Goal: Task Accomplishment & Management: Use online tool/utility

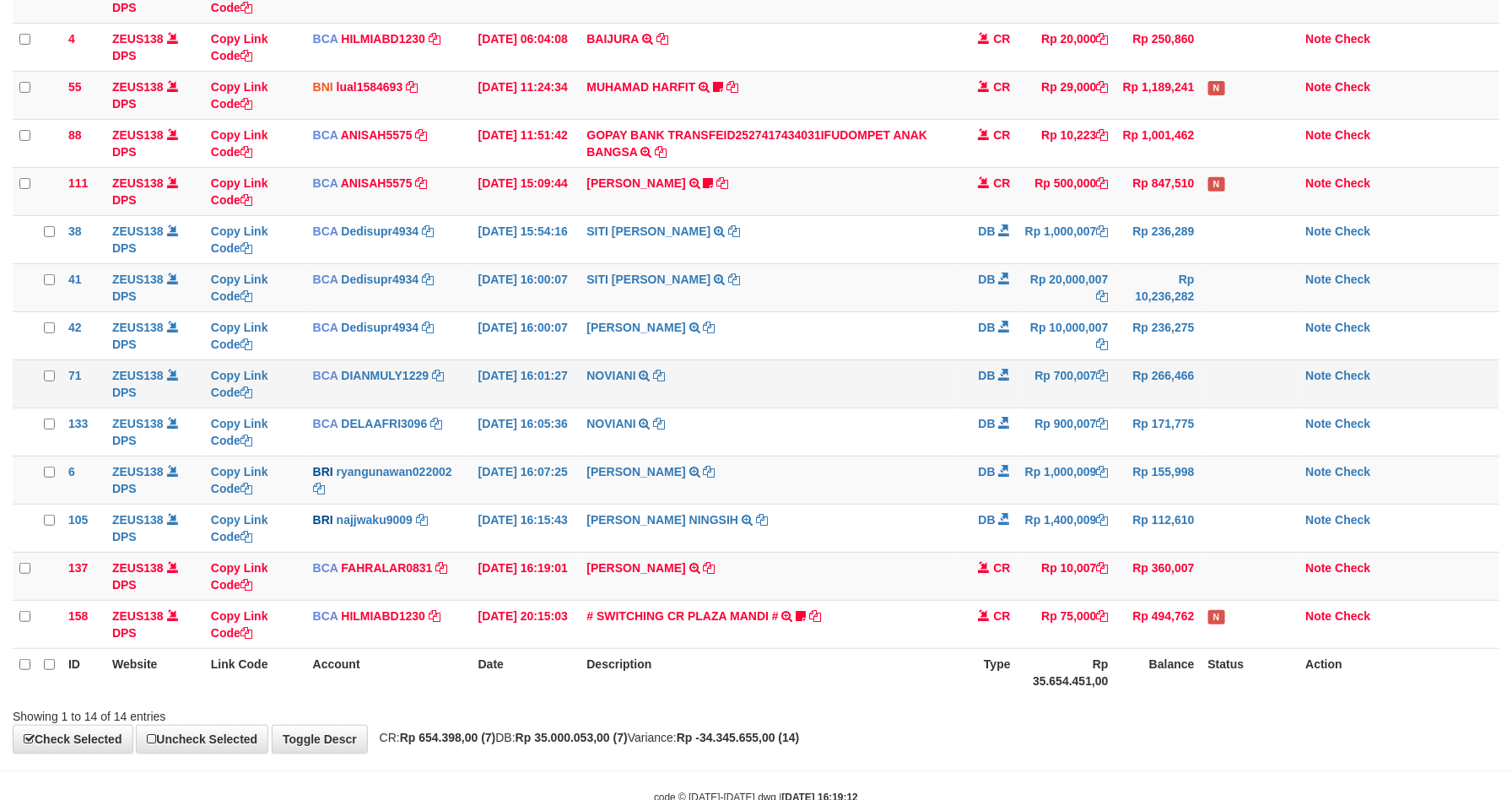
scroll to position [196, 0]
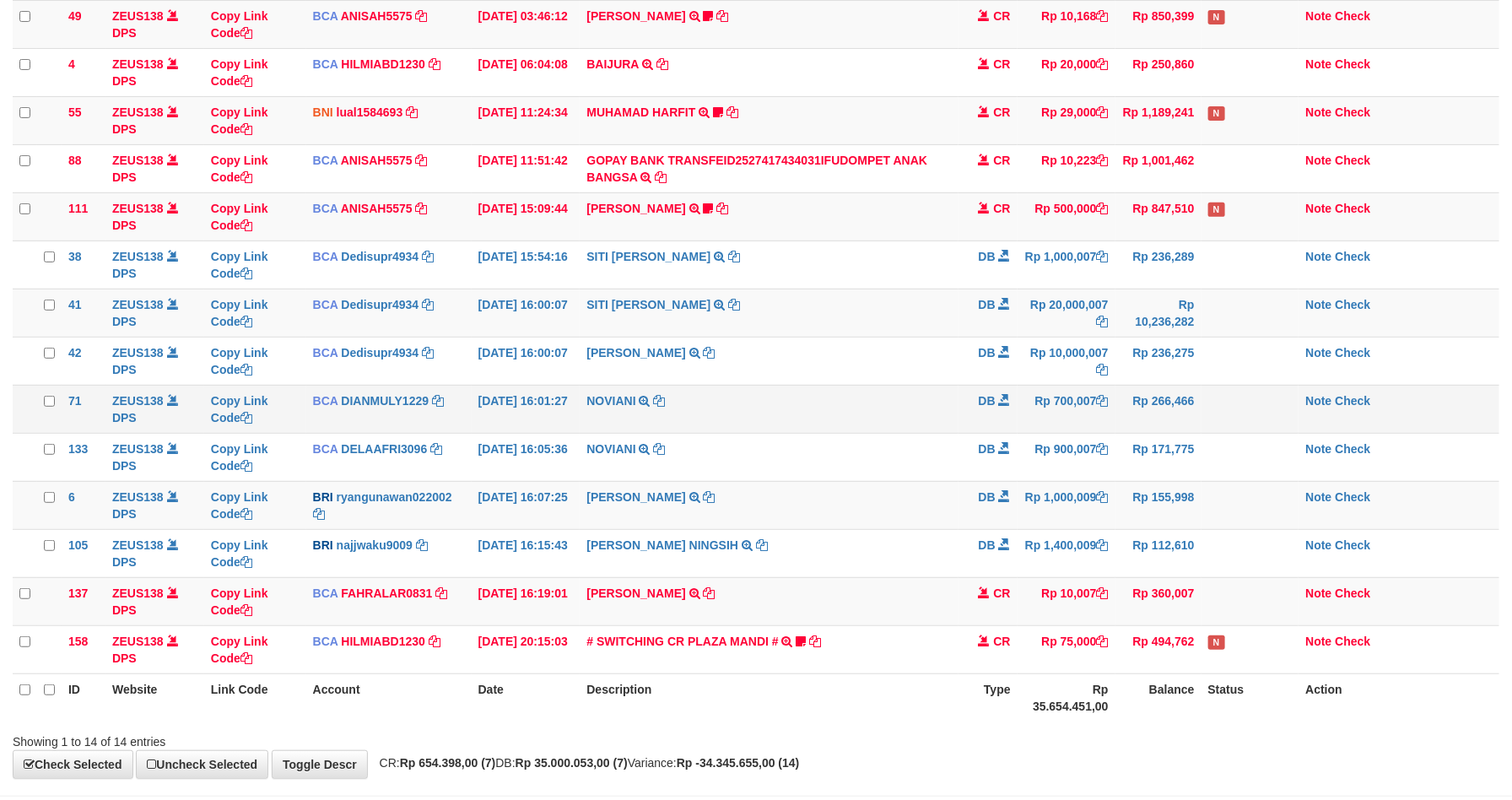
drag, startPoint x: 970, startPoint y: 405, endPoint x: 974, endPoint y: 396, distance: 9.8
click at [972, 399] on td "DB" at bounding box center [988, 409] width 60 height 48
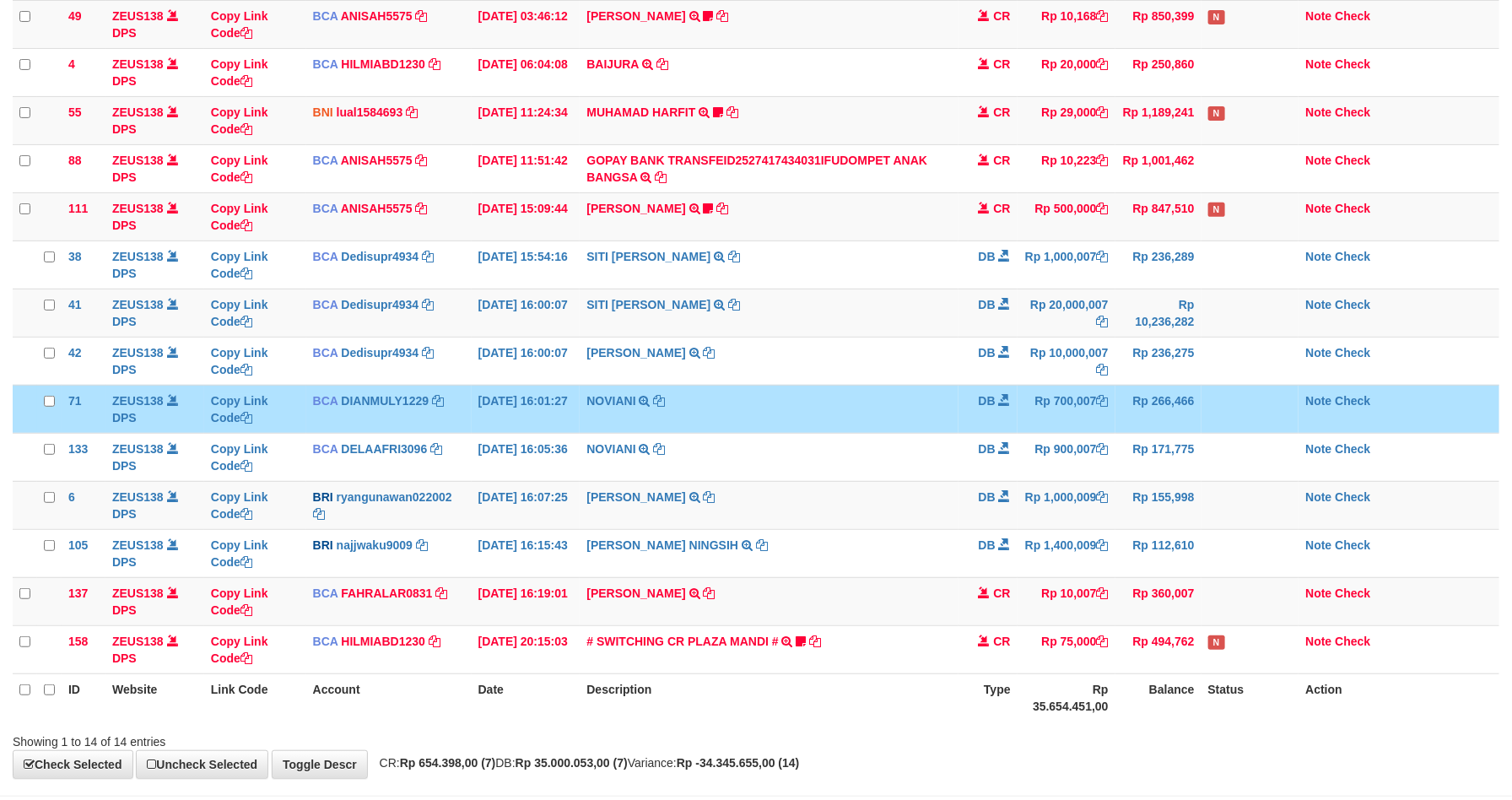
drag, startPoint x: 985, startPoint y: 395, endPoint x: 1045, endPoint y: 410, distance: 61.8
click at [987, 395] on td "DB" at bounding box center [988, 409] width 60 height 48
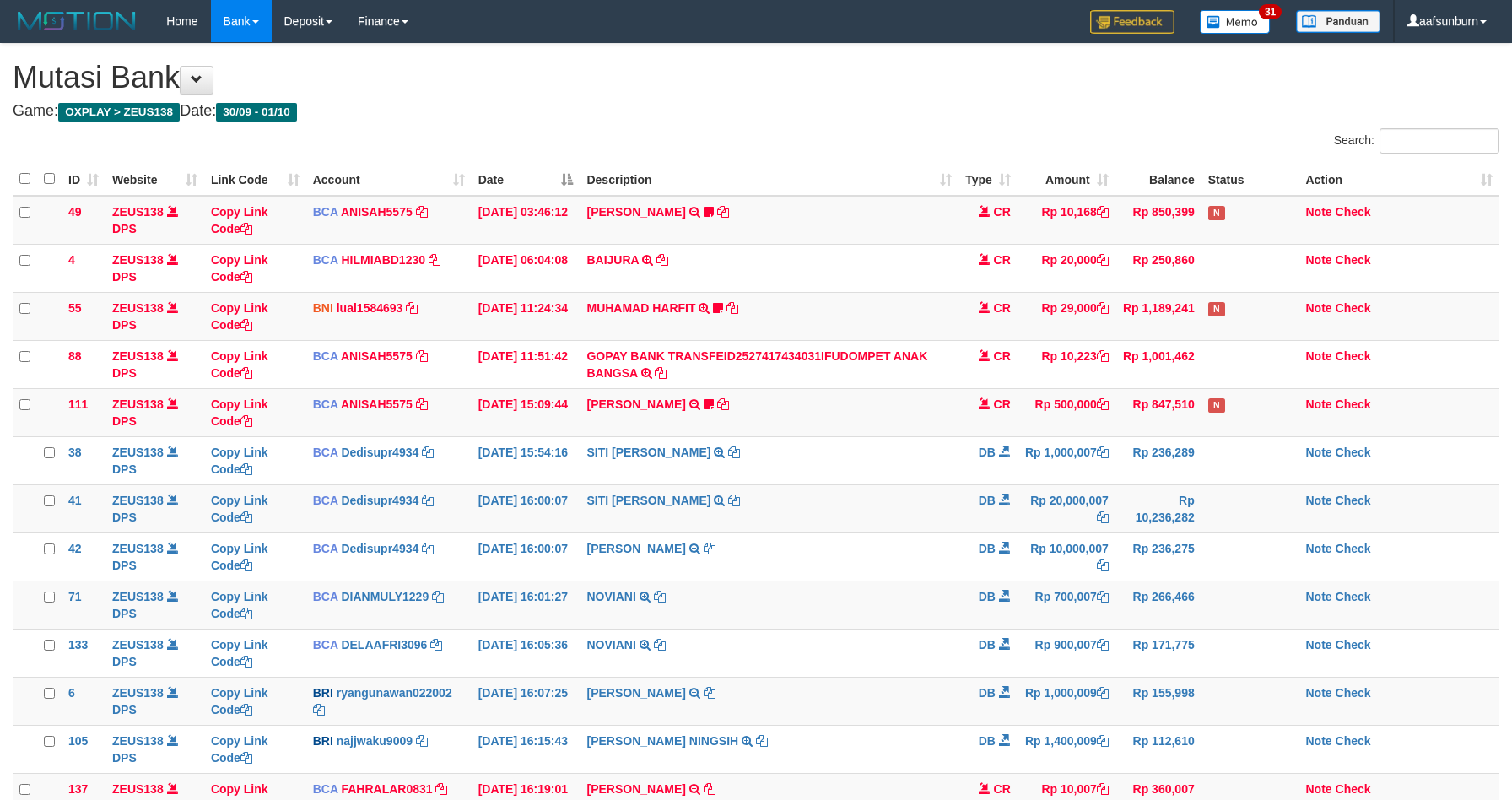
click at [1066, 629] on td "Rp 900,007" at bounding box center [1067, 653] width 98 height 48
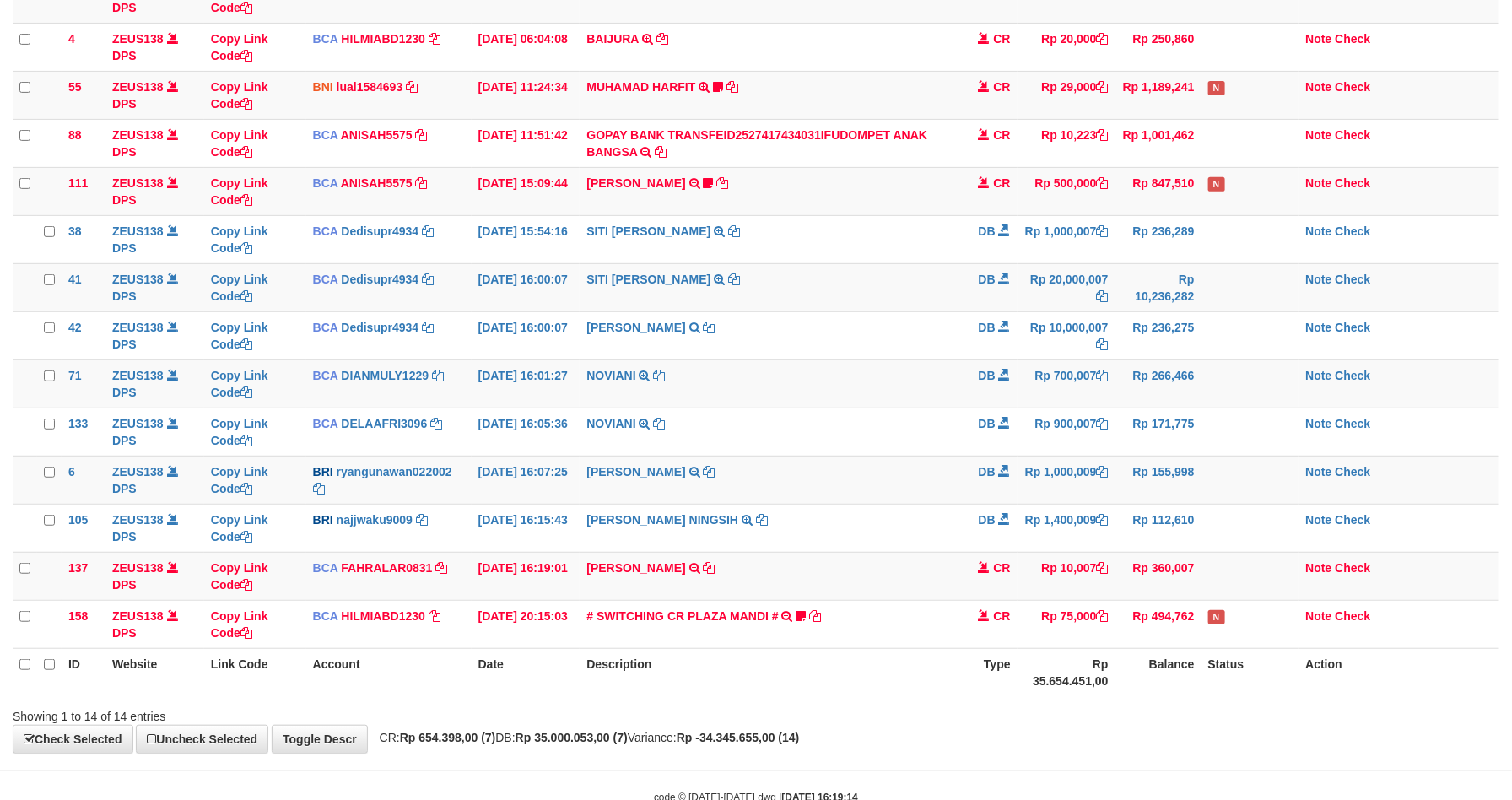
click at [1061, 405] on td "Rp 700,007" at bounding box center [1067, 383] width 98 height 48
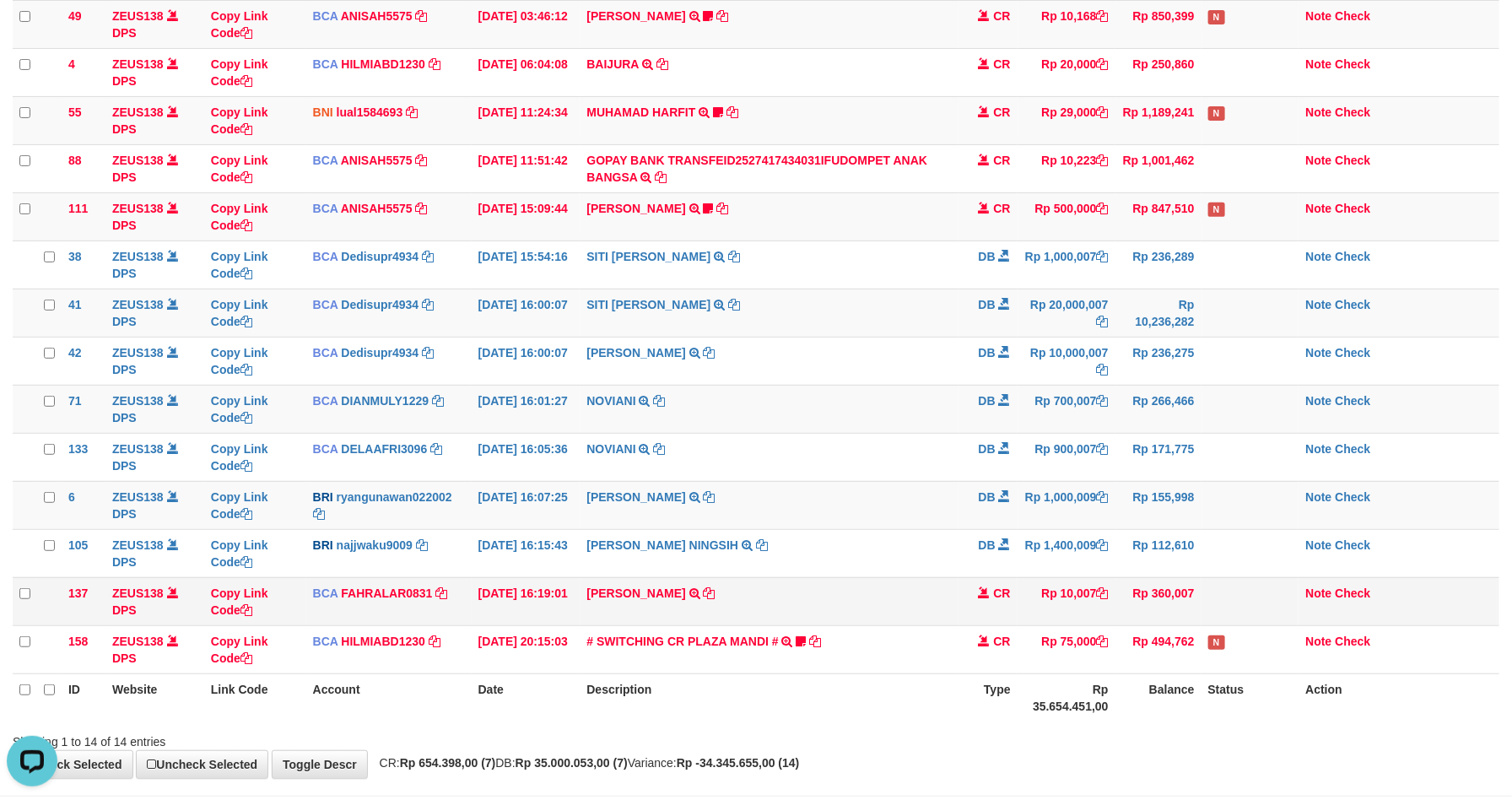
click at [1070, 589] on td "Rp 10,007" at bounding box center [1067, 601] width 98 height 48
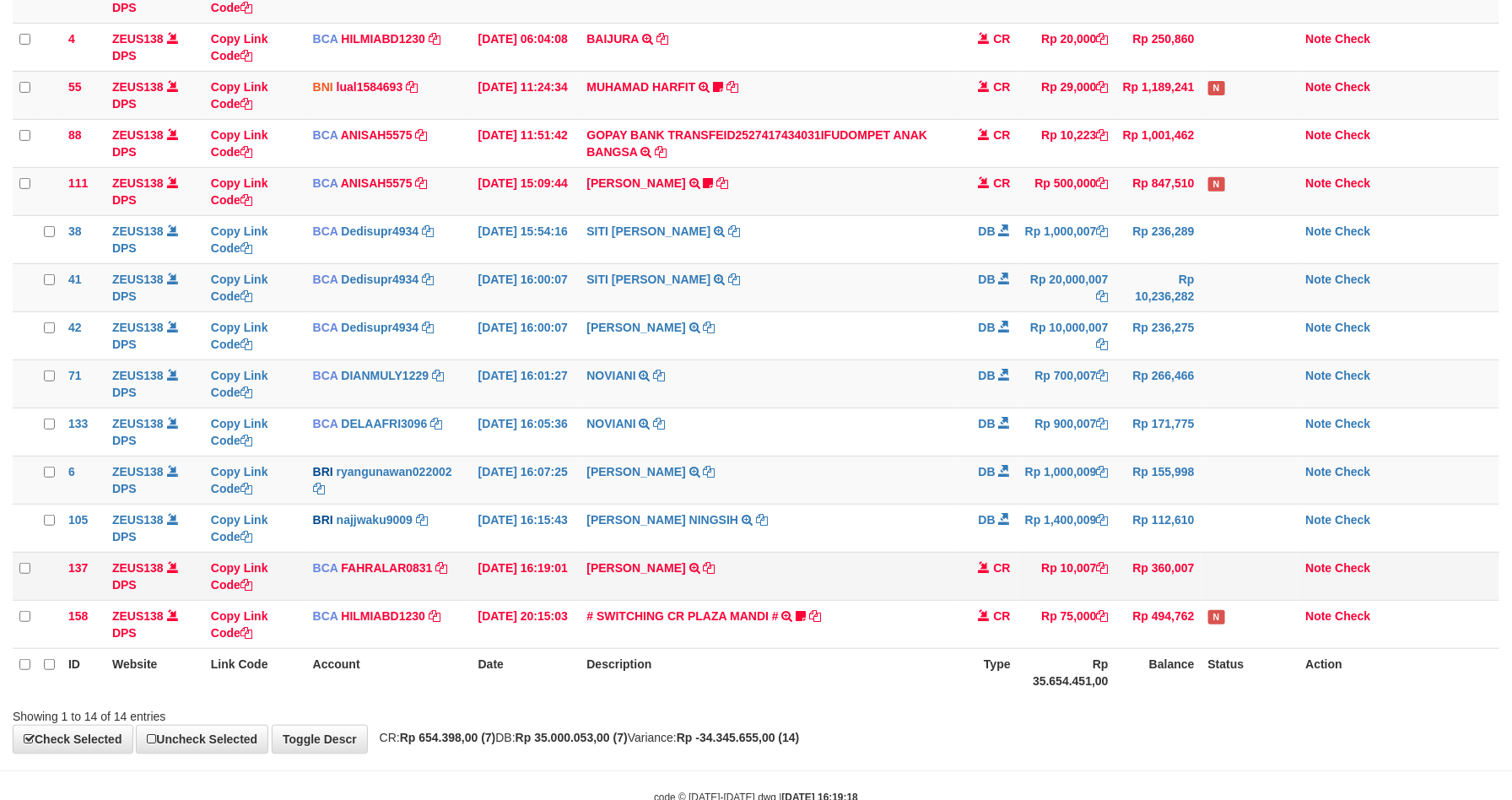
click at [805, 573] on td "SANTI RUSTINA TRSF E-BANKING CR 0110/FTSCY/WS95031 10007.00SANTI RUSTINA" at bounding box center [769, 576] width 378 height 48
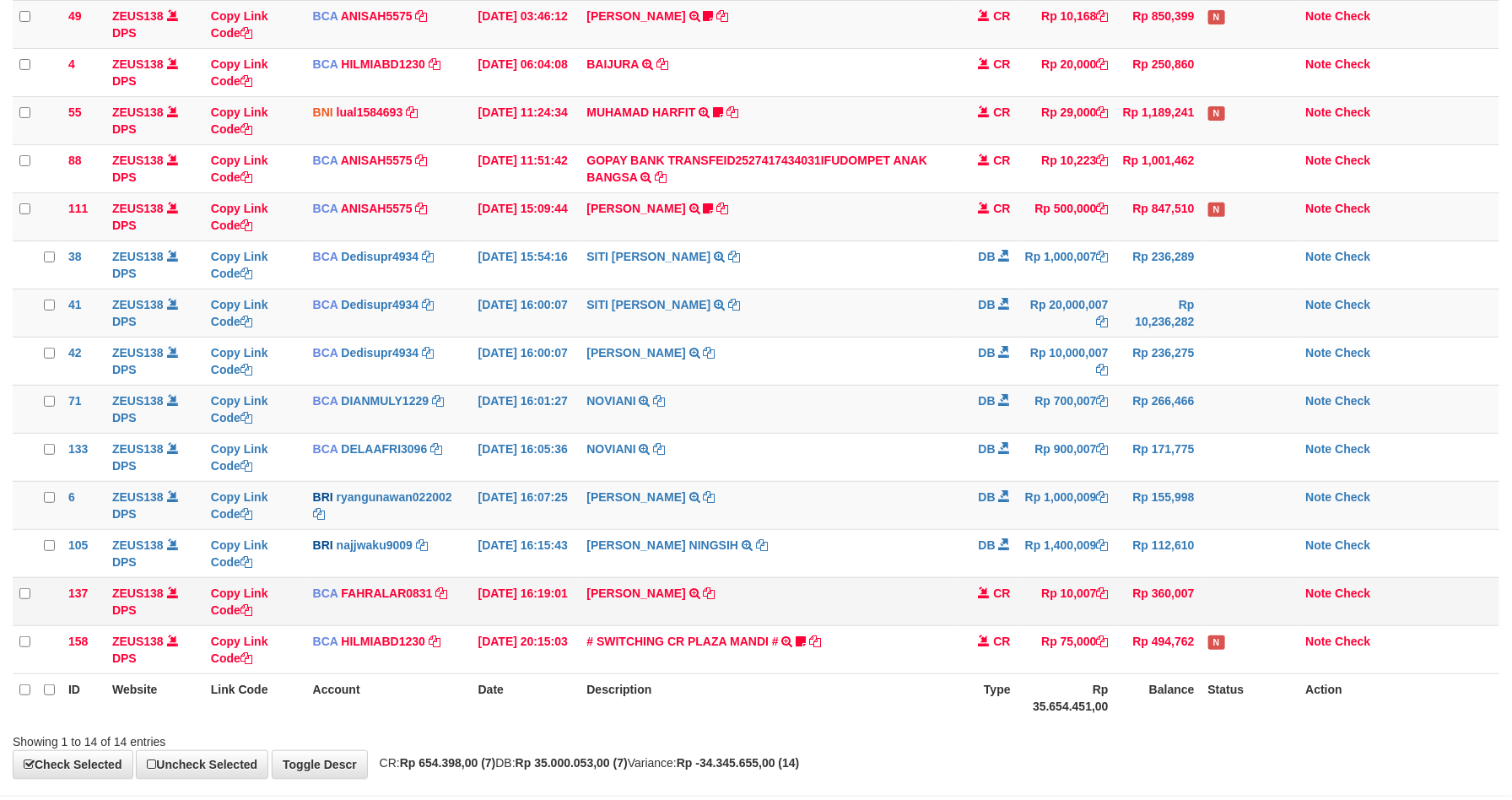
click at [805, 573] on td "SITI KURNIA NINGSIH TRANSFER NBMB SITI KURNIA NINGSIH TO FARHAN SURYA" at bounding box center [769, 553] width 378 height 48
copy tr "SITI KURNIA NINGSIH TRANSFER NBMB SITI KURNIA NINGSIH TO FARHAN SURYA"
click at [807, 595] on td "SANTI RUSTINA TRSF E-BANKING CR 0110/FTSCY/WS95031 10007.00SANTI RUSTINA" at bounding box center [769, 601] width 378 height 48
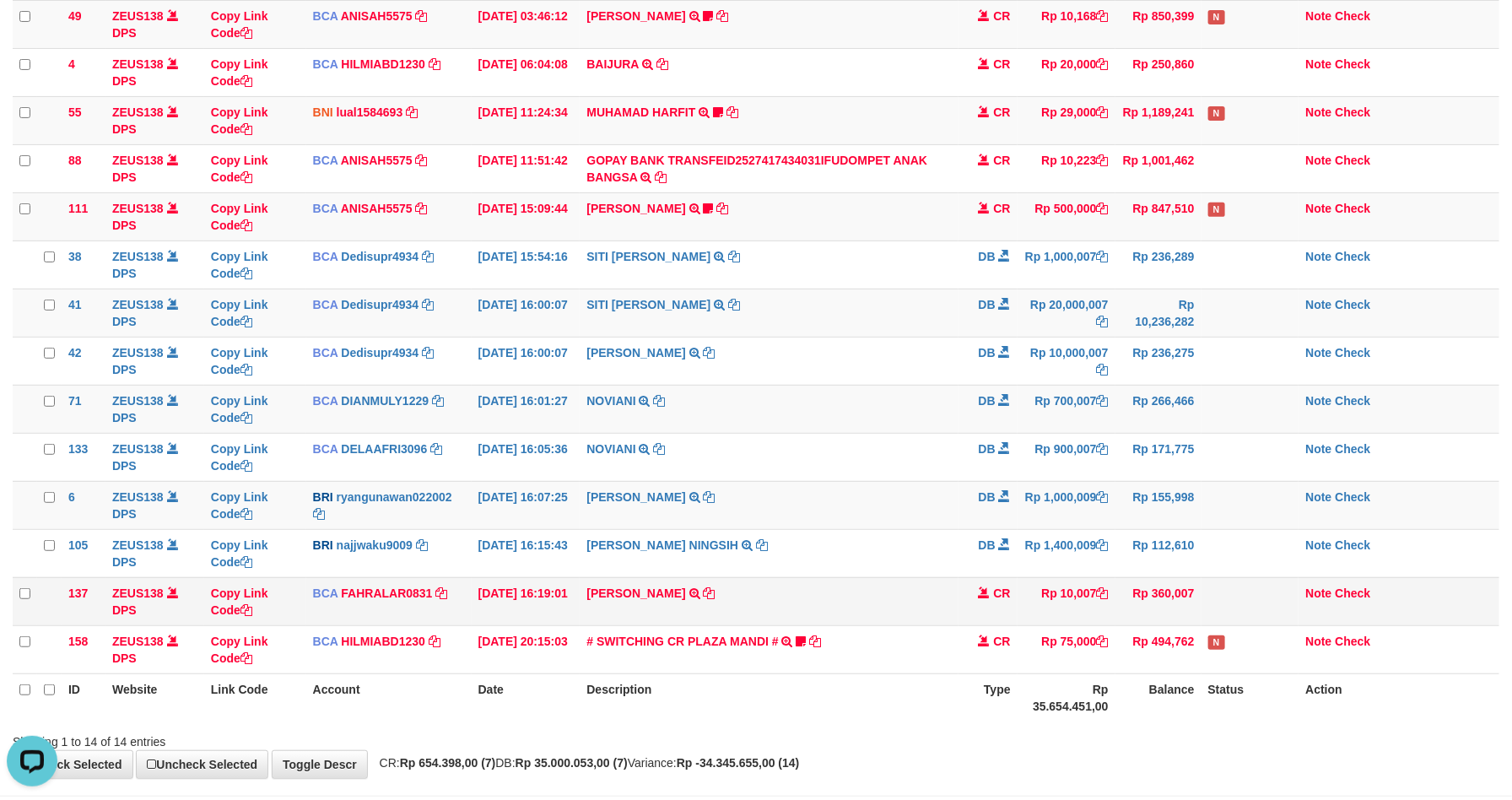
scroll to position [0, 0]
click at [807, 595] on td "SANTI RUSTINA TRSF E-BANKING CR 0110/FTSCY/WS95031 10007.00SANTI RUSTINA" at bounding box center [769, 601] width 378 height 48
copy tr "SANTI RUSTINA TRSF E-BANKING CR 0110/FTSCY/WS95031 10007.00SANTI RUSTINA"
click at [379, 600] on link "FAHRALAR0831" at bounding box center [386, 594] width 91 height 13
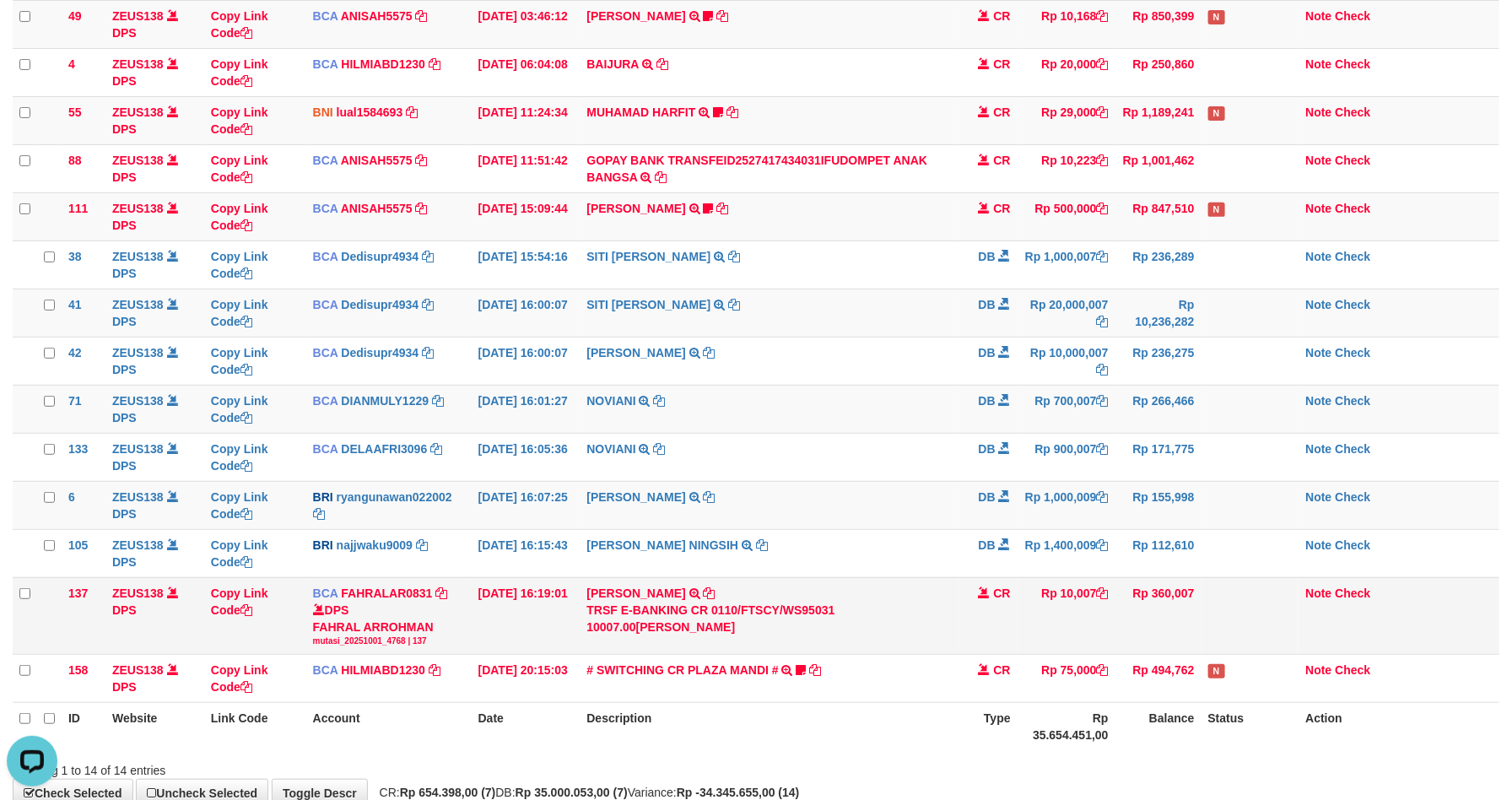
click at [363, 634] on div "DPS FAHRAL ARROHMAN mutasi_20251001_4768 | 137" at bounding box center [389, 624] width 152 height 45
copy div "FAHRAL ARROHMAN"
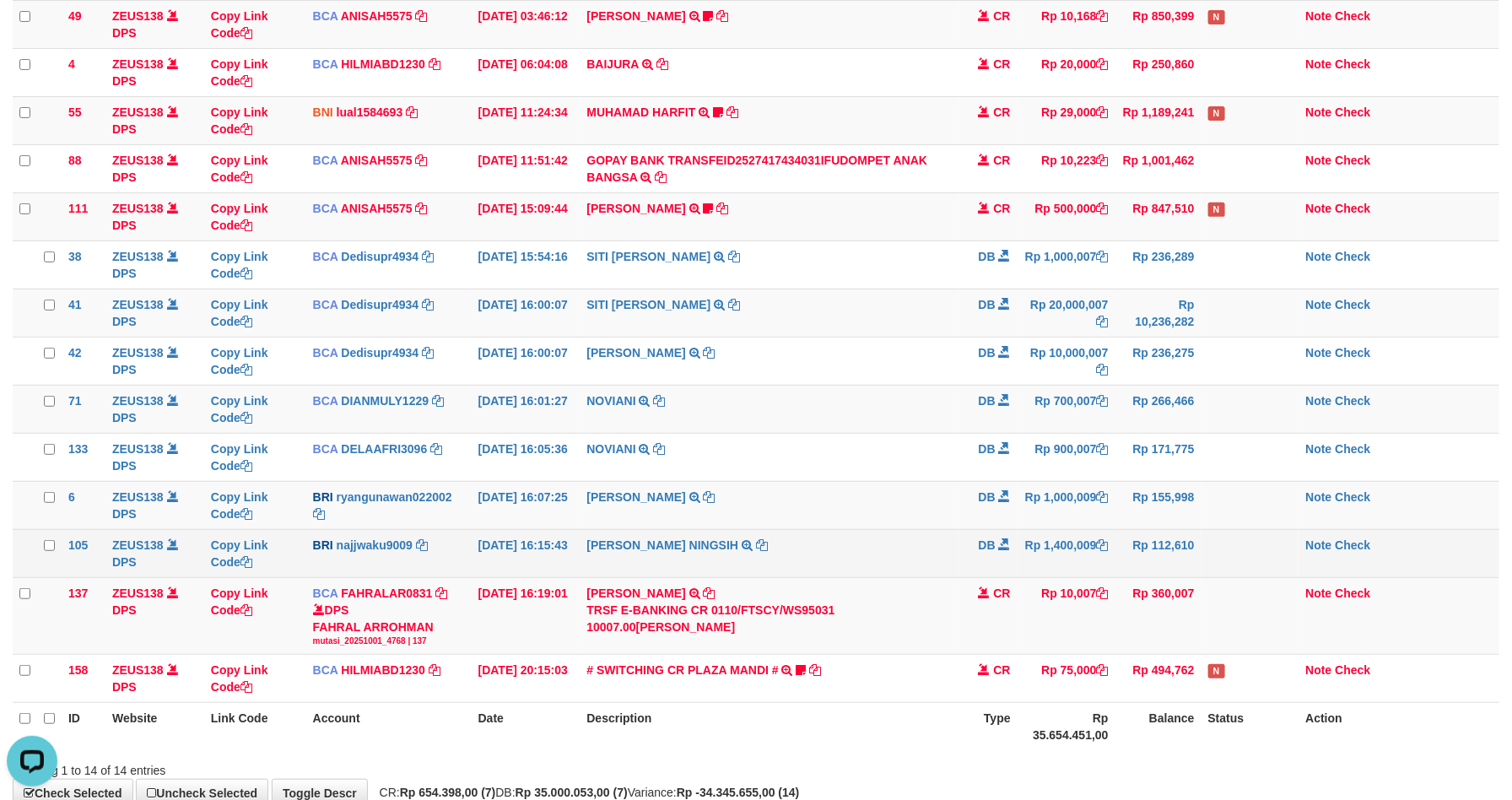
click at [840, 562] on td "SITI KURNIA NINGSIH TRANSFER NBMB SITI KURNIA NINGSIH TO FARHAN SURYA" at bounding box center [769, 553] width 378 height 48
click at [849, 562] on td "SITI KURNIA NINGSIH TRANSFER NBMB SITI KURNIA NINGSIH TO FARHAN SURYA" at bounding box center [769, 553] width 378 height 48
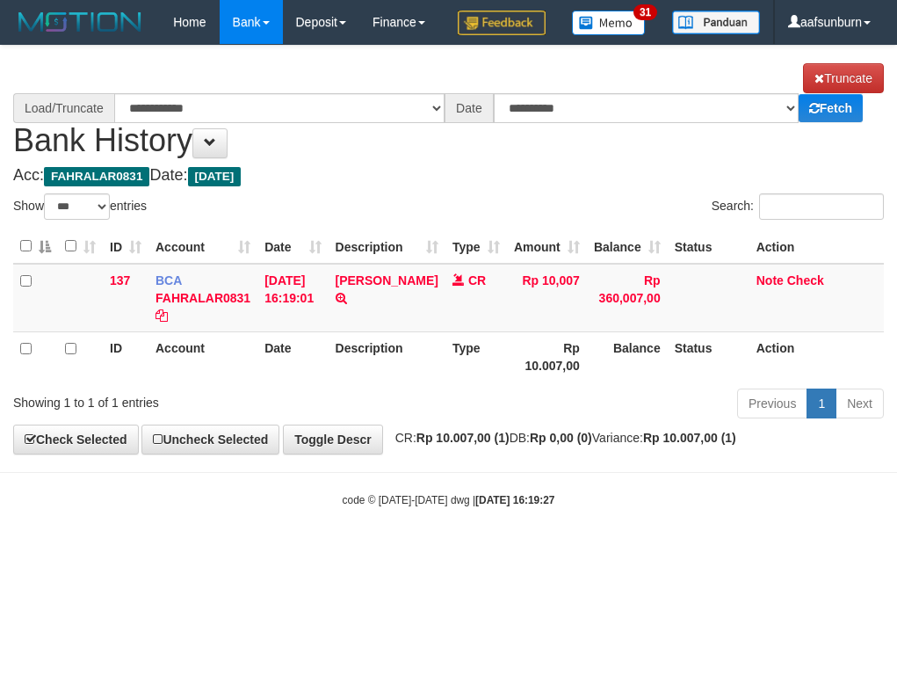
select select "***"
select select "****"
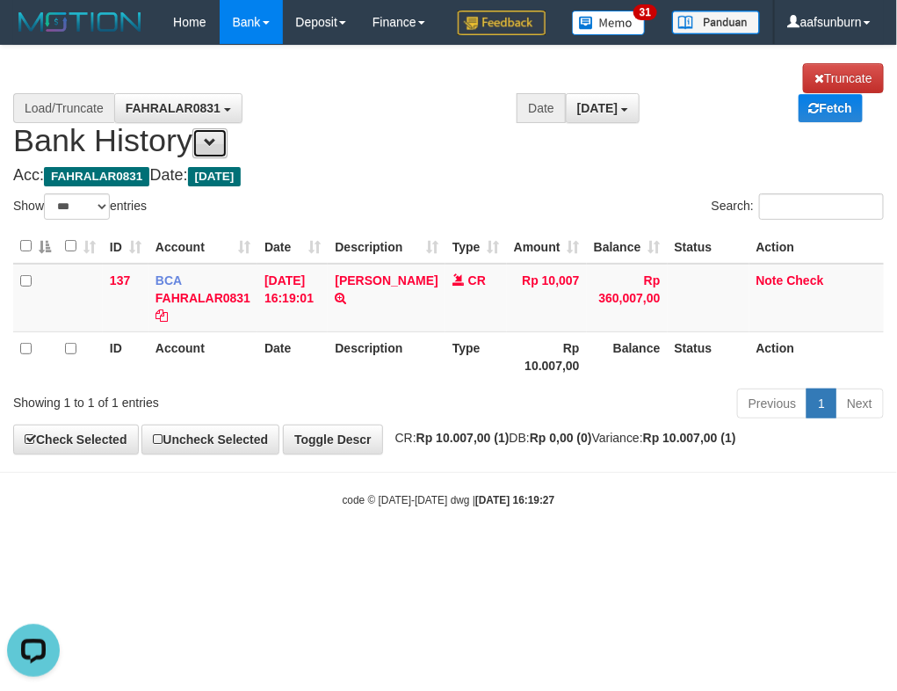
click at [216, 149] on span at bounding box center [210, 142] width 12 height 12
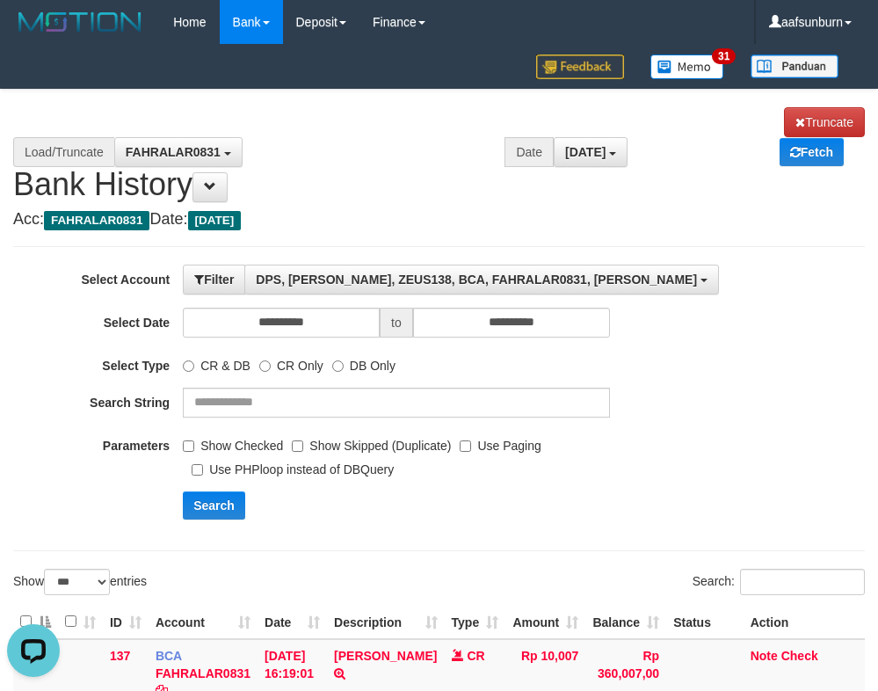
click at [207, 457] on label "Use PHPloop instead of DBQuery" at bounding box center [293, 466] width 202 height 24
click at [198, 441] on label "Show Checked" at bounding box center [233, 443] width 100 height 24
click at [477, 453] on label "Use Paging" at bounding box center [500, 443] width 81 height 24
click at [222, 502] on button "Search" at bounding box center [214, 505] width 62 height 28
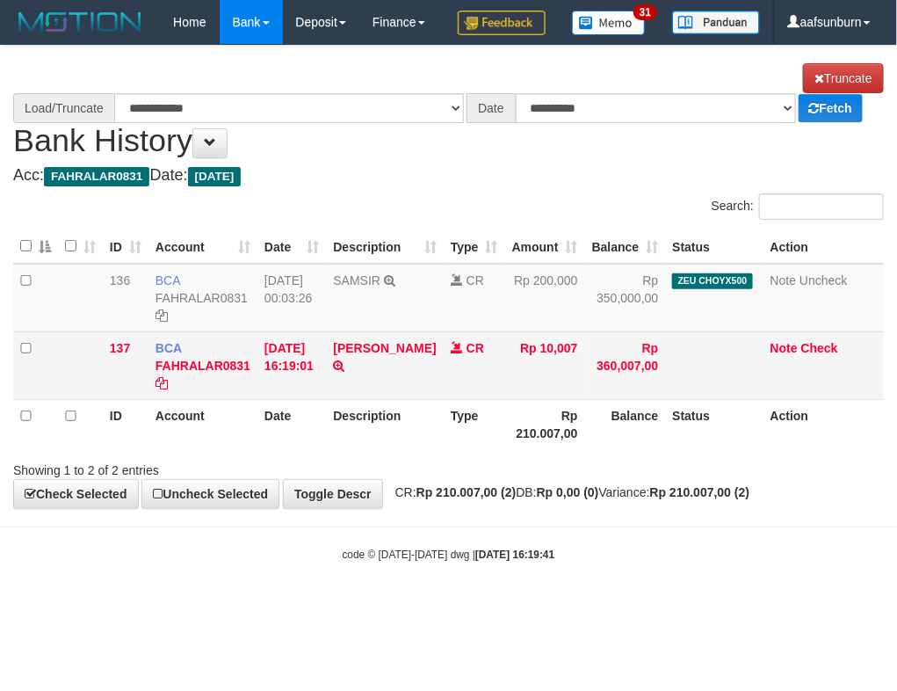
click at [370, 399] on td "SANTI RUSTINA TRSF E-BANKING CR 0110/FTSCY/WS95031 10007.00SANTI RUSTINA" at bounding box center [384, 365] width 117 height 68
select select "****"
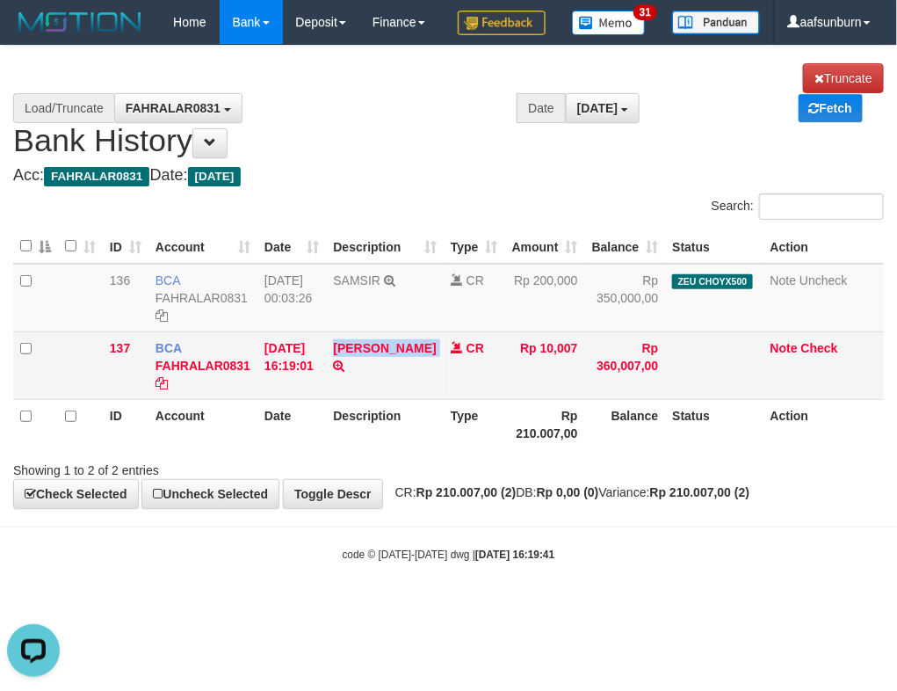
copy td "[PERSON_NAME]"
click at [370, 399] on td "SANTI RUSTINA TRSF E-BANKING CR 0110/FTSCY/WS95031 10007.00SANTI RUSTINA" at bounding box center [384, 365] width 117 height 68
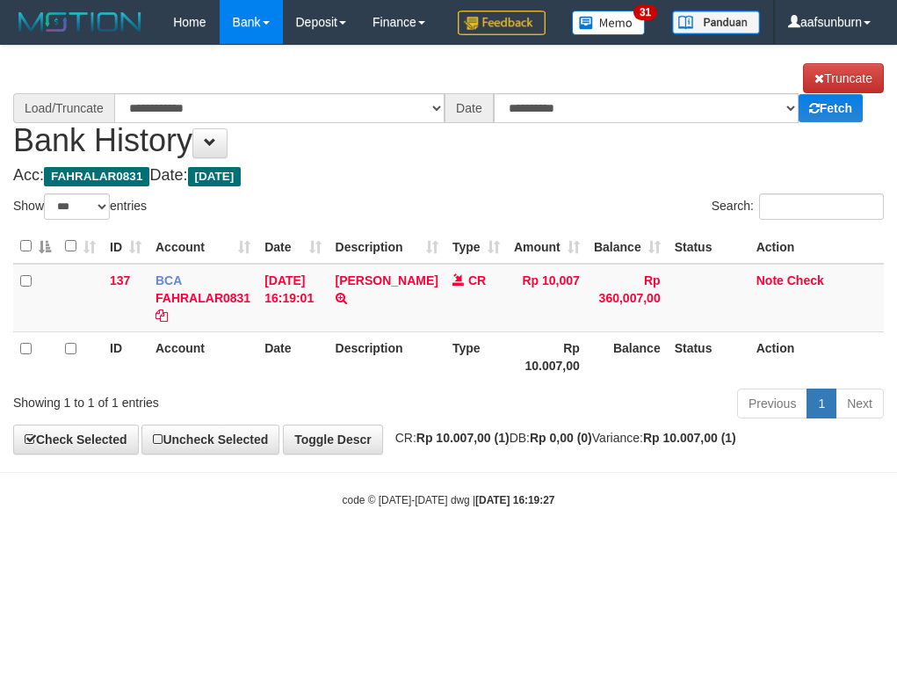
select select "***"
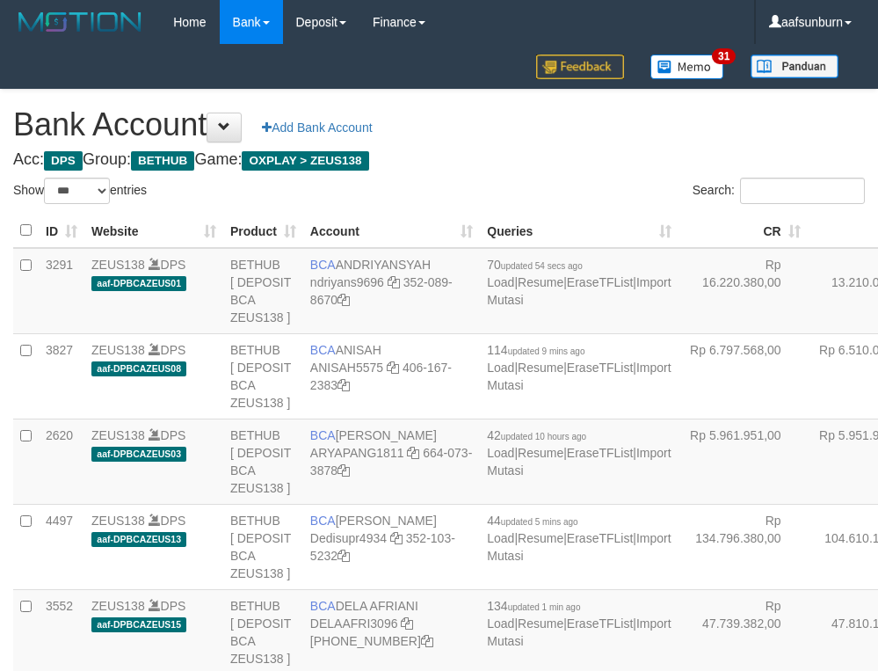
select select "***"
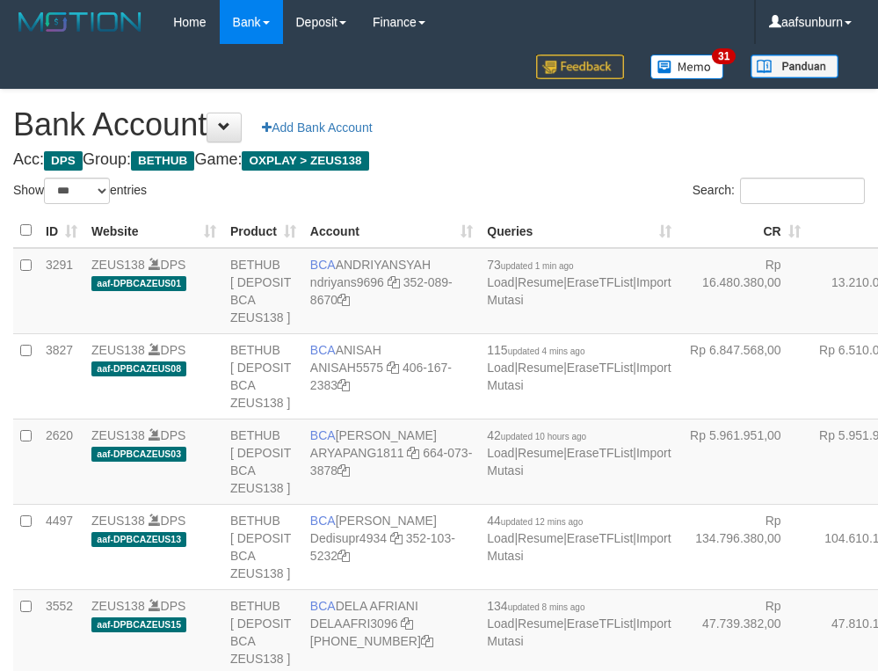
select select "***"
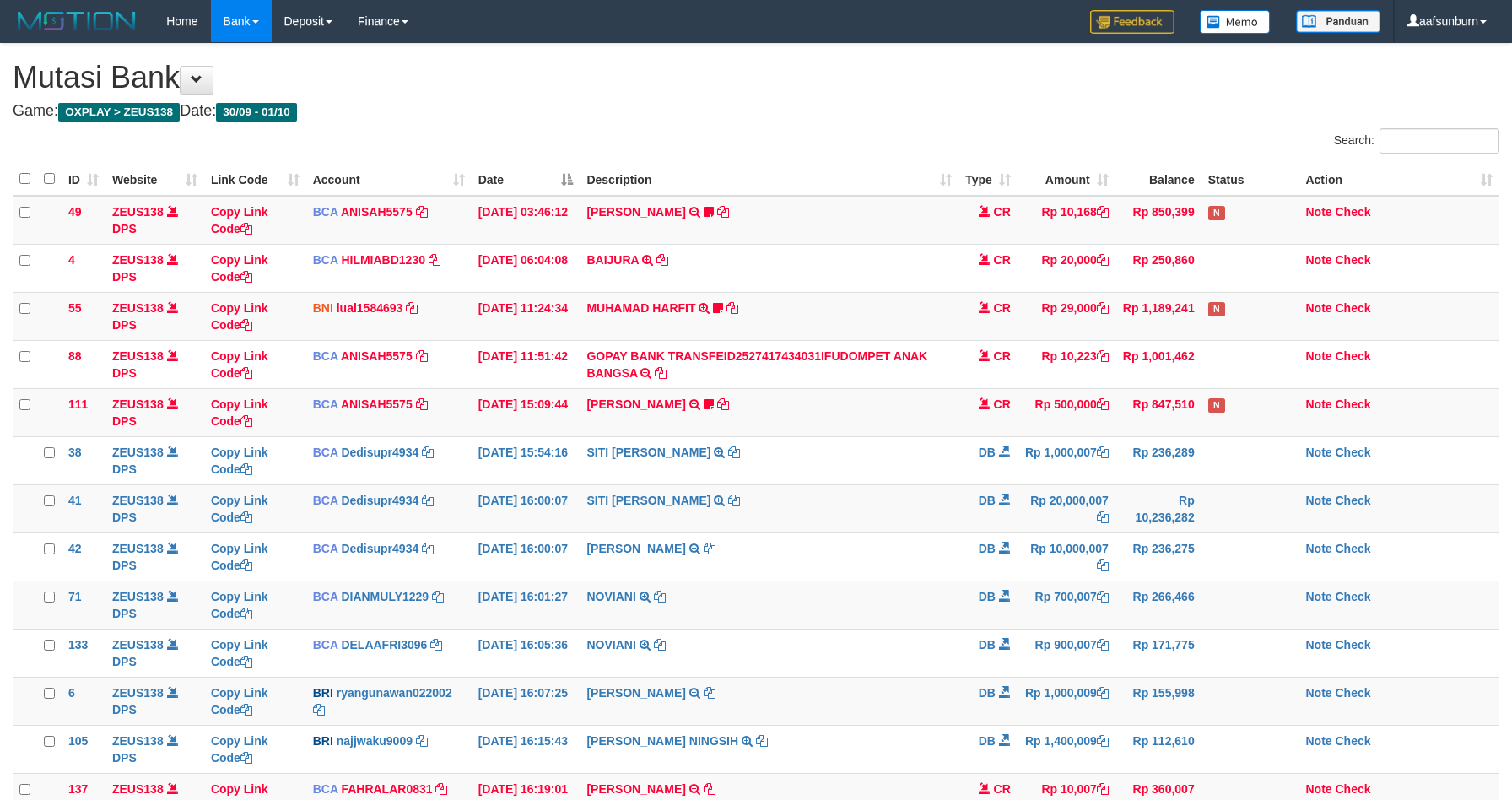
scroll to position [160, 0]
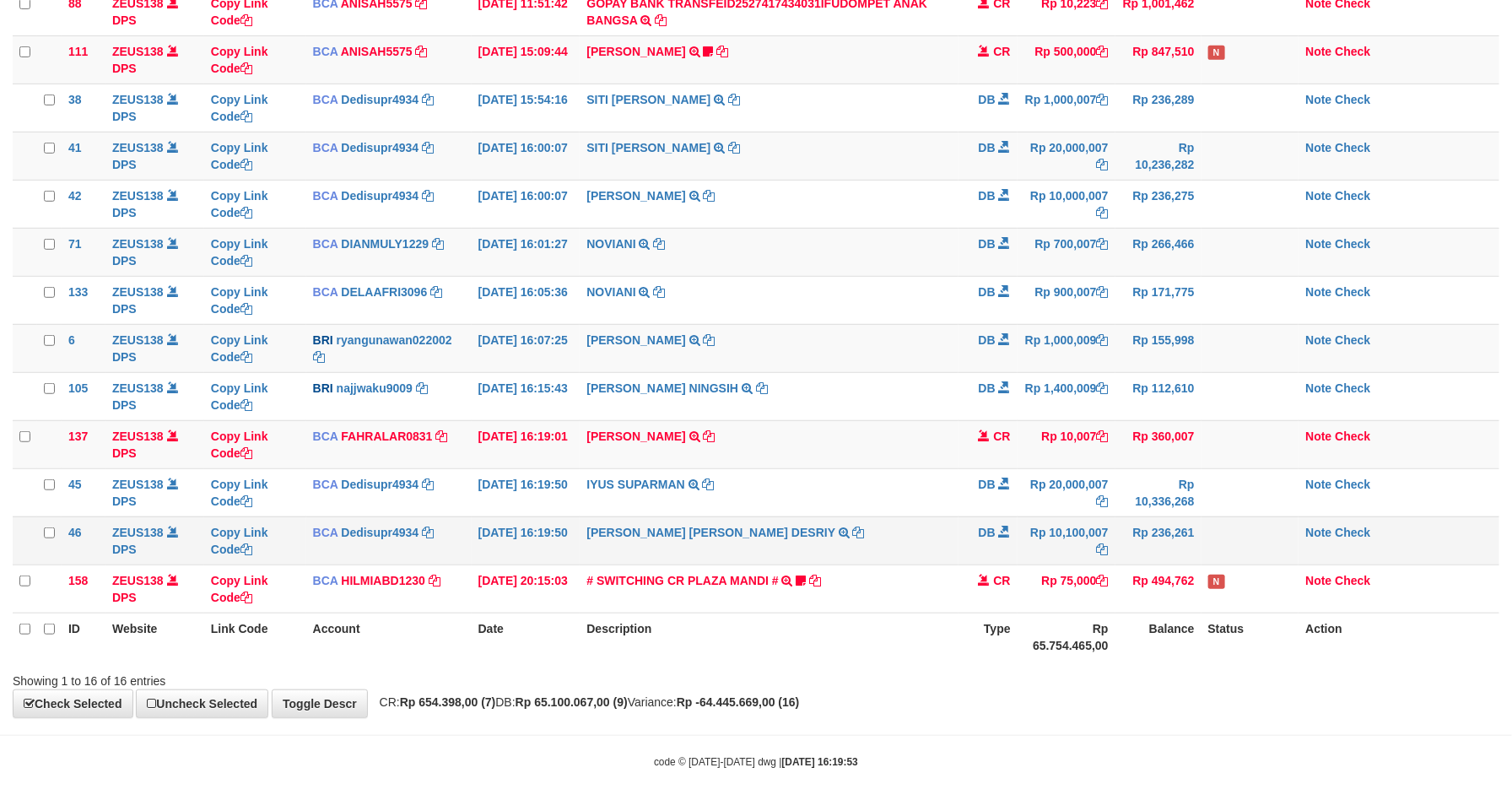
scroll to position [373, 0]
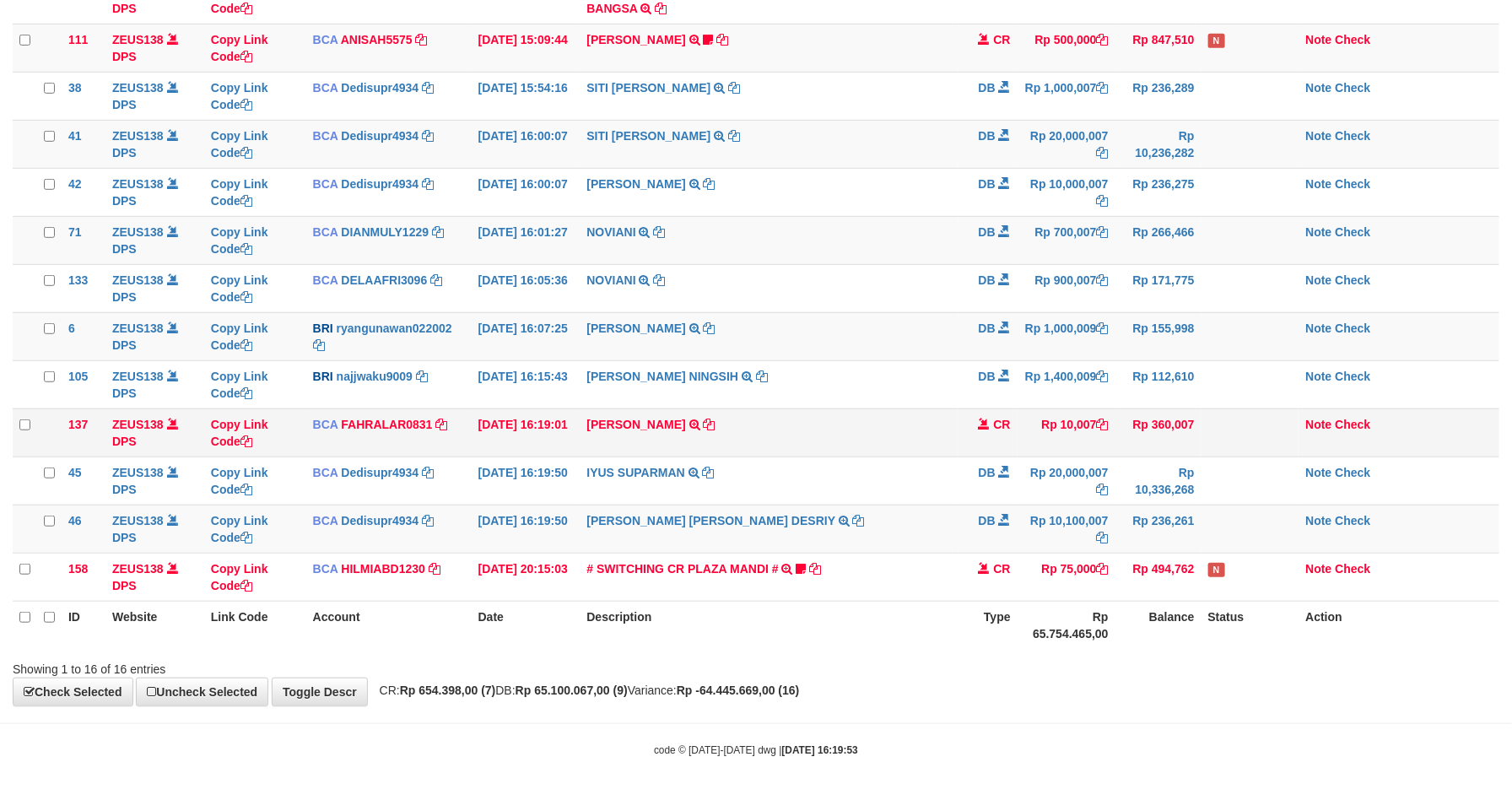
click at [620, 431] on td "[PERSON_NAME] TRSF E-BANKING CR 0110/FTSCY/WS95031 10007.00[PERSON_NAME]" at bounding box center [769, 432] width 378 height 48
click at [620, 431] on td "SANTI RUSTINA TRSF E-BANKING CR 0110/FTSCY/WS95031 10007.00SANTI RUSTINA" at bounding box center [769, 432] width 378 height 48
click at [620, 430] on td "SANTI RUSTINA TRSF E-BANKING CR 0110/FTSCY/WS95031 10007.00SANTI RUSTINA" at bounding box center [769, 432] width 378 height 48
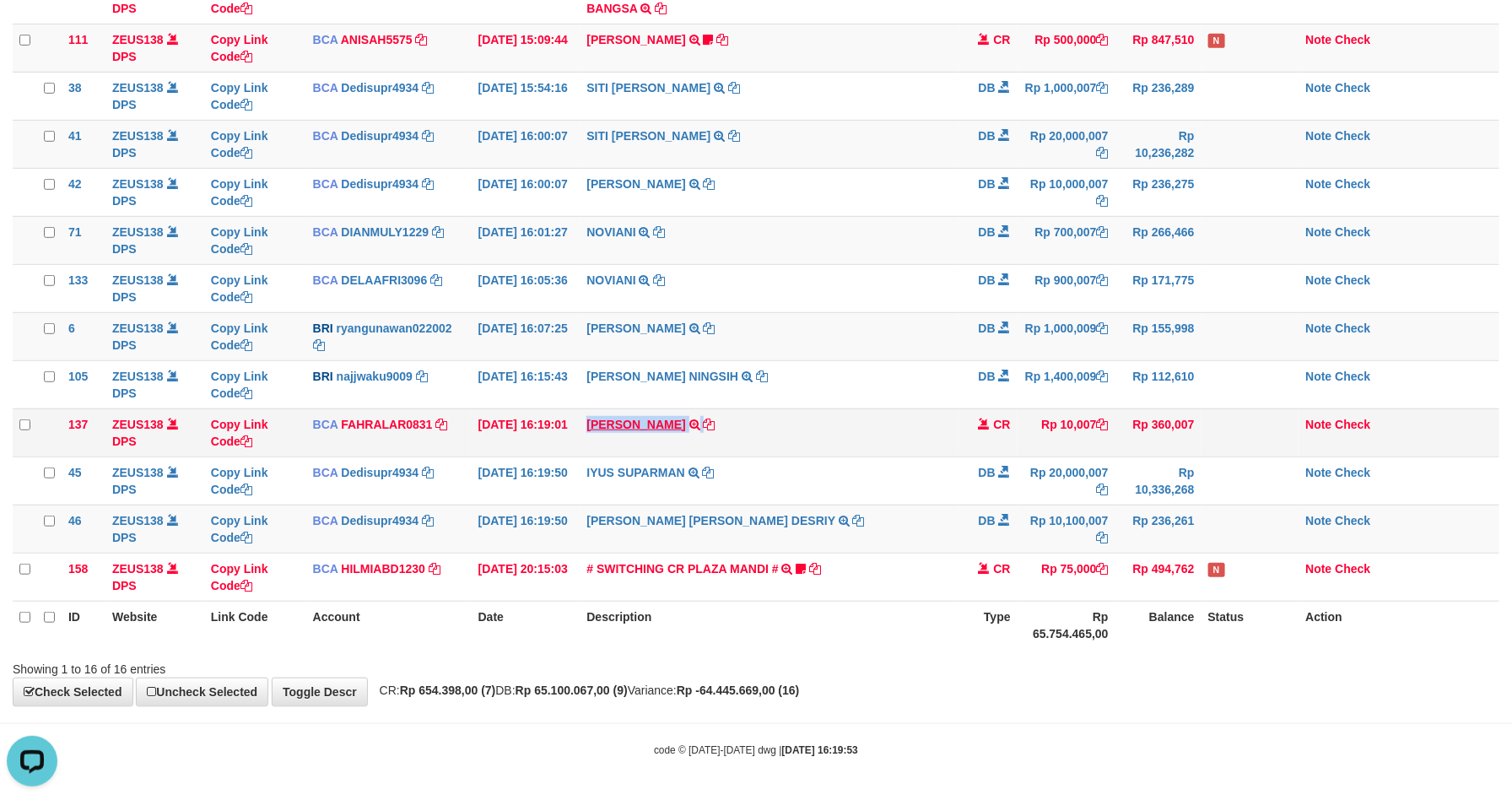
copy td "SANTI RUSTINA"
click at [1361, 423] on link "Check" at bounding box center [1352, 424] width 36 height 13
click at [1011, 450] on td "CR" at bounding box center [988, 432] width 60 height 48
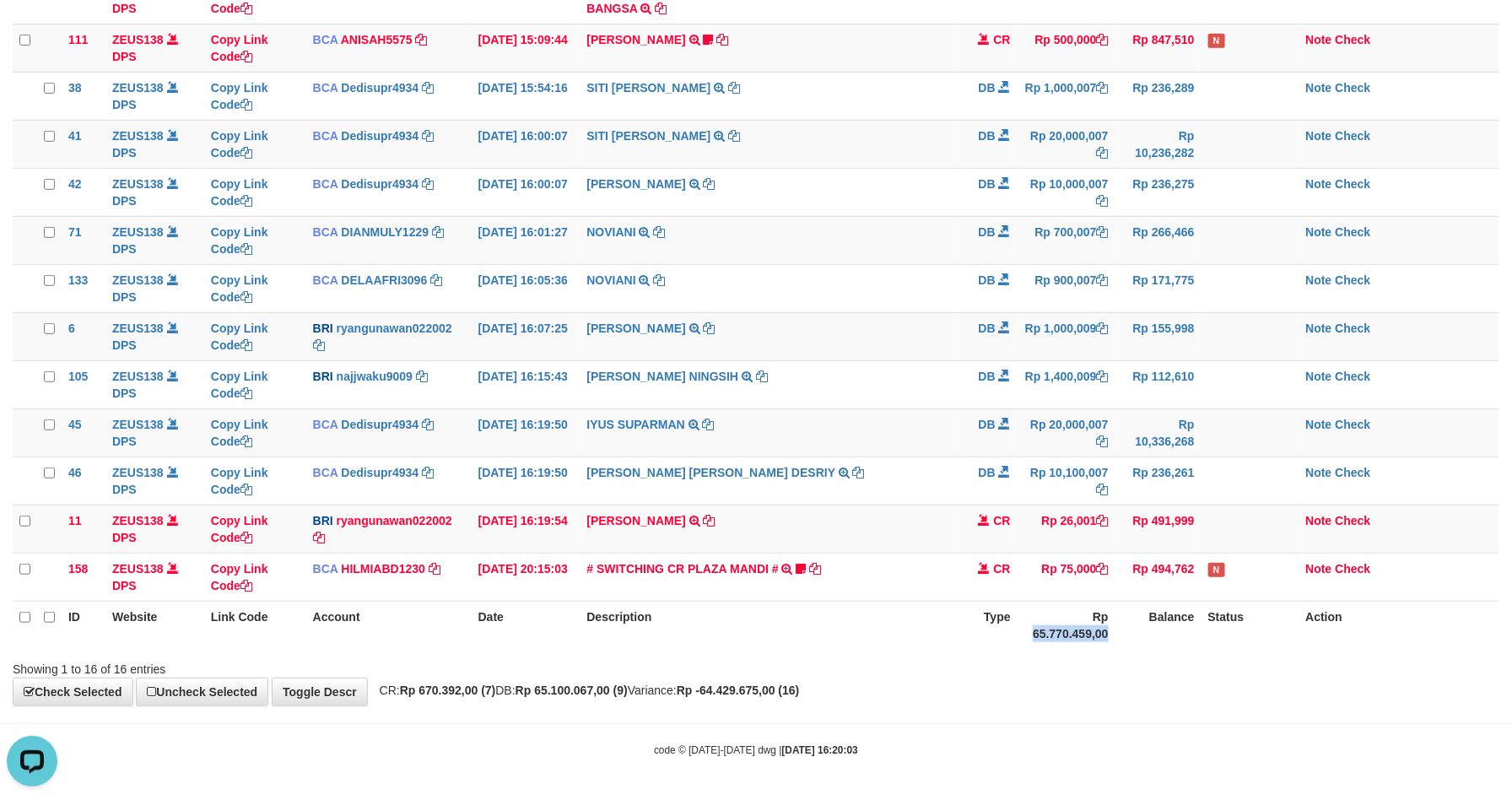
click at [1107, 621] on th "Rp 65.770.459,00" at bounding box center [1067, 625] width 98 height 48
click at [967, 431] on td "DB" at bounding box center [988, 432] width 60 height 48
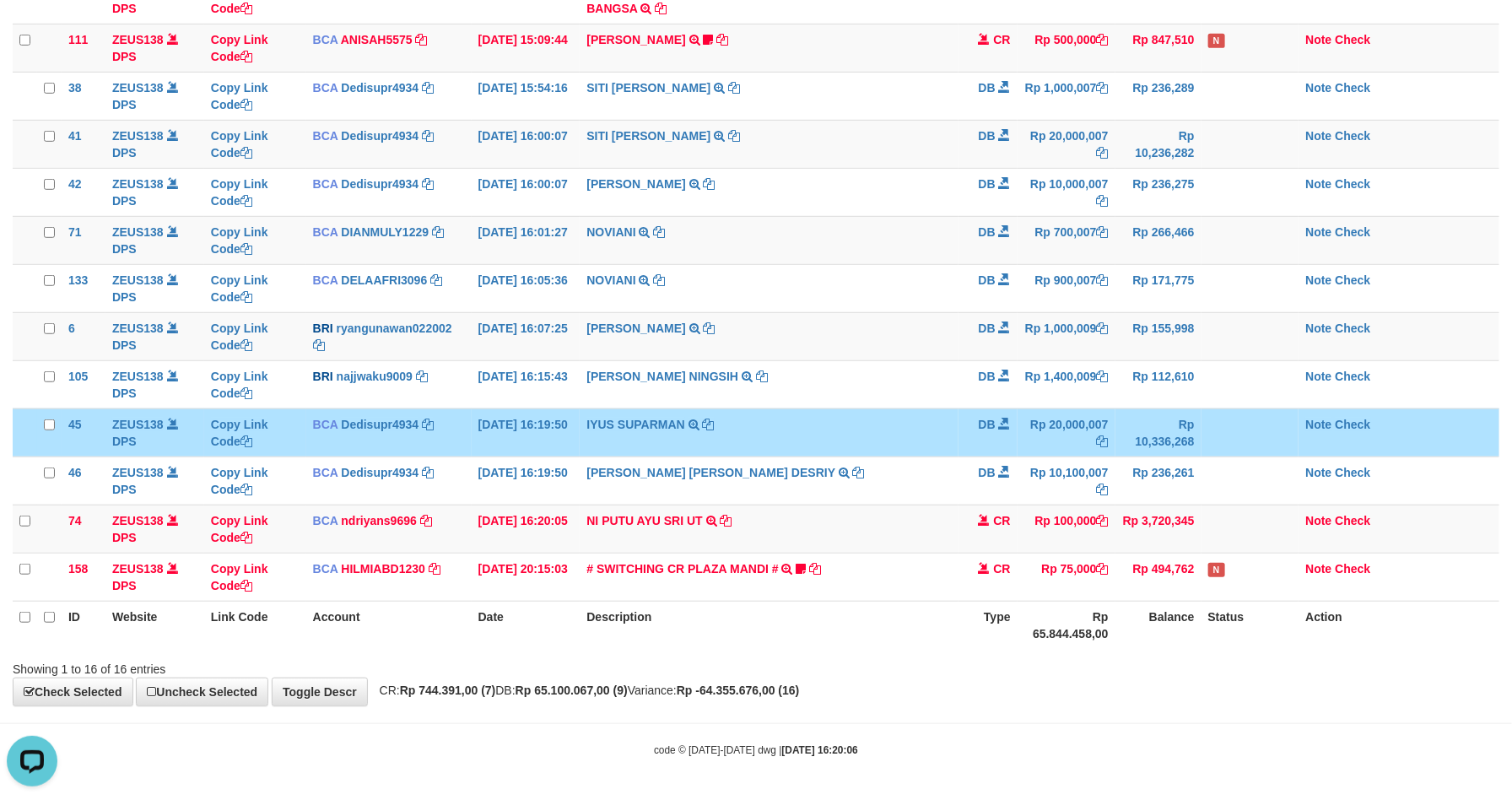
click at [960, 424] on td "DB" at bounding box center [988, 432] width 60 height 48
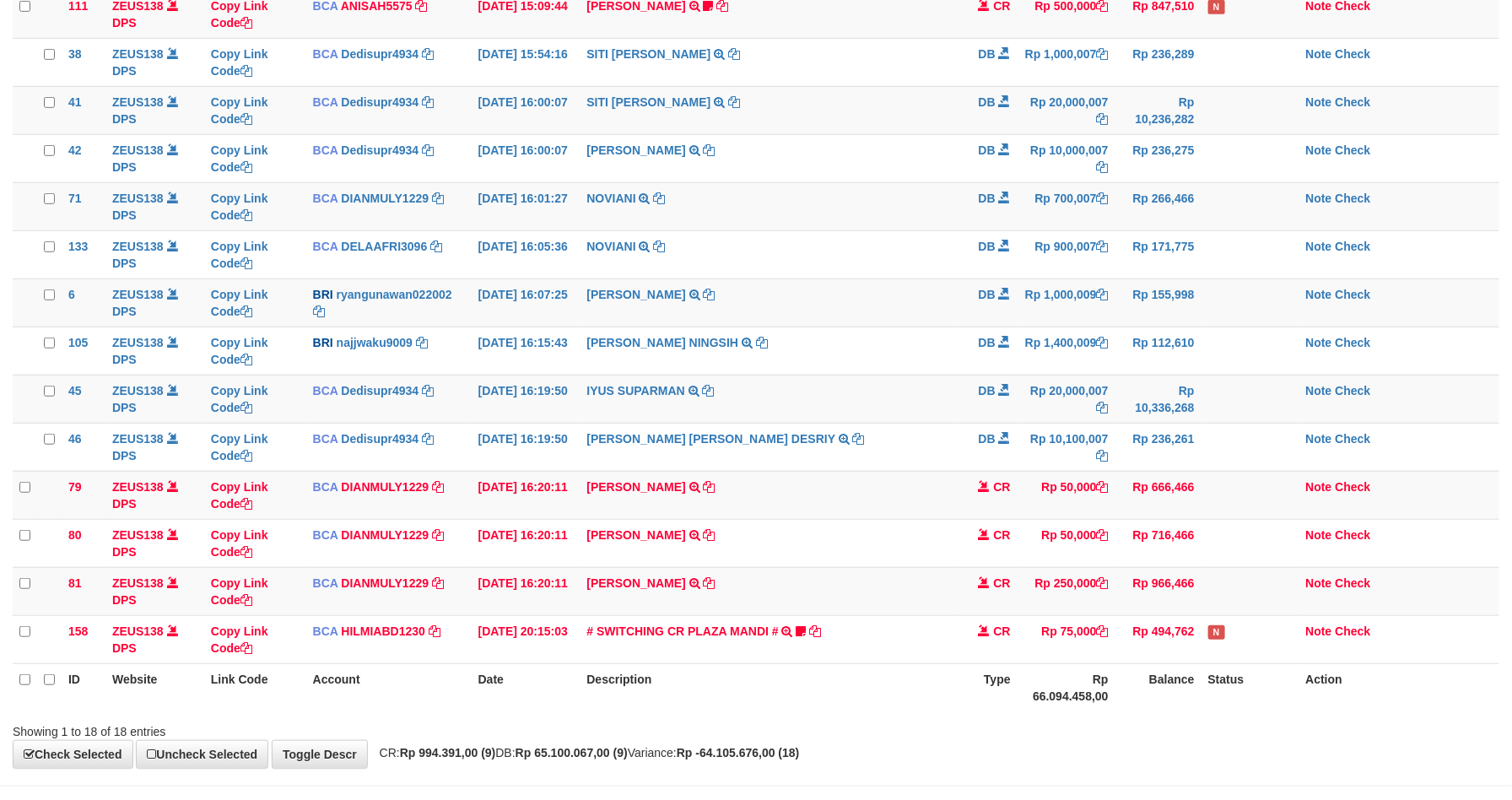
scroll to position [373, 0]
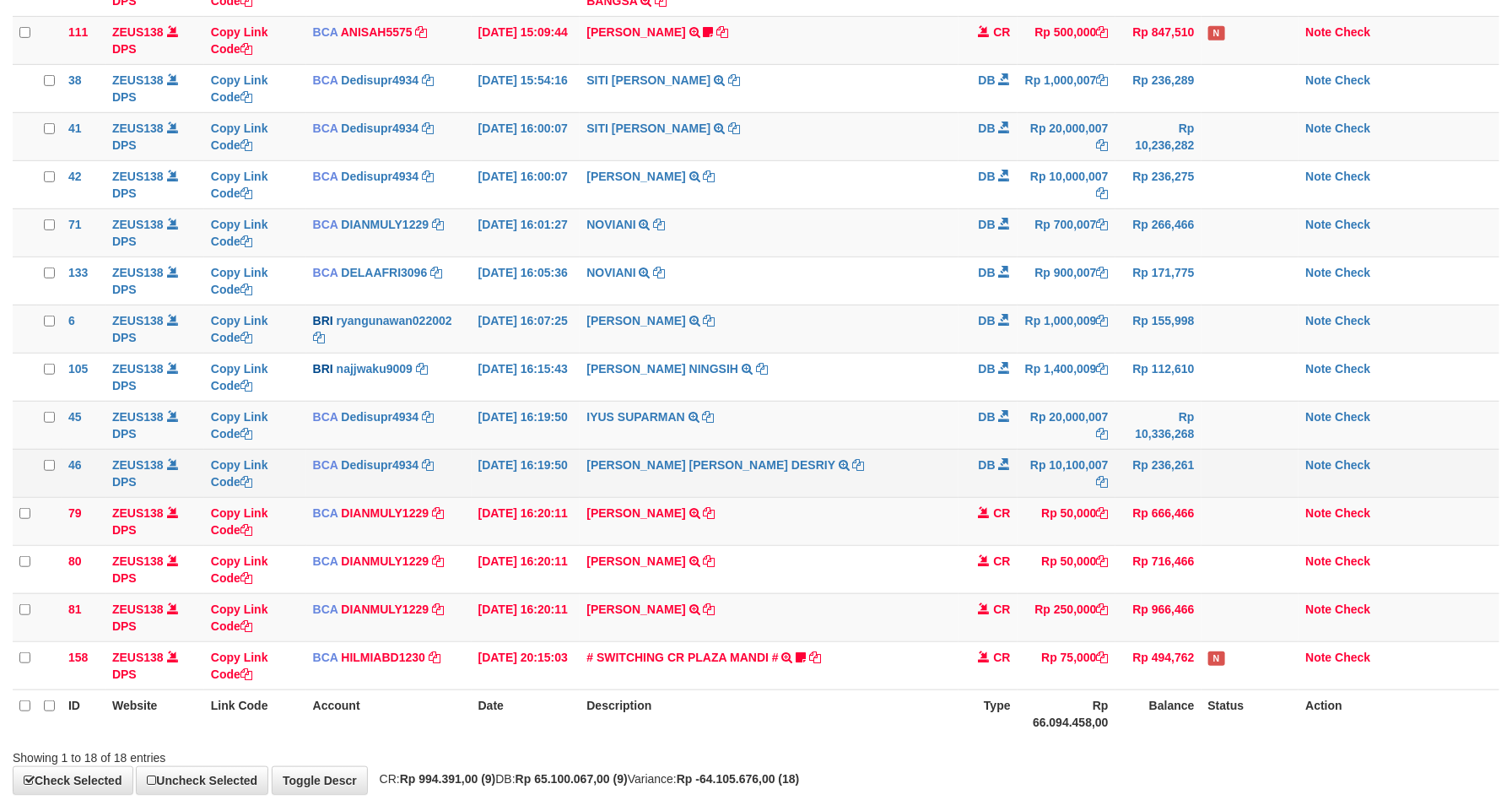
click at [1116, 491] on td "Rp 236,261" at bounding box center [1159, 473] width 86 height 48
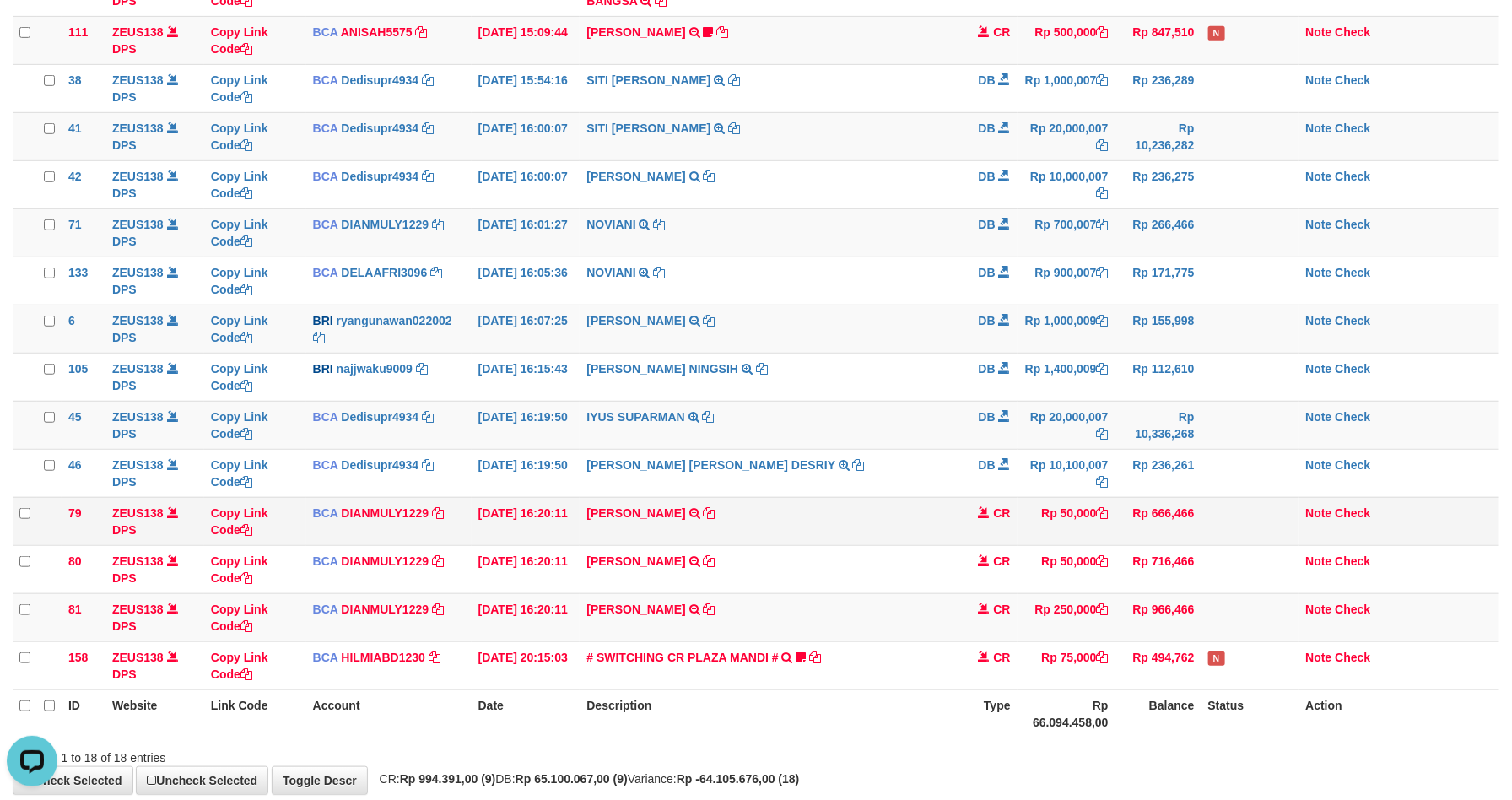
scroll to position [0, 0]
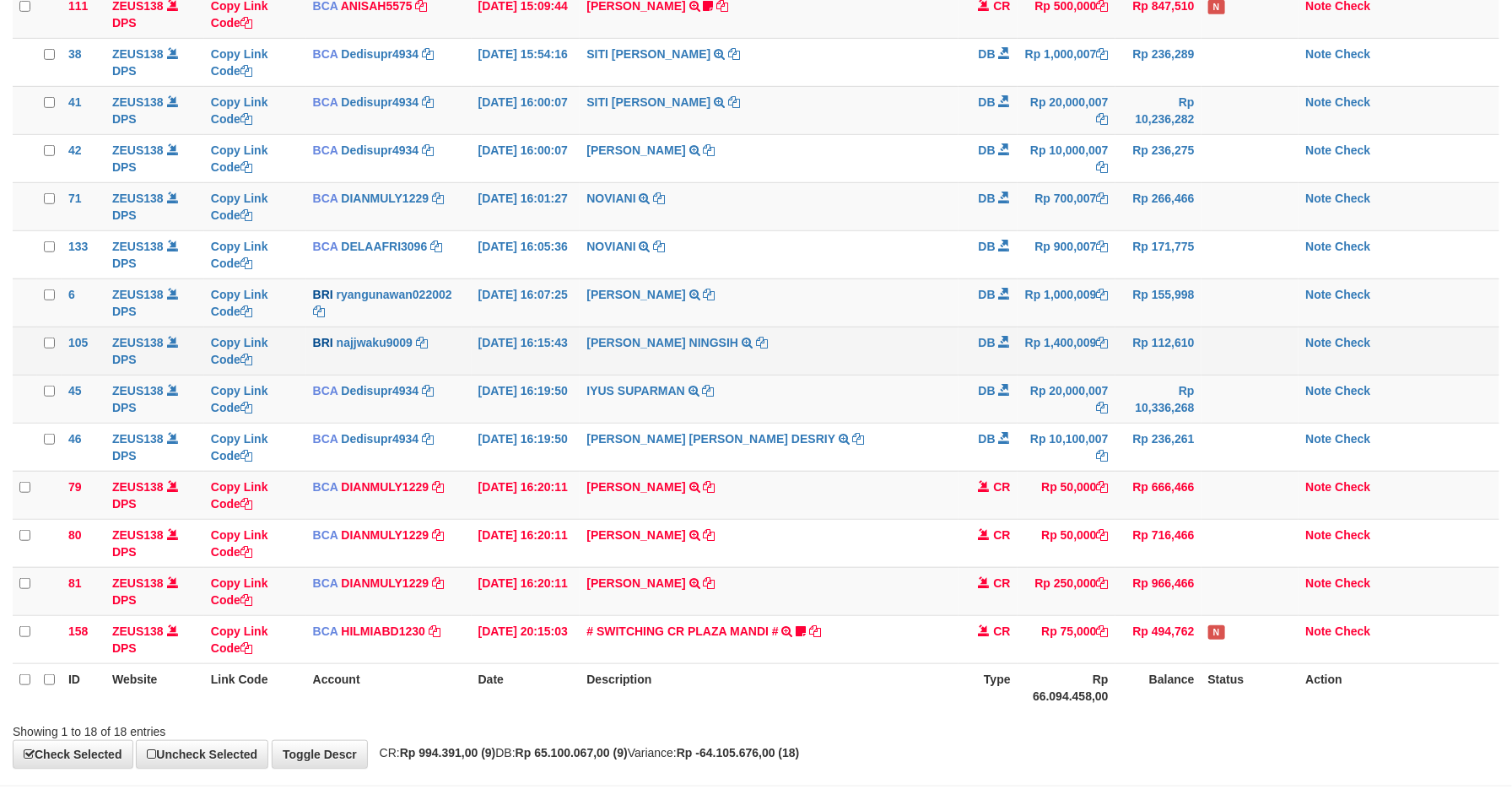
scroll to position [373, 0]
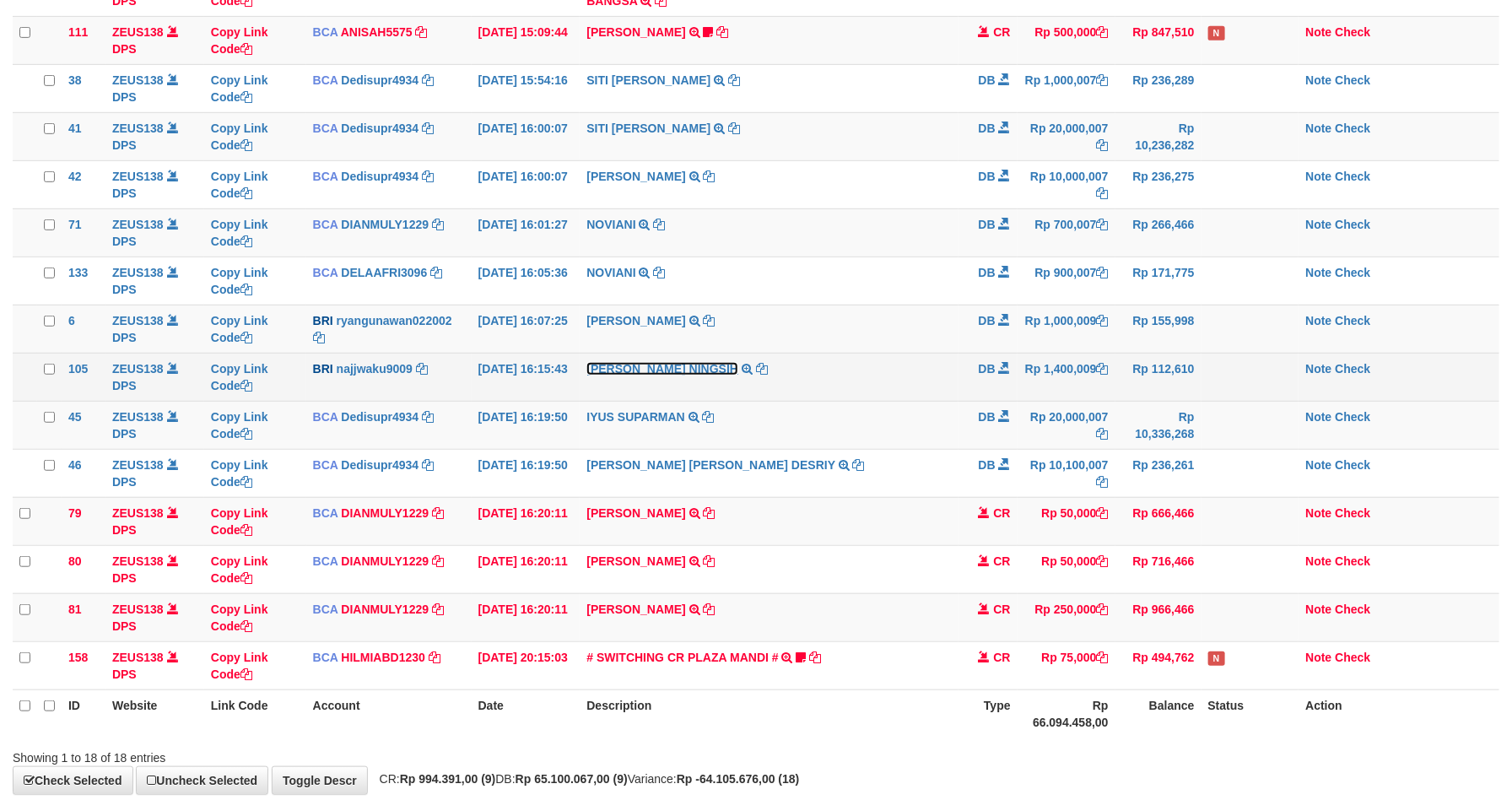
click at [692, 376] on link "SITI KURNIA NINGSIH" at bounding box center [662, 369] width 152 height 13
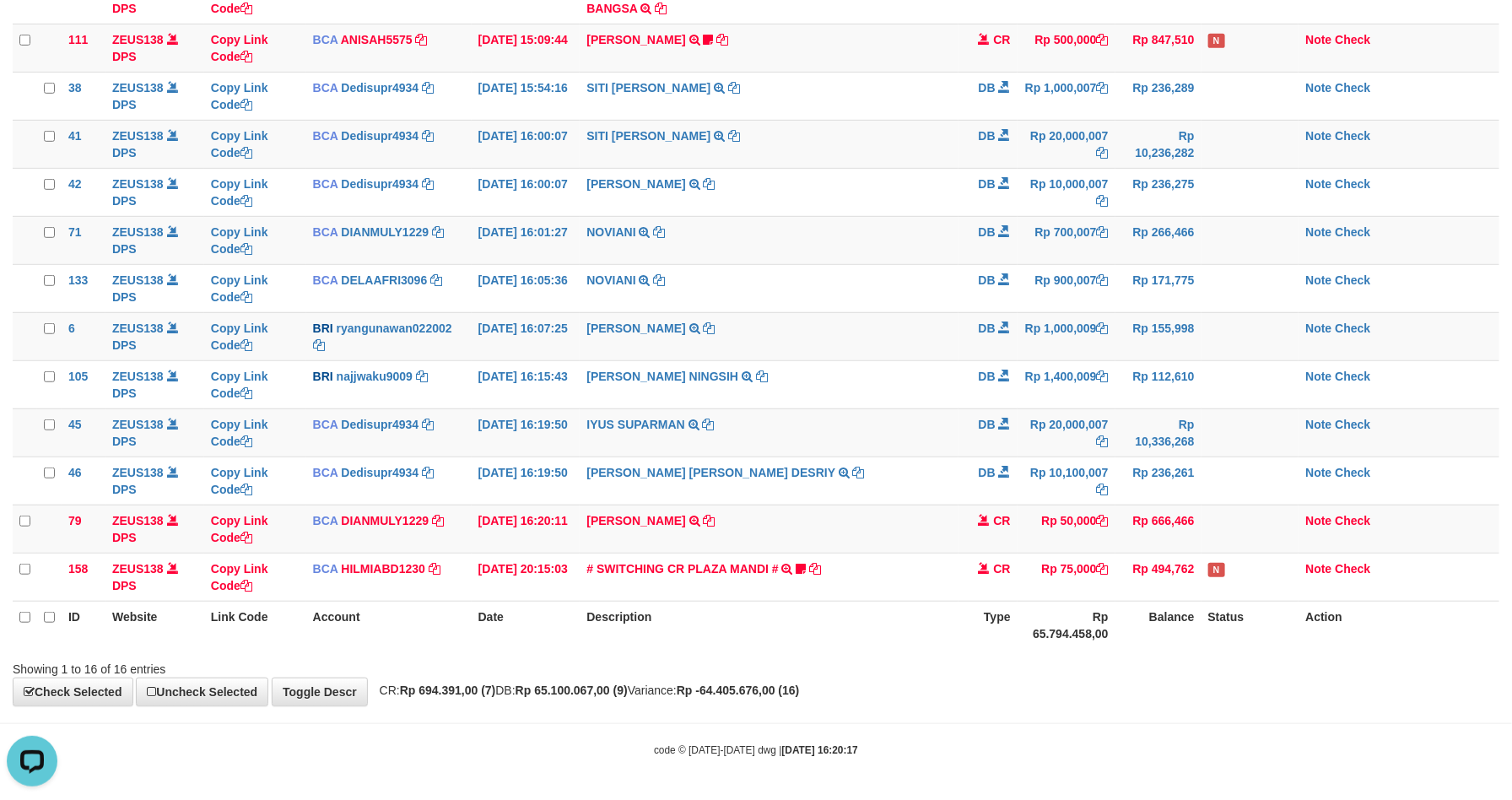
drag, startPoint x: 889, startPoint y: 431, endPoint x: 1529, endPoint y: 391, distance: 641.2
click at [906, 431] on td "IYUS SUPARMAN TRSF E-BANKING DB 0110/FTSCY/WS95271 20000007.00IYUS SUPARMAN" at bounding box center [769, 432] width 378 height 48
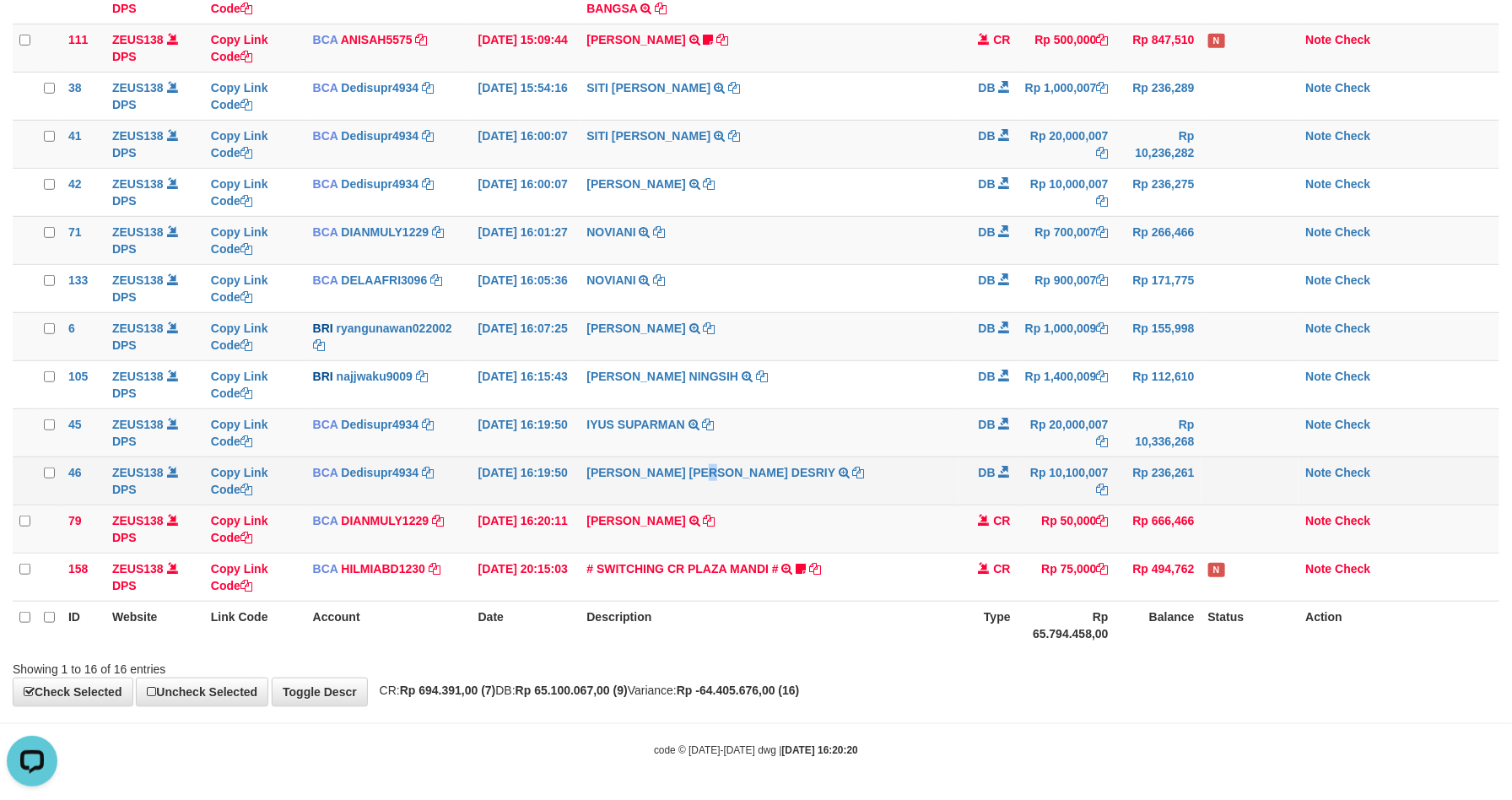
click at [701, 497] on td "[PERSON_NAME] [PERSON_NAME] DESRIY TRSF E-BANKING DB 0110/FTSCY/WS95271 1010000…" at bounding box center [769, 480] width 378 height 48
click at [701, 495] on td "[PERSON_NAME] [PERSON_NAME] DESRIY TRSF E-BANKING DB 0110/FTSCY/WS95271 1010000…" at bounding box center [769, 480] width 378 height 48
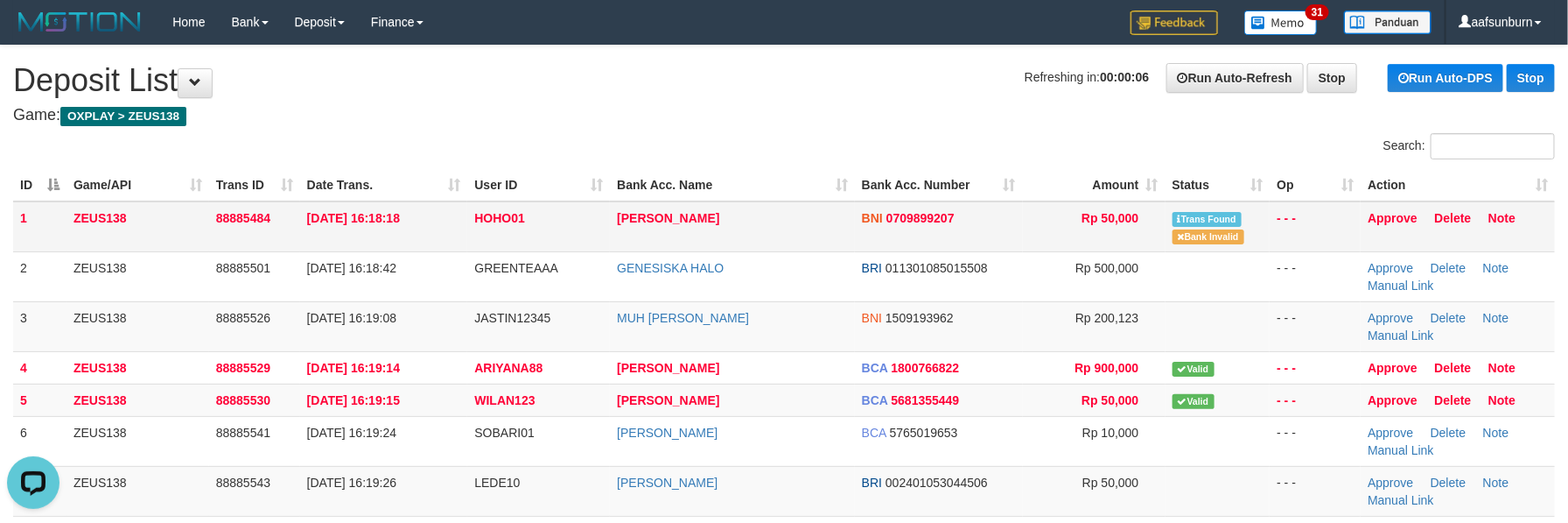
click at [790, 242] on td "FERI SETIAWAN" at bounding box center [733, 226] width 245 height 51
copy tr "FERI SETIAWAN"
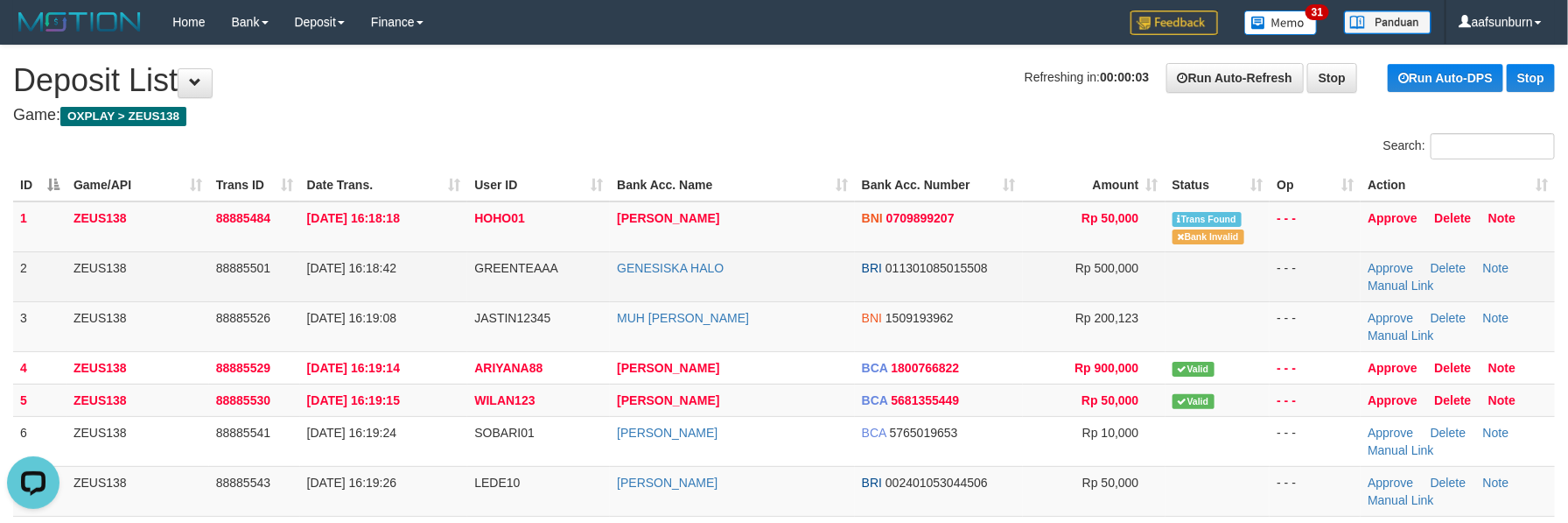
click at [1208, 284] on td at bounding box center [1218, 276] width 105 height 50
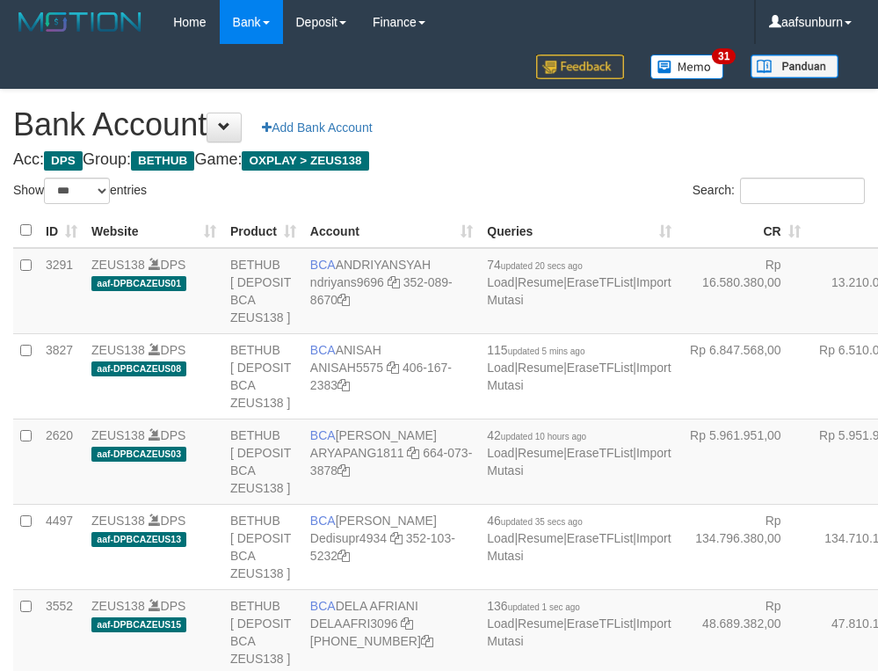
select select "***"
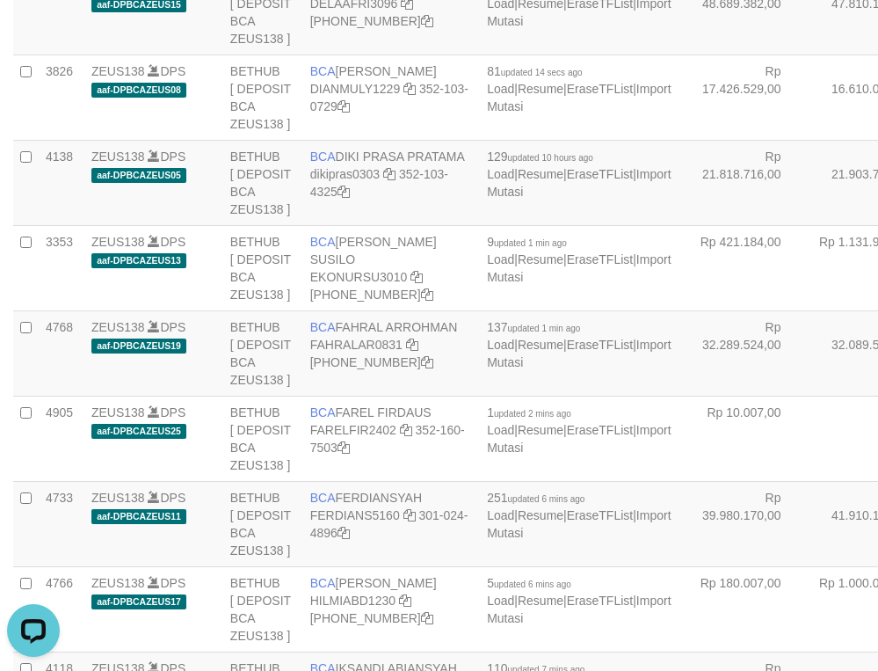
drag, startPoint x: 818, startPoint y: 143, endPoint x: 742, endPoint y: 167, distance: 80.1
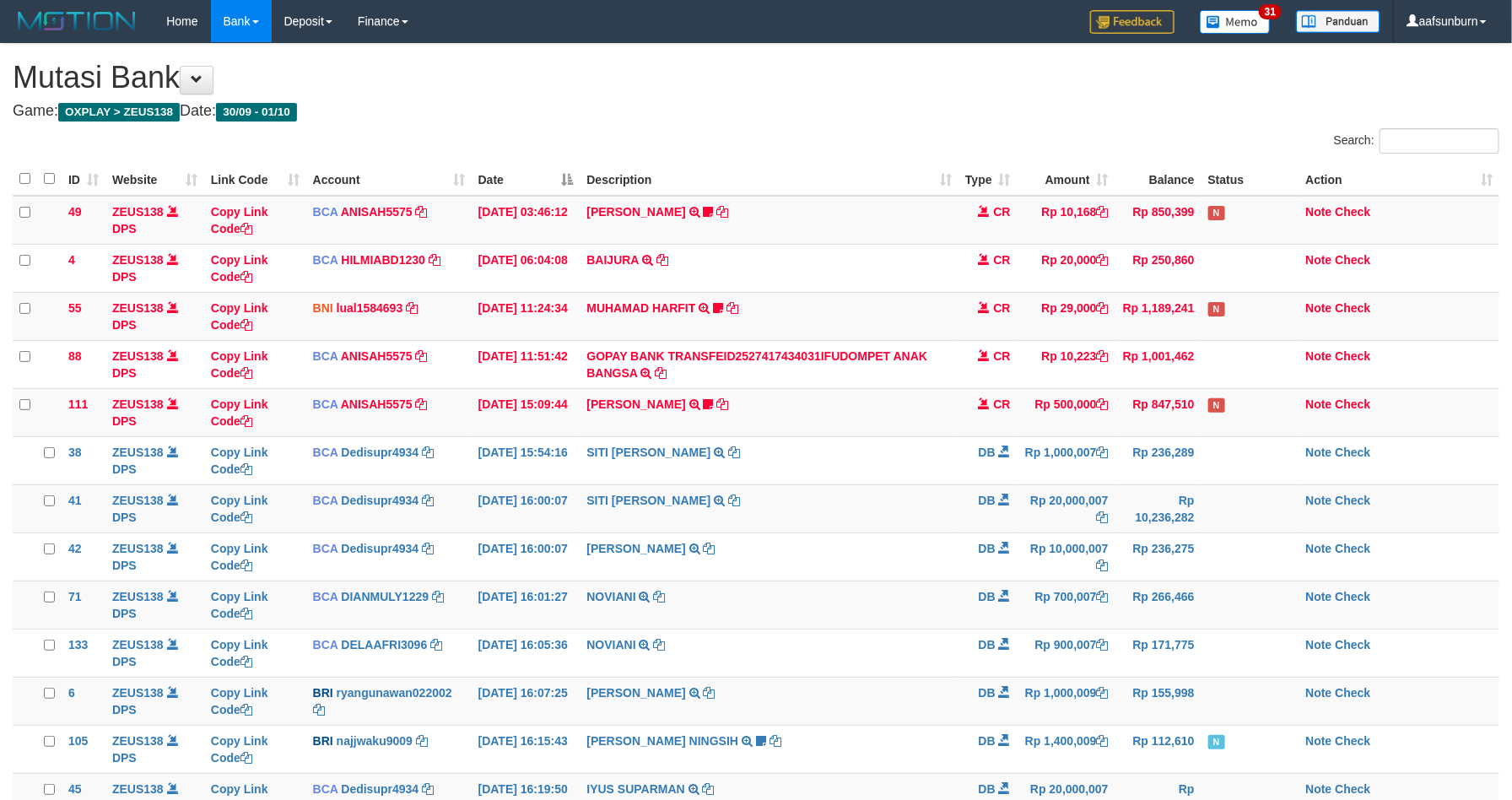
scroll to position [324, 0]
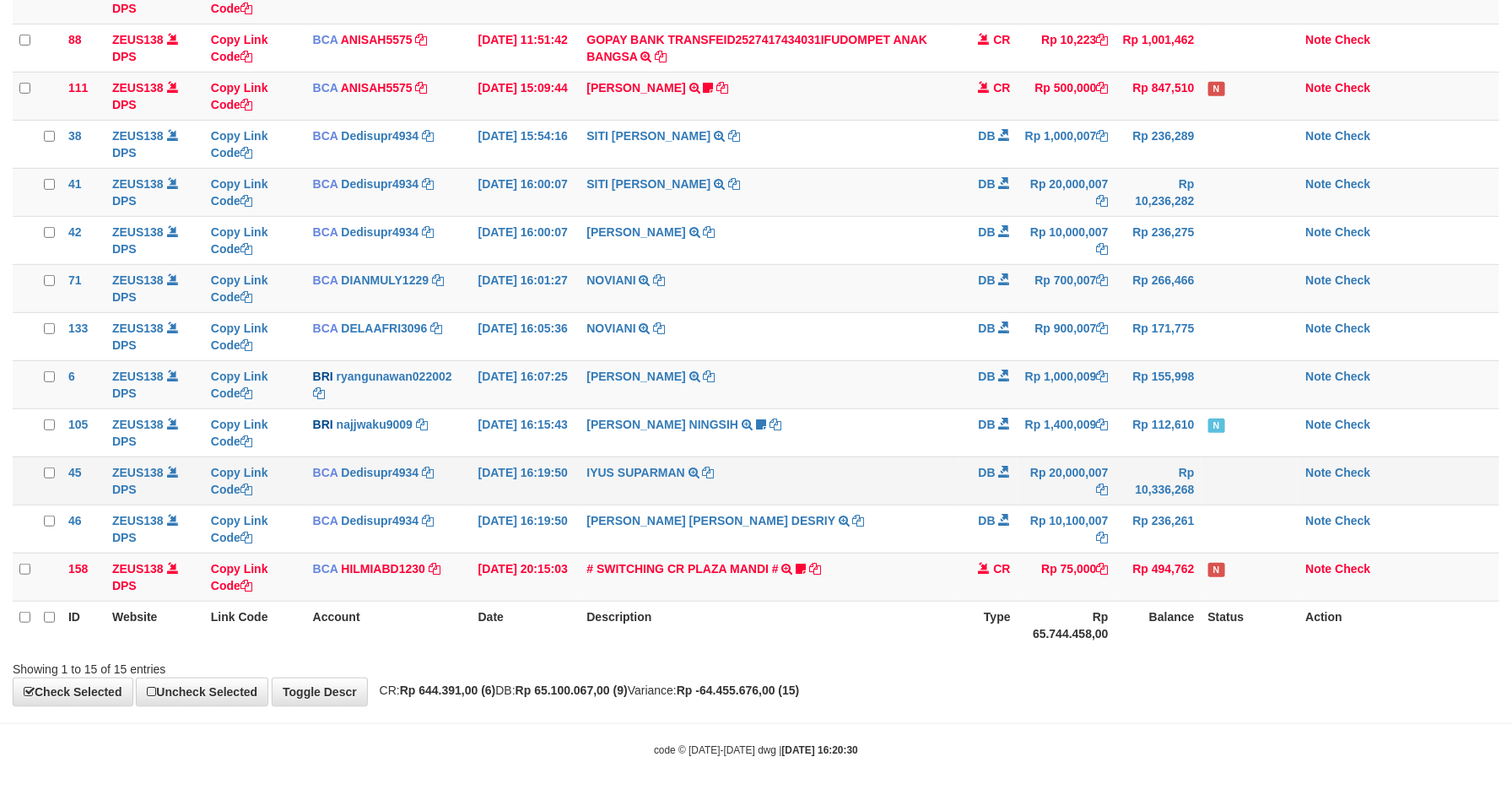
click at [919, 463] on td "IYUS SUPARMAN TRSF E-BANKING DB 0110/FTSCY/WS95271 20000007.00IYUS SUPARMAN" at bounding box center [769, 480] width 378 height 48
click at [929, 486] on td "IYUS SUPARMAN TRSF E-BANKING DB 0110/FTSCY/WS95271 20000007.00IYUS SUPARMAN" at bounding box center [769, 480] width 378 height 48
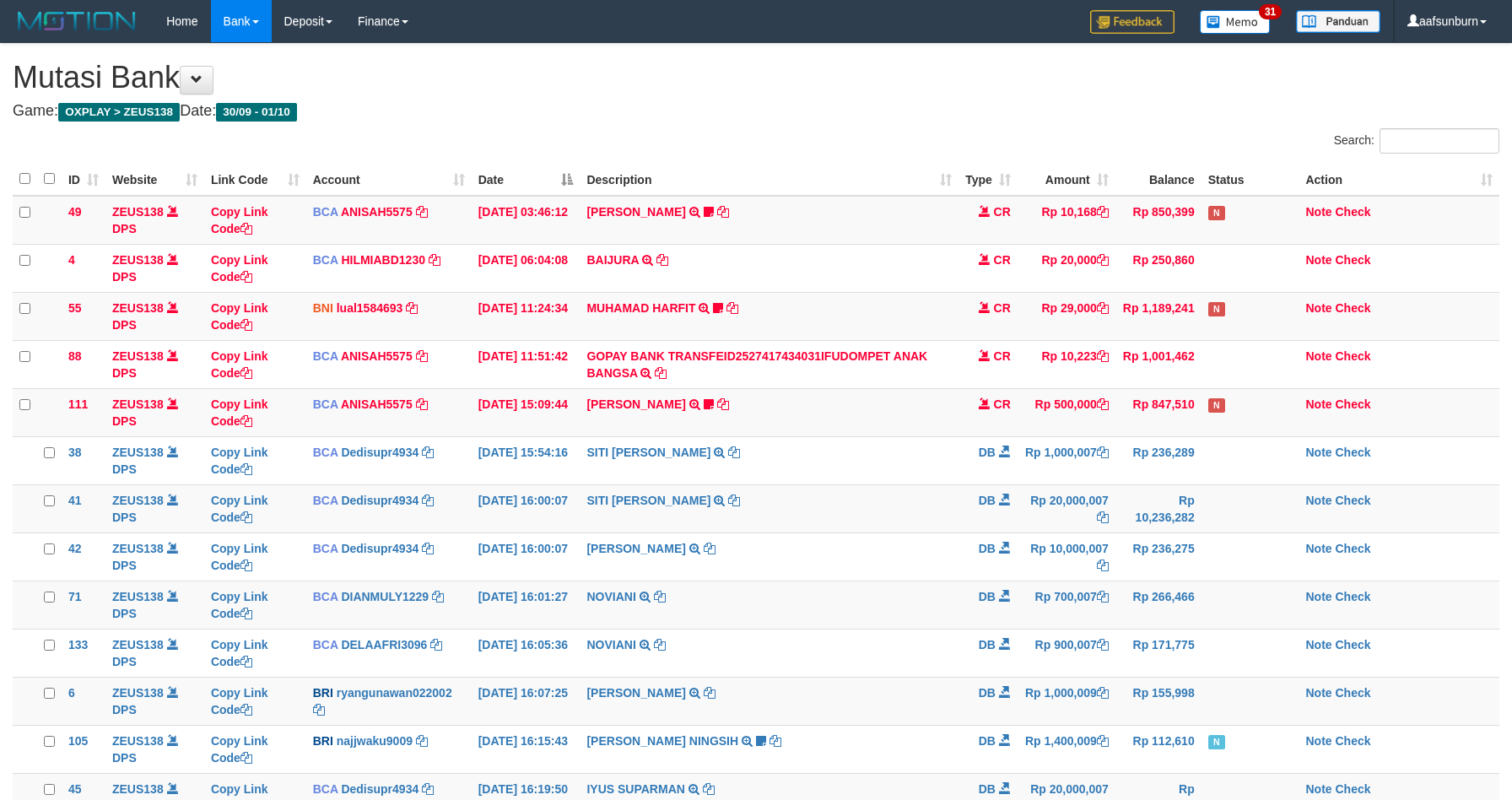
scroll to position [324, 0]
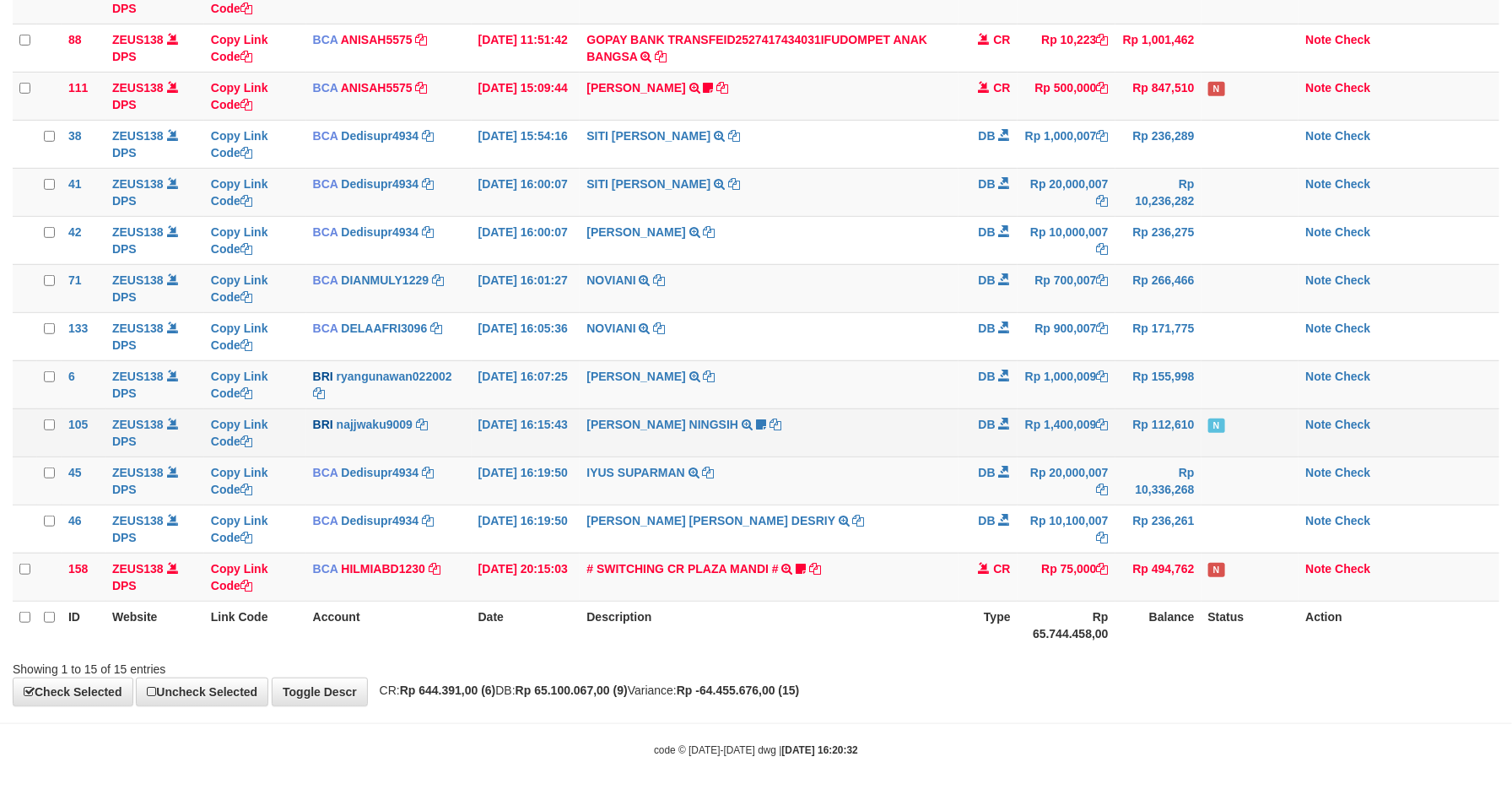
click at [861, 444] on td "[PERSON_NAME] NINGSIH TRANSFER NBMB SITI KURNIA NINGSIH TO [PERSON_NAME] transf…" at bounding box center [769, 432] width 378 height 48
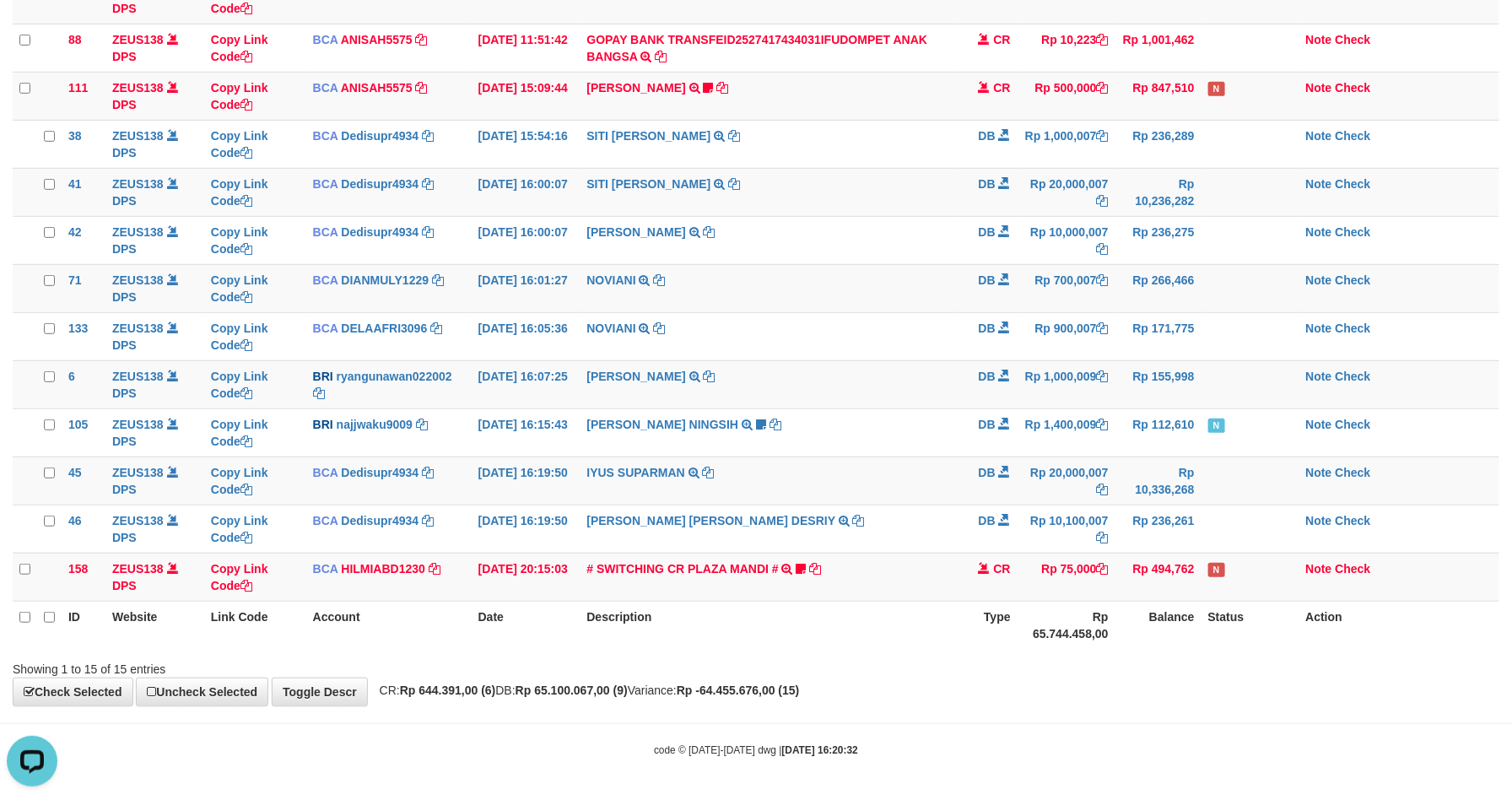
scroll to position [0, 0]
click at [1050, 395] on td "Rp 1,000,009" at bounding box center [1067, 384] width 98 height 48
click at [755, 295] on td "NOVIANI TRSF E-BANKING DB 0110/FTSCY/WS95031 700007.00NOVIANI" at bounding box center [769, 288] width 378 height 48
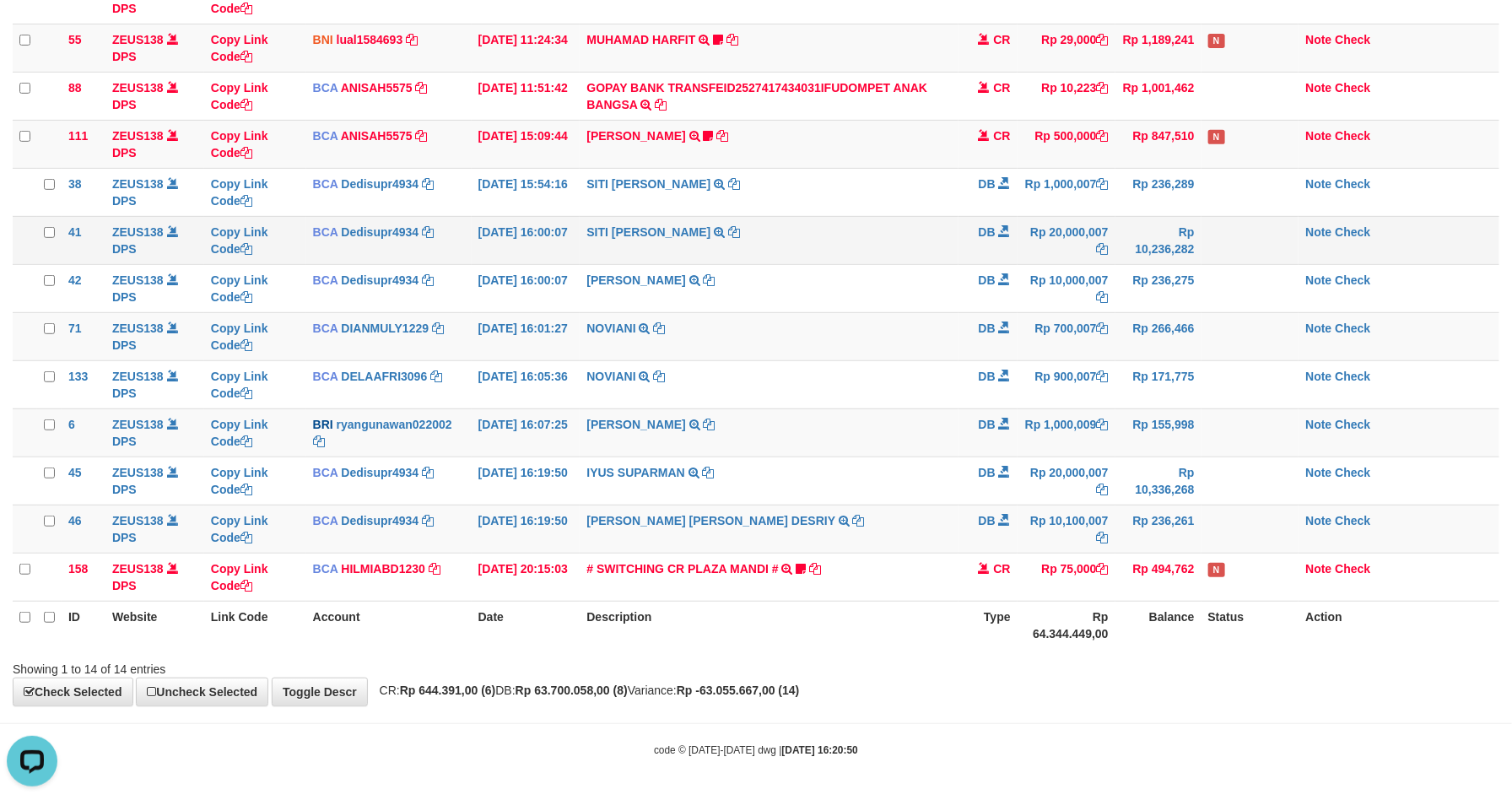
click at [1270, 244] on td at bounding box center [1250, 240] width 98 height 48
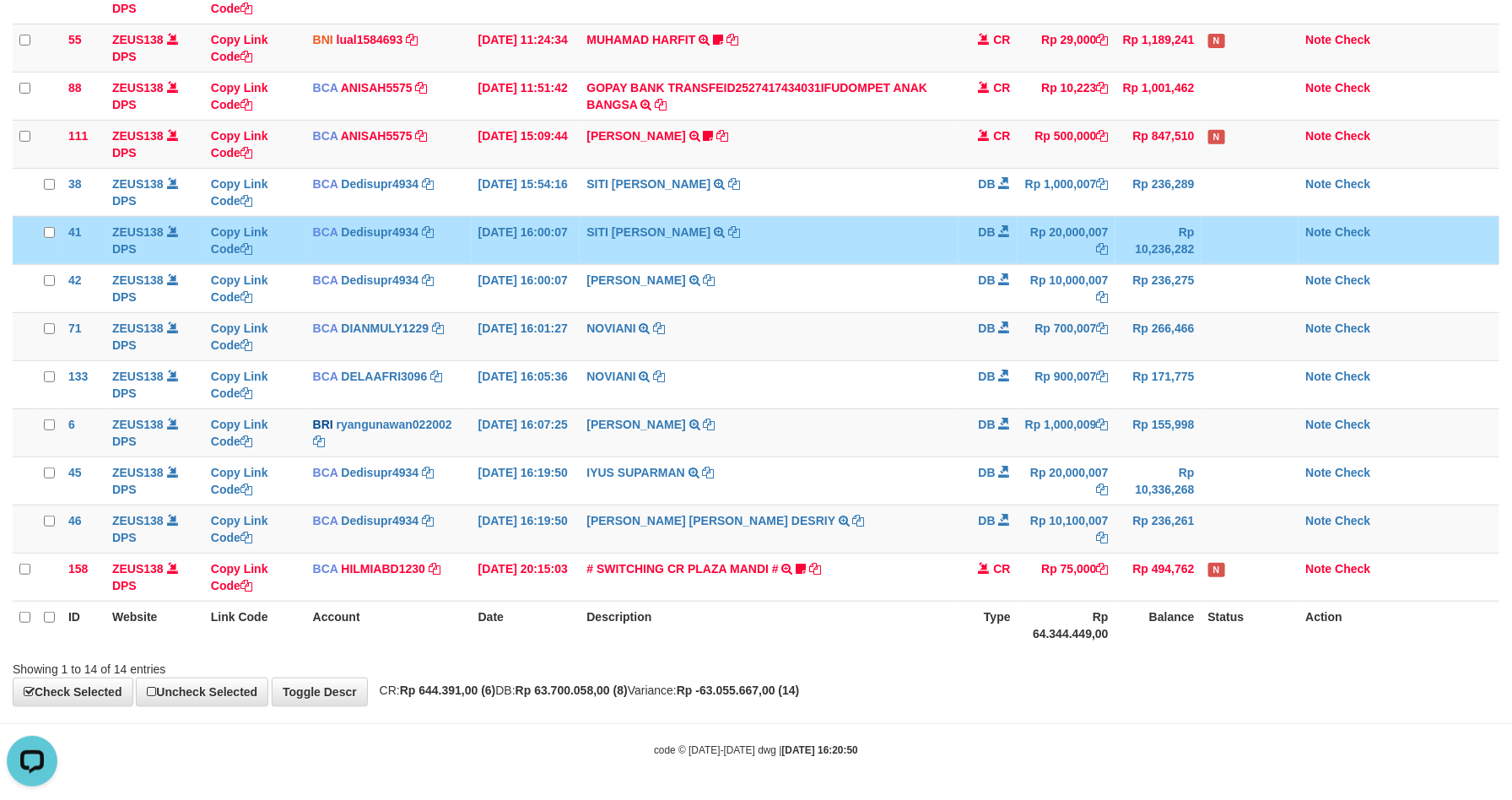
click at [1271, 240] on td at bounding box center [1250, 240] width 98 height 48
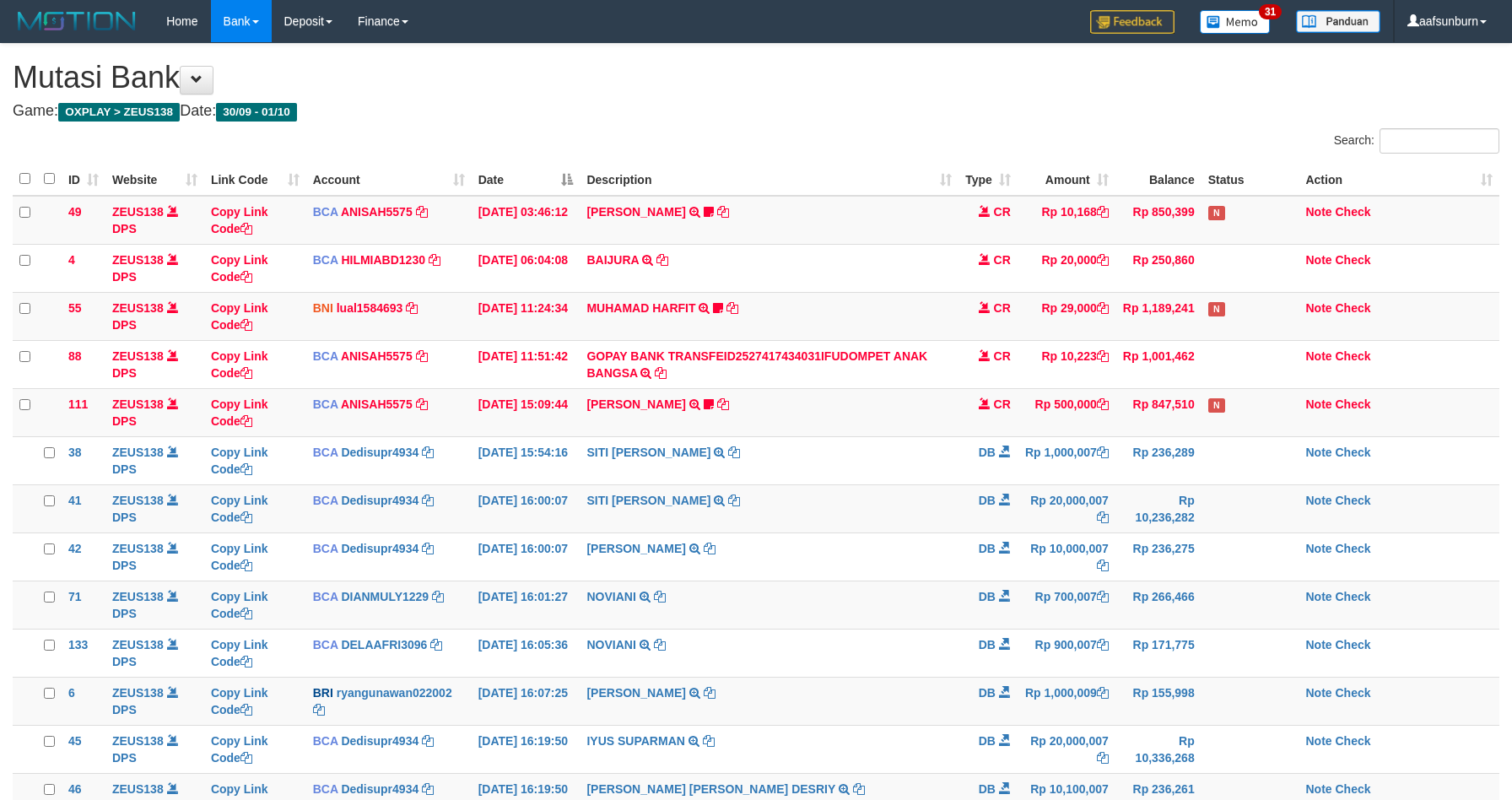
scroll to position [276, 0]
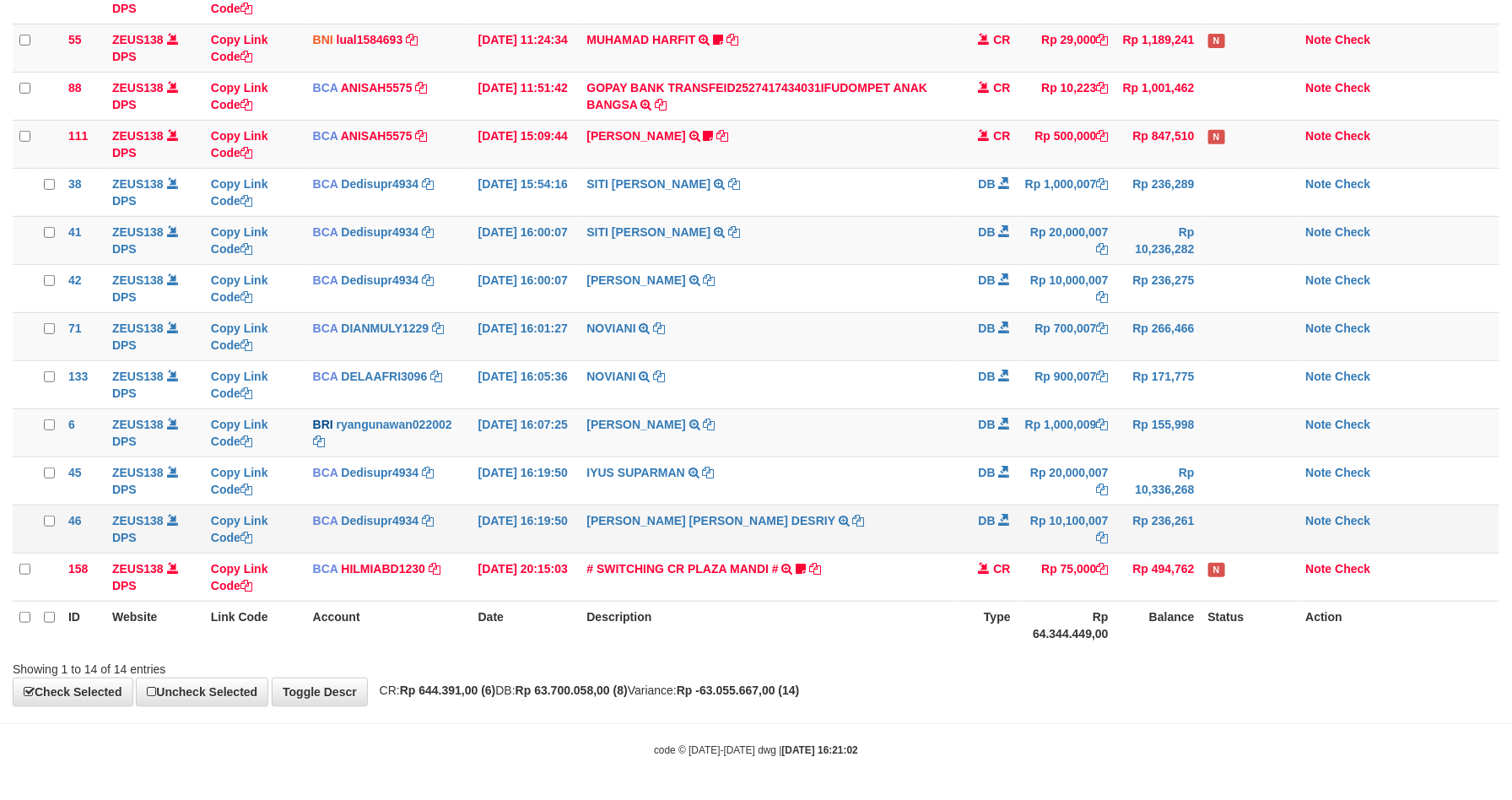
click at [1132, 517] on td "Rp 236,261" at bounding box center [1159, 529] width 86 height 48
click at [912, 426] on td "RYAN GUNAWAN TRANSFER NBMB RYAN GUNAWAN TO FARIDA DIANAH" at bounding box center [769, 432] width 378 height 48
click at [914, 425] on td "RYAN GUNAWAN TRANSFER NBMB RYAN GUNAWAN TO FARIDA DIANAH" at bounding box center [769, 432] width 378 height 48
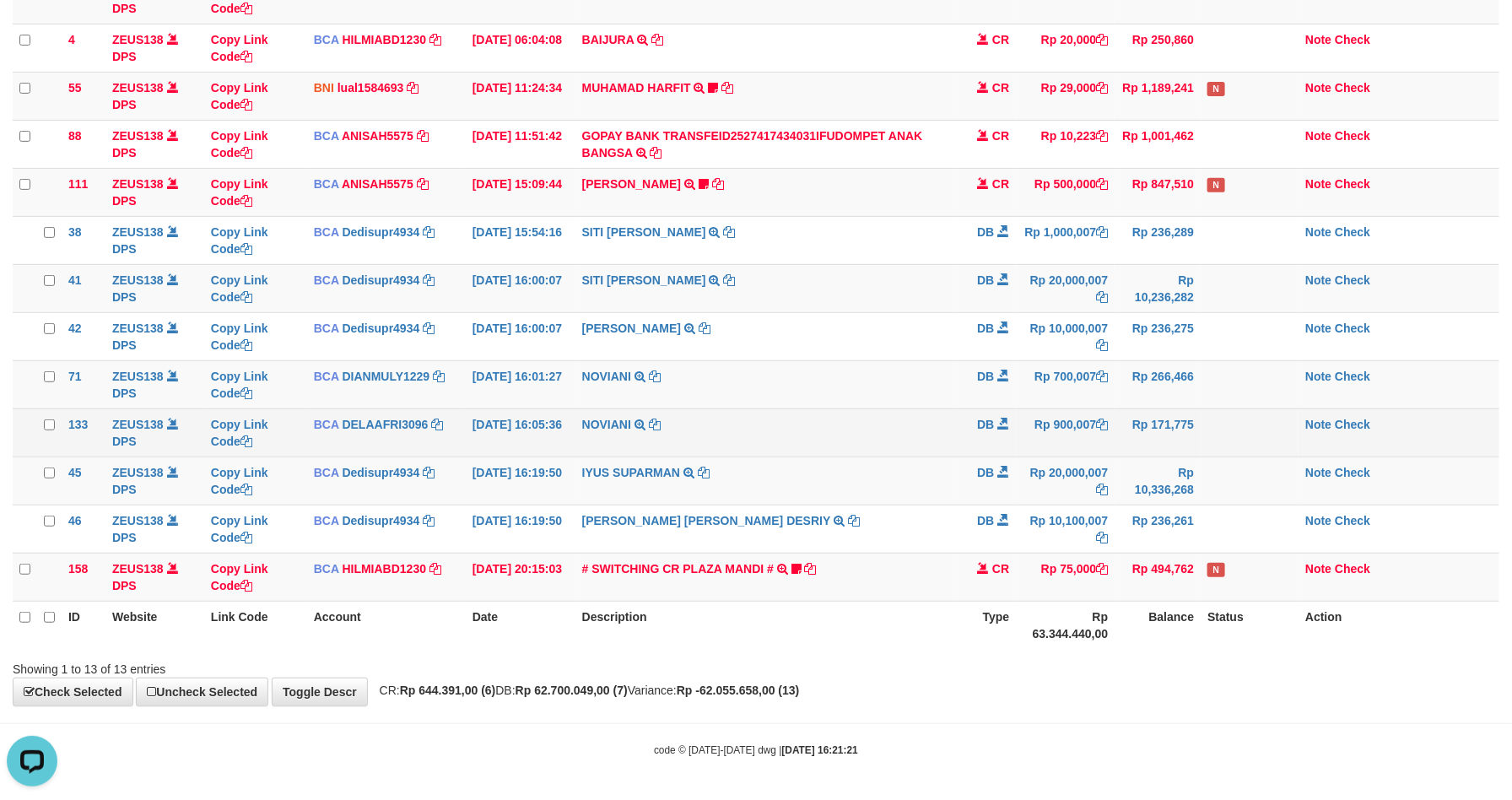
click at [901, 450] on td "NOVIANI TRSF E-BANKING DB 0110/FTSCY/WS95031 900007.00NOVIANI" at bounding box center [766, 432] width 382 height 48
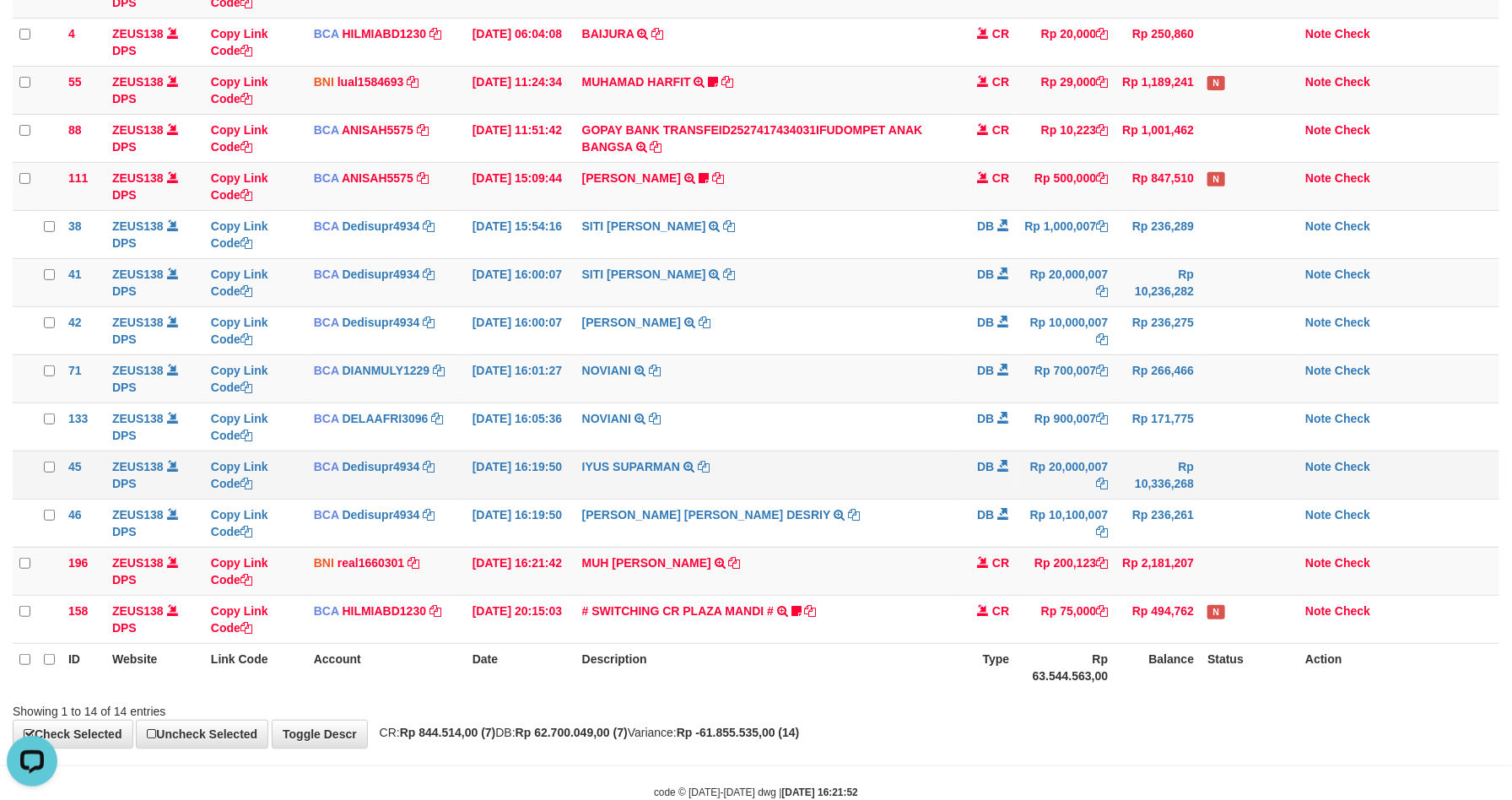
click at [931, 471] on td "IYUS SUPARMAN TRSF E-BANKING DB 0110/FTSCY/WS95271 20000007.00IYUS SUPARMAN" at bounding box center [766, 474] width 382 height 48
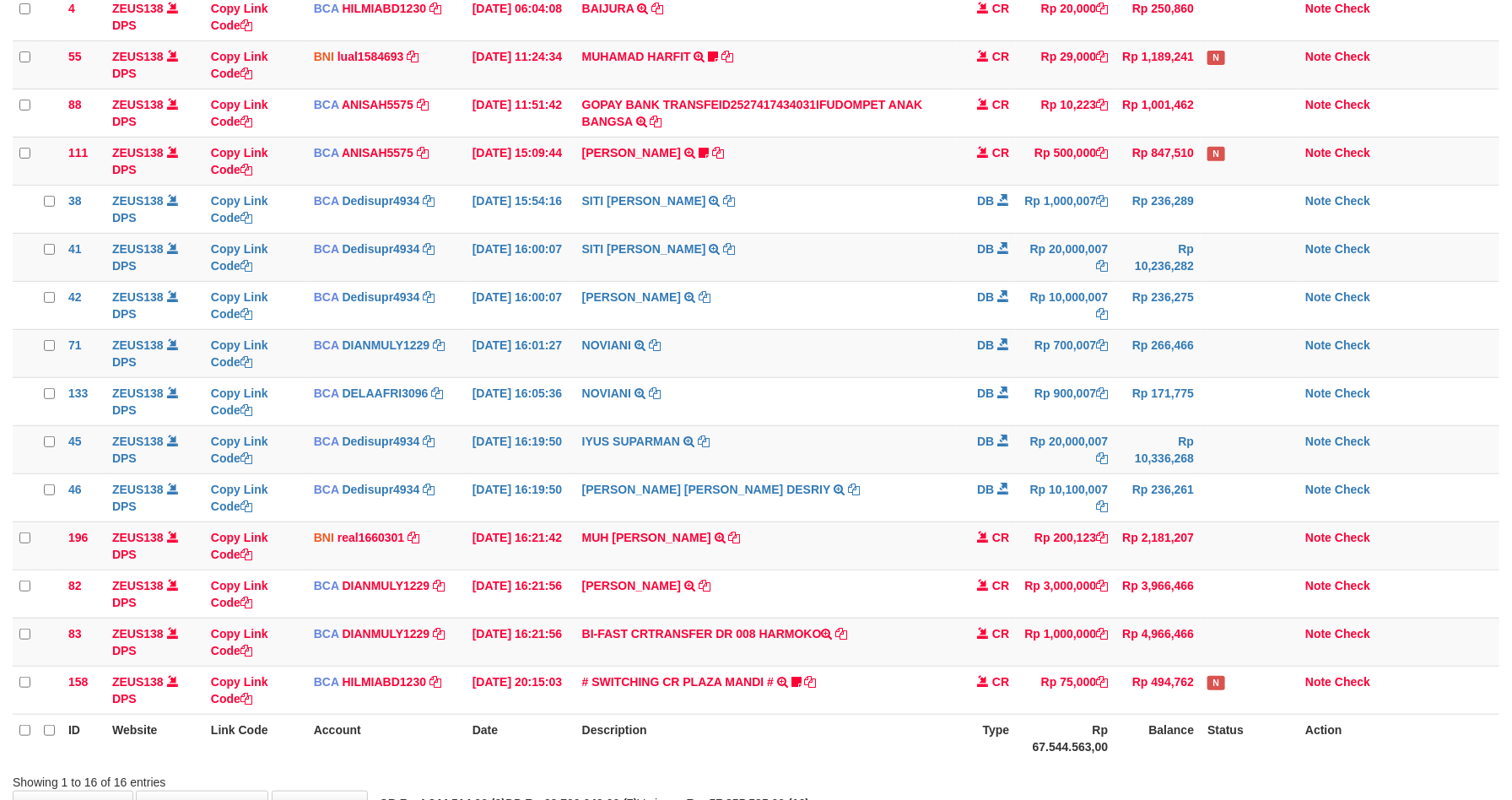
scroll to position [227, 0]
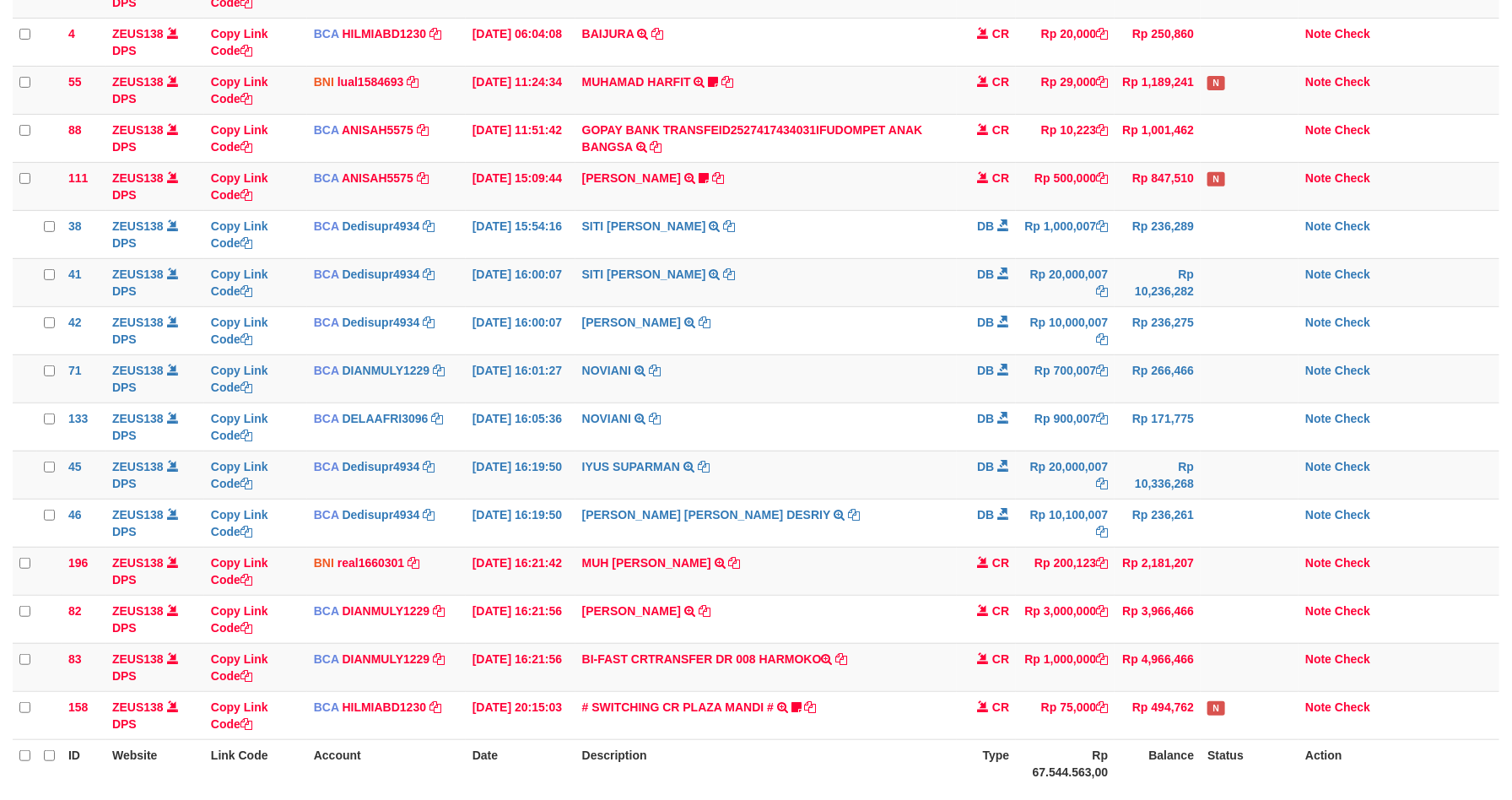
click at [931, 469] on td "IYUS SUPARMAN TRSF E-BANKING DB 0110/FTSCY/WS95271 20000007.00IYUS SUPARMAN" at bounding box center [766, 474] width 382 height 48
click at [1079, 473] on td "Rp 20,000,007" at bounding box center [1065, 474] width 99 height 48
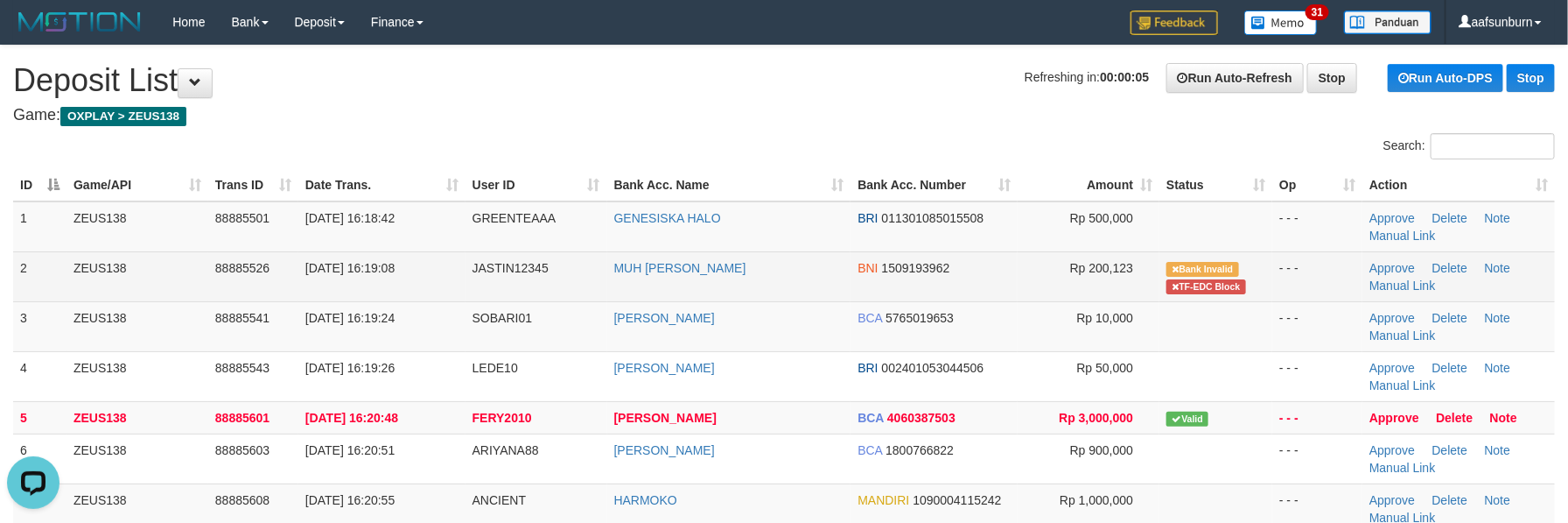
drag, startPoint x: 1259, startPoint y: 265, endPoint x: 1237, endPoint y: 226, distance: 44.8
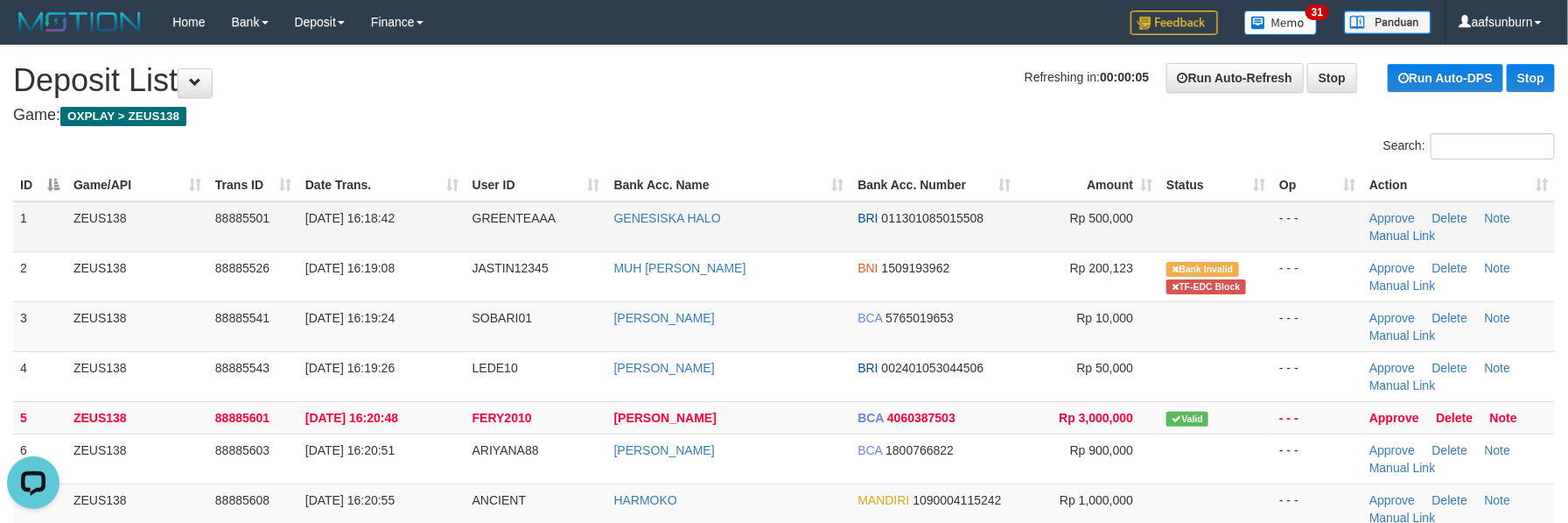
click at [1258, 265] on td "Bank Invalid TF-EDC Block" at bounding box center [1215, 276] width 112 height 50
drag, startPoint x: 1299, startPoint y: 215, endPoint x: 1279, endPoint y: 203, distance: 23.3
click at [1296, 215] on td "- - -" at bounding box center [1317, 226] width 91 height 51
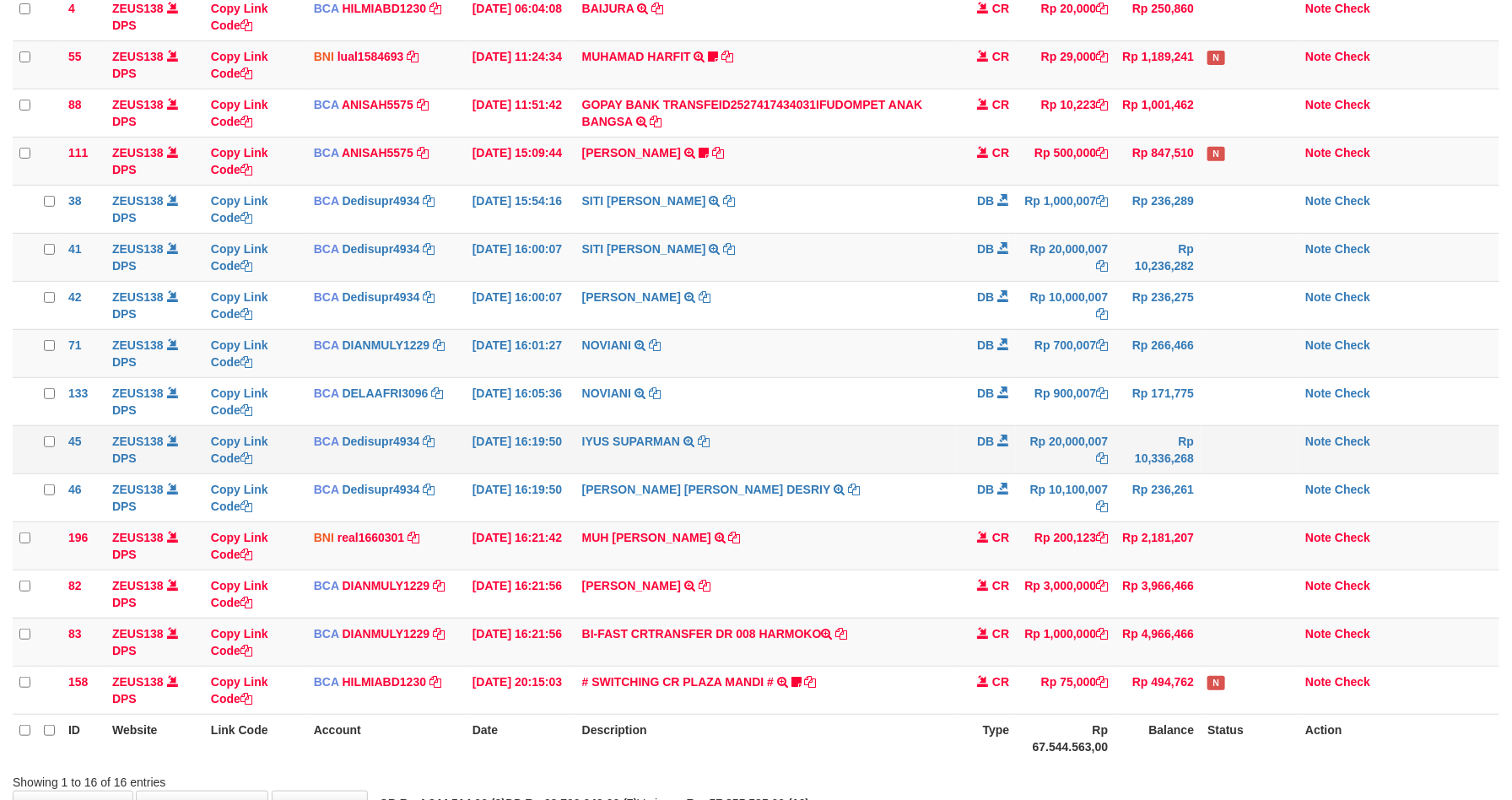
scroll to position [227, 0]
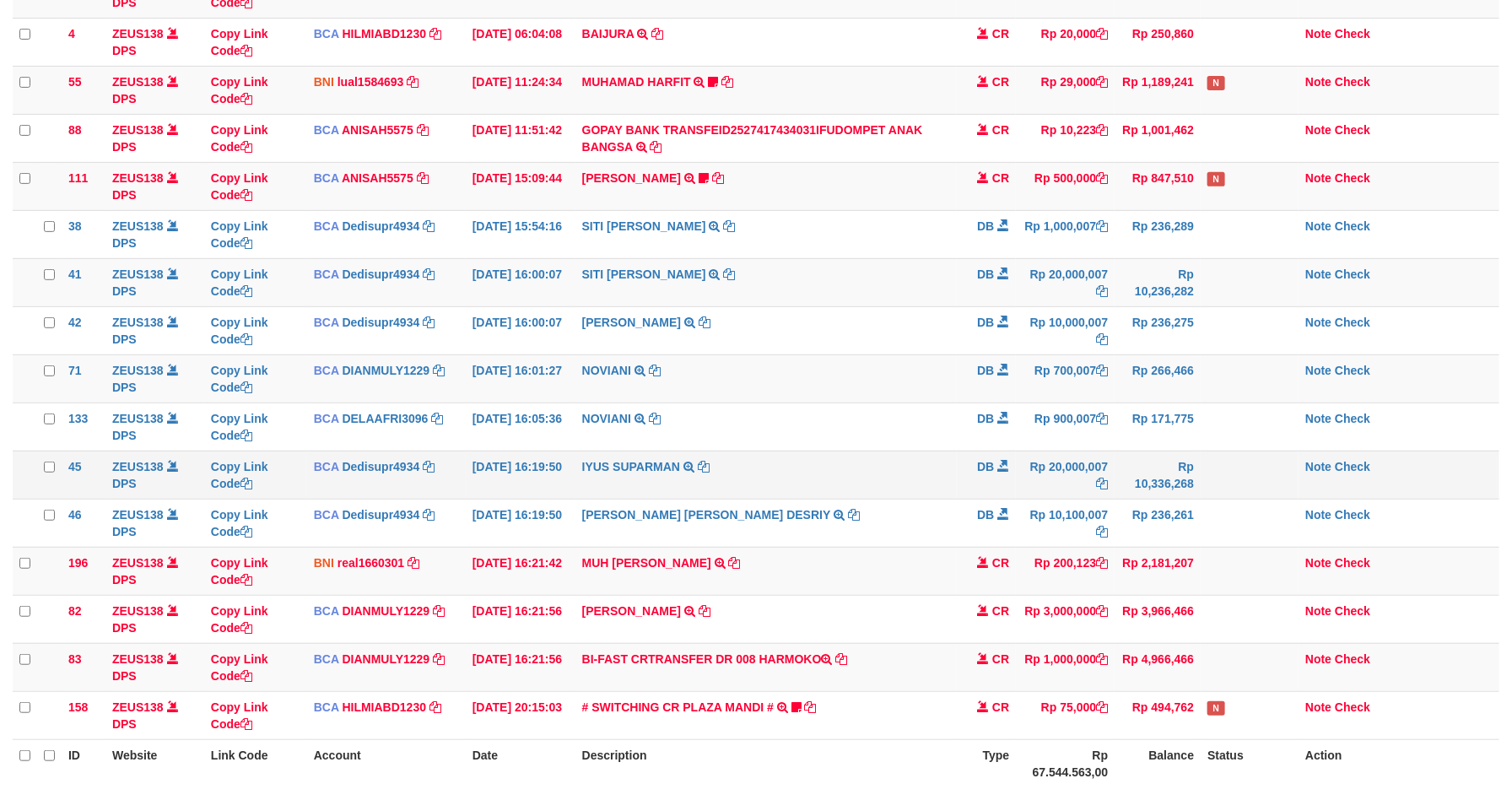
click at [1041, 491] on td "Rp 20,000,007" at bounding box center [1065, 474] width 99 height 48
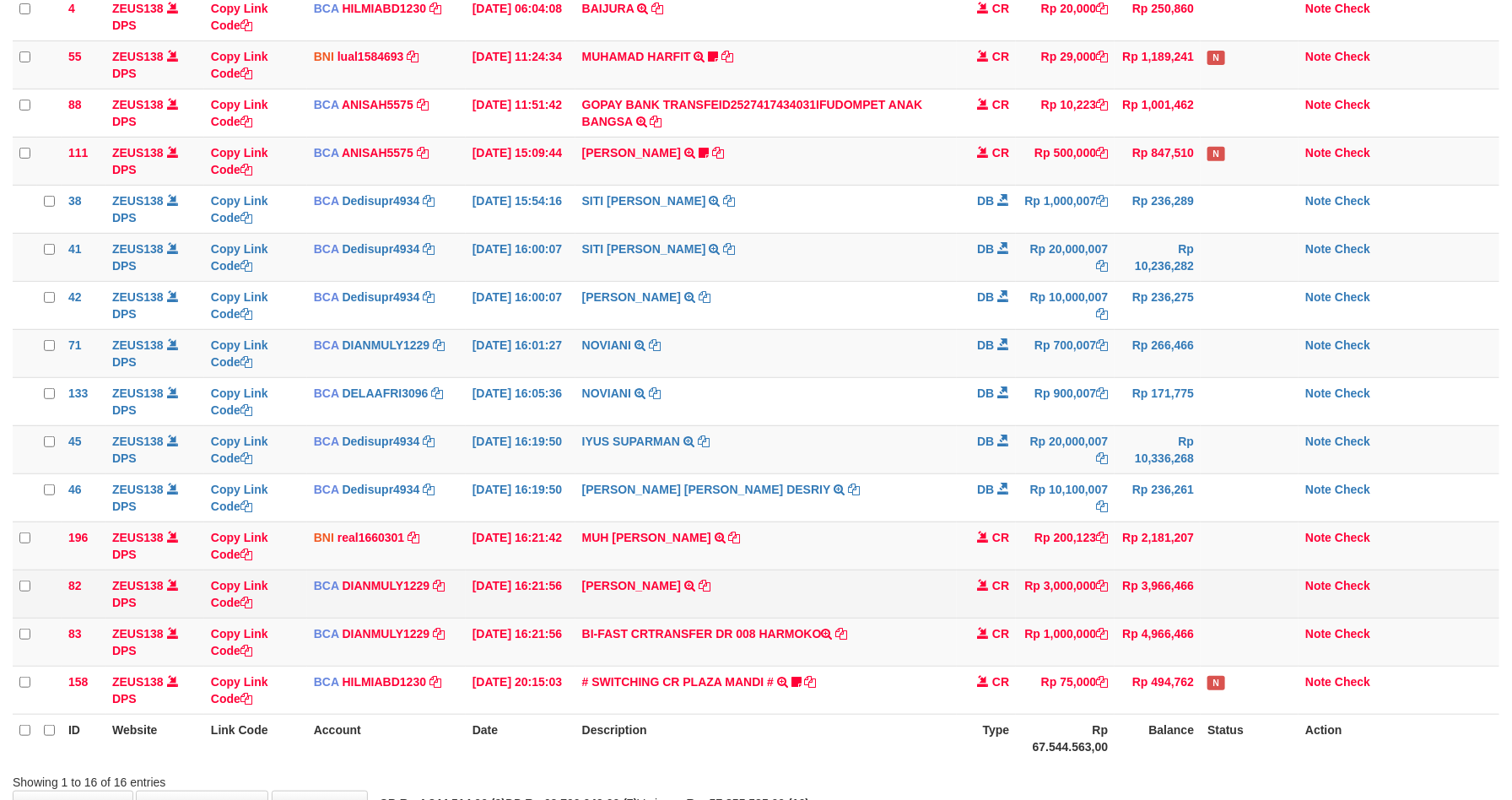
click at [871, 594] on td "FERY PERADI TRSF E-BANKING CR 0110/FTSCY/WS95271 3000000.00[PERSON_NAME]" at bounding box center [766, 594] width 382 height 48
click at [871, 594] on td "FERY PERADI TRSF E-BANKING CR 0110/FTSCY/WS95271 3000000.00FERY PERADI" at bounding box center [766, 594] width 382 height 48
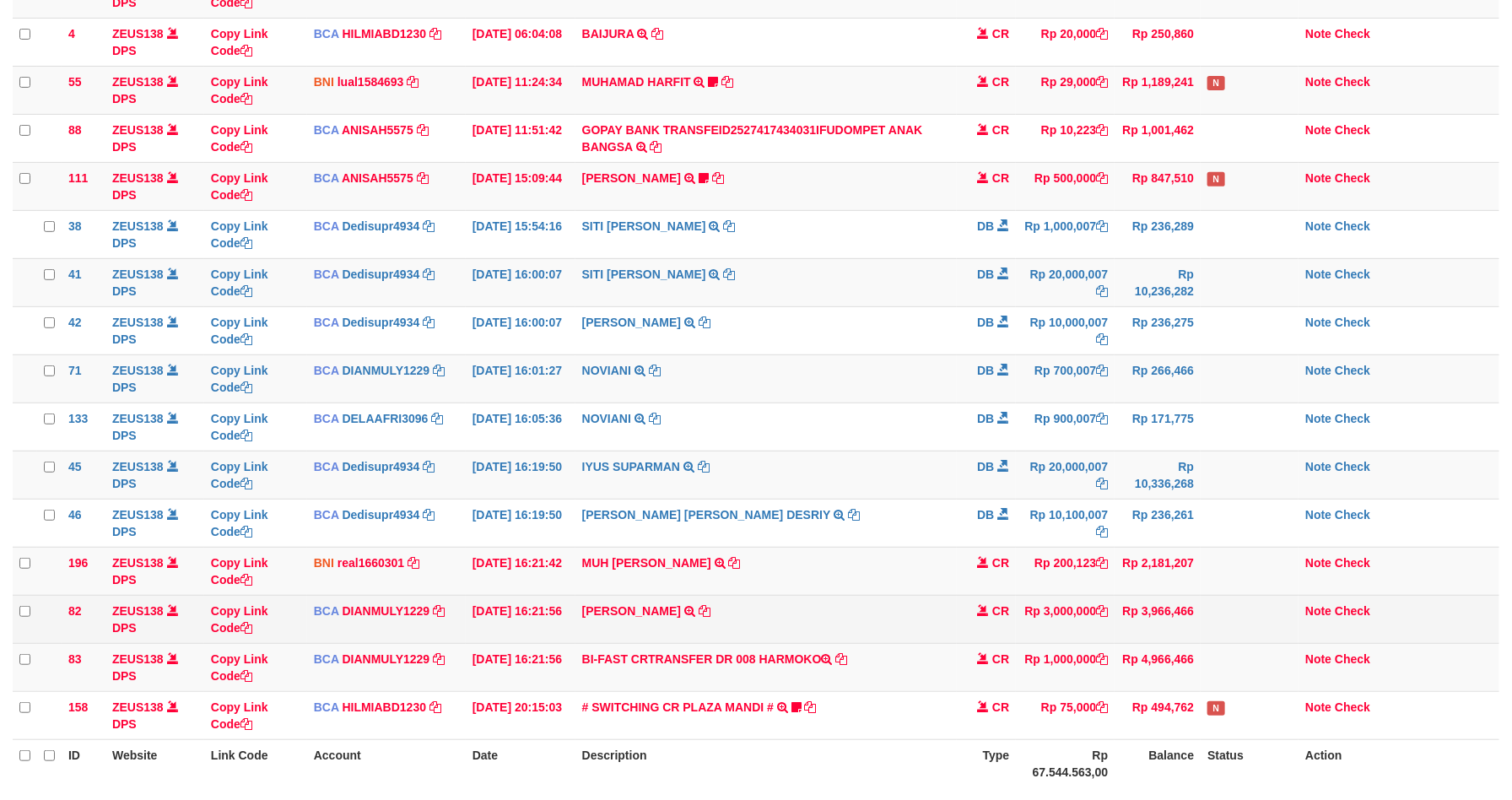
click at [839, 616] on td "FERY PERADI TRSF E-BANKING CR 0110/FTSCY/WS95271 3000000.00FERY PERADI" at bounding box center [766, 619] width 382 height 48
copy tr "FERY PERADI TRSF E-BANKING CR 0110/FTSCY/WS95271 3000000.00FERY PERADI"
click at [839, 616] on td "FERY PERADI TRSF E-BANKING CR 0110/FTSCY/WS95271 3000000.00FERY PERADI" at bounding box center [766, 619] width 382 height 48
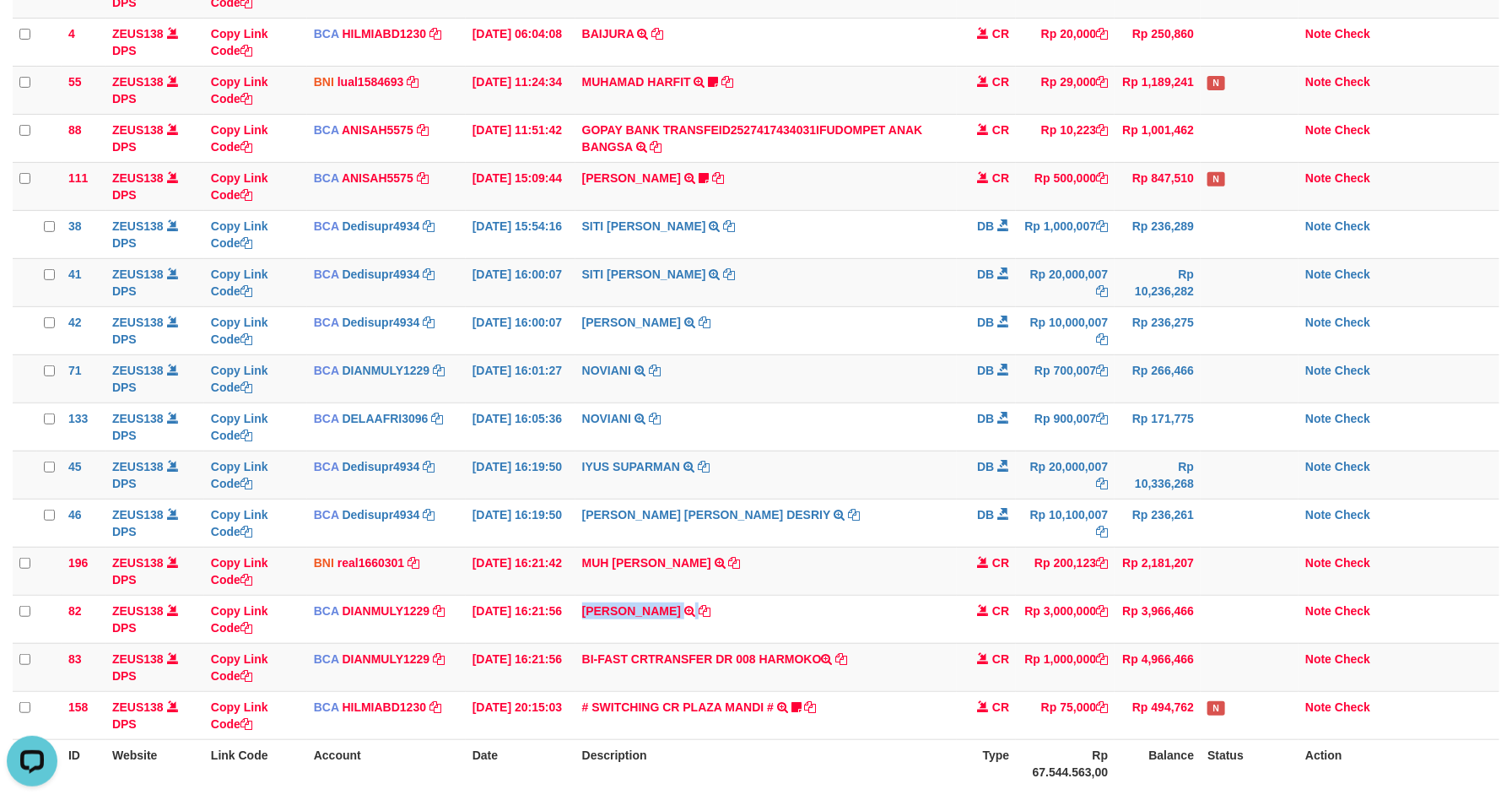
scroll to position [0, 0]
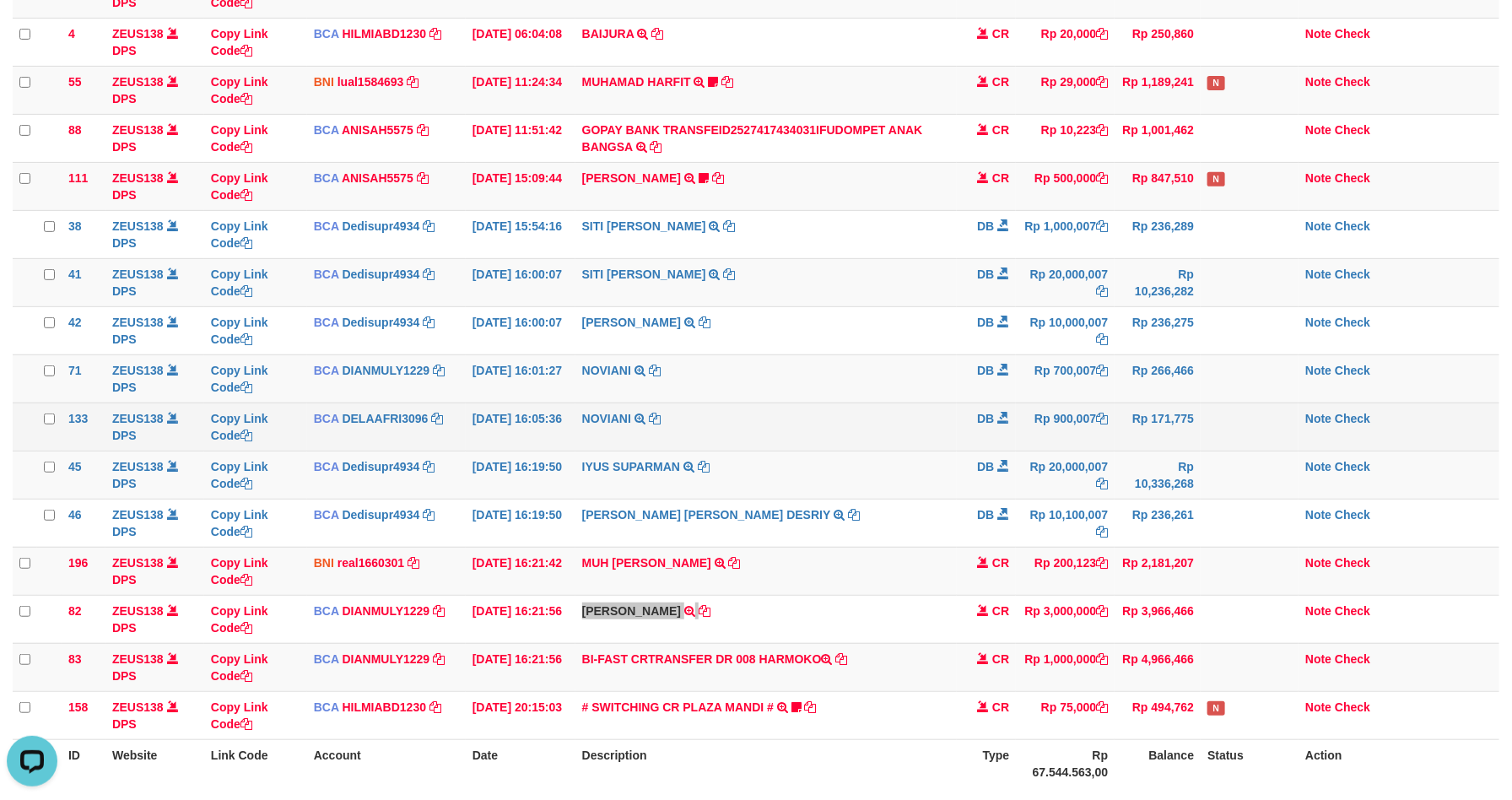
drag, startPoint x: 889, startPoint y: 406, endPoint x: 911, endPoint y: 450, distance: 49.2
click at [889, 406] on td "NOVIANI TRSF E-BANKING DB 0110/FTSCY/WS95031 900007.00NOVIANI" at bounding box center [766, 426] width 382 height 48
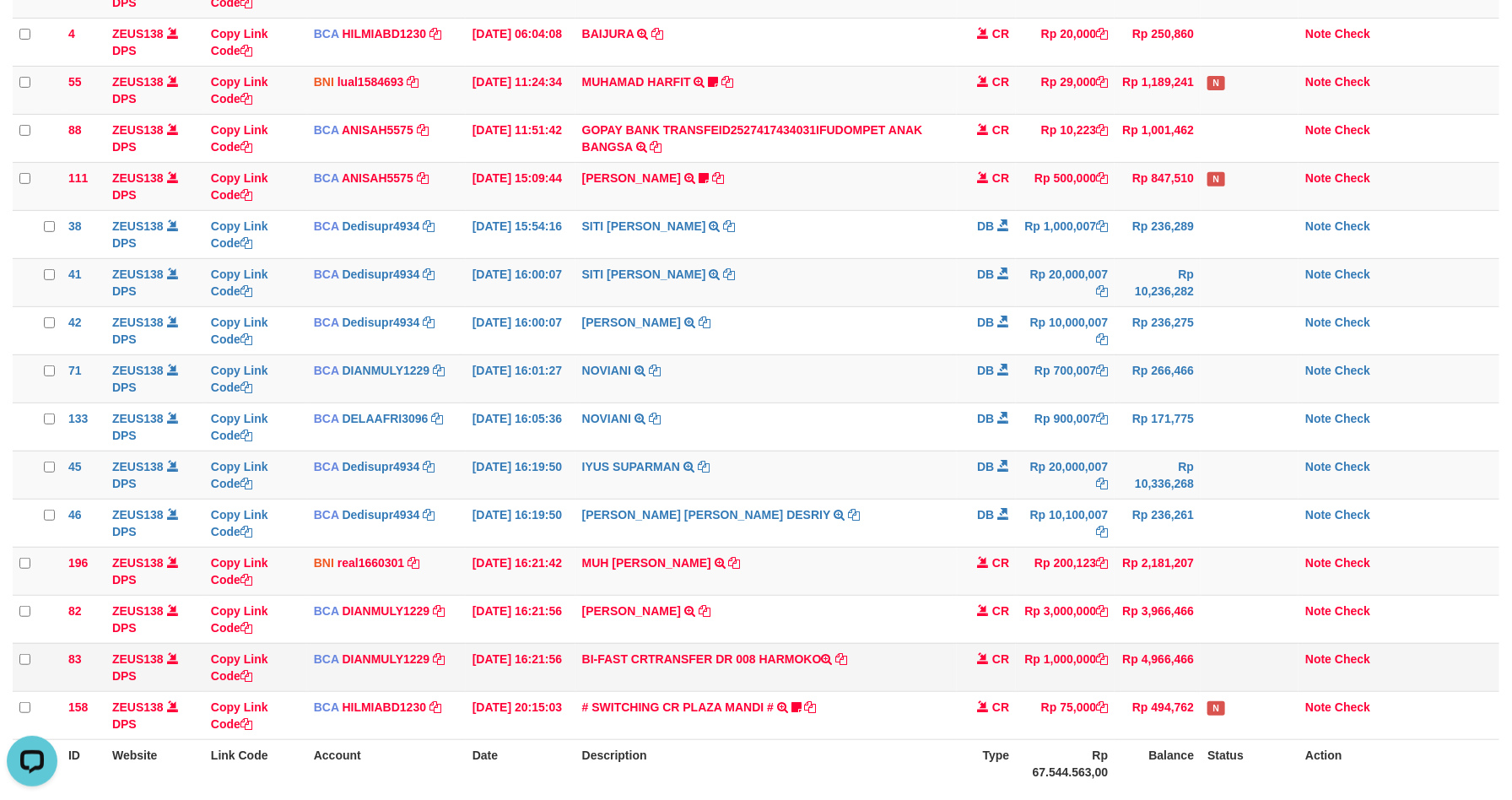
click at [776, 657] on td "BI-FAST CRTRANSFER DR 008 HARMOKO" at bounding box center [766, 667] width 382 height 48
copy td "HARMOKO"
drag, startPoint x: 895, startPoint y: 441, endPoint x: 863, endPoint y: 797, distance: 357.4
click at [895, 443] on td "NOVIANI TRSF E-BANKING DB 0110/FTSCY/WS95031 900007.00NOVIANI" at bounding box center [766, 426] width 382 height 48
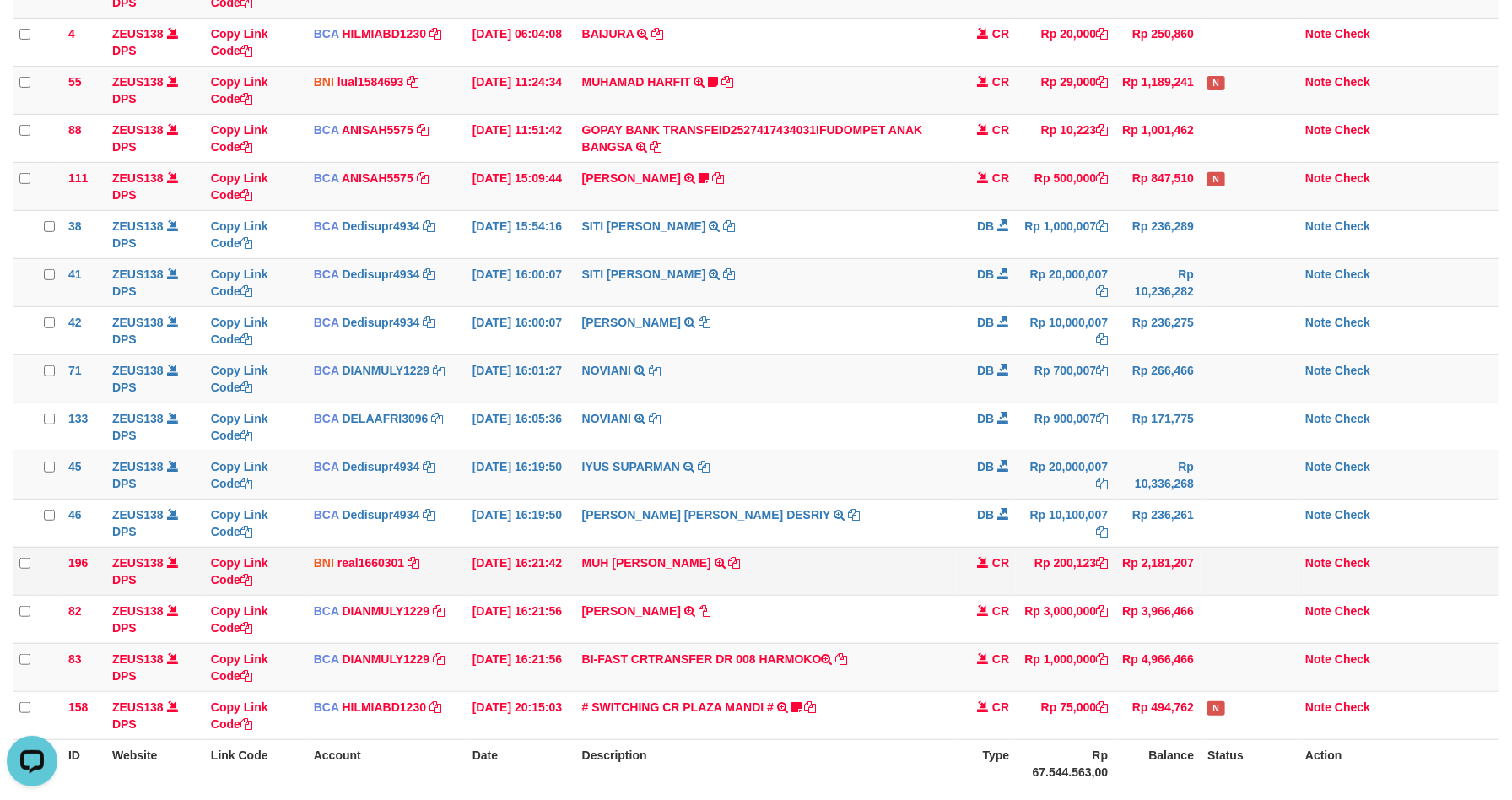
click at [867, 560] on td "MUH IQBAL HIDAYAT TRF/PAY/TOP-UP ECHANNEL SDR MUH IQBAL HIDAYAT" at bounding box center [766, 570] width 382 height 48
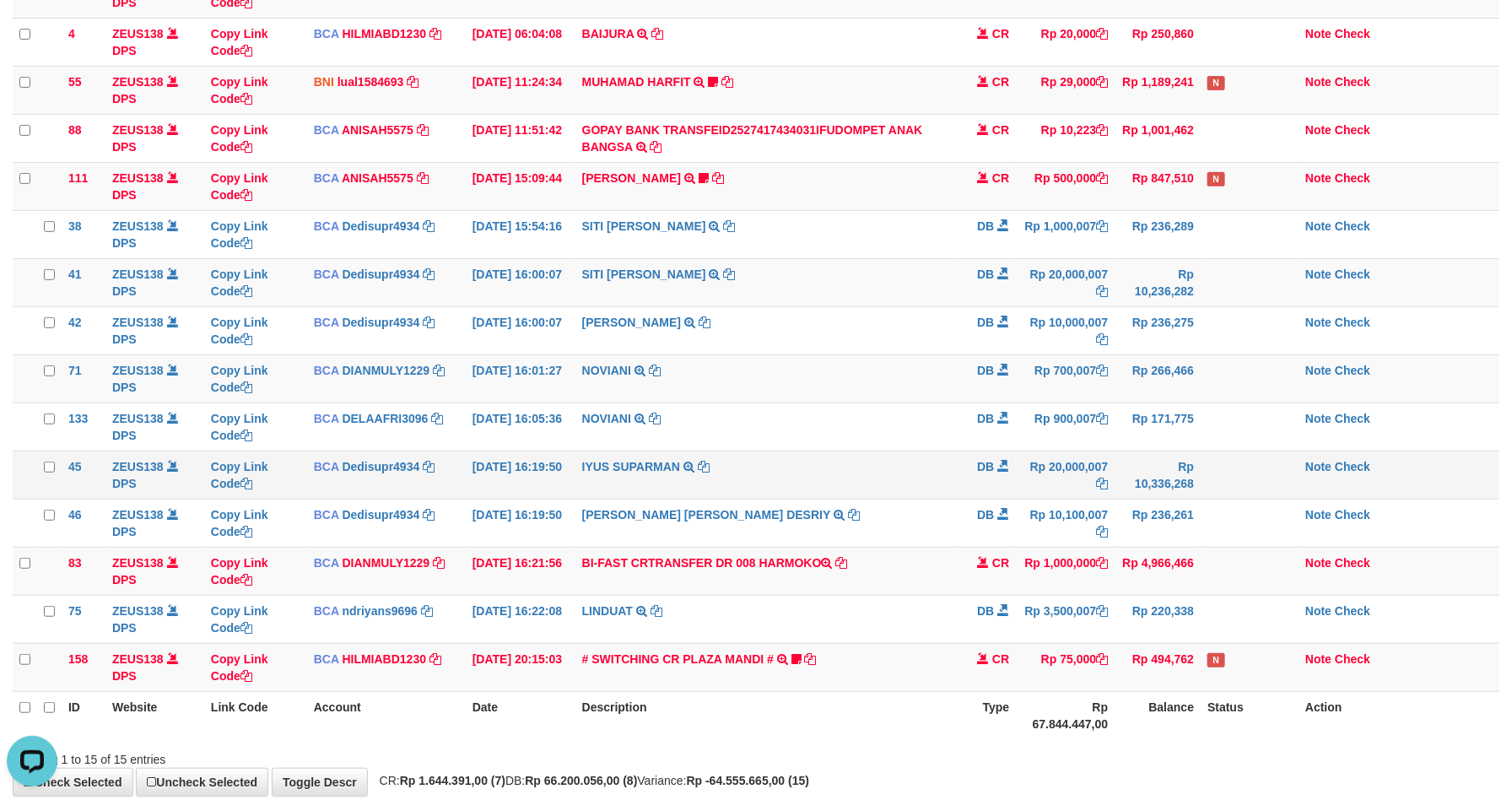
click at [859, 498] on td "IYUS SUPARMAN TRSF E-BANKING DB 0110/FTSCY/WS95271 20000007.00IYUS SUPARMAN" at bounding box center [766, 474] width 382 height 48
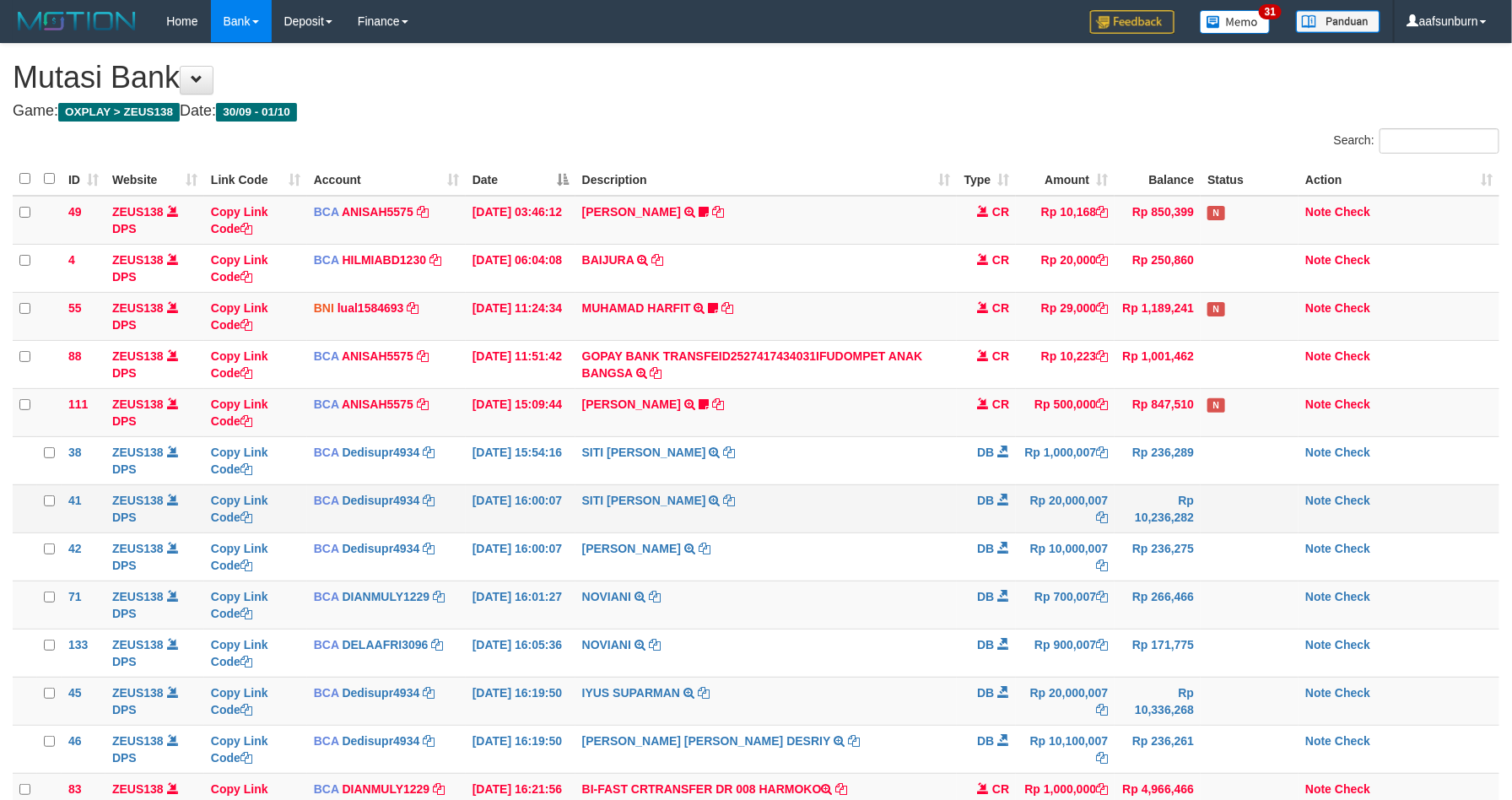
click at [863, 520] on td "SITI NURLITA SAPIT TRSF E-BANKING DB 0110/FTSCY/WS95271 20000007.00SITI NURLITA…" at bounding box center [766, 508] width 382 height 48
click at [852, 497] on td "SITI [PERSON_NAME] TRSF E-BANKING DB 0110/FTSCY/WS95271 20000007.00SITI [PERSON…" at bounding box center [766, 508] width 382 height 48
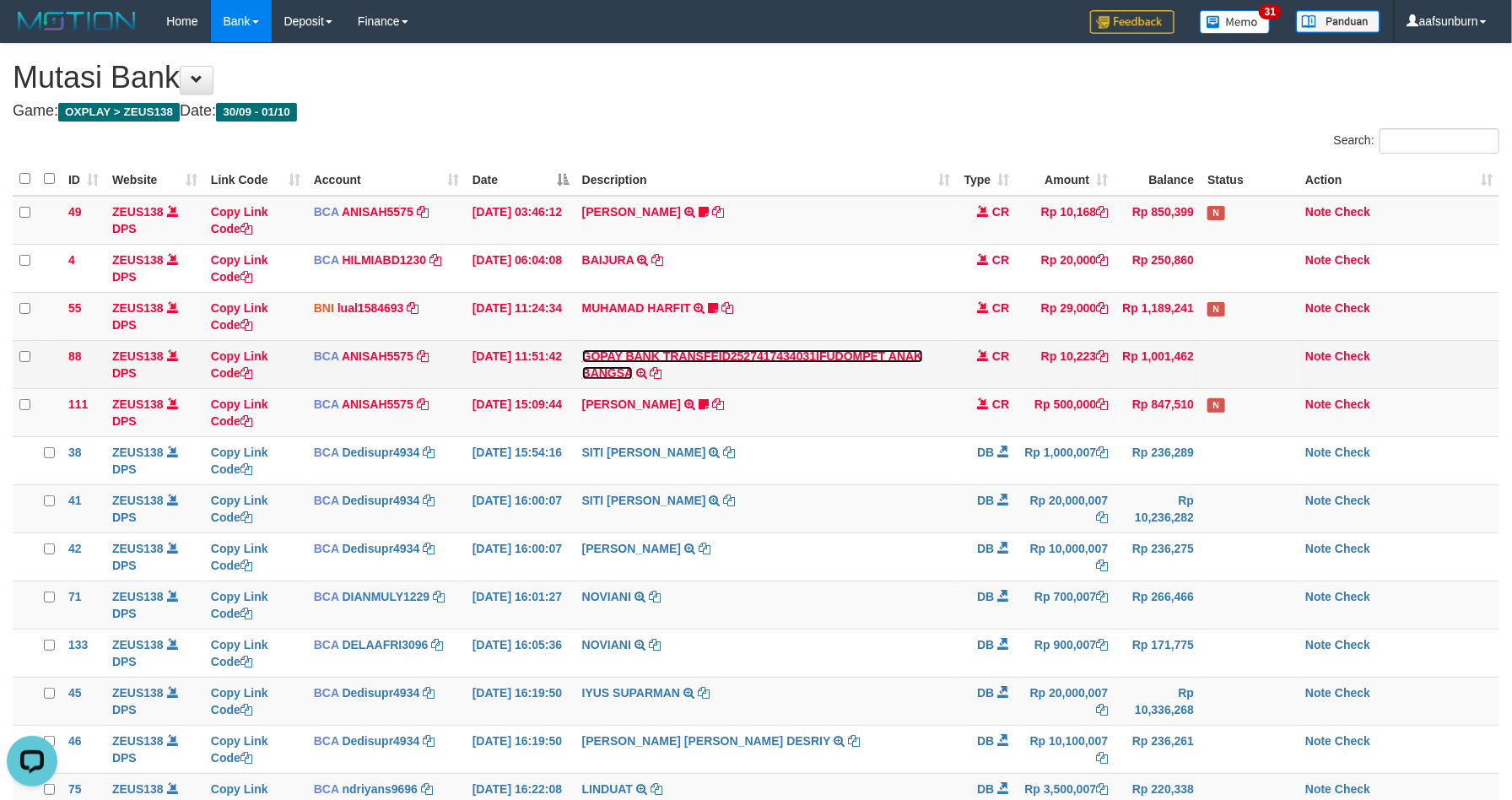
click at [872, 351] on link "GOPAY BANK TRANSFEID2527417434031IFUDOMPET ANAK BANGSA" at bounding box center [752, 365] width 341 height 31
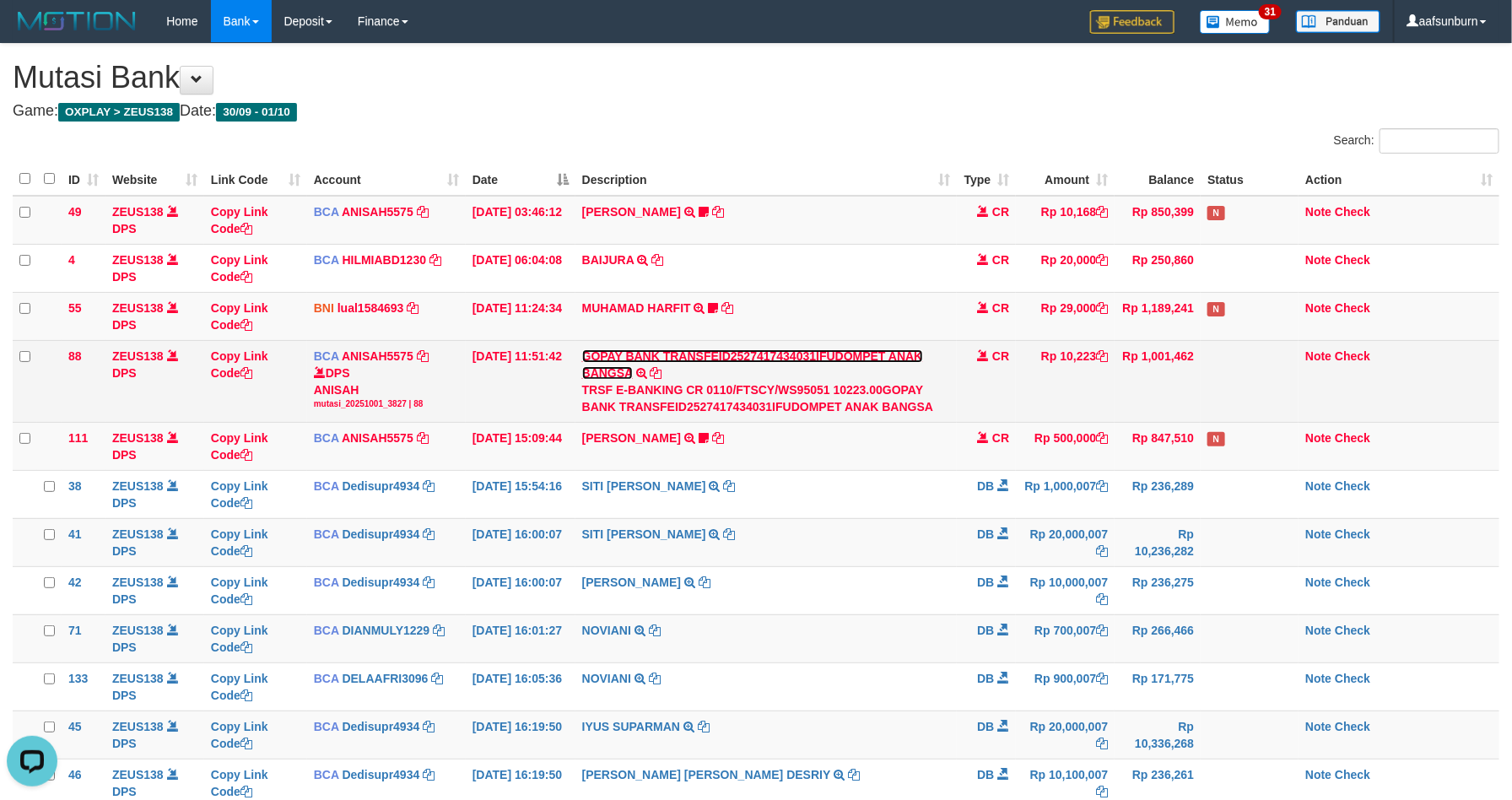
drag, startPoint x: 872, startPoint y: 351, endPoint x: 922, endPoint y: 388, distance: 62.2
click at [872, 352] on link "GOPAY BANK TRANSFEID2527417434031IFUDOMPET ANAK BANGSA" at bounding box center [752, 365] width 341 height 31
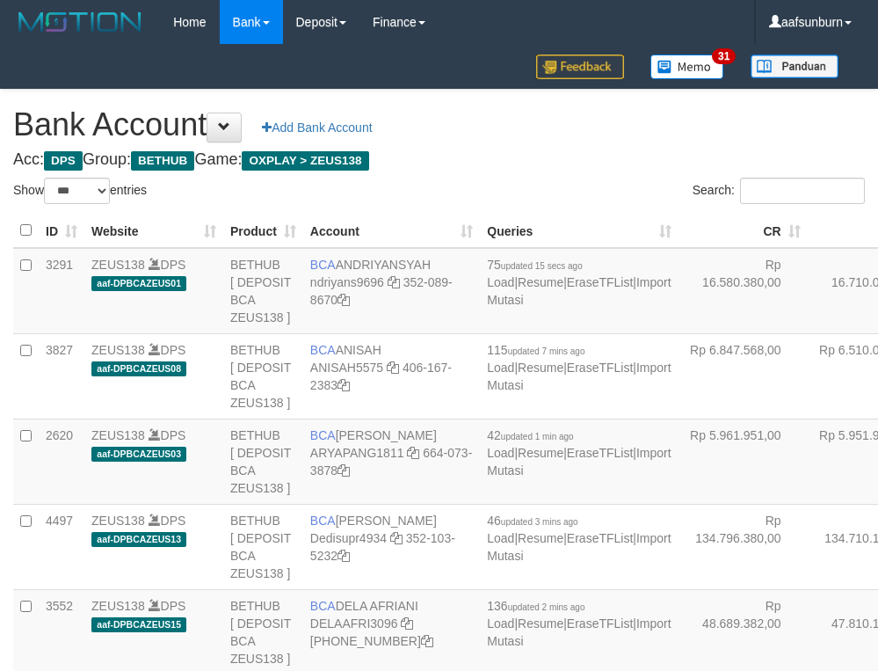
select select "***"
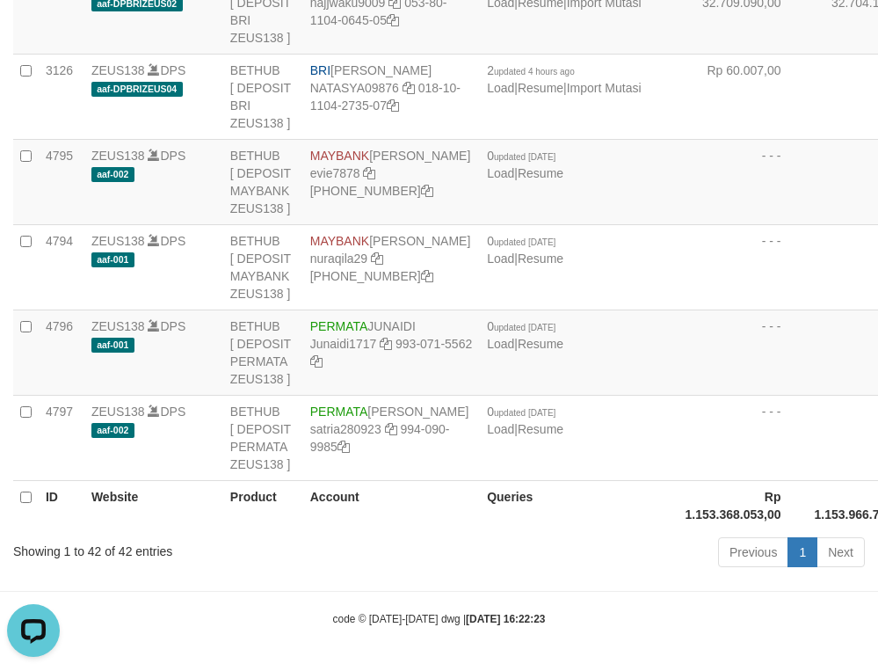
drag, startPoint x: 702, startPoint y: 212, endPoint x: 630, endPoint y: 235, distance: 75.6
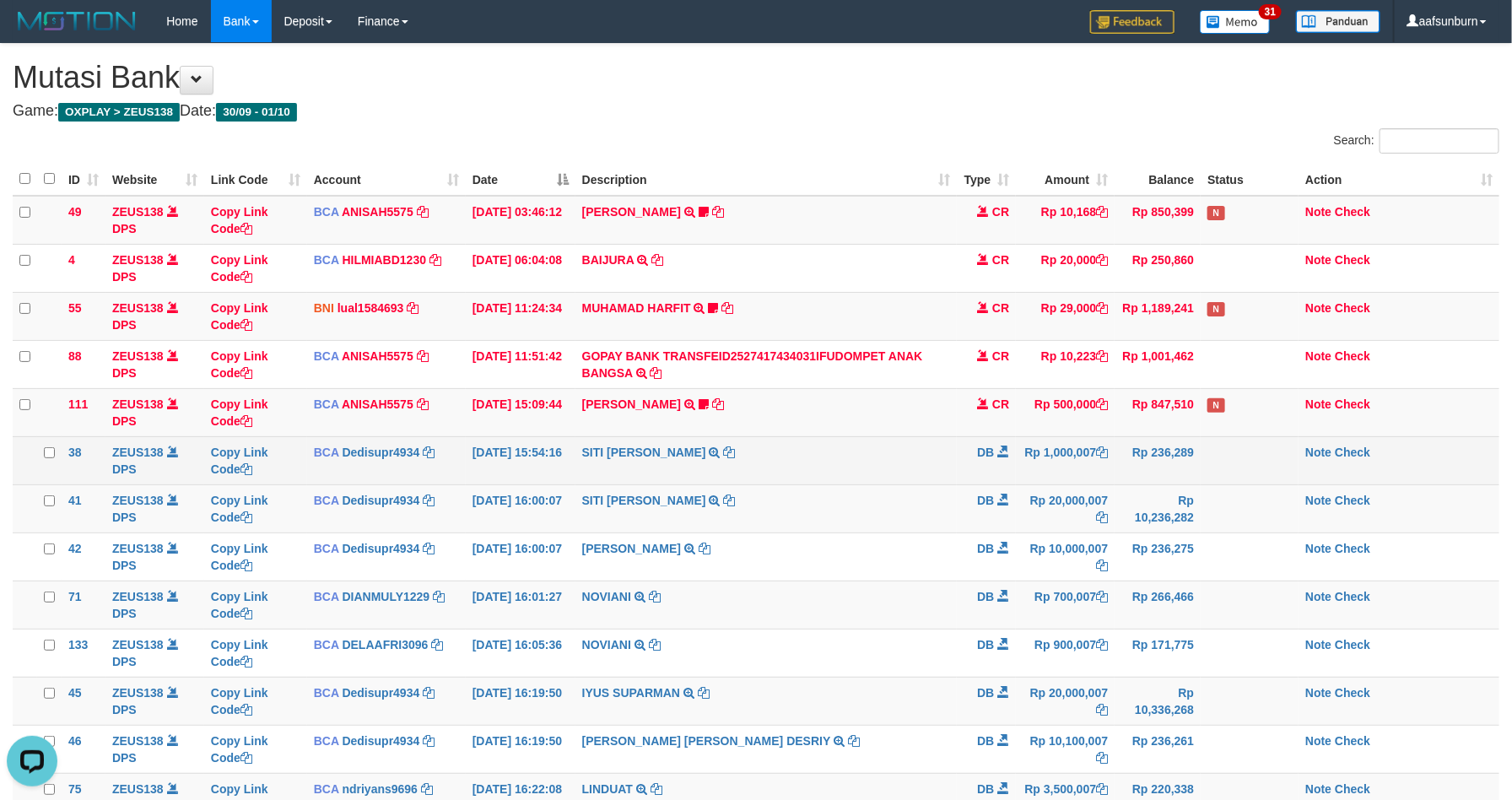
click at [927, 456] on td "SITI [PERSON_NAME] TRSF E-BANKING DB 0110/FTSCY/WS95031 1000007.00SITI [PERSON_…" at bounding box center [766, 460] width 382 height 48
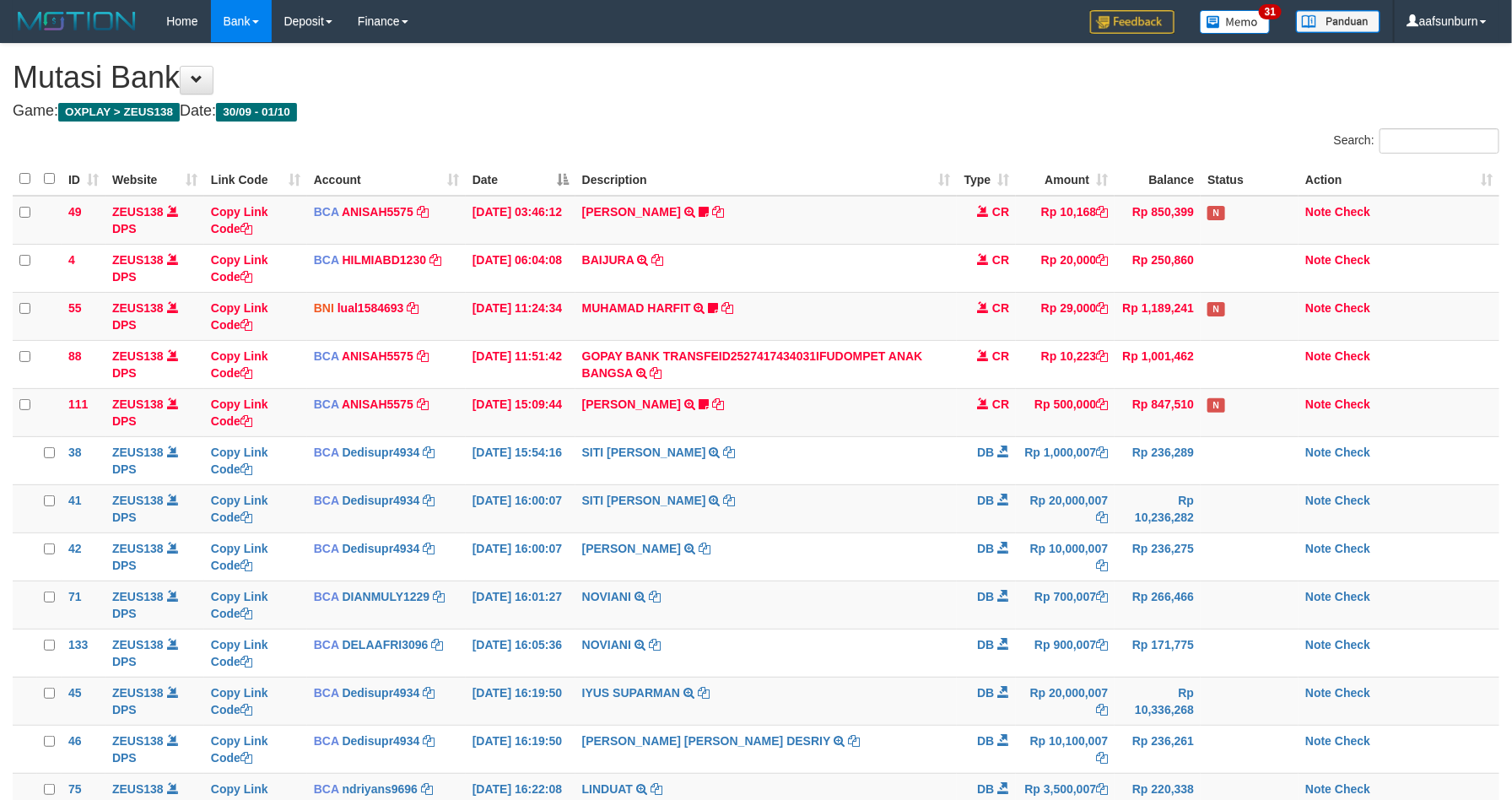
click at [924, 456] on td "SITI [PERSON_NAME] TRSF E-BANKING DB 0110/FTSCY/WS95031 1000007.00SITI [PERSON_…" at bounding box center [766, 460] width 382 height 48
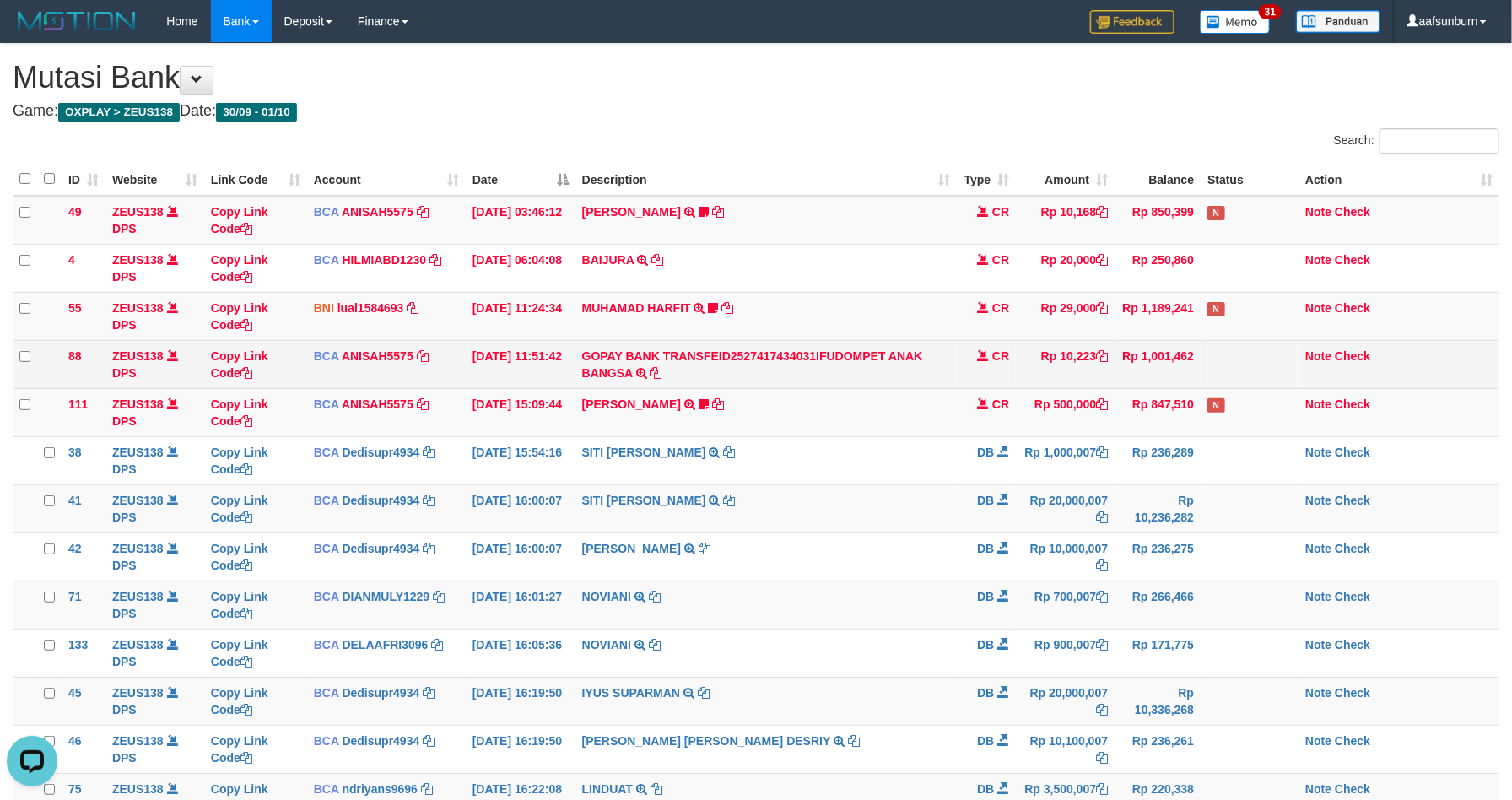
click at [818, 366] on td "GOPAY BANK TRANSFEID2527417434031IFUDOMPET ANAK BANGSA TRSF E-BANKING CR 0110/F…" at bounding box center [766, 364] width 382 height 48
click at [852, 350] on td "GOPAY BANK TRANSFEID2527417434031IFUDOMPET ANAK BANGSA TRSF E-BANKING CR 0110/F…" at bounding box center [766, 364] width 382 height 48
drag, startPoint x: 864, startPoint y: 373, endPoint x: 833, endPoint y: 570, distance: 199.4
click at [866, 378] on td "GOPAY BANK TRANSFEID2527417434031IFUDOMPET ANAK BANGSA TRSF E-BANKING CR 0110/F…" at bounding box center [766, 364] width 382 height 48
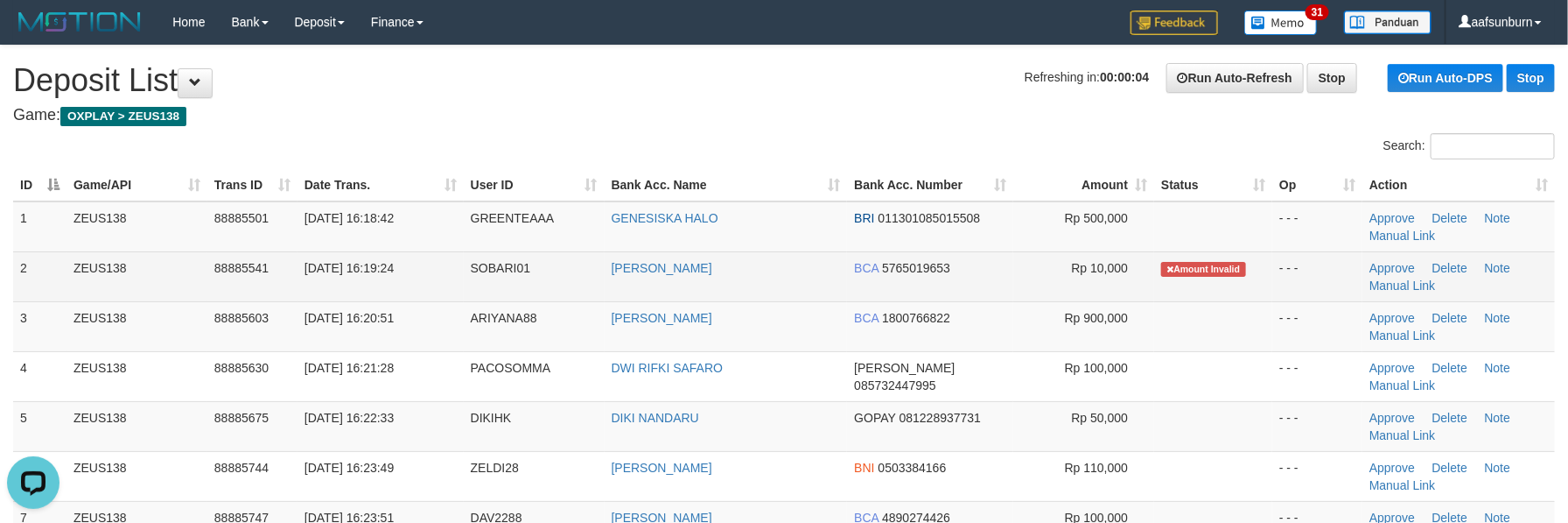
click at [760, 290] on td "[PERSON_NAME]" at bounding box center [726, 276] width 243 height 50
click at [760, 289] on td "[PERSON_NAME]" at bounding box center [726, 276] width 243 height 50
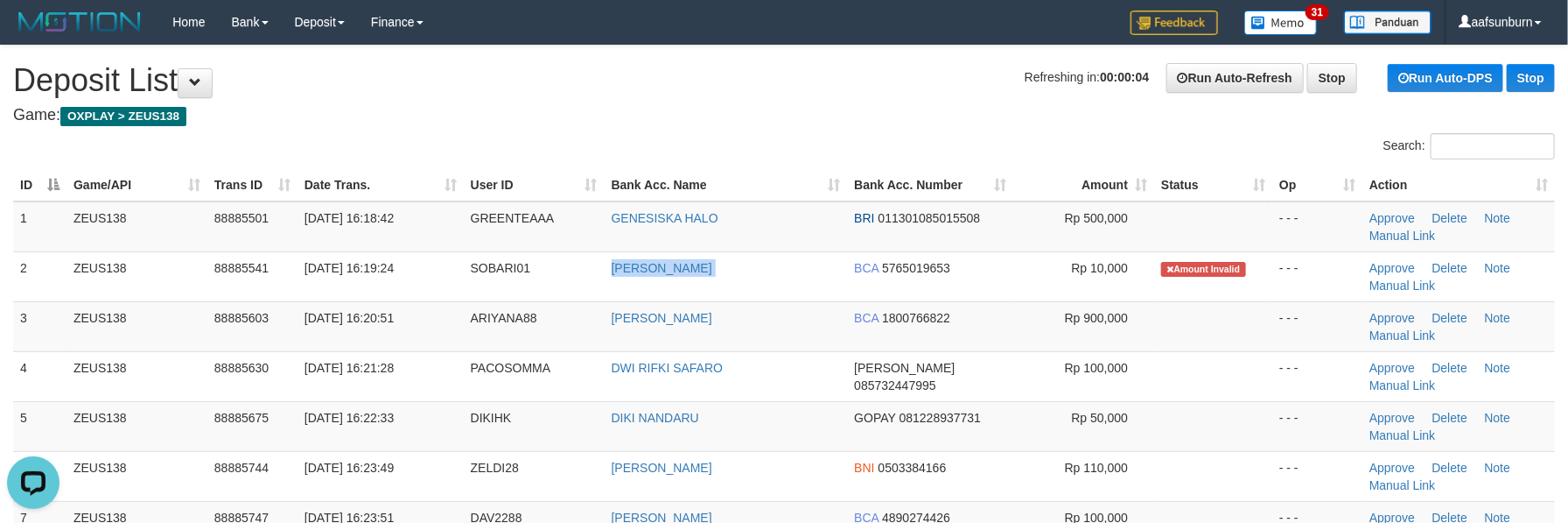
copy tr "[PERSON_NAME]"
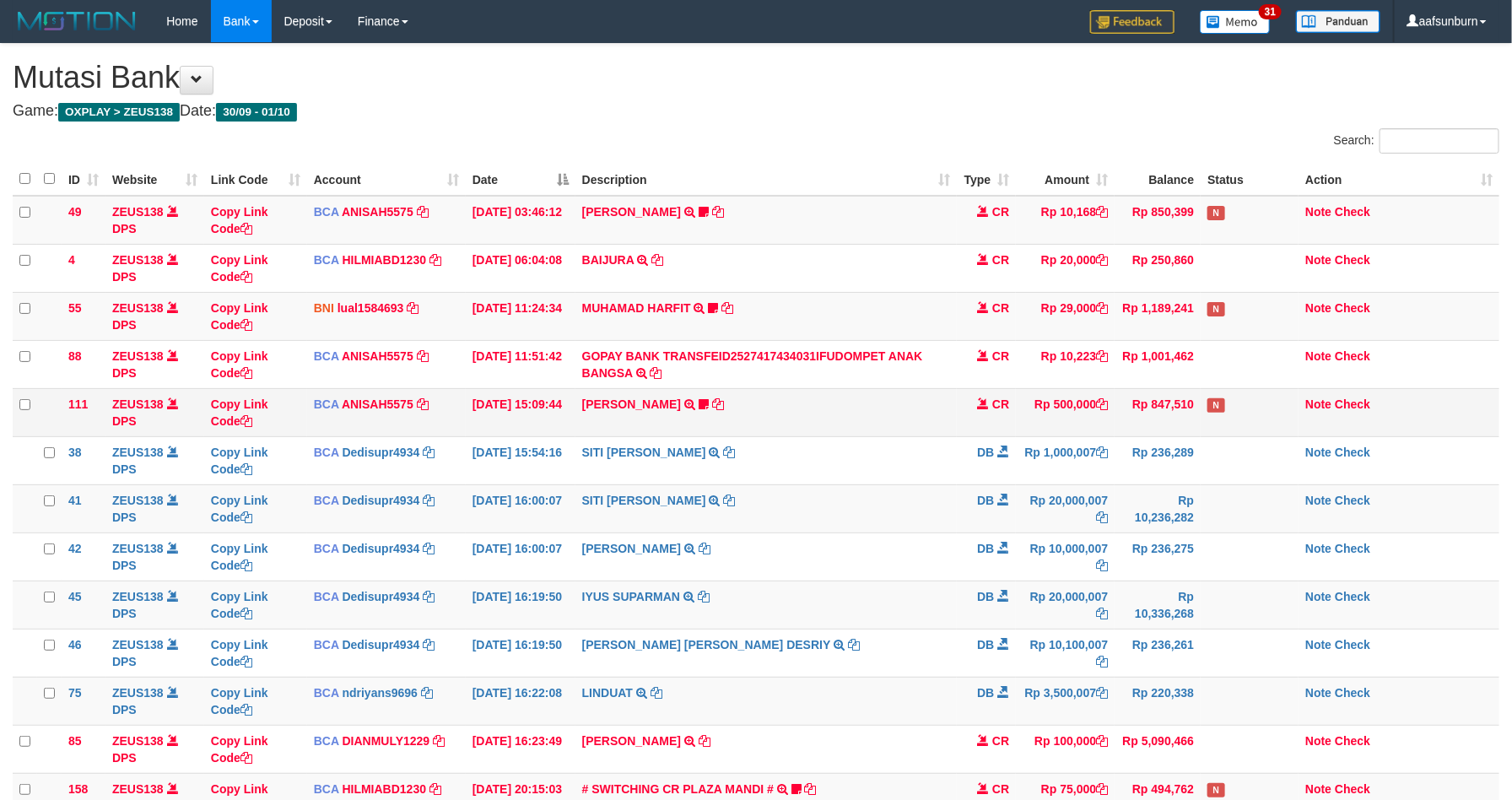
click at [901, 428] on td "KAREN ADELIN MARTH TRSF E-BANKING CR 0110/FTSCY/WS95031 500000.00KAREN ADELIN M…" at bounding box center [766, 412] width 382 height 48
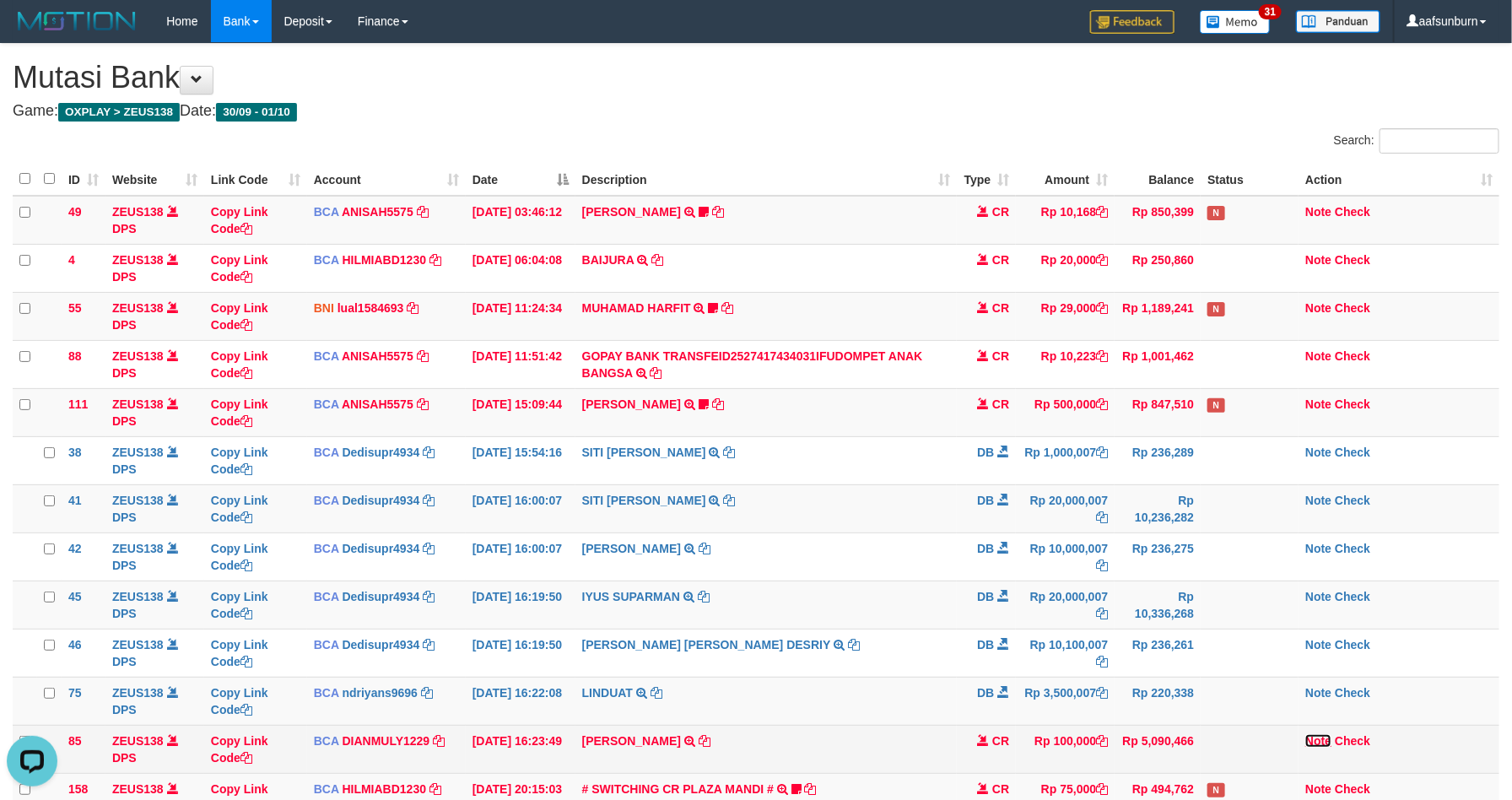
click at [1319, 744] on link "Note" at bounding box center [1318, 741] width 26 height 13
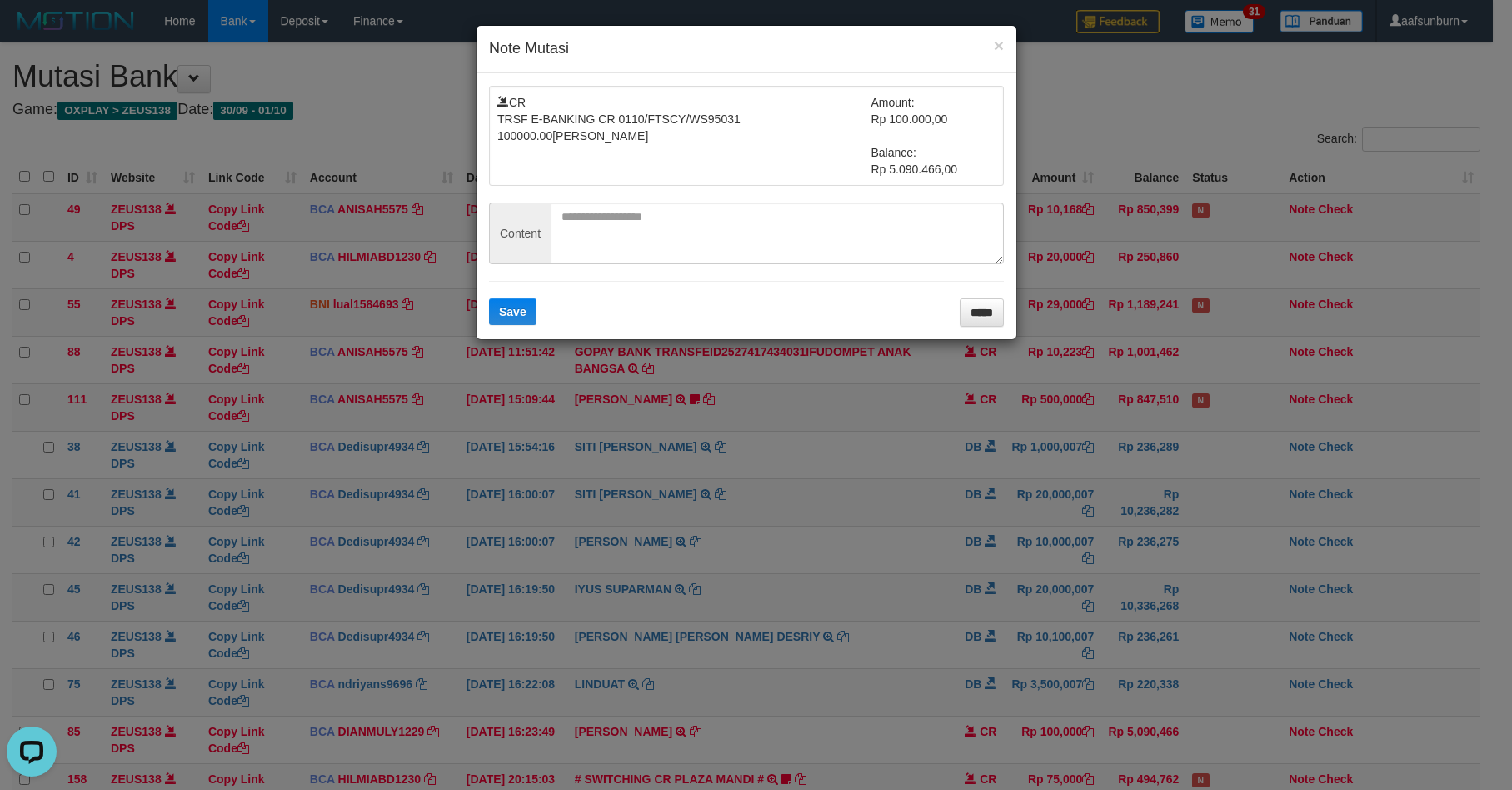
click at [623, 287] on form "CR TRSF E-BANKING CR 0110/FTSCY/WS95031 100000.00ANDI SOBARI Amount: Rp 100.000…" at bounding box center [746, 207] width 515 height 241
click at [608, 250] on textarea at bounding box center [777, 233] width 453 height 62
paste textarea "********"
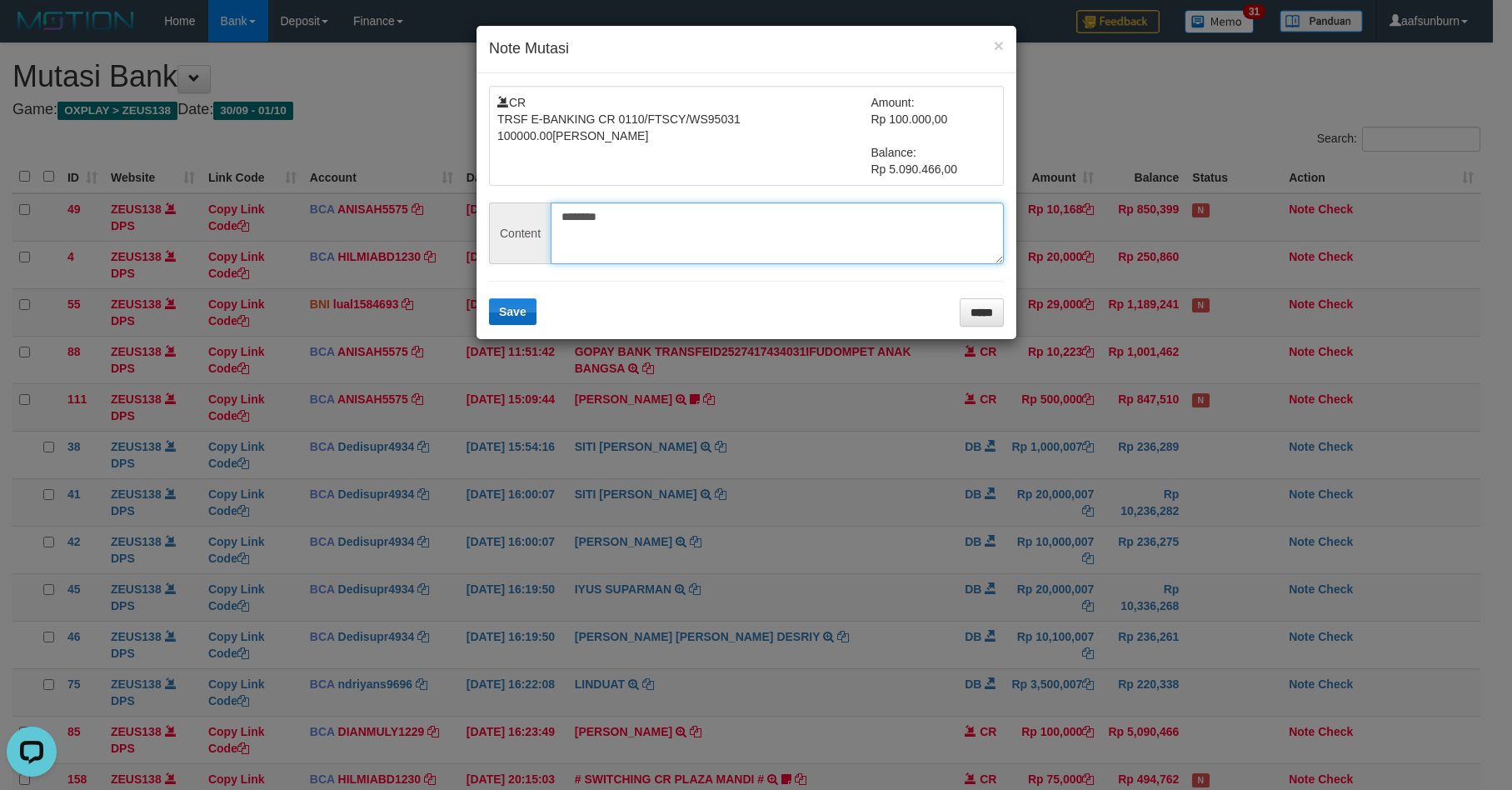
type textarea "********"
drag, startPoint x: 501, startPoint y: 319, endPoint x: 512, endPoint y: 328, distance: 14.2
click at [501, 320] on button "Save" at bounding box center [513, 312] width 47 height 27
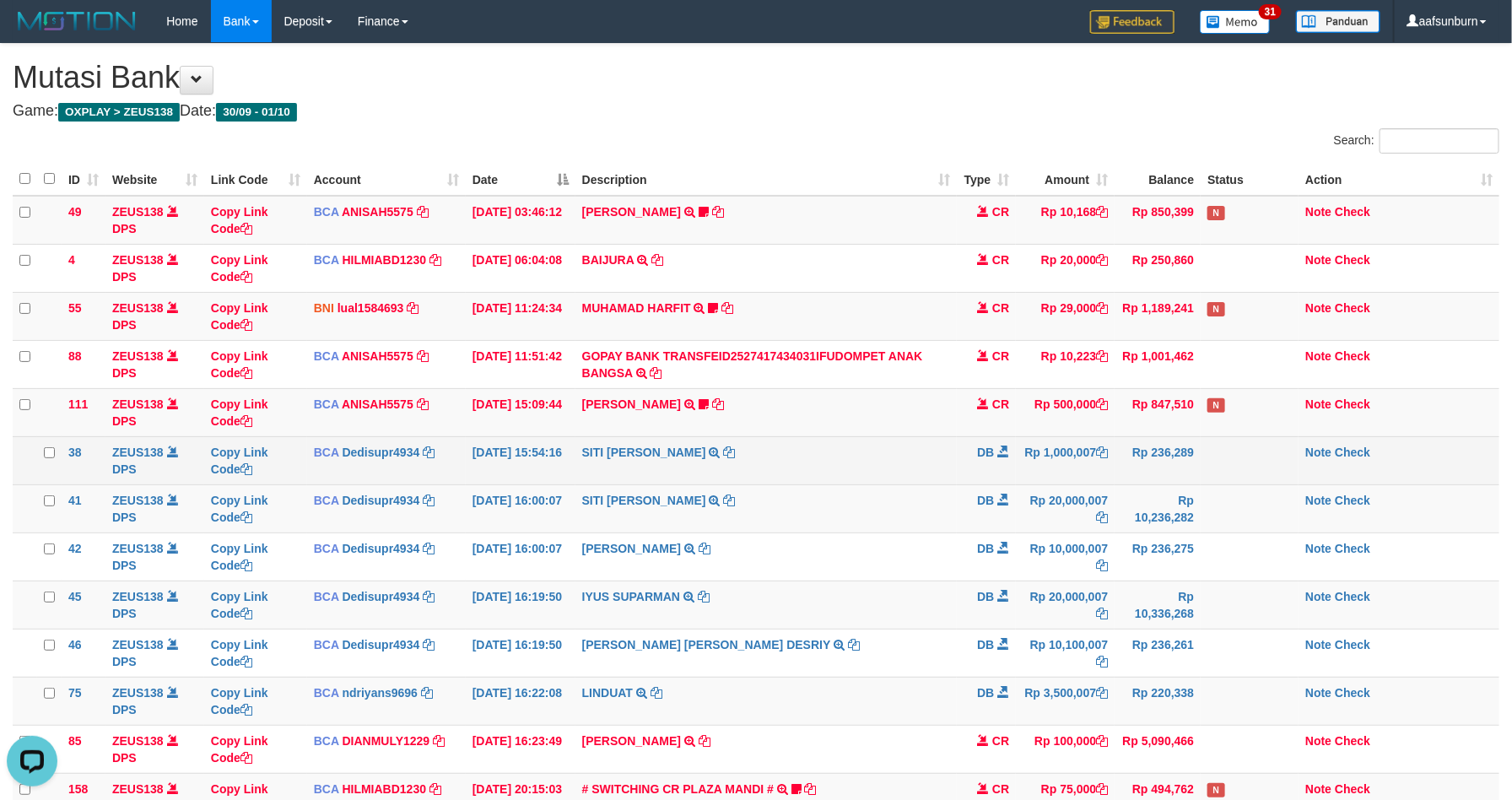
drag, startPoint x: 916, startPoint y: 486, endPoint x: 926, endPoint y: 484, distance: 10.2
click at [916, 484] on td "SITI NURLITA SAPIT TRSF E-BANKING DB 0110/FTSCY/WS95031 1000007.00SITI NURLITA …" at bounding box center [766, 460] width 382 height 48
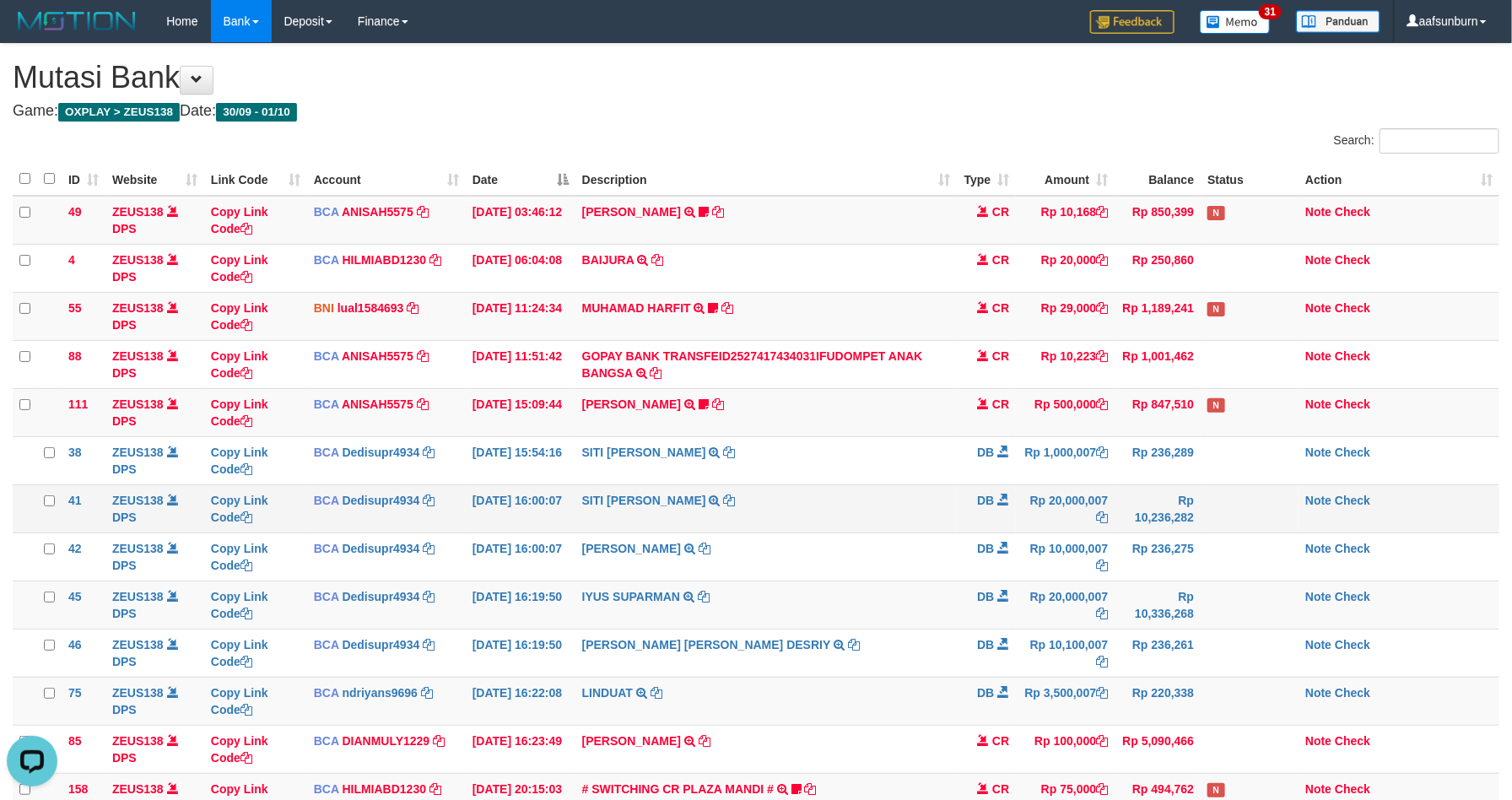
click at [939, 494] on td "SITI NURLITA SAPIT TRSF E-BANKING DB 0110/FTSCY/WS95271 20000007.00SITI NURLITA…" at bounding box center [766, 508] width 382 height 48
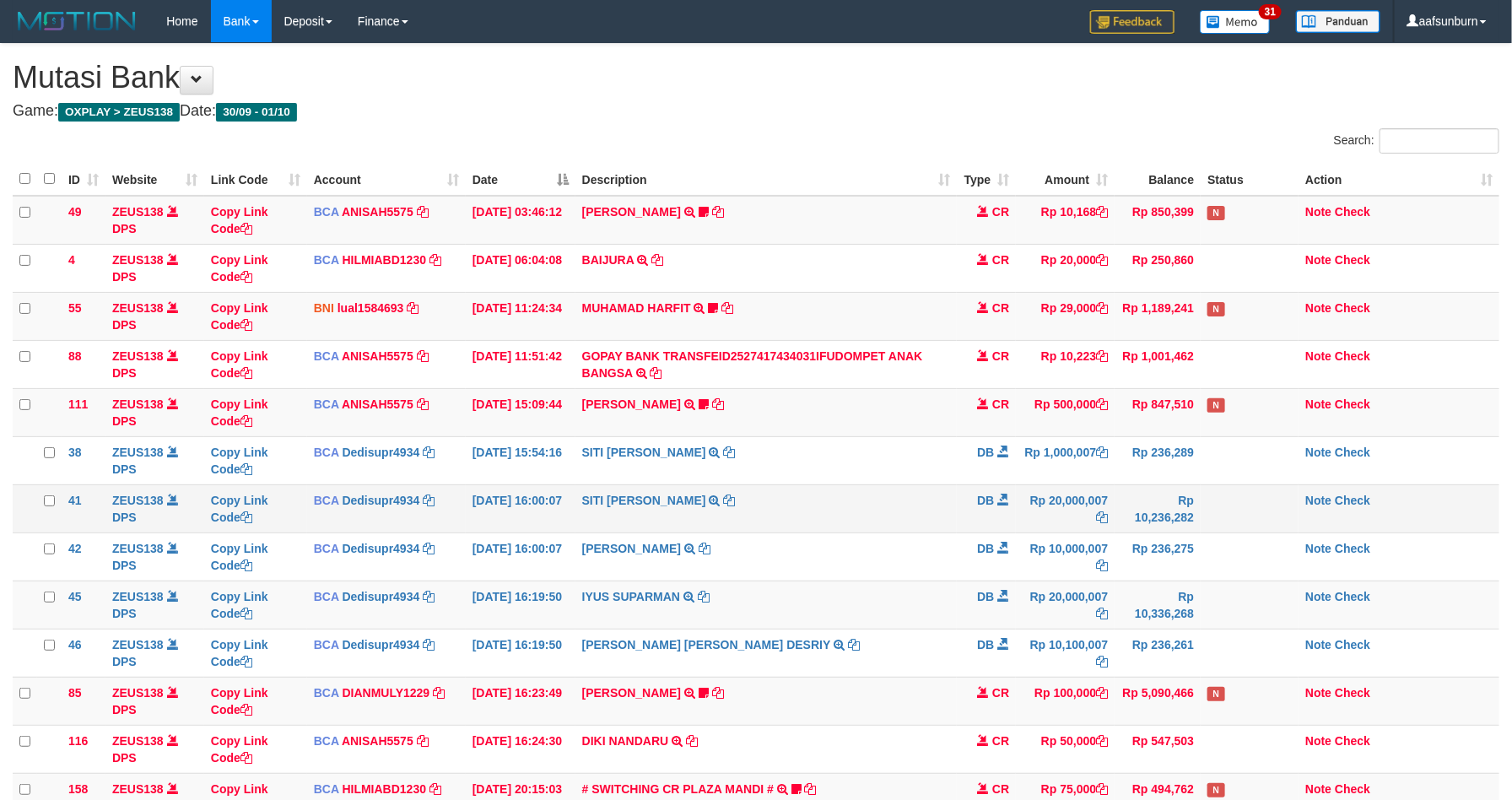
click at [1031, 525] on td "Rp 20,000,007" at bounding box center [1065, 508] width 99 height 48
click at [963, 527] on td "DB" at bounding box center [987, 508] width 60 height 48
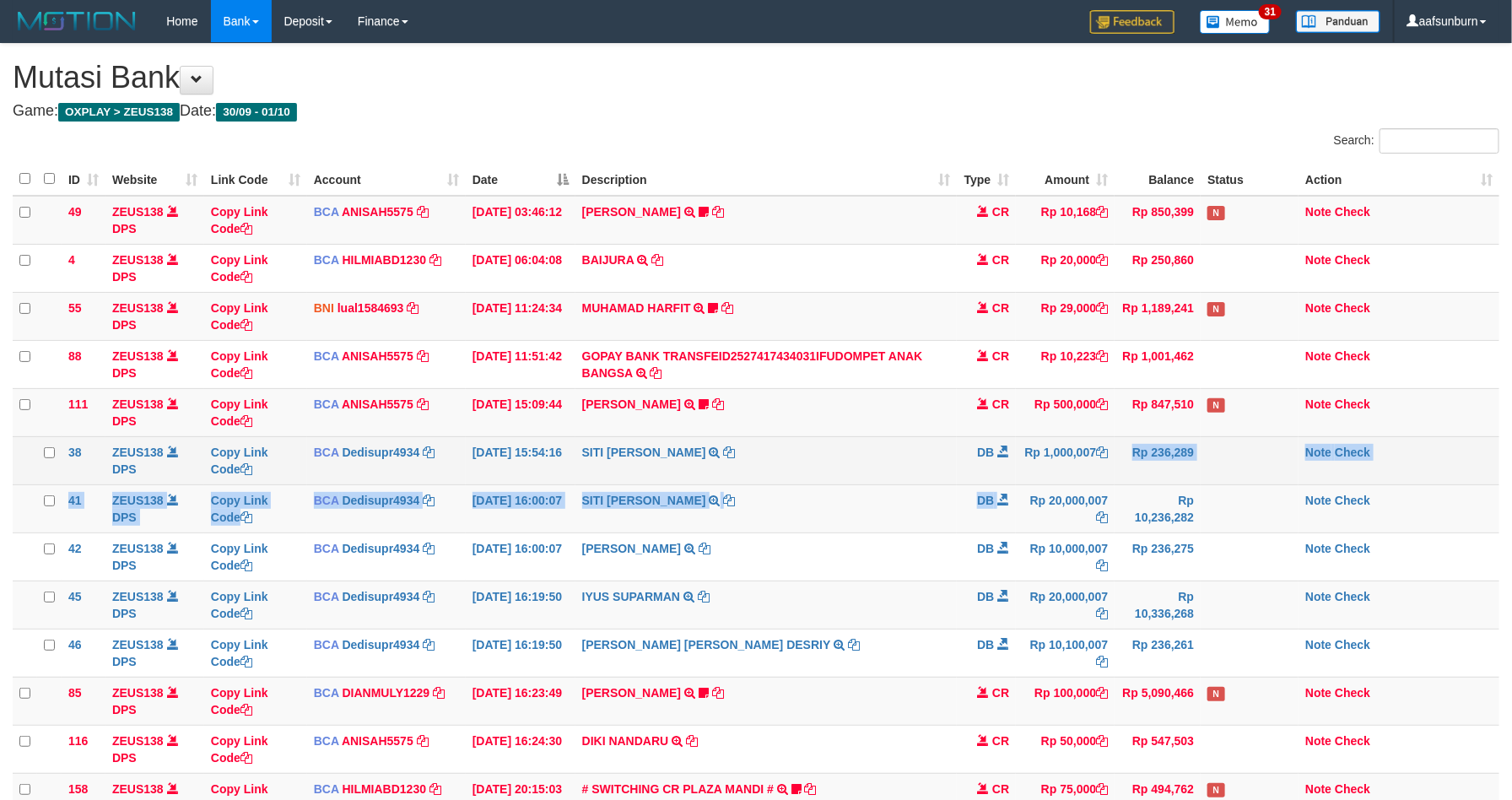
drag, startPoint x: 1028, startPoint y: 492, endPoint x: 1026, endPoint y: 461, distance: 31.1
click at [1027, 461] on tbody "49 ZEUS138 DPS Copy Link Code BCA ANISAH5575 DPS [PERSON_NAME] mutasi_20251001_…" at bounding box center [756, 509] width 1486 height 626
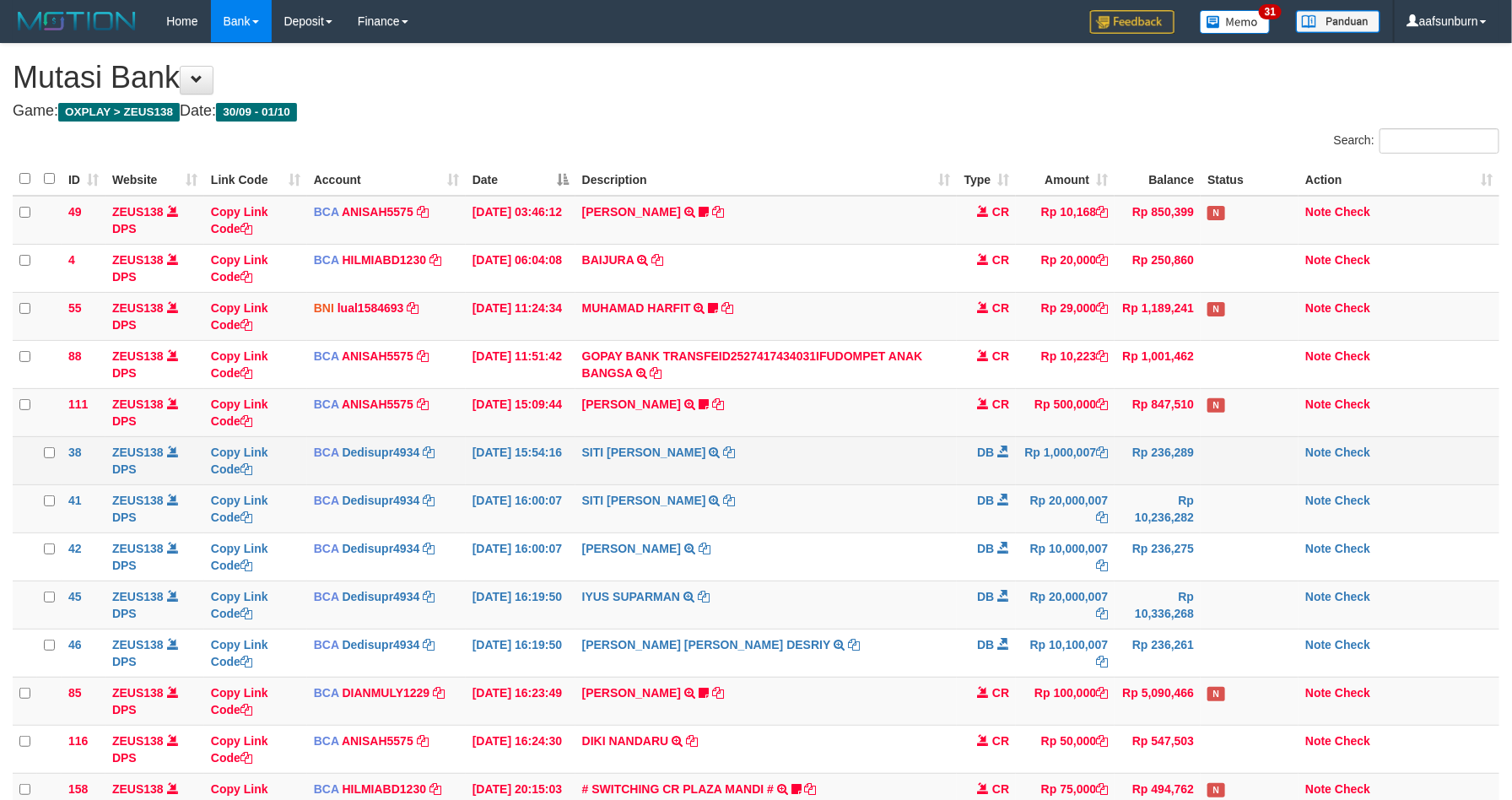
click at [985, 456] on span "DB" at bounding box center [986, 452] width 17 height 13
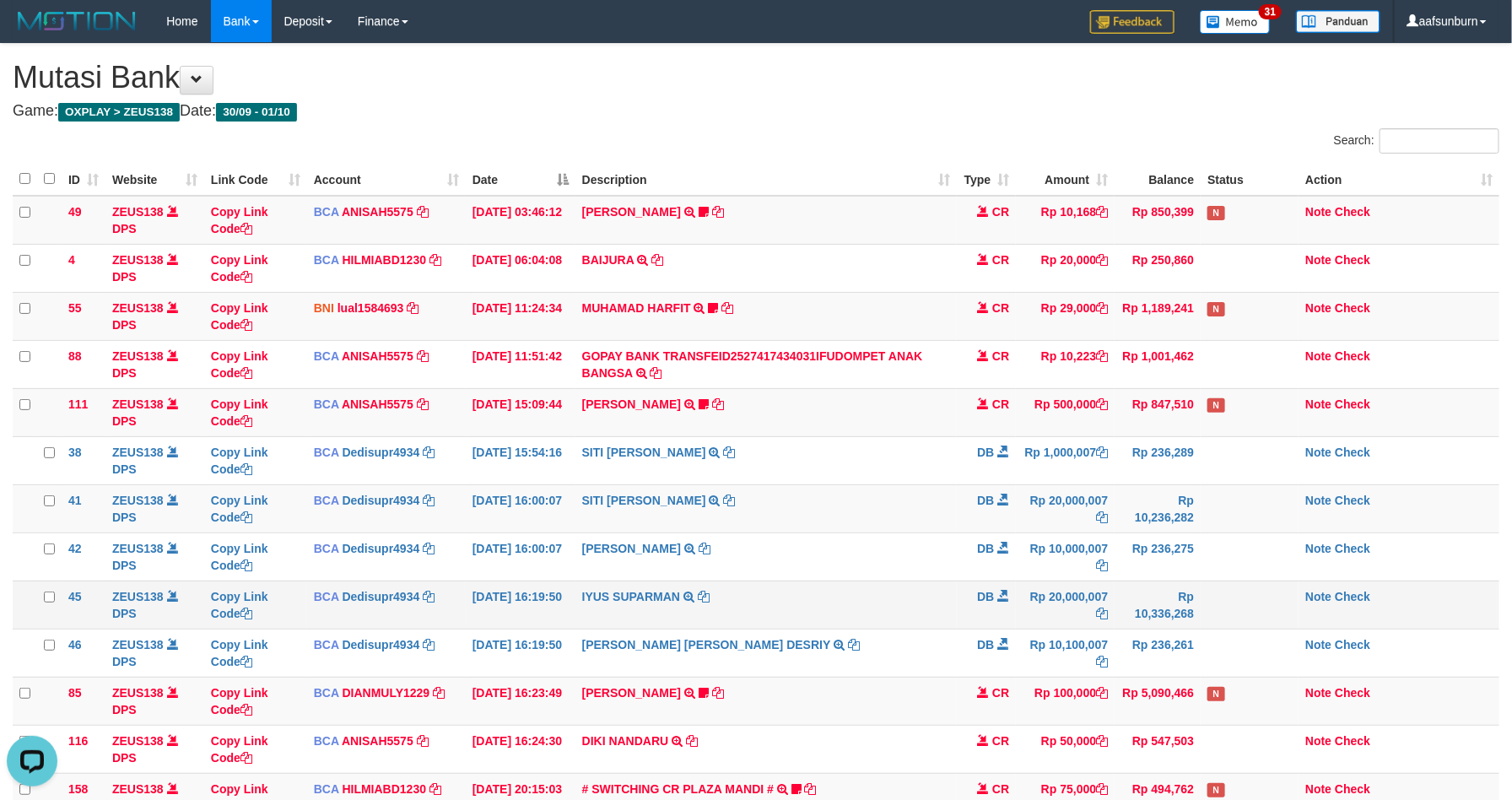
click at [1127, 626] on td "Rp 10,336,268" at bounding box center [1158, 605] width 86 height 48
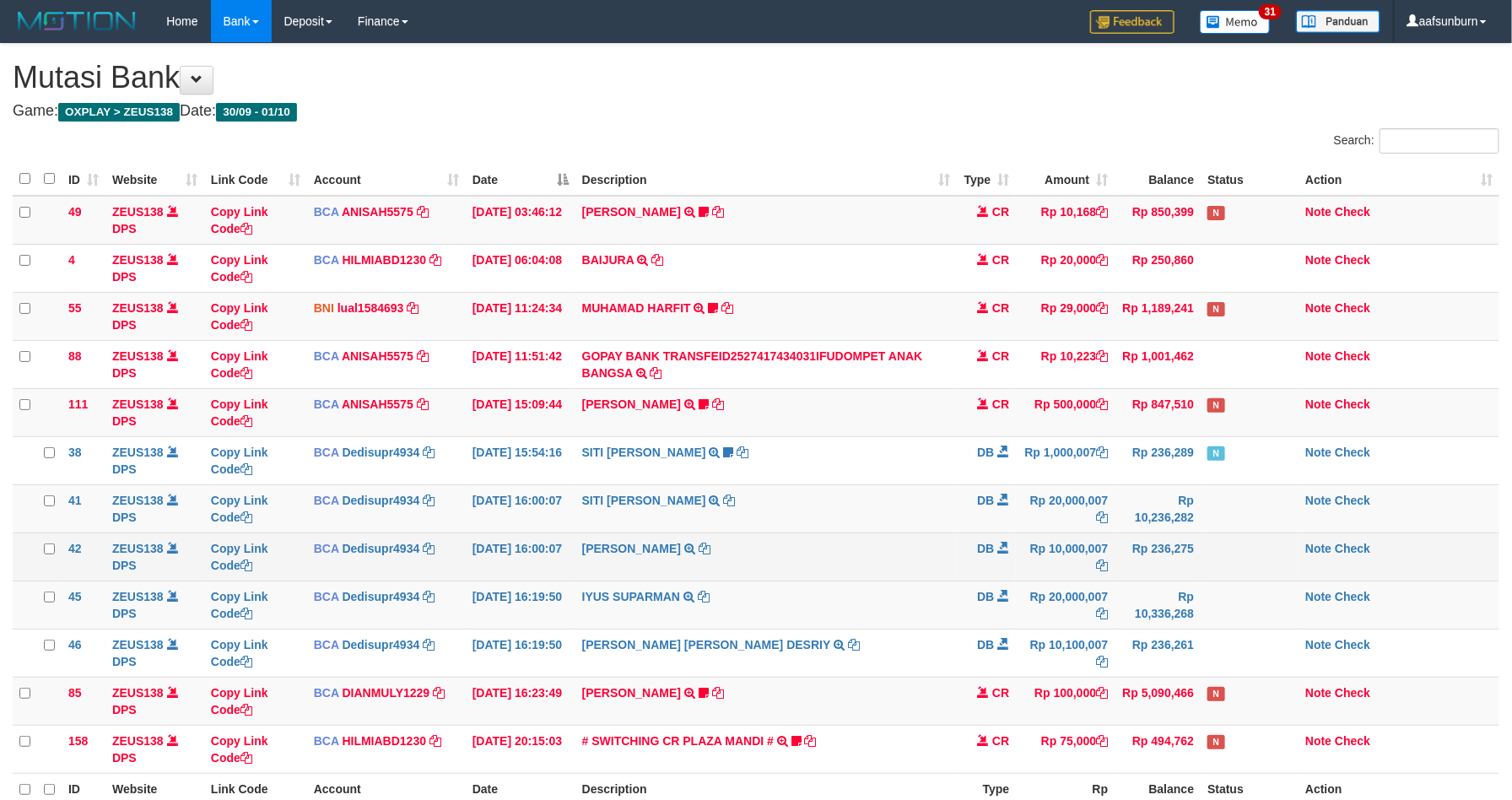
click at [1007, 570] on td "DB" at bounding box center [987, 557] width 60 height 48
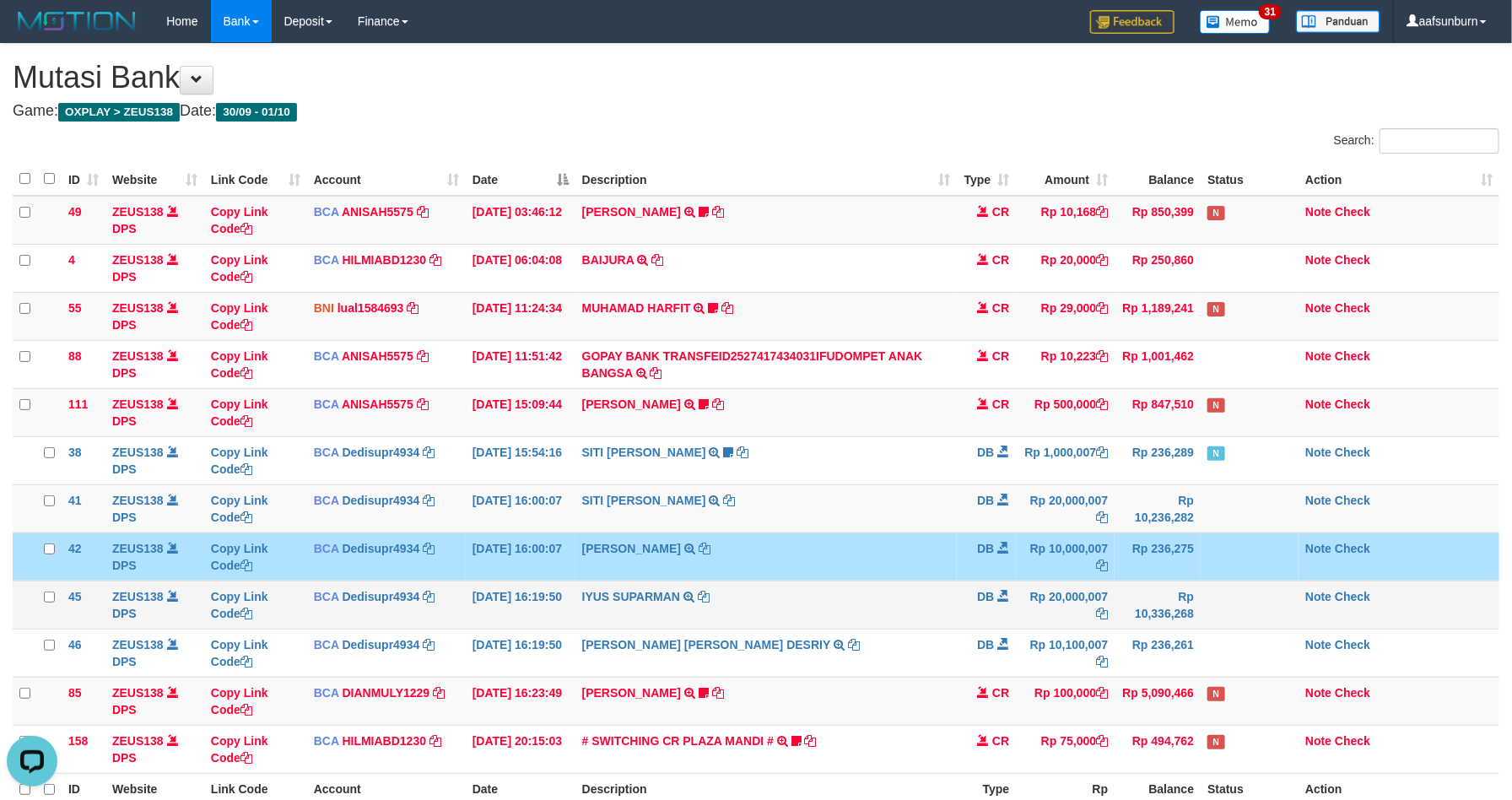
click at [997, 617] on td "DB" at bounding box center [987, 605] width 60 height 48
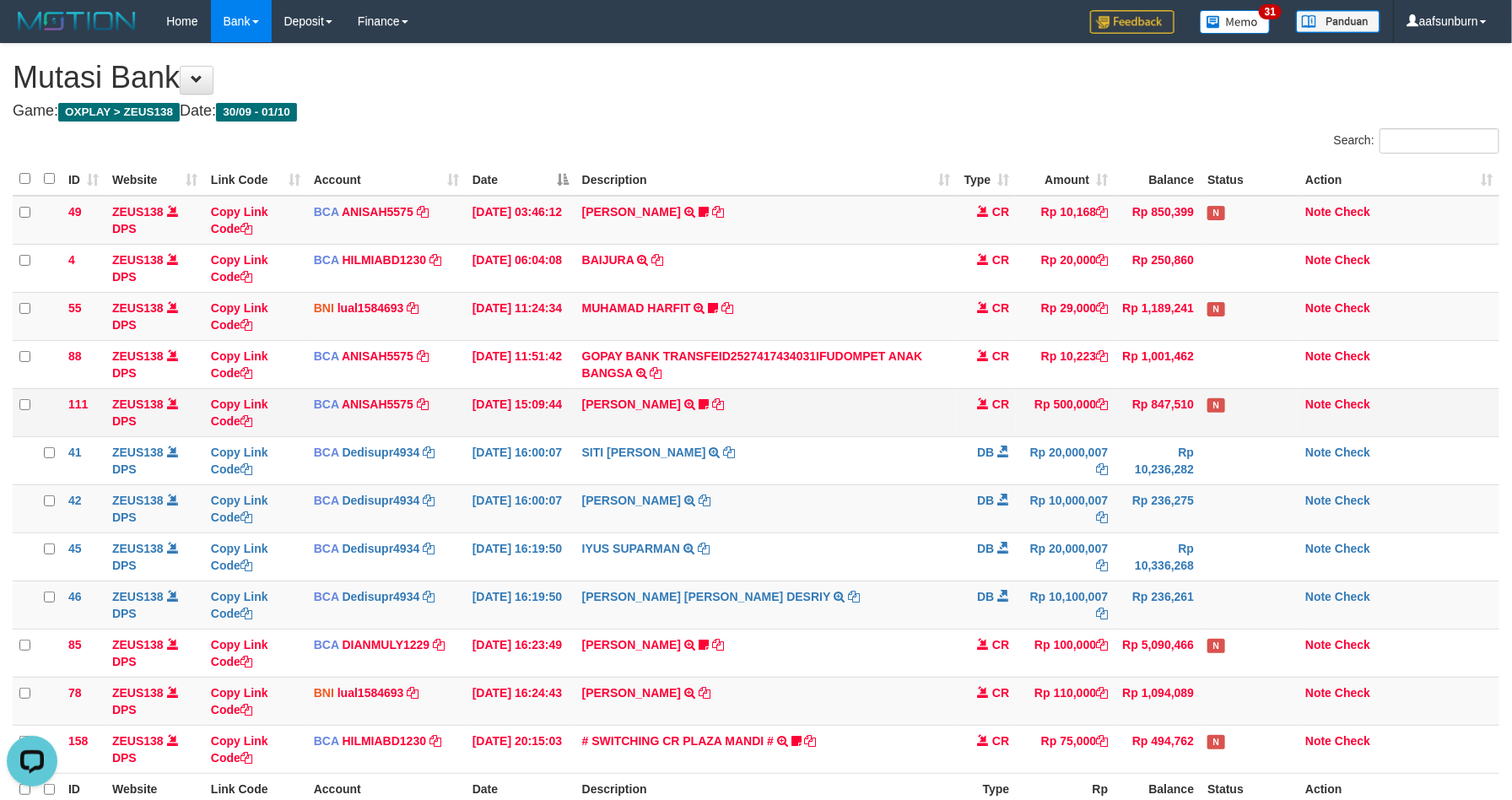
click at [851, 430] on td "KAREN ADELIN MARTH TRSF E-BANKING CR 0110/FTSCY/WS95031 500000.00KAREN ADELIN M…" at bounding box center [766, 412] width 382 height 48
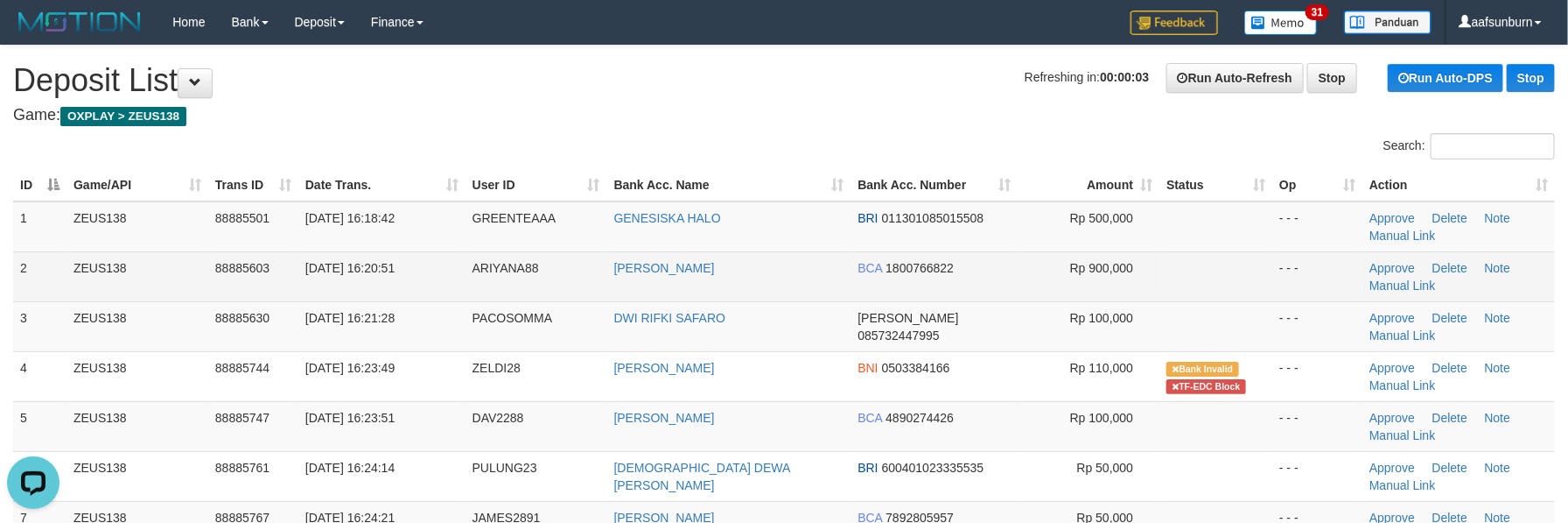
click at [1218, 271] on td at bounding box center [1215, 276] width 112 height 50
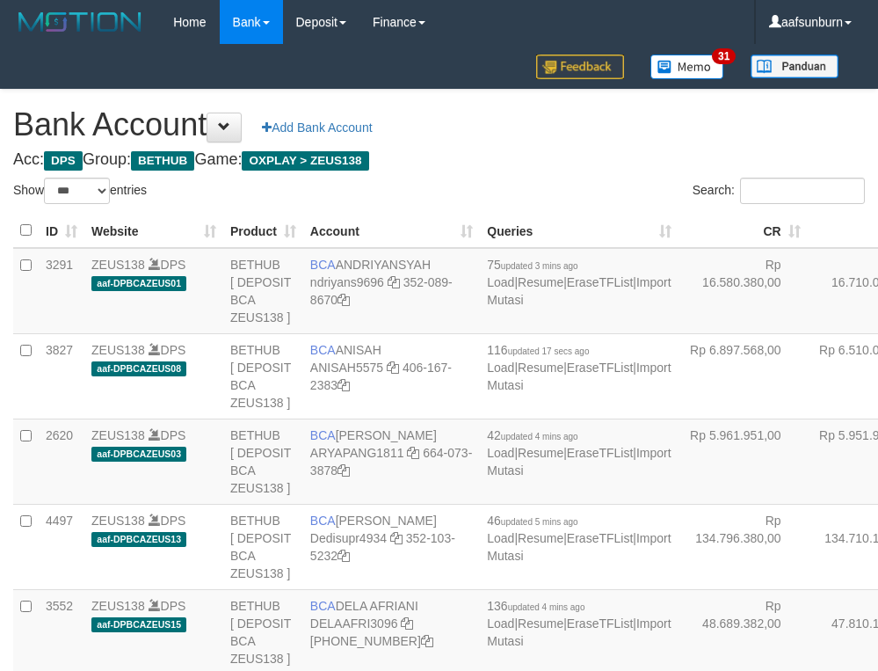
select select "***"
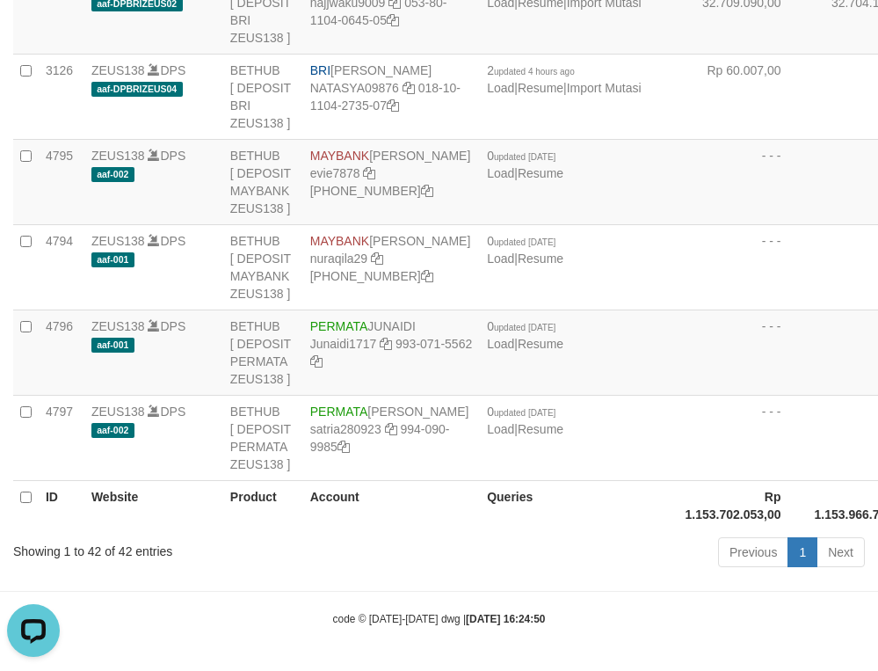
drag, startPoint x: 743, startPoint y: 192, endPoint x: 722, endPoint y: 250, distance: 61.7
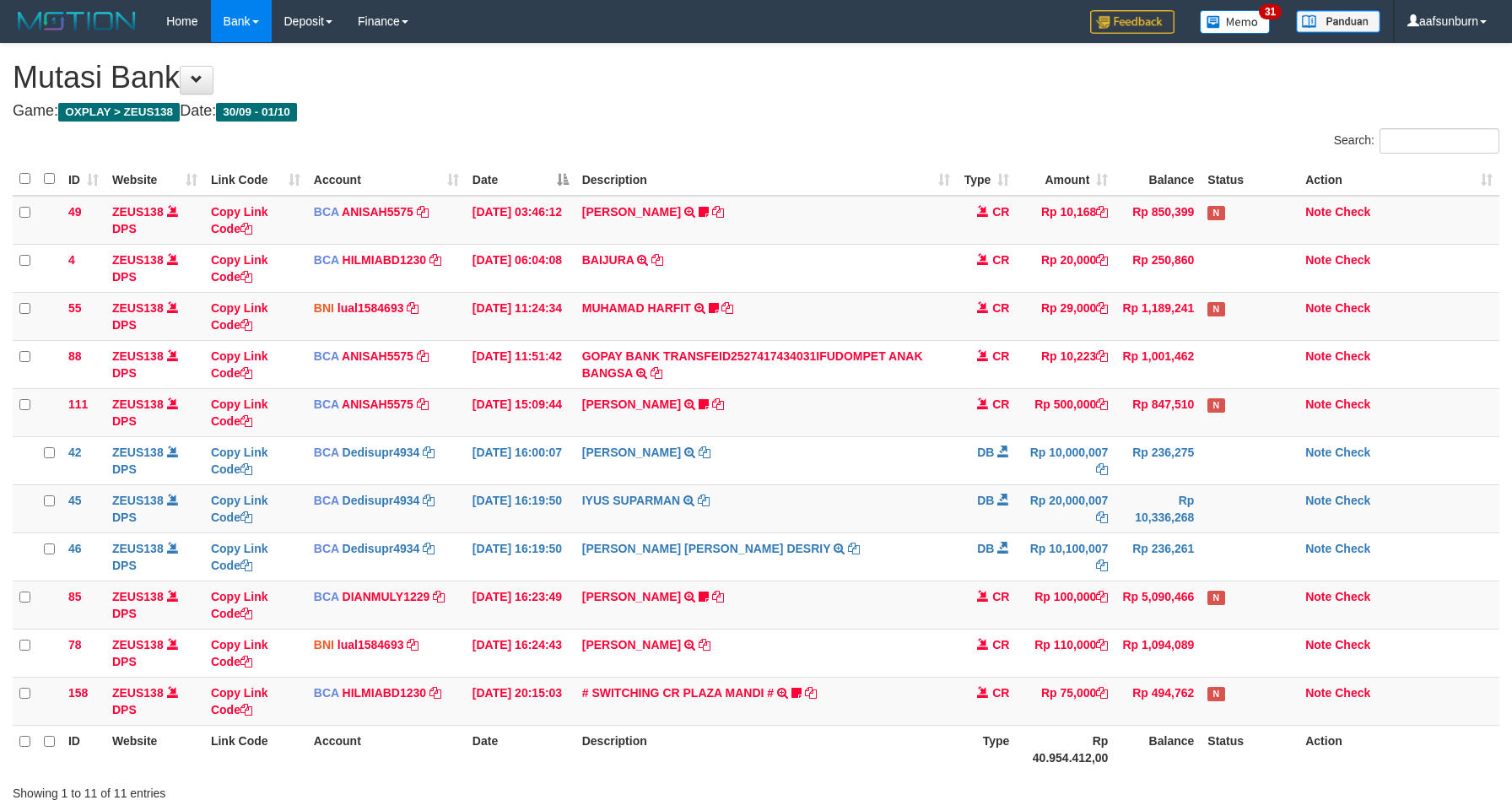
scroll to position [130, 0]
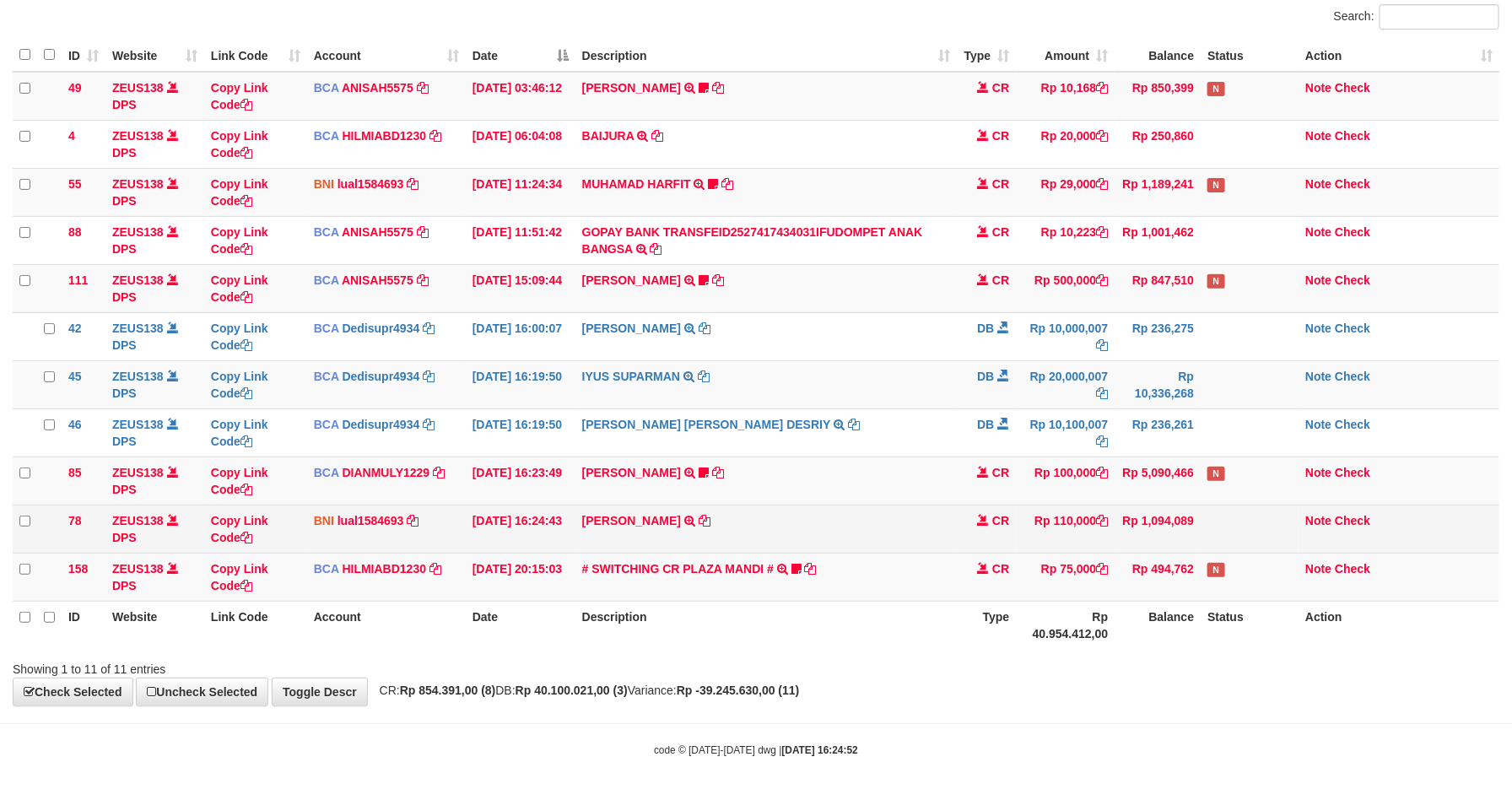
click at [863, 530] on td "ZELDI OVRIANDI TRF/PAY/TOP-UP ECHANNEL ZELDI OVRIANDI" at bounding box center [766, 529] width 382 height 48
click at [861, 530] on td "ZELDI OVRIANDI TRF/PAY/TOP-UP ECHANNEL ZELDI OVRIANDI" at bounding box center [766, 529] width 382 height 48
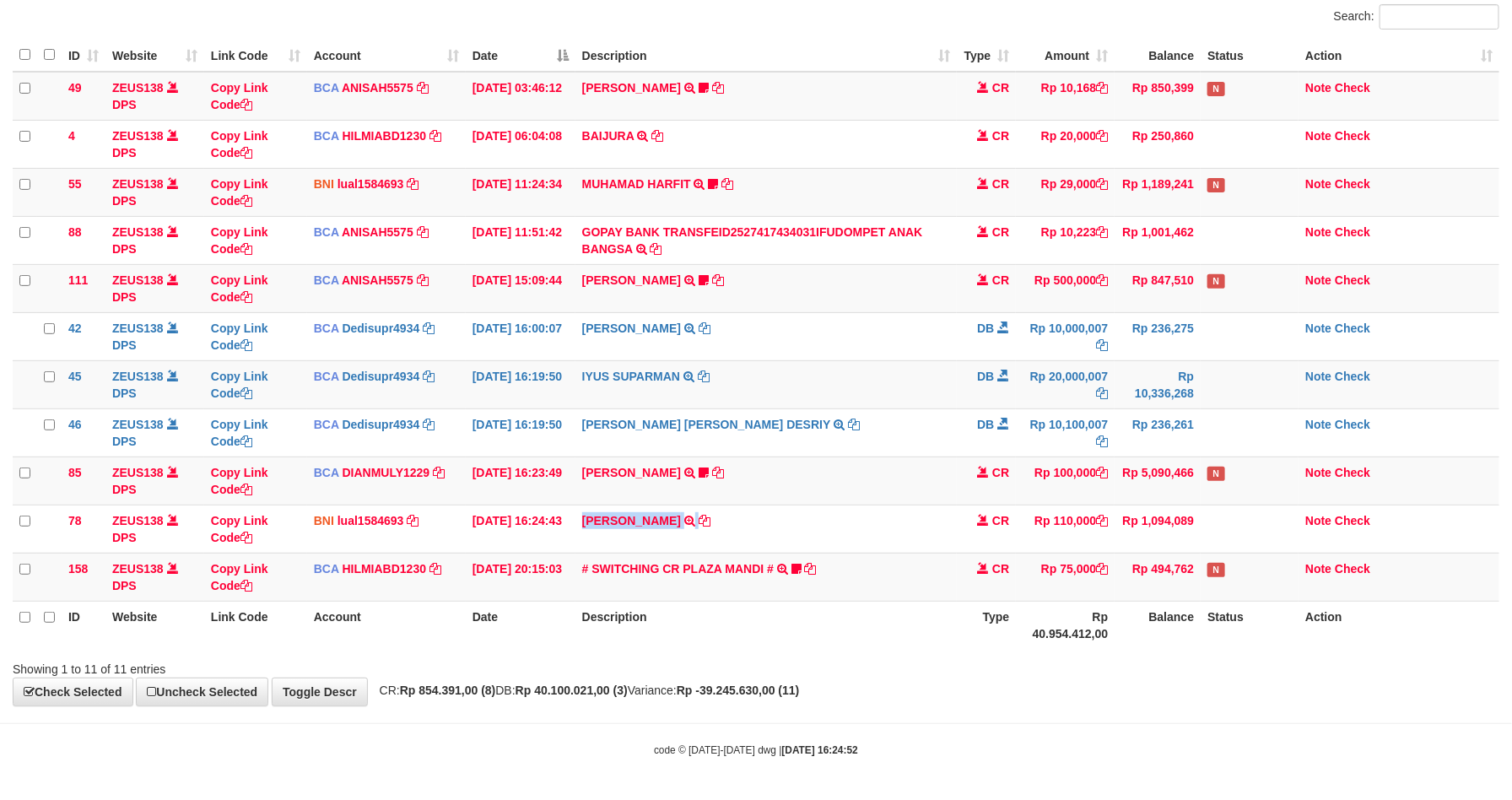
copy tr "ZELDI OVRIANDI TRF/PAY/TOP-UP ECHANNEL ZELDI OVRIANDI"
click at [919, 463] on td "ANDI SOBARI TRSF E-BANKING CR 0110/FTSCY/WS95031 100000.00ANDI SOBARI Sobari01" at bounding box center [766, 480] width 382 height 48
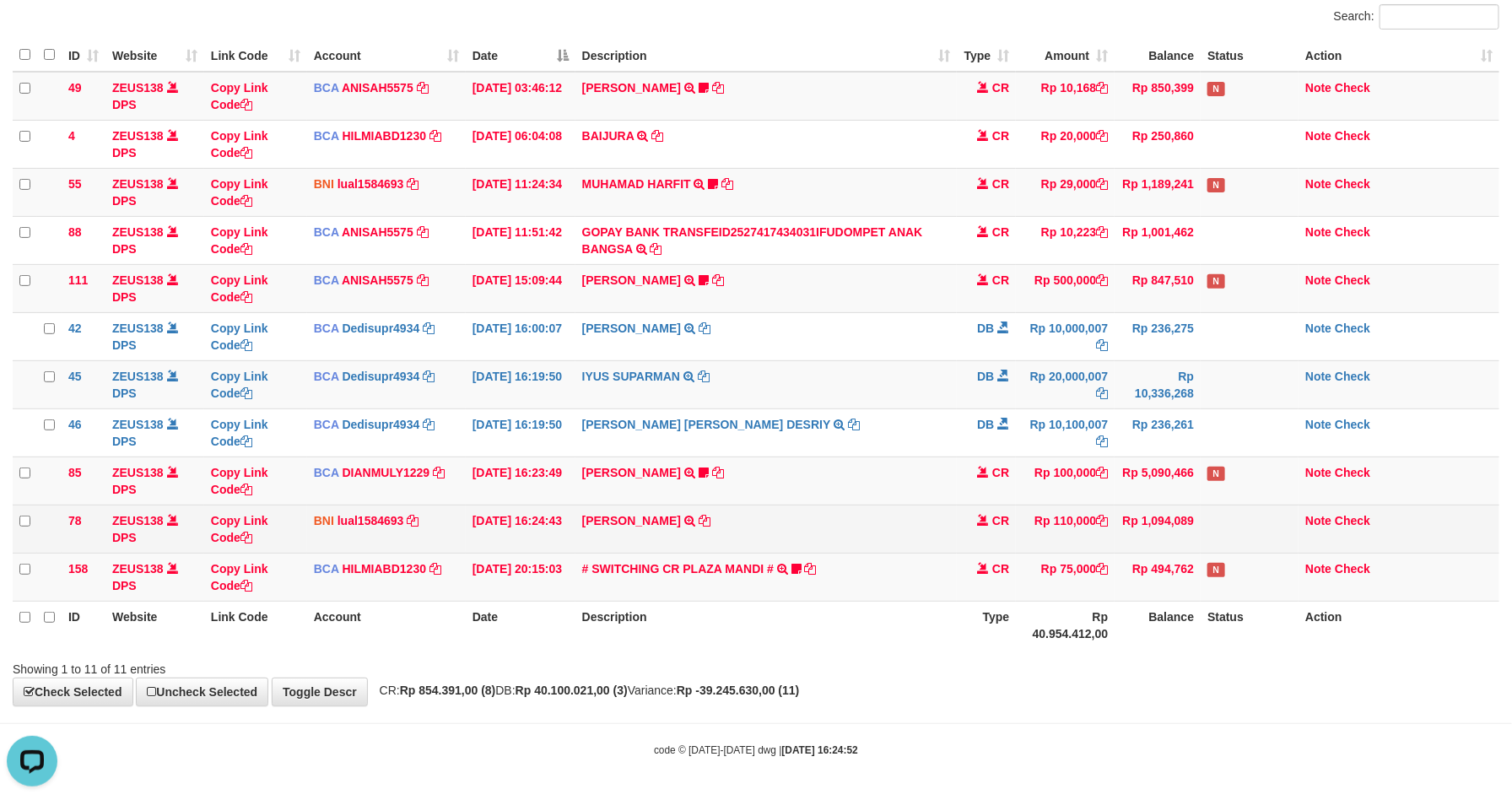
click at [874, 518] on td "ZELDI OVRIANDI TRF/PAY/TOP-UP ECHANNEL ZELDI OVRIANDI" at bounding box center [766, 529] width 382 height 48
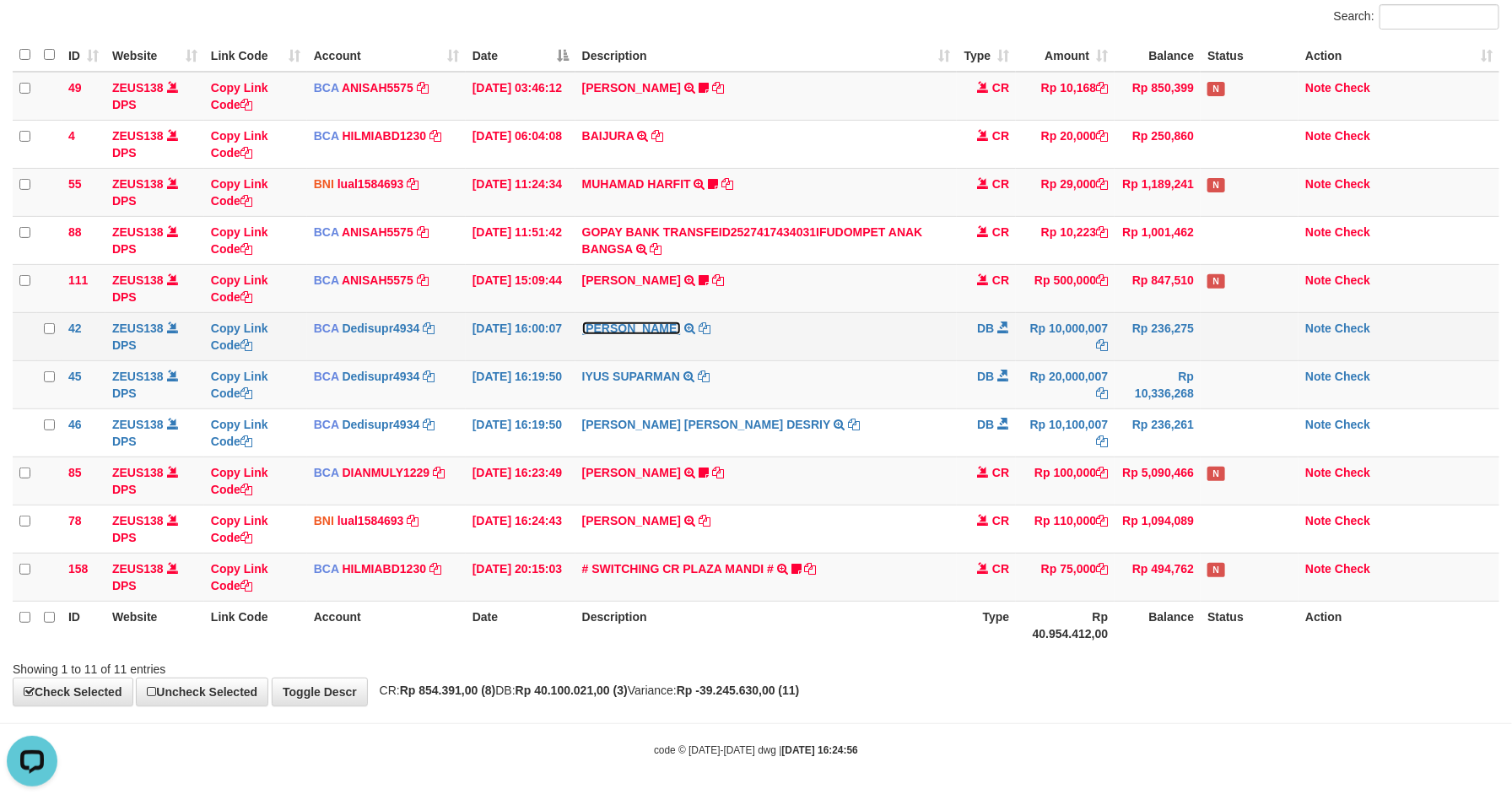
click at [636, 327] on link "[PERSON_NAME]" at bounding box center [631, 328] width 99 height 13
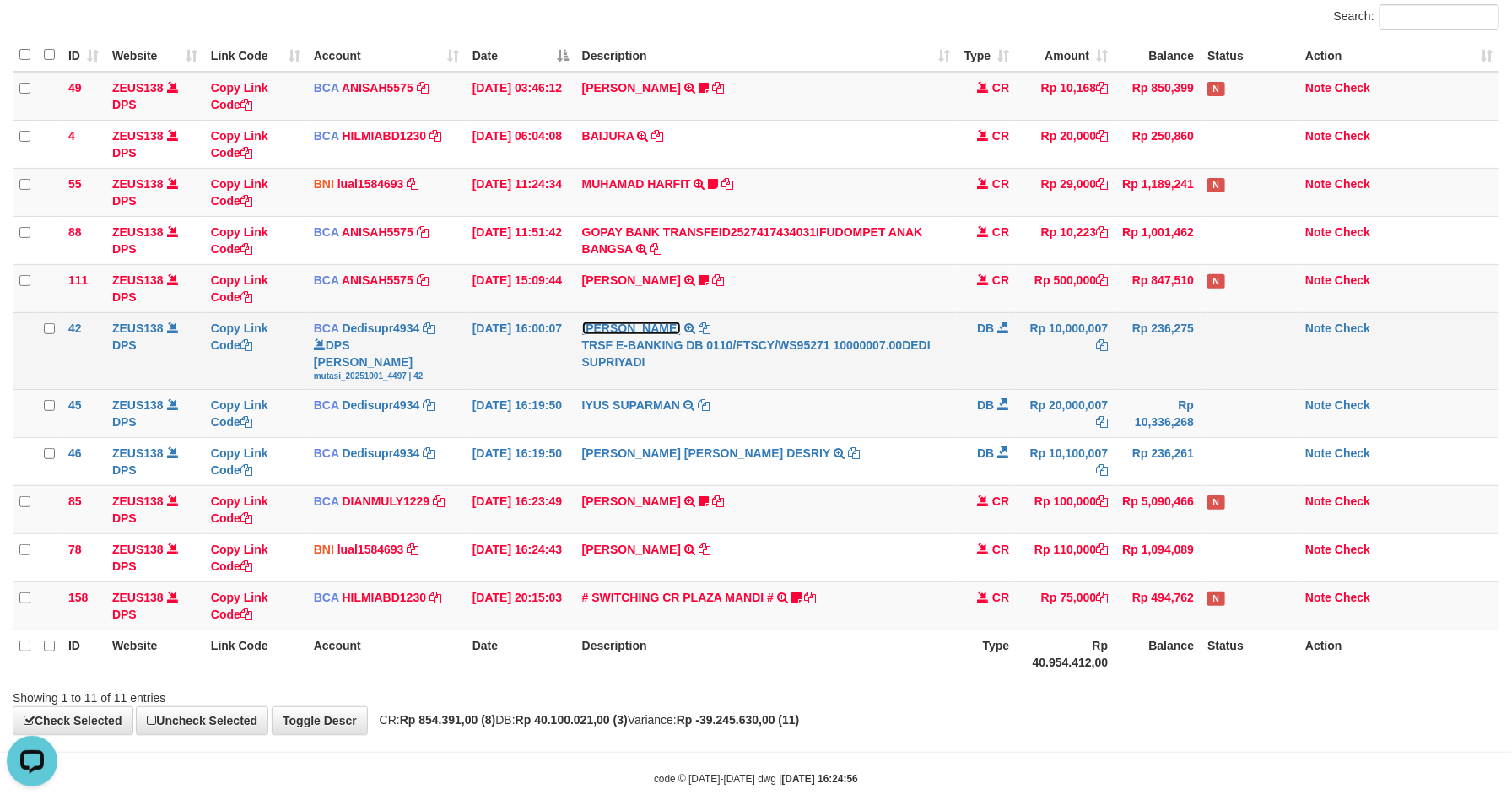
click at [636, 327] on link "[PERSON_NAME]" at bounding box center [631, 328] width 99 height 13
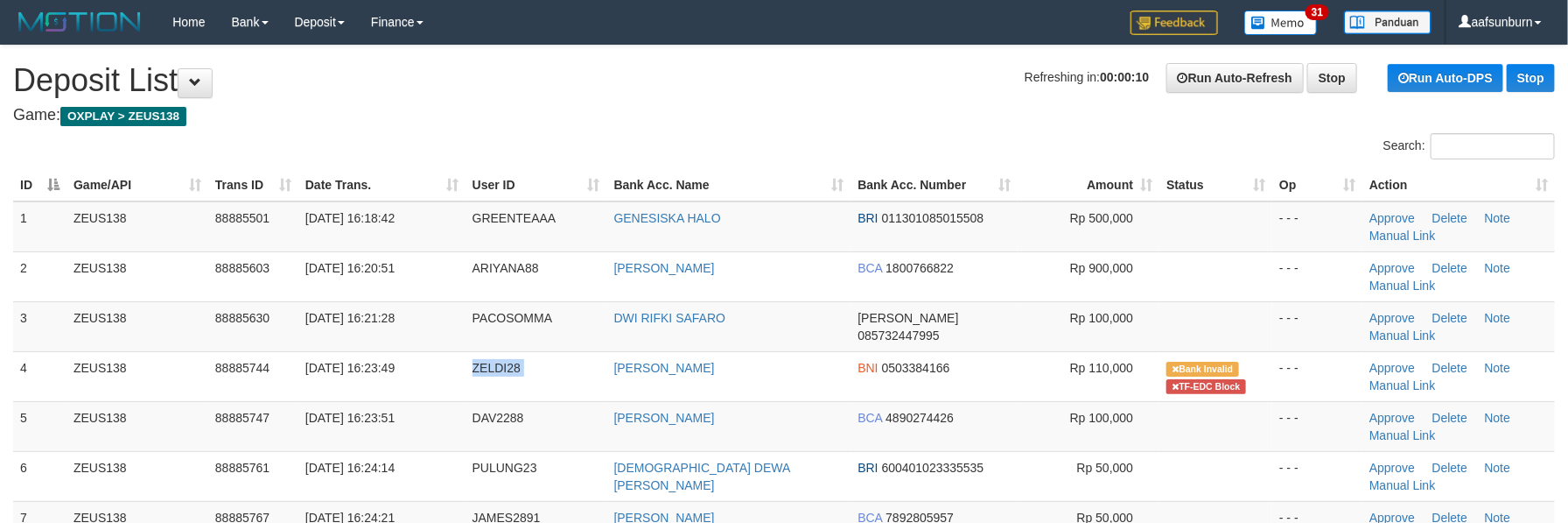
click at [487, 397] on td "ZELDI28" at bounding box center [537, 376] width 141 height 50
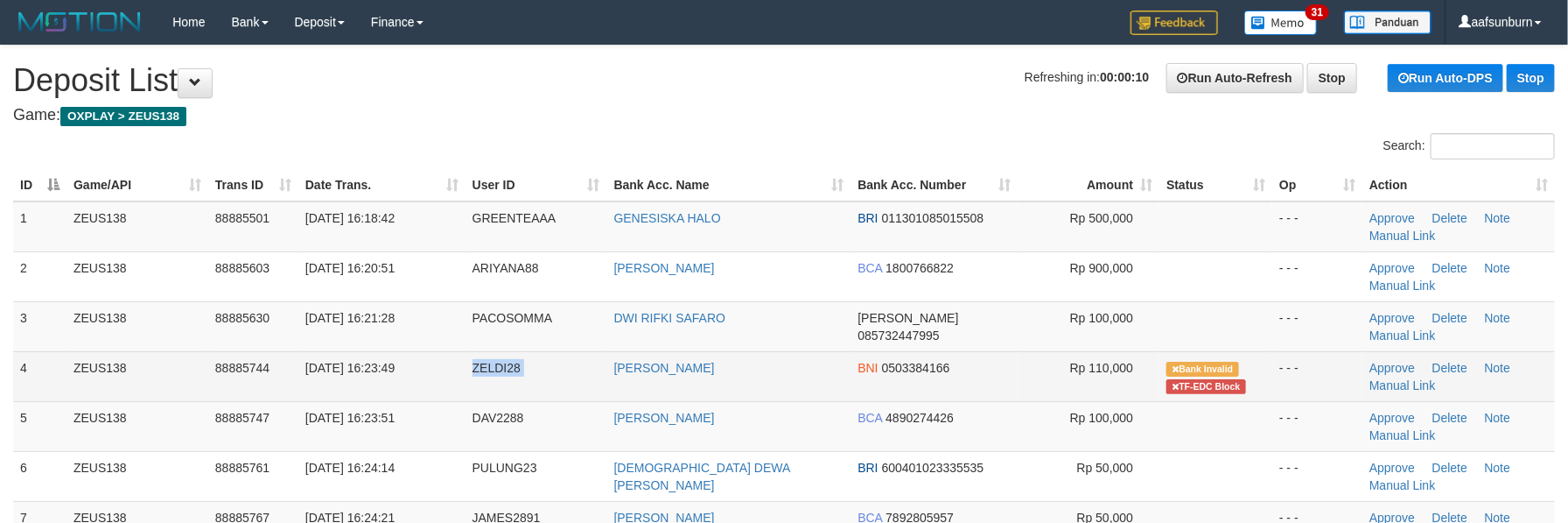
click at [480, 382] on td "ZELDI28" at bounding box center [537, 376] width 141 height 50
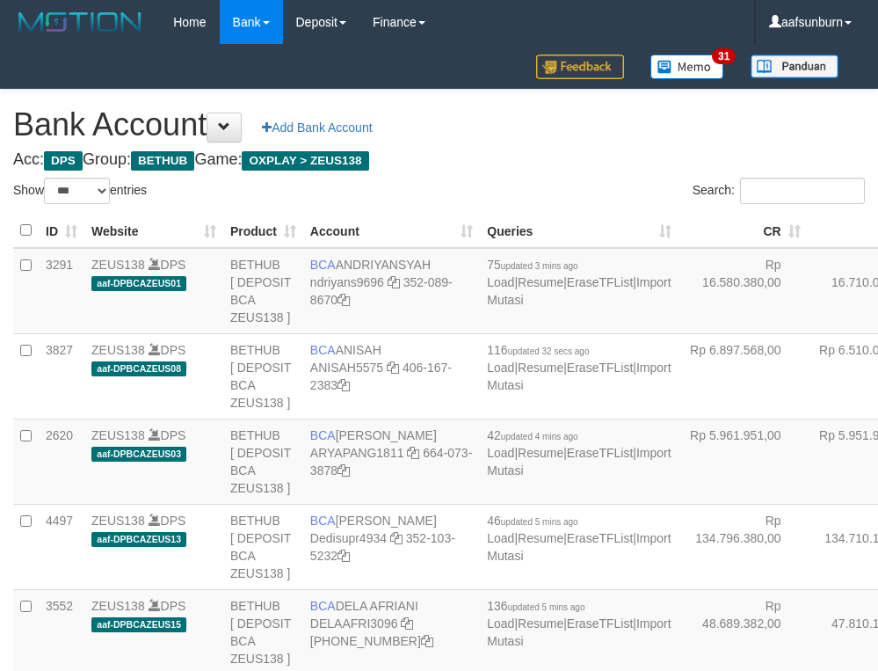
select select "***"
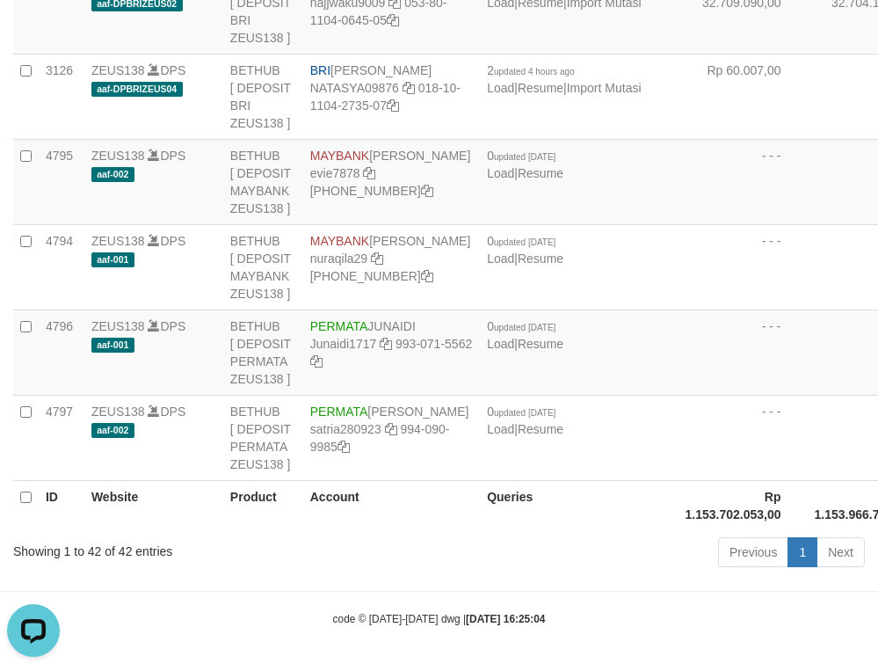
drag, startPoint x: 673, startPoint y: 135, endPoint x: 170, endPoint y: 262, distance: 519.2
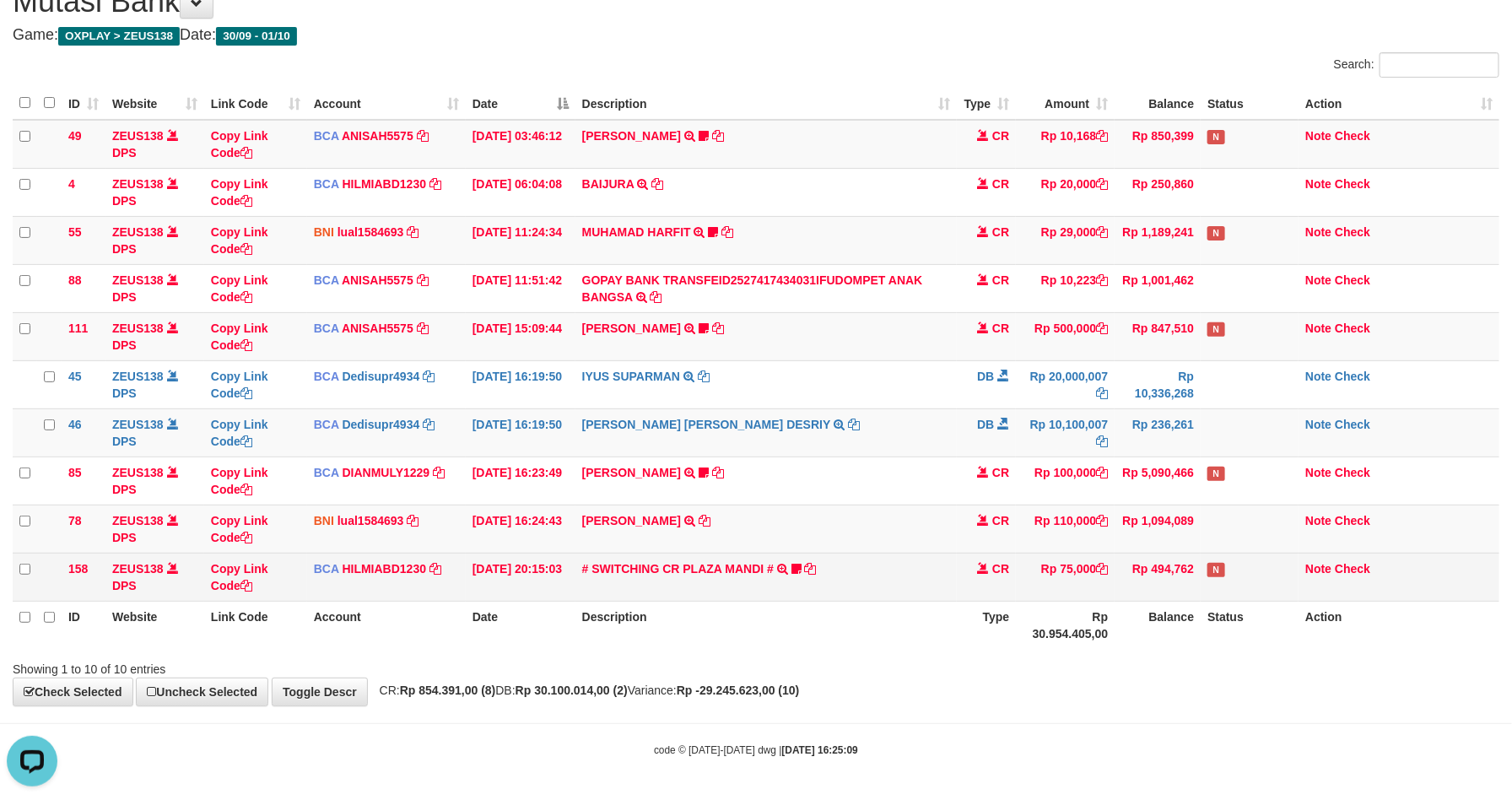
drag, startPoint x: 897, startPoint y: 565, endPoint x: 886, endPoint y: 558, distance: 13.0
click at [889, 560] on td "# SWITCHING CR PLAZA MANDI # SWITCHING CR TRF TUPARDI 008 PLAZA MANDI 185000420…" at bounding box center [766, 577] width 382 height 48
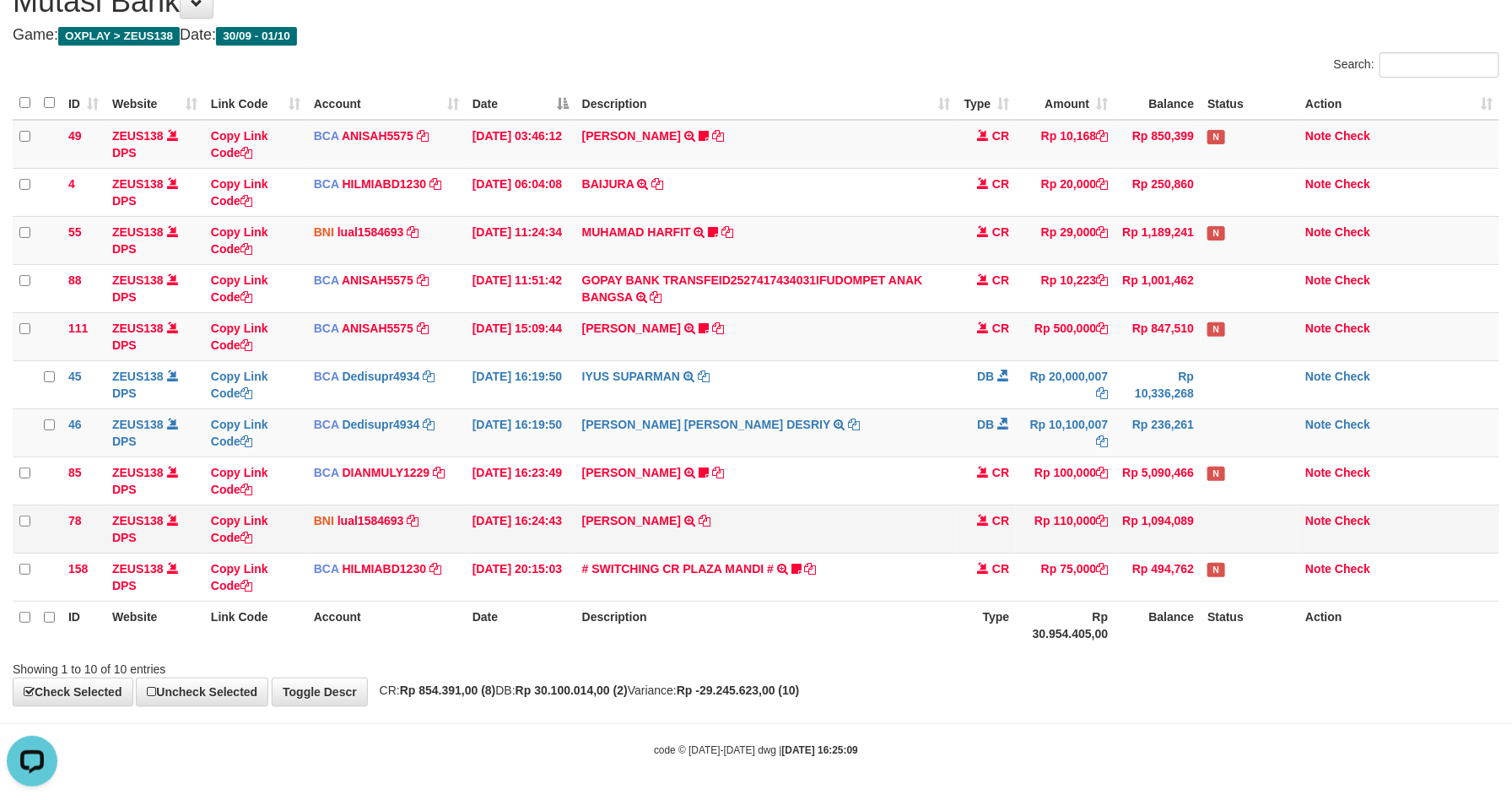
drag, startPoint x: 868, startPoint y: 547, endPoint x: 900, endPoint y: 549, distance: 32.1
click at [867, 547] on td "ZELDI OVRIANDI TRF/PAY/TOP-UP ECHANNEL ZELDI OVRIANDI" at bounding box center [766, 529] width 382 height 48
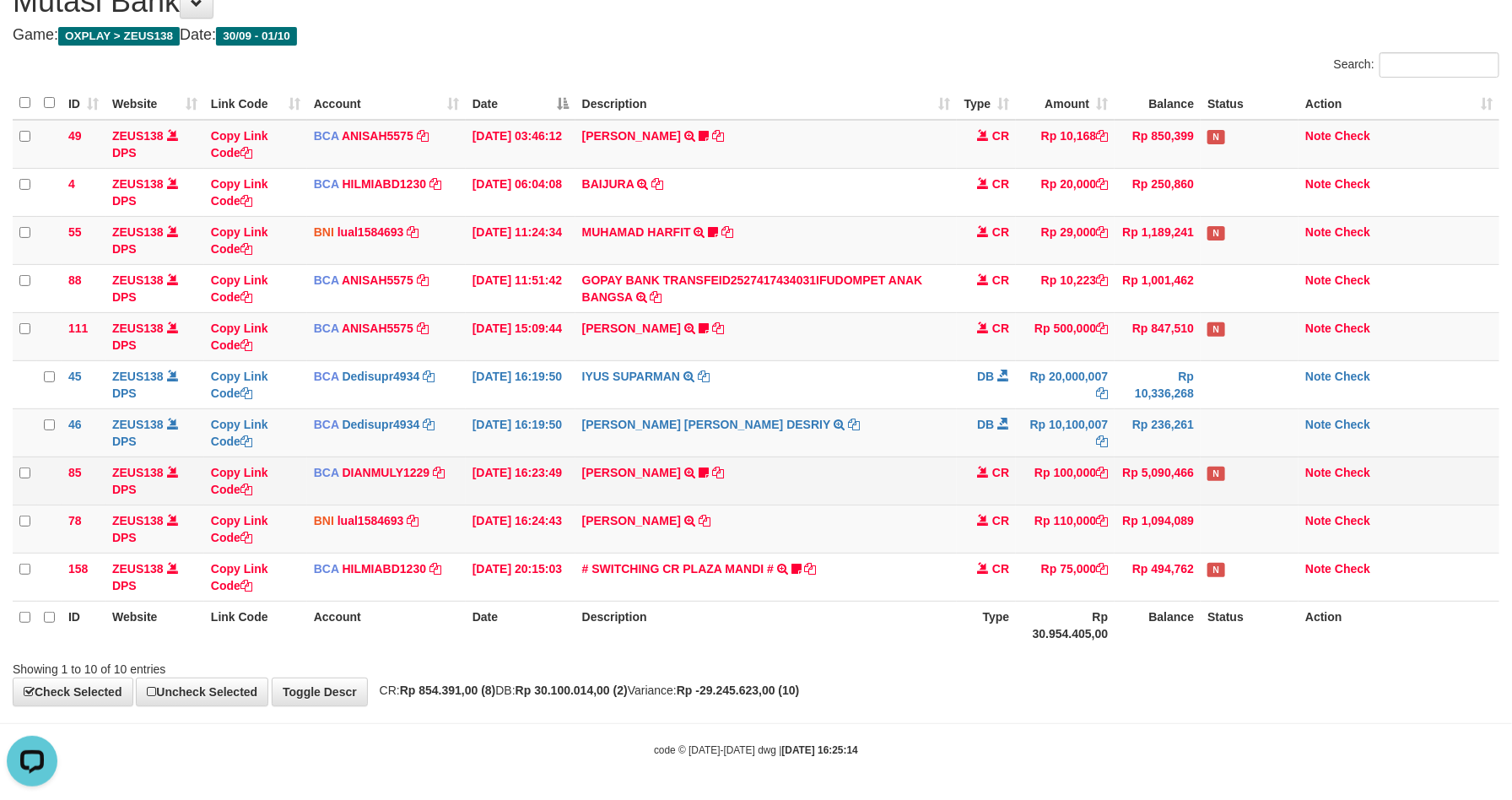
click at [990, 501] on td "CR" at bounding box center [987, 480] width 60 height 48
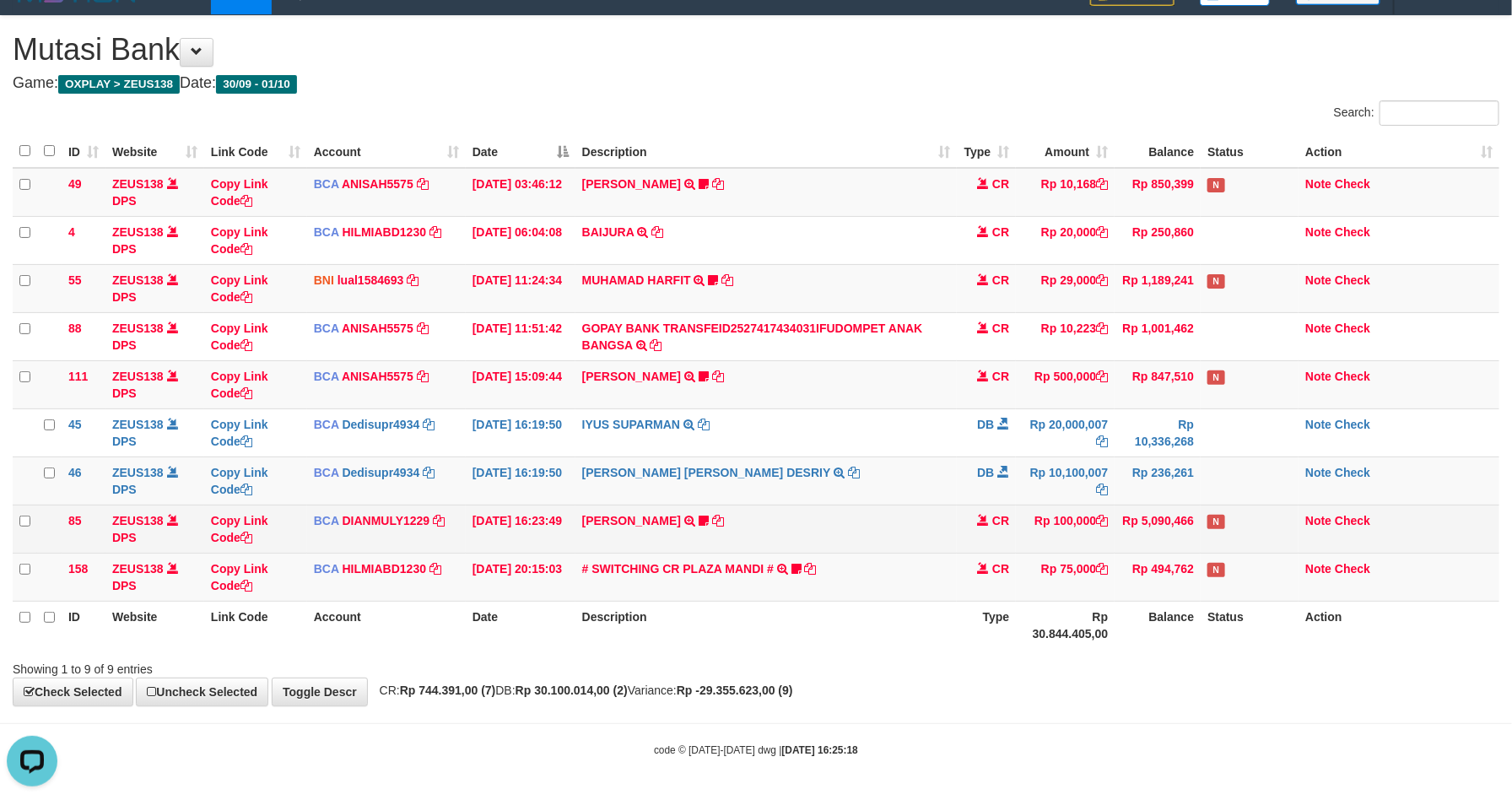
click at [964, 512] on td "CR" at bounding box center [987, 529] width 60 height 48
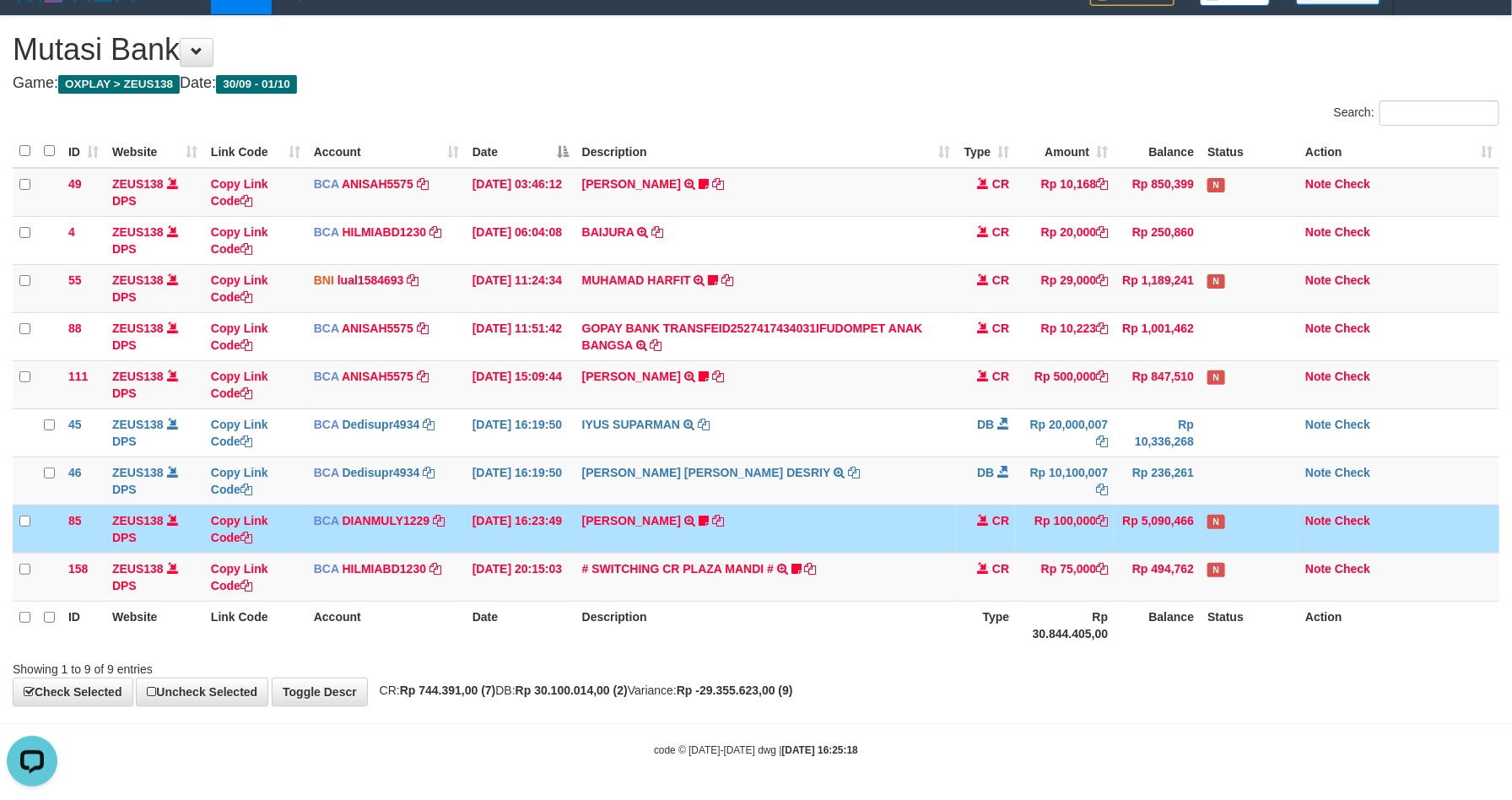
drag, startPoint x: 962, startPoint y: 505, endPoint x: 952, endPoint y: 505, distance: 10.0
click at [952, 505] on tr "85 ZEUS138 DPS Copy Link Code BCA DIANMULY1229 DPS DIAN MULYADI mutasi_20251001…" at bounding box center [756, 529] width 1486 height 48
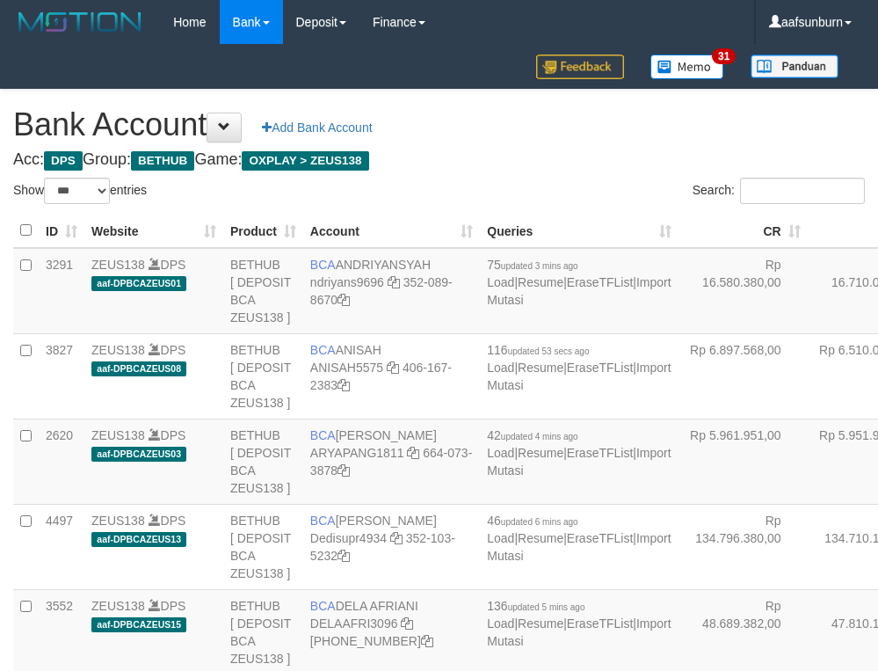
select select "***"
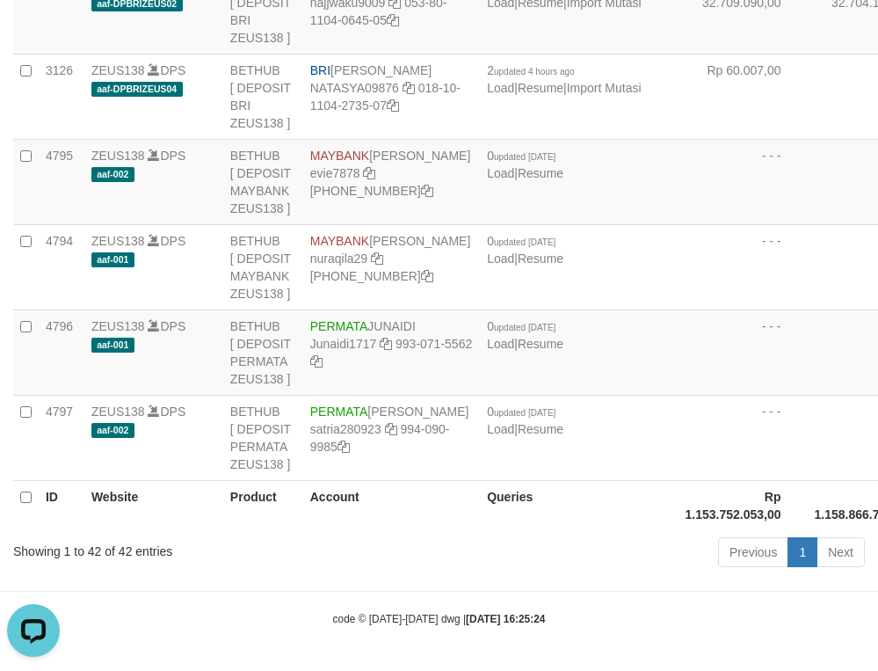
drag, startPoint x: 557, startPoint y: 272, endPoint x: 533, endPoint y: 280, distance: 25.0
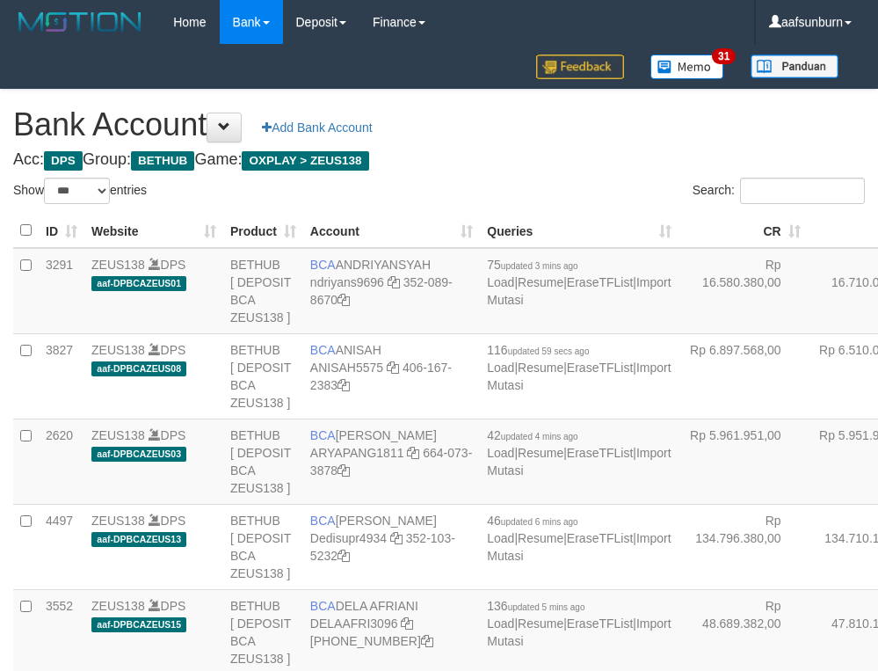
select select "***"
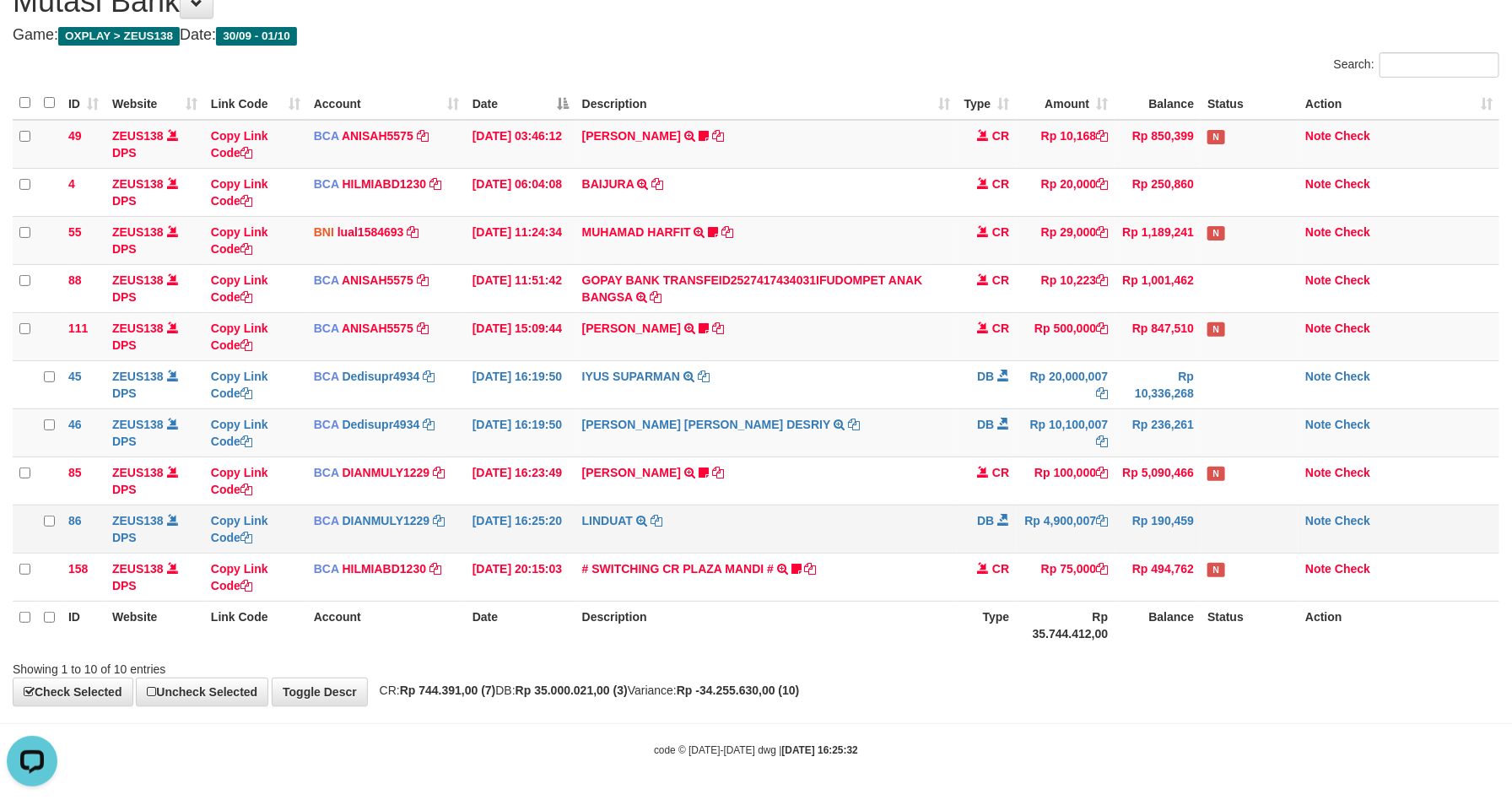
click at [785, 524] on td "LINDUAT TRSF E-BANKING DB 0110/FTSCY/WS95031 4900007.00LINDUAT" at bounding box center [766, 529] width 382 height 48
click at [788, 524] on td "LINDUAT TRSF E-BANKING DB 0110/FTSCY/WS95031 4900007.00LINDUAT" at bounding box center [766, 529] width 382 height 48
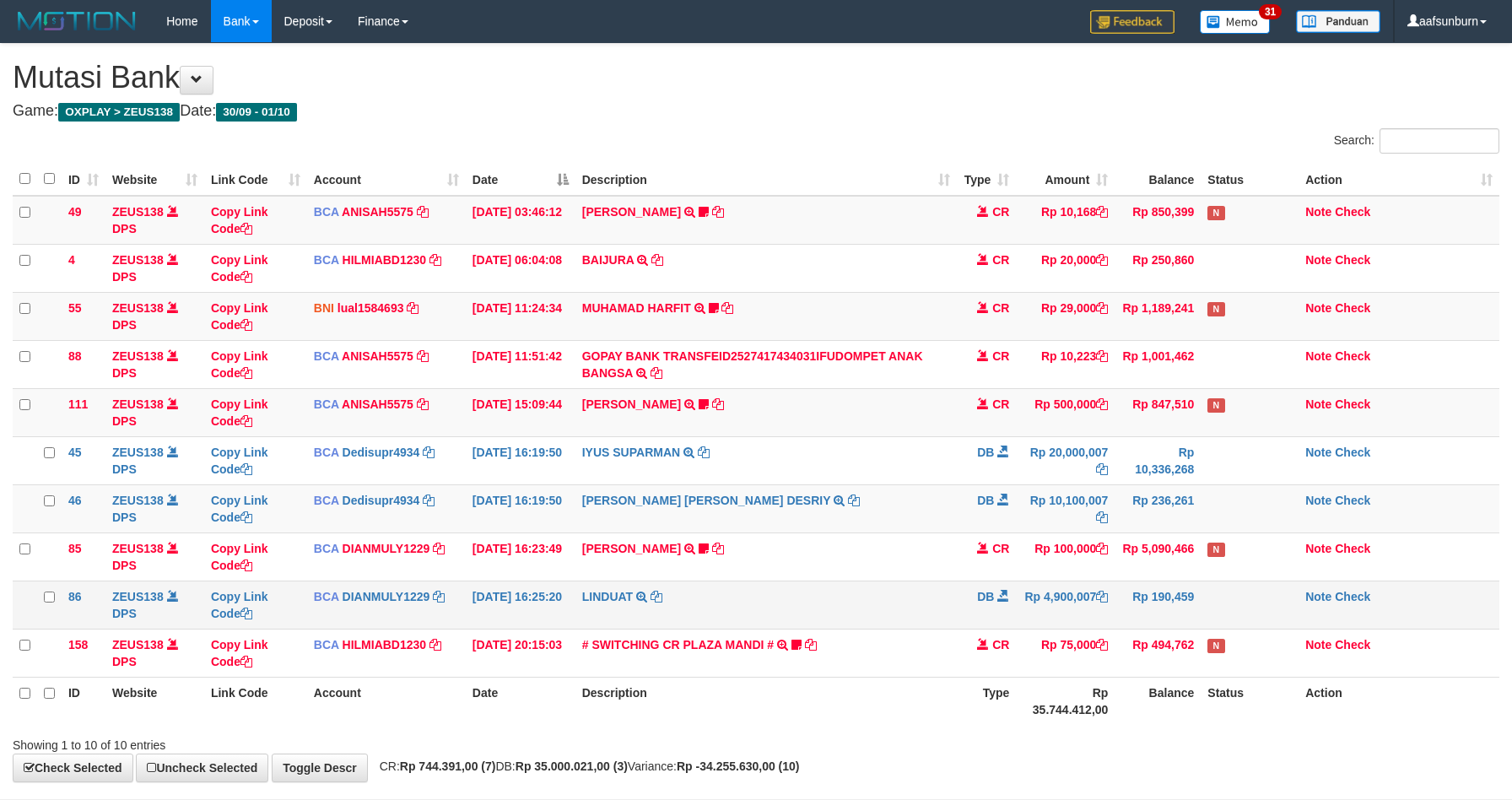
scroll to position [81, 0]
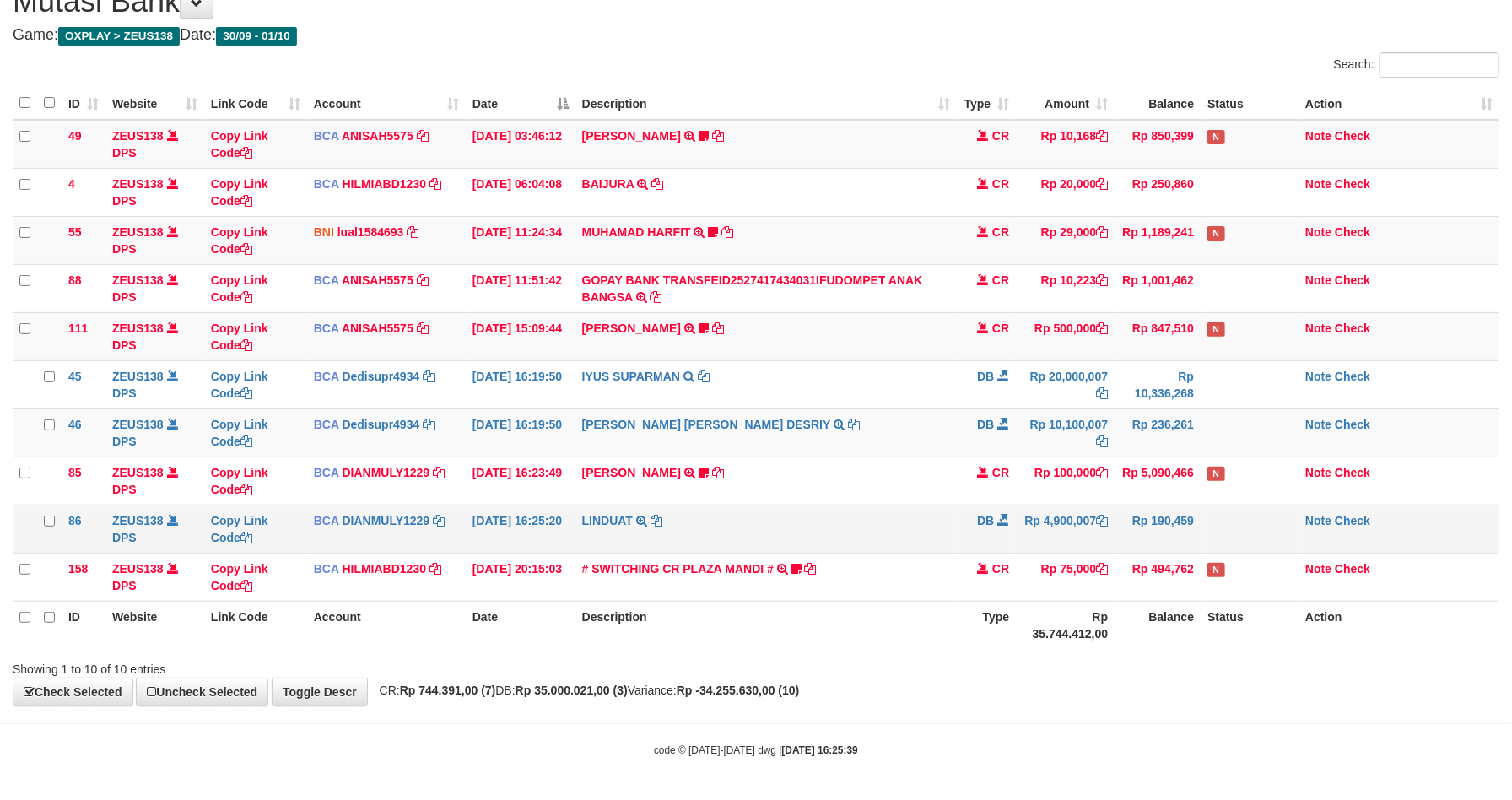
drag, startPoint x: 790, startPoint y: 530, endPoint x: 796, endPoint y: 540, distance: 11.7
click at [796, 540] on td "LINDUAT TRSF E-BANKING DB 0110/FTSCY/WS95031 4900007.00LINDUAT" at bounding box center [766, 529] width 382 height 48
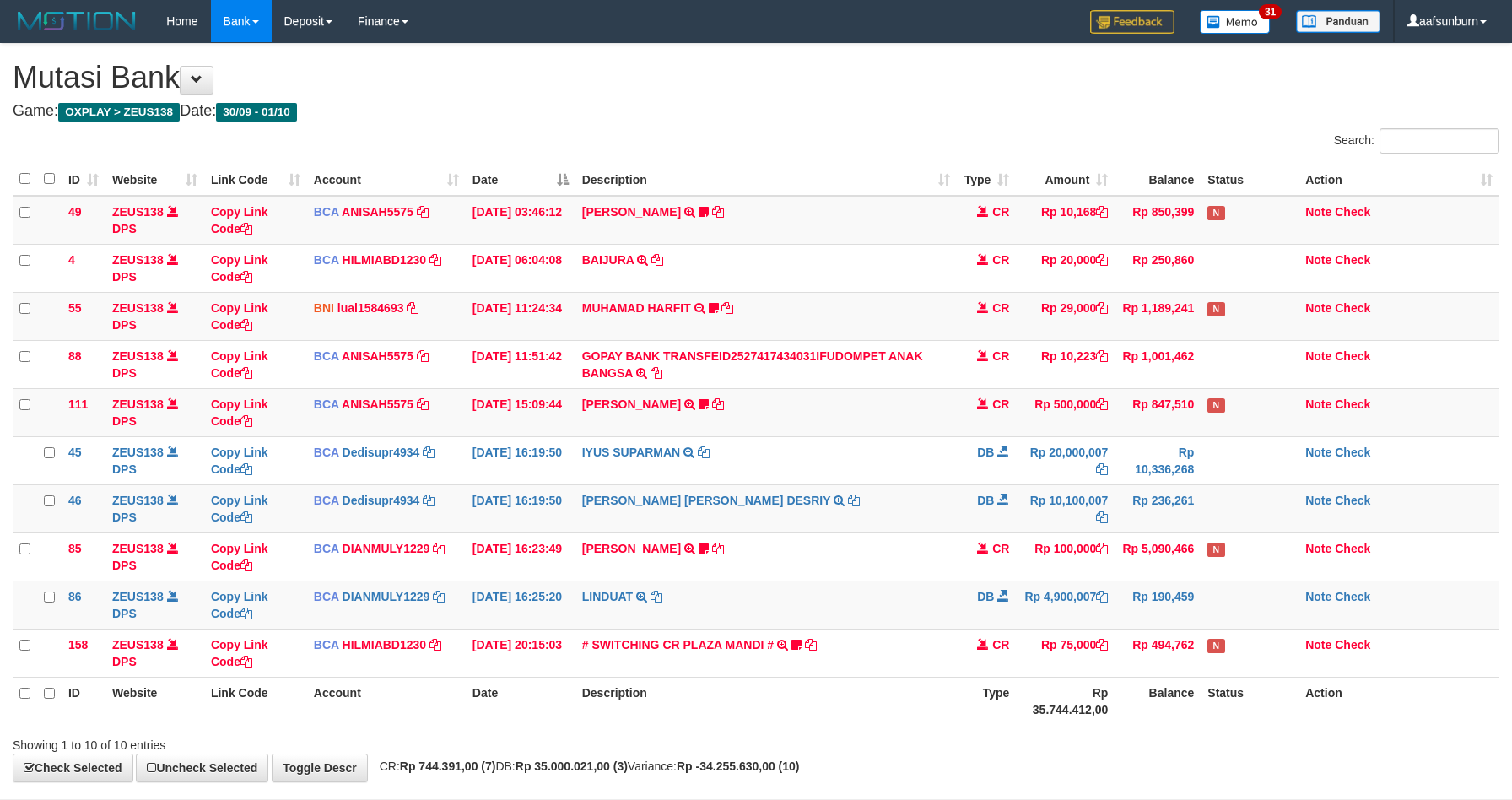
scroll to position [81, 0]
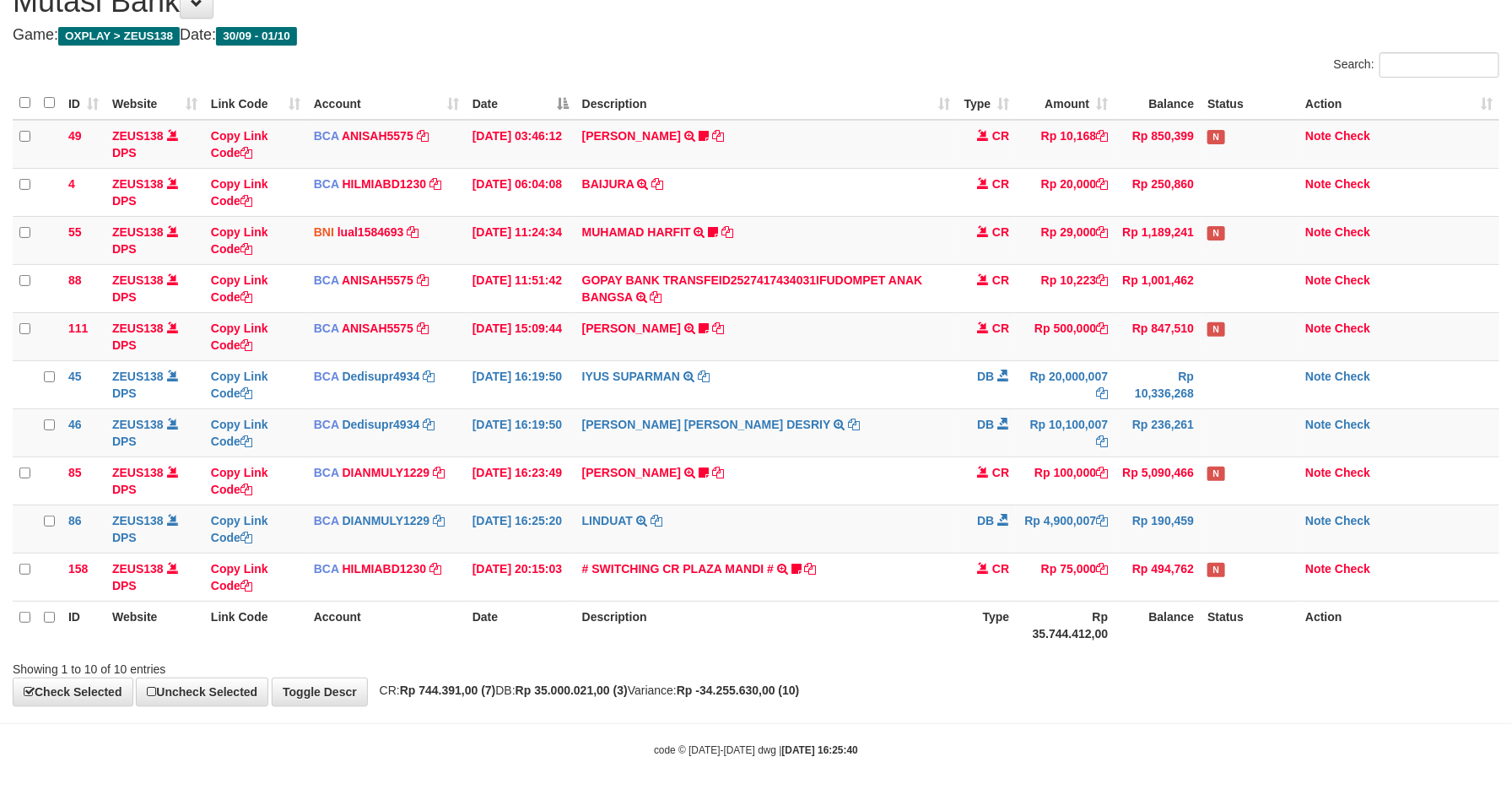
click at [796, 545] on td "LINDUAT TRSF E-BANKING DB 0110/FTSCY/WS95031 4900007.00LINDUAT" at bounding box center [766, 529] width 382 height 48
click at [796, 553] on td "# SWITCHING CR PLAZA MANDI # SWITCHING CR TRF TUPARDI 008 PLAZA MANDI 185000420…" at bounding box center [766, 577] width 382 height 48
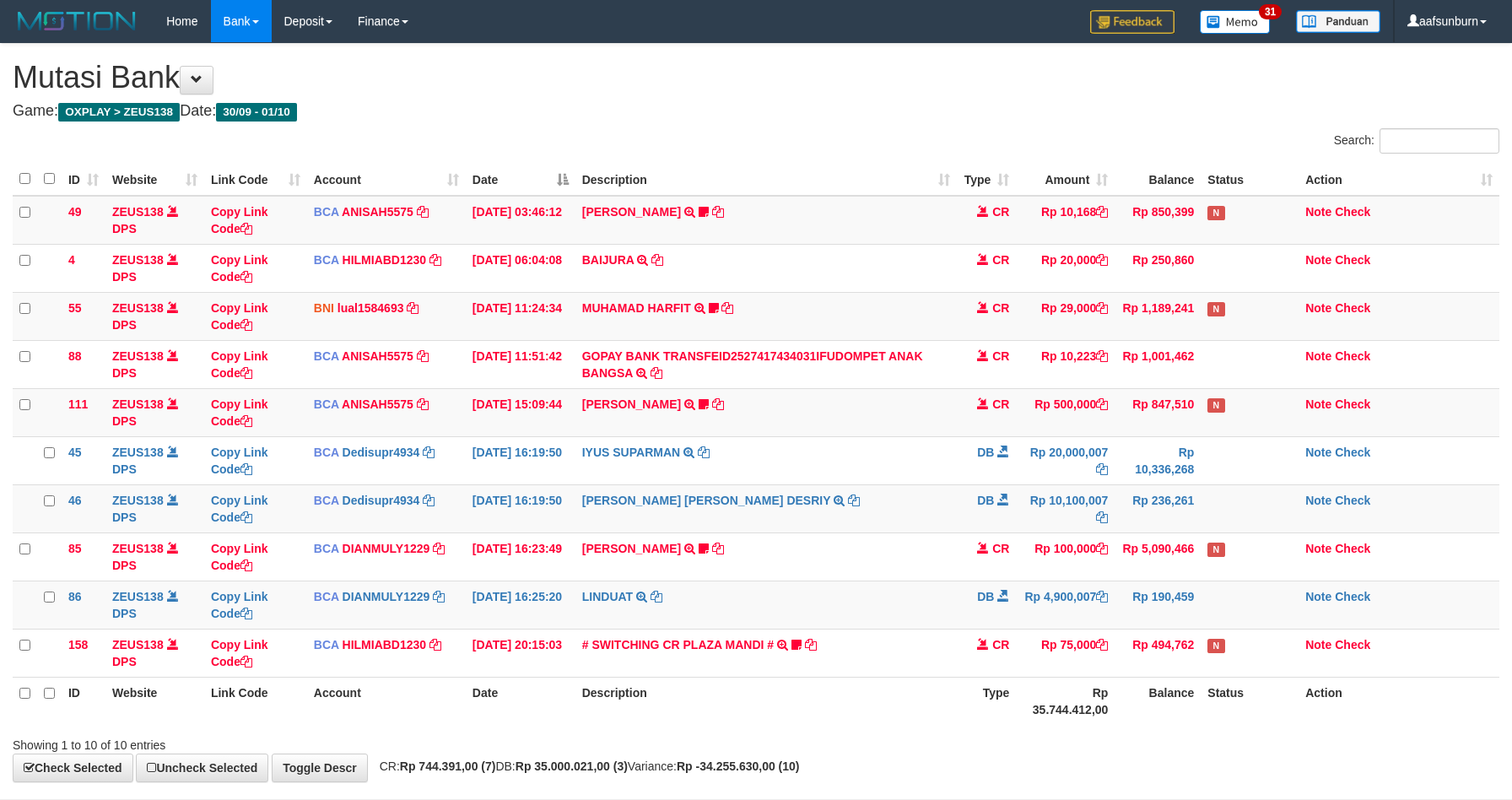
scroll to position [81, 0]
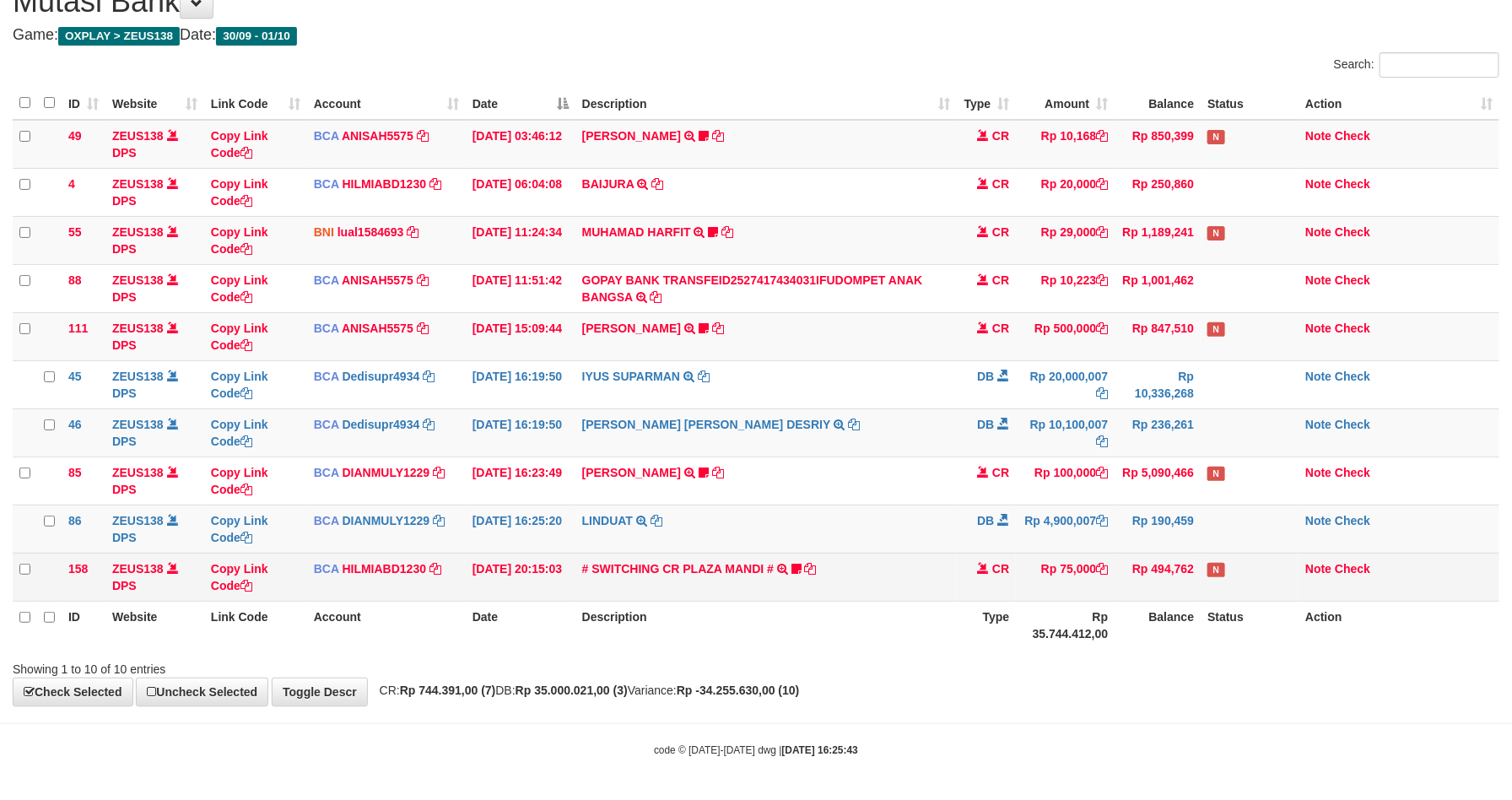
click at [797, 553] on td "# SWITCHING CR PLAZA MANDI # SWITCHING CR TRF TUPARDI 008 PLAZA MANDI 185000420…" at bounding box center [766, 577] width 382 height 48
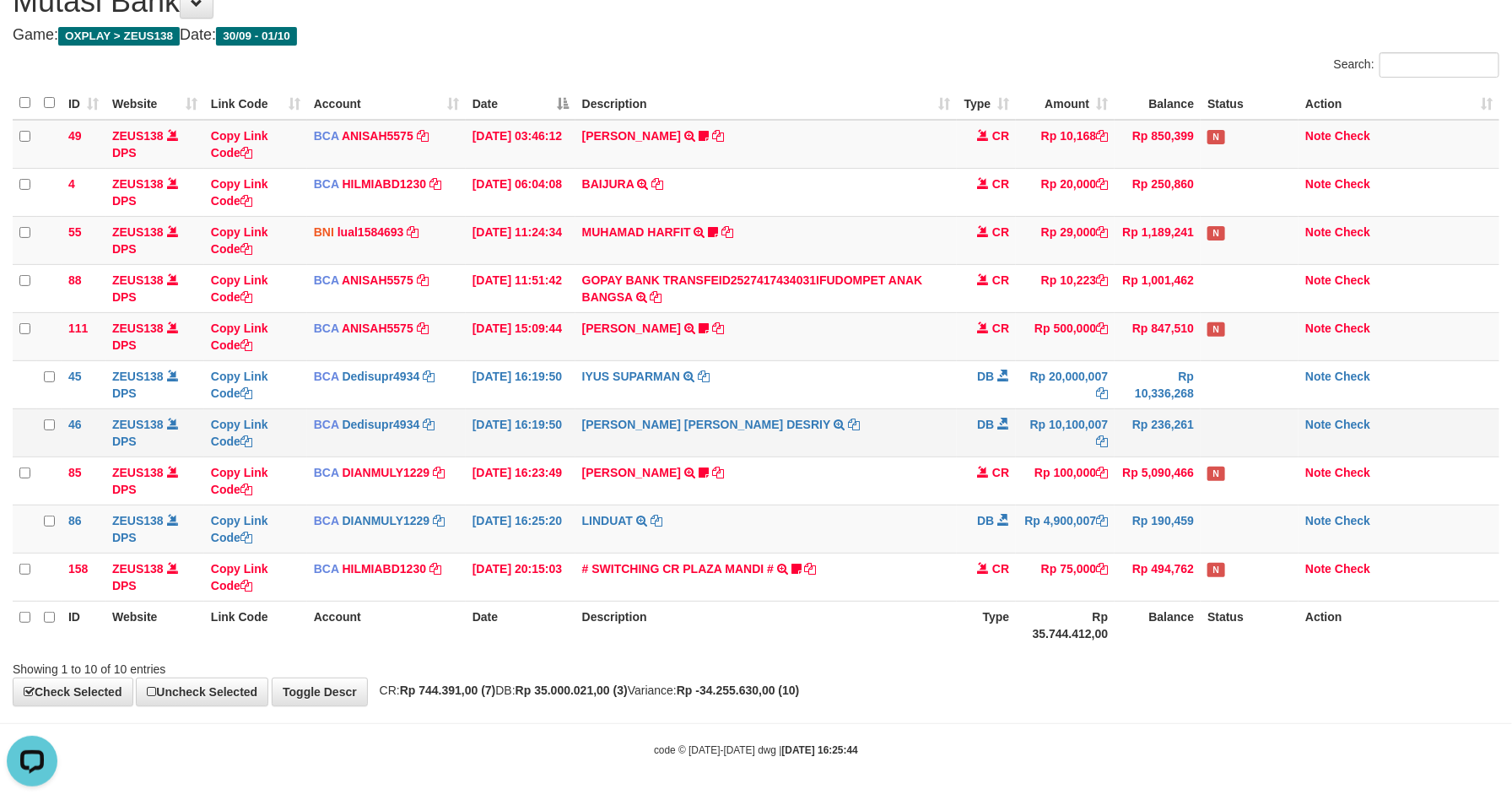
click at [1041, 448] on td "Rp 10,100,007" at bounding box center [1065, 432] width 99 height 48
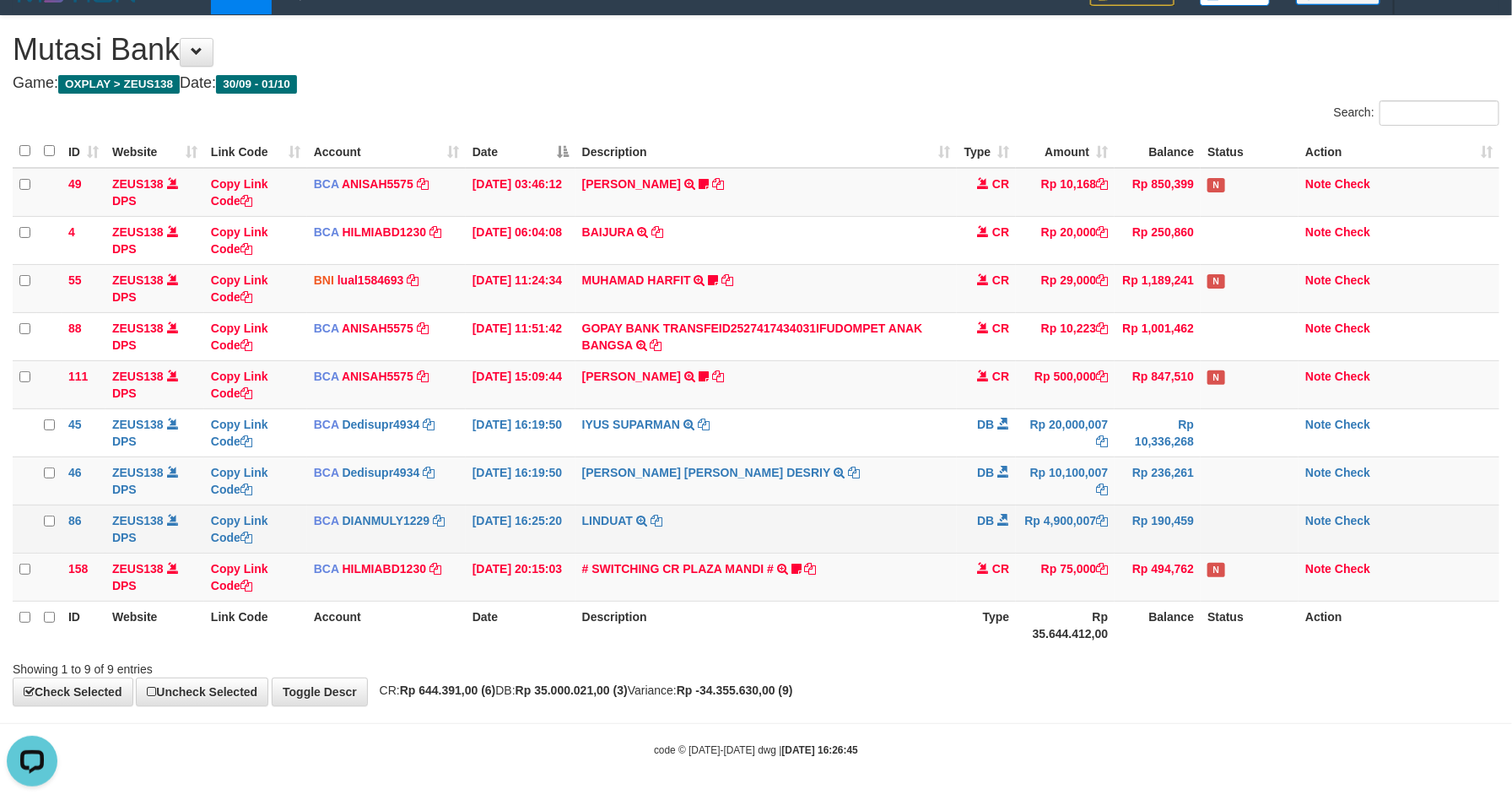
click at [950, 549] on td "LINDUAT TRSF E-BANKING DB 0110/FTSCY/WS95031 4900007.00LINDUAT" at bounding box center [766, 529] width 382 height 48
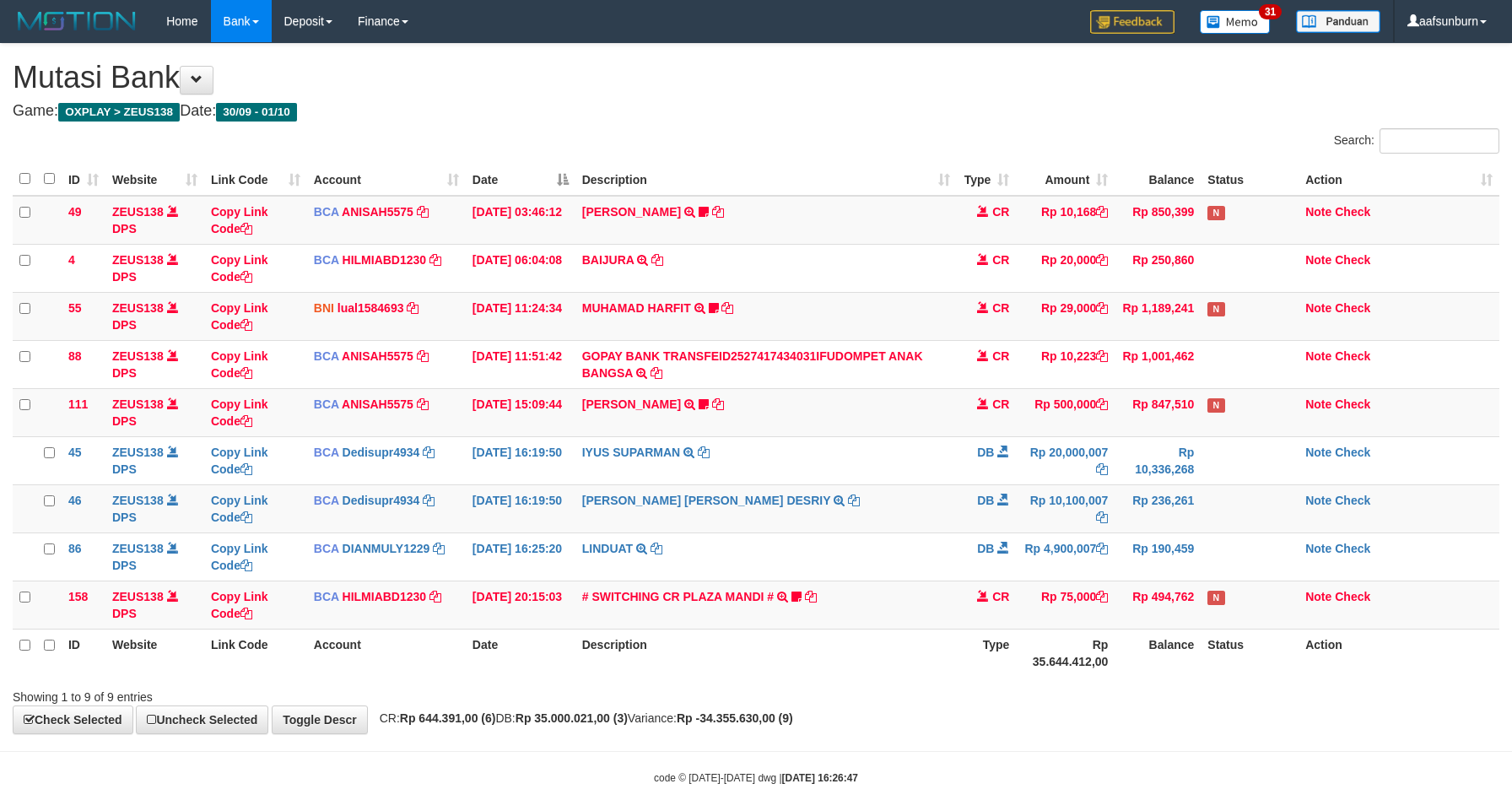
scroll to position [33, 0]
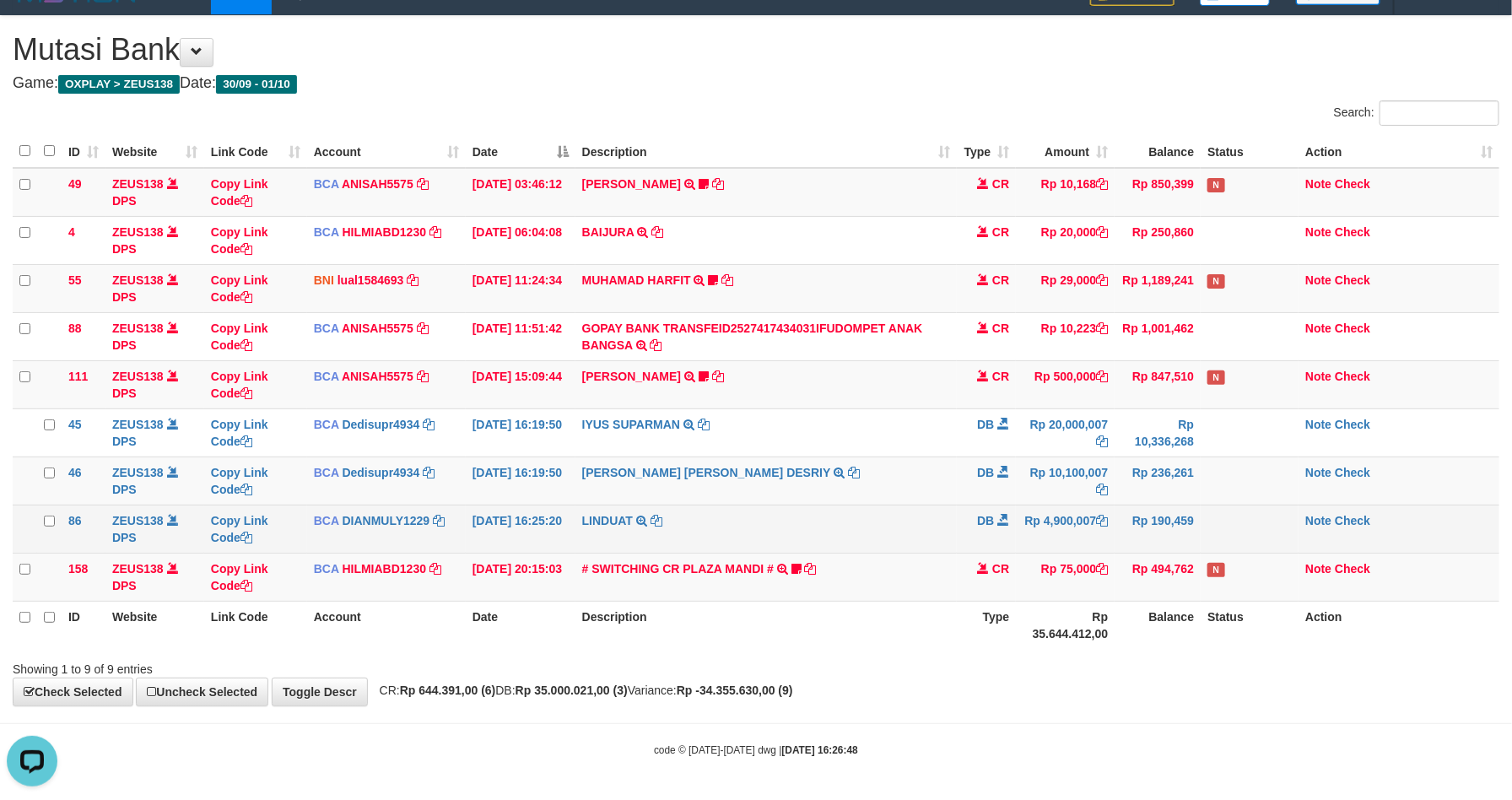
click at [1041, 546] on td "Rp 4,900,007" at bounding box center [1065, 529] width 99 height 48
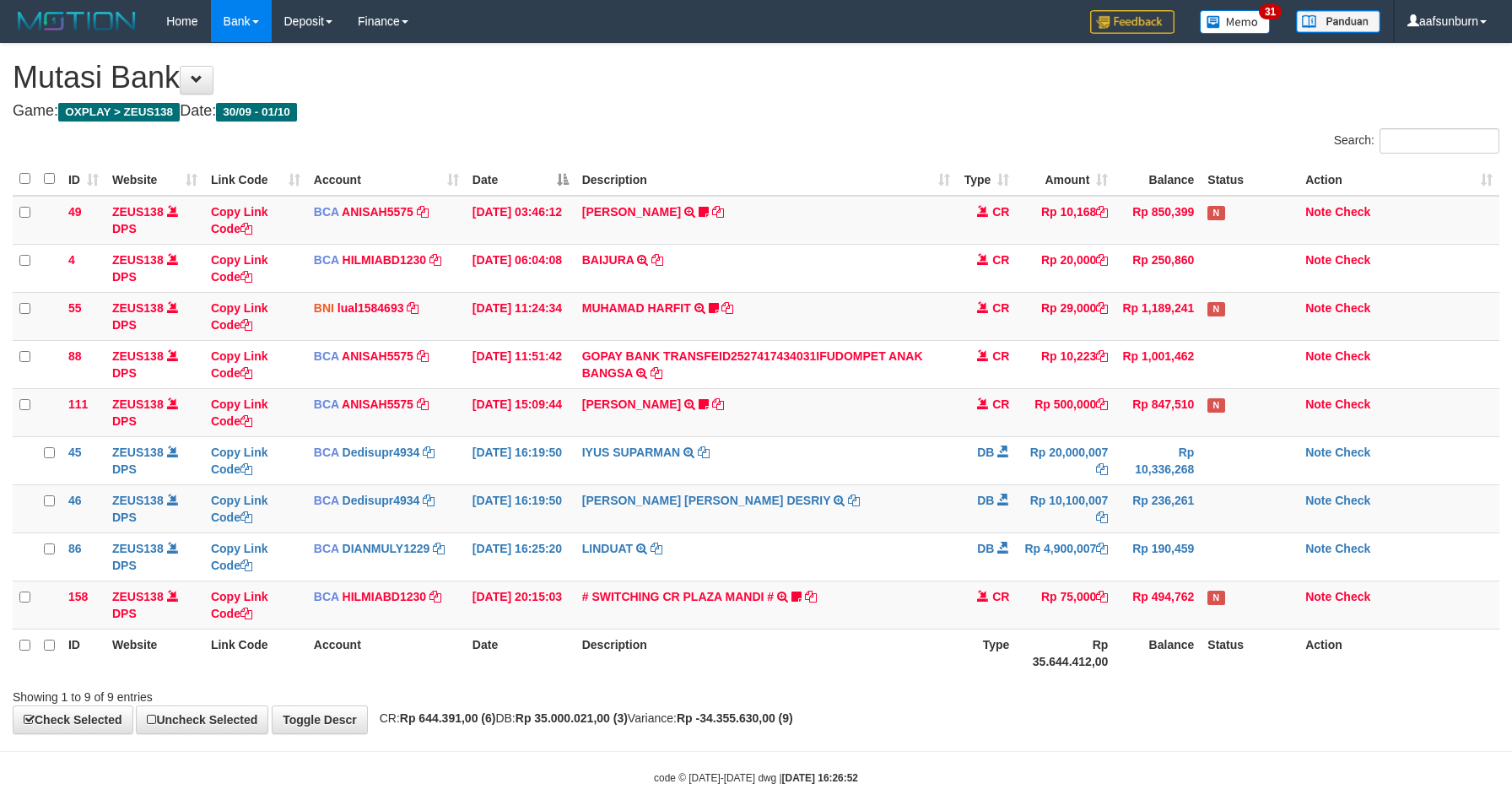
scroll to position [33, 0]
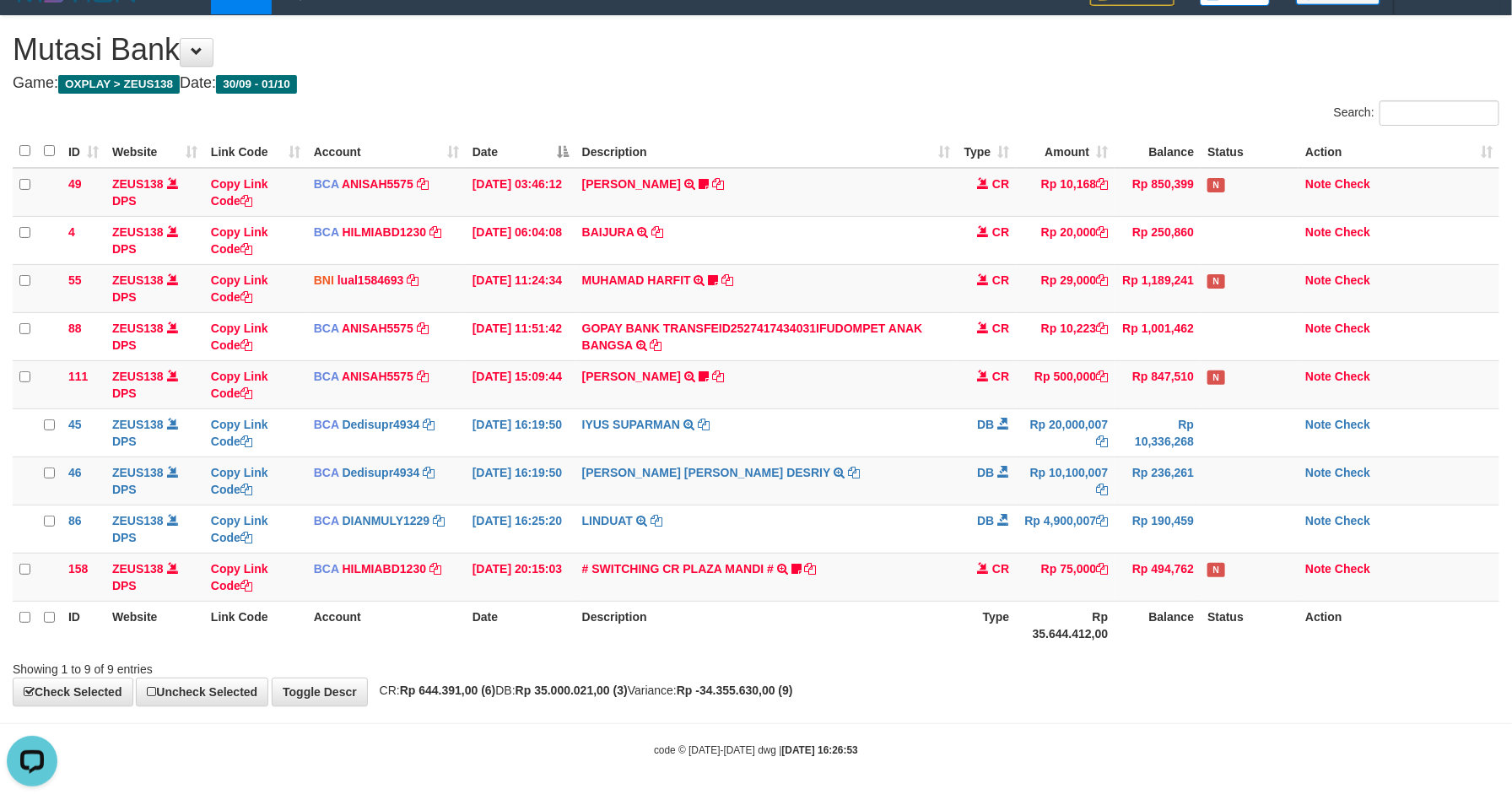
click at [1131, 692] on div "**********" at bounding box center [756, 361] width 1512 height 690
drag, startPoint x: 1131, startPoint y: 692, endPoint x: 1189, endPoint y: 696, distance: 58.1
click at [1138, 692] on div "**********" at bounding box center [756, 361] width 1512 height 690
click at [934, 456] on td "[PERSON_NAME] [PERSON_NAME] DESRIY TRSF E-BANKING DB 0110/FTSCY/WS95271 1010000…" at bounding box center [766, 480] width 382 height 48
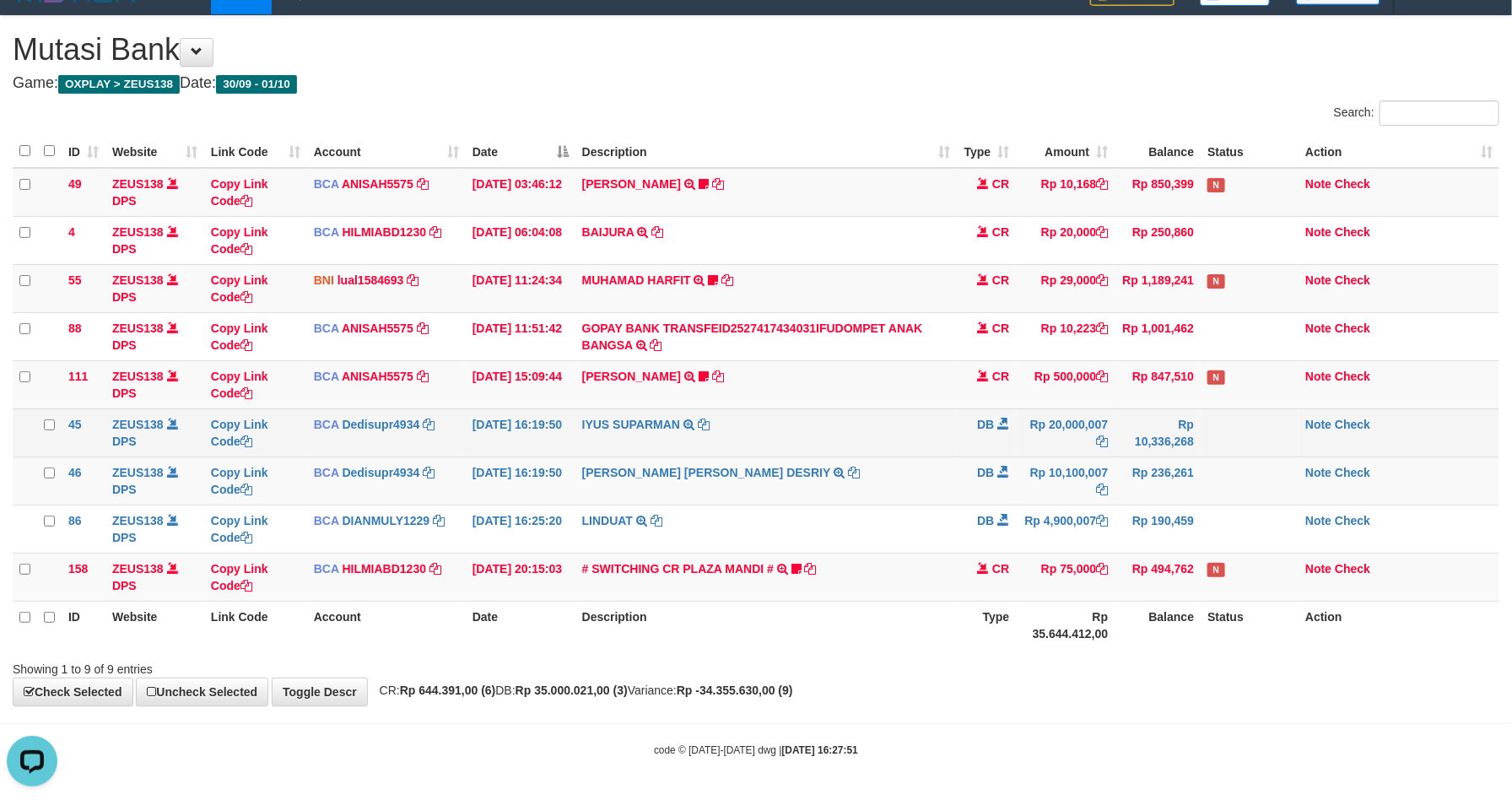
click at [1089, 424] on td "Rp 20,000,007" at bounding box center [1065, 432] width 99 height 48
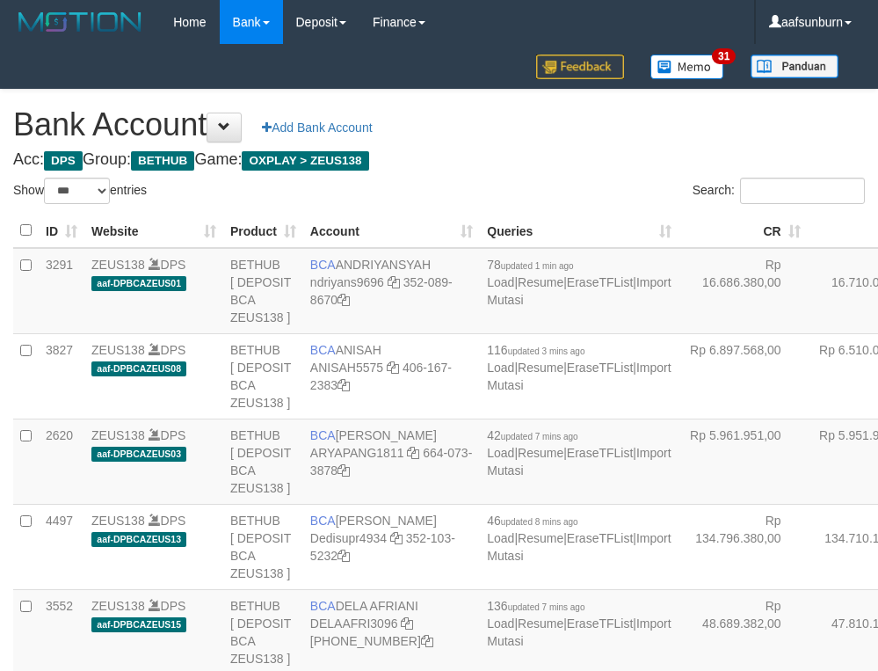
select select "***"
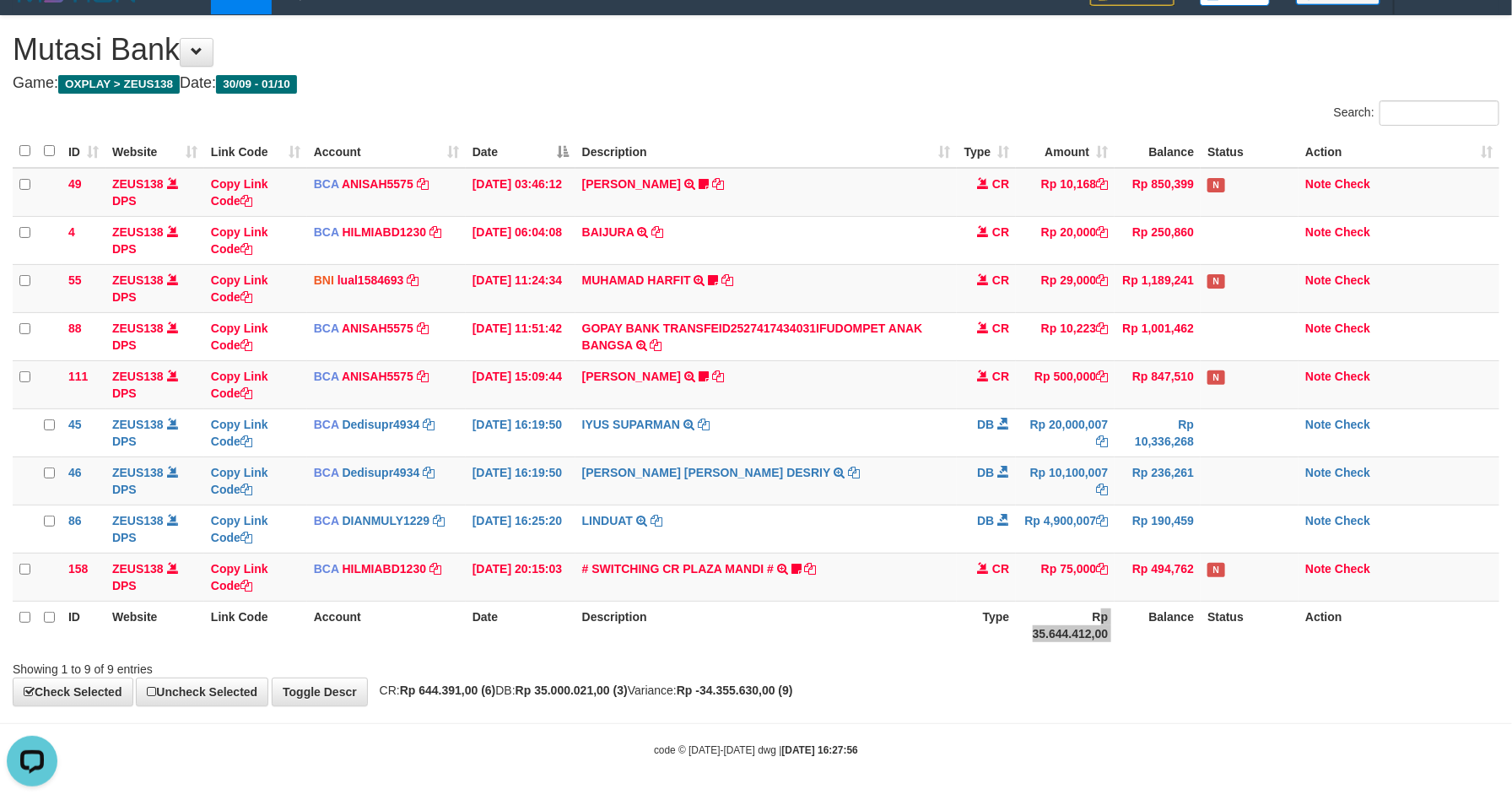
drag, startPoint x: 1119, startPoint y: 606, endPoint x: 1101, endPoint y: 601, distance: 18.7
click at [1101, 601] on tr "ID Website Link Code Account Date Description Type Rp 35.644.412,00 Balance Sta…" at bounding box center [756, 625] width 1486 height 48
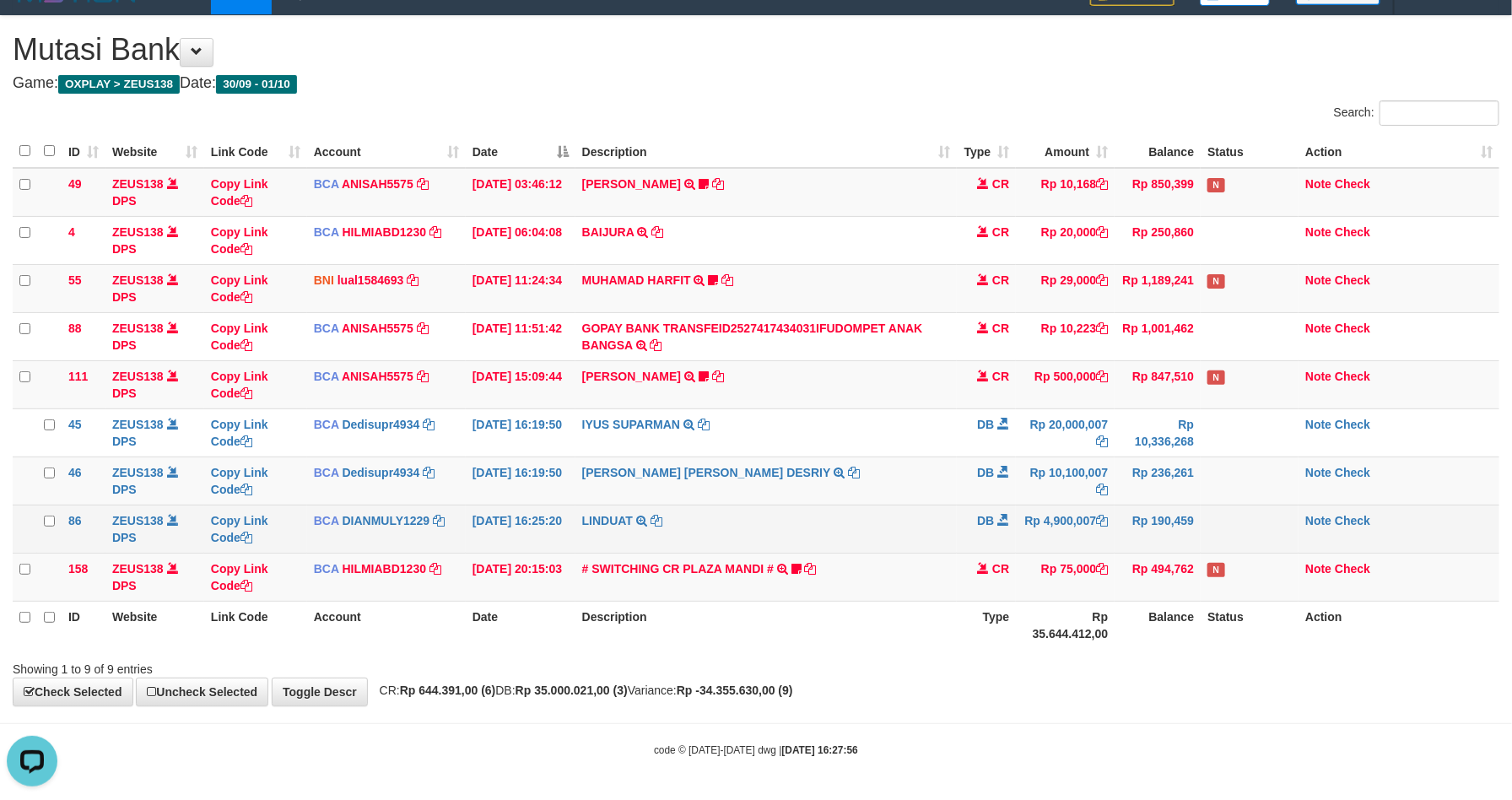
click at [869, 509] on td "LINDUAT TRSF E-BANKING DB 0110/FTSCY/WS95031 4900007.00LINDUAT" at bounding box center [766, 529] width 382 height 48
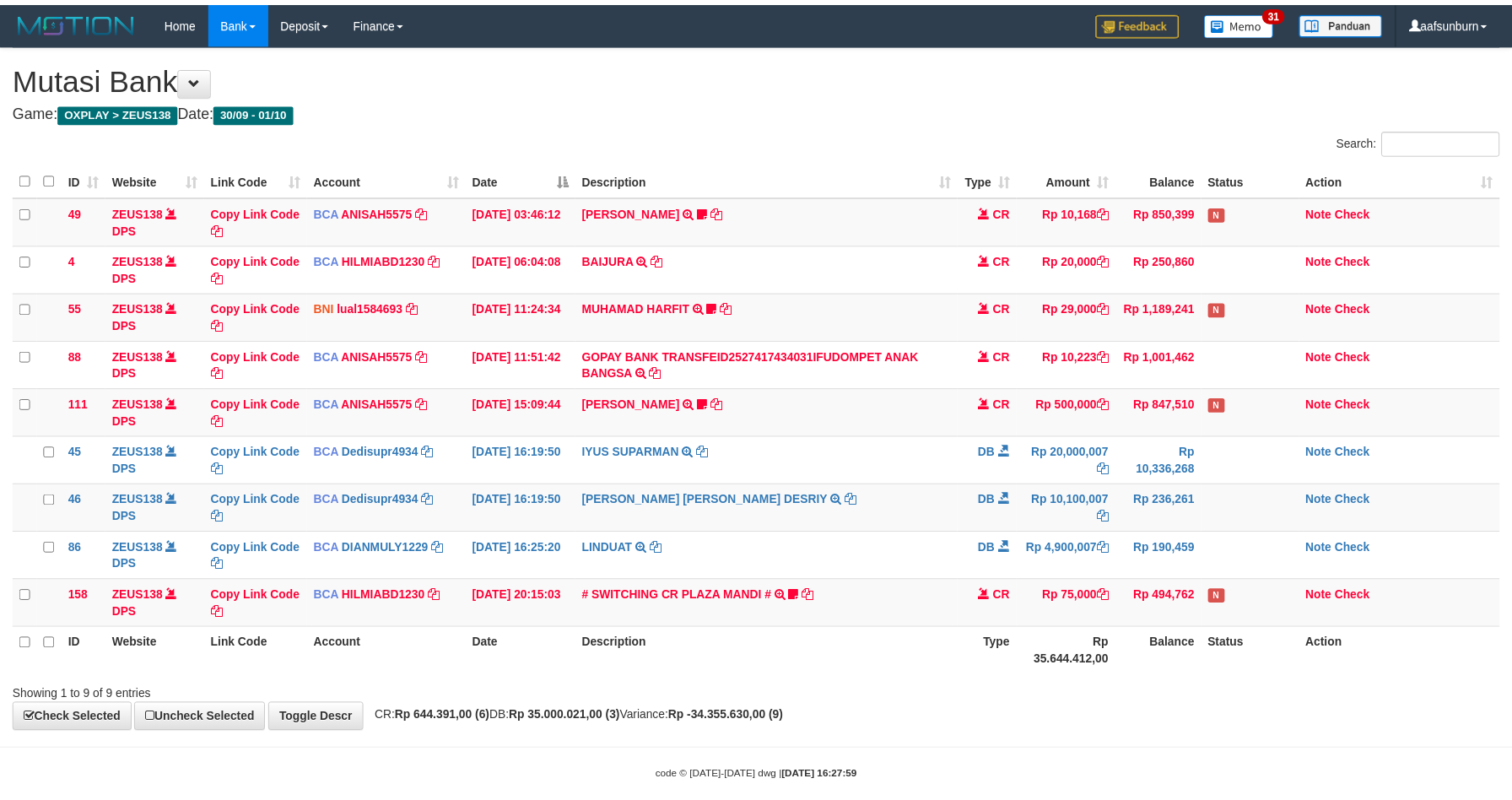
scroll to position [33, 0]
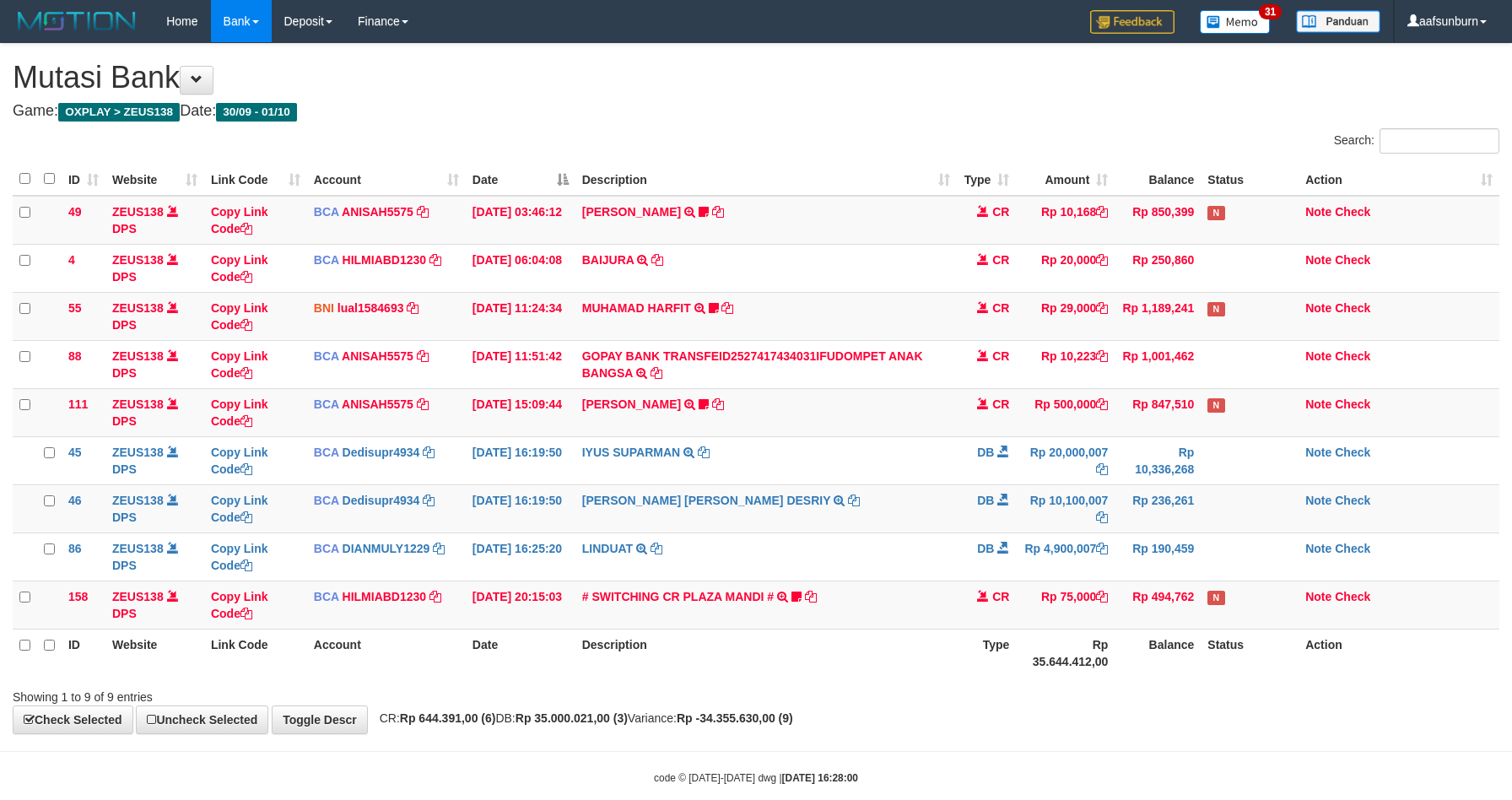
scroll to position [33, 0]
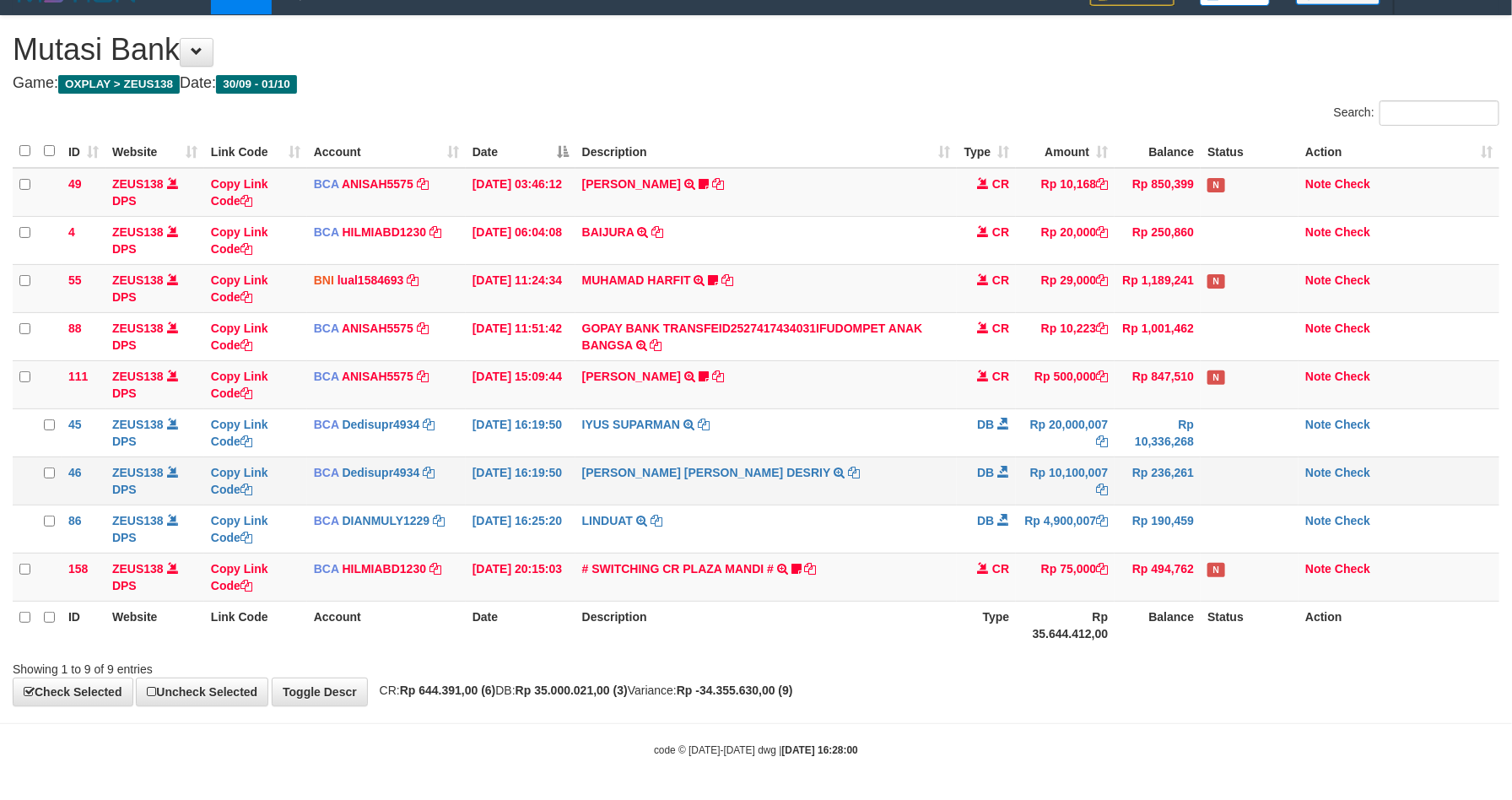
click at [872, 498] on td "LITA AMELIA DESRIY TRSF E-BANKING DB 0110/FTSCY/WS95271 10100007.00LITA AMELIA …" at bounding box center [766, 480] width 382 height 48
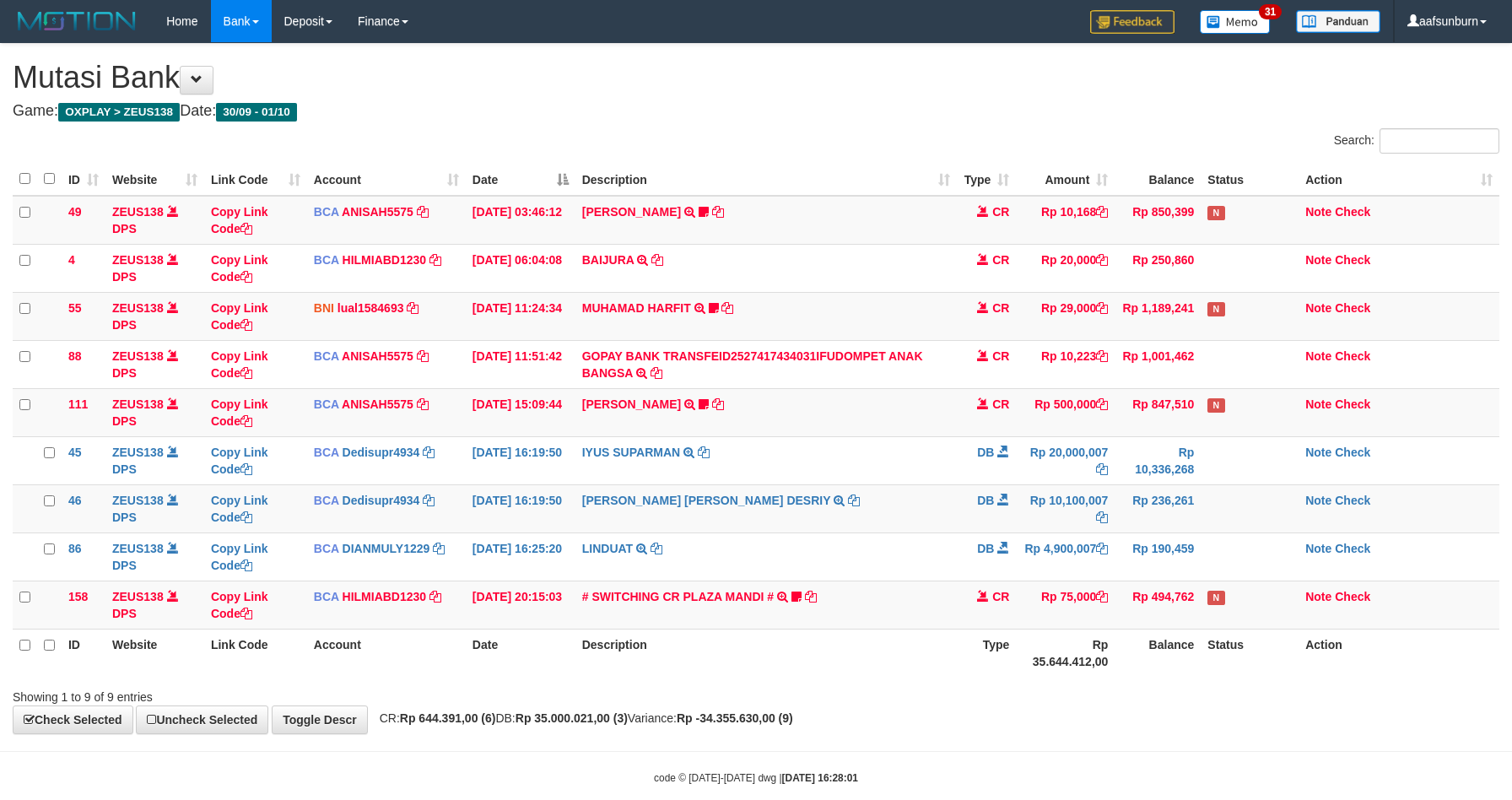
scroll to position [33, 0]
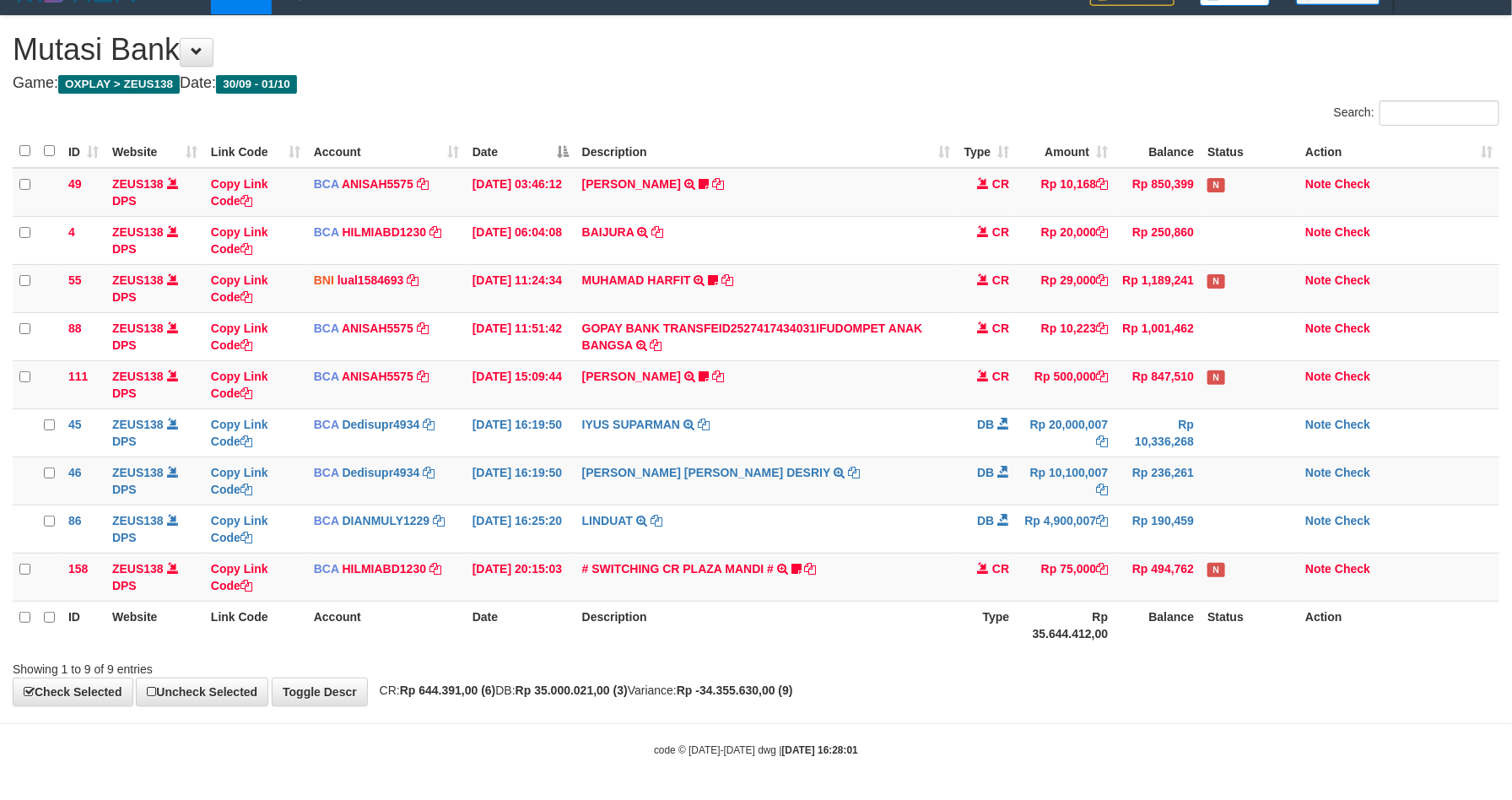
click at [872, 498] on td "[PERSON_NAME] [PERSON_NAME] DESRIY TRSF E-BANKING DB 0110/FTSCY/WS95271 1010000…" at bounding box center [766, 480] width 382 height 48
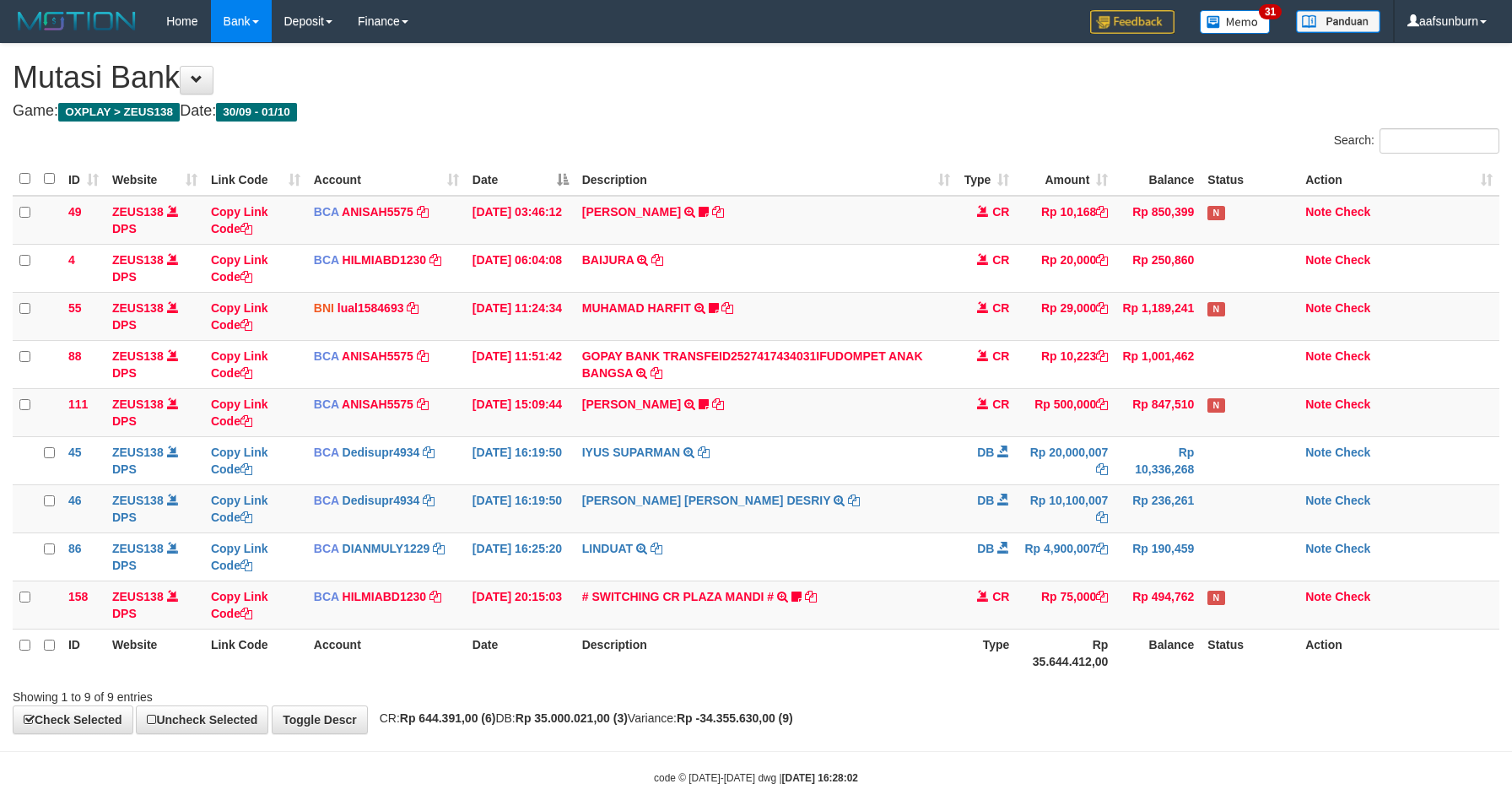
scroll to position [33, 0]
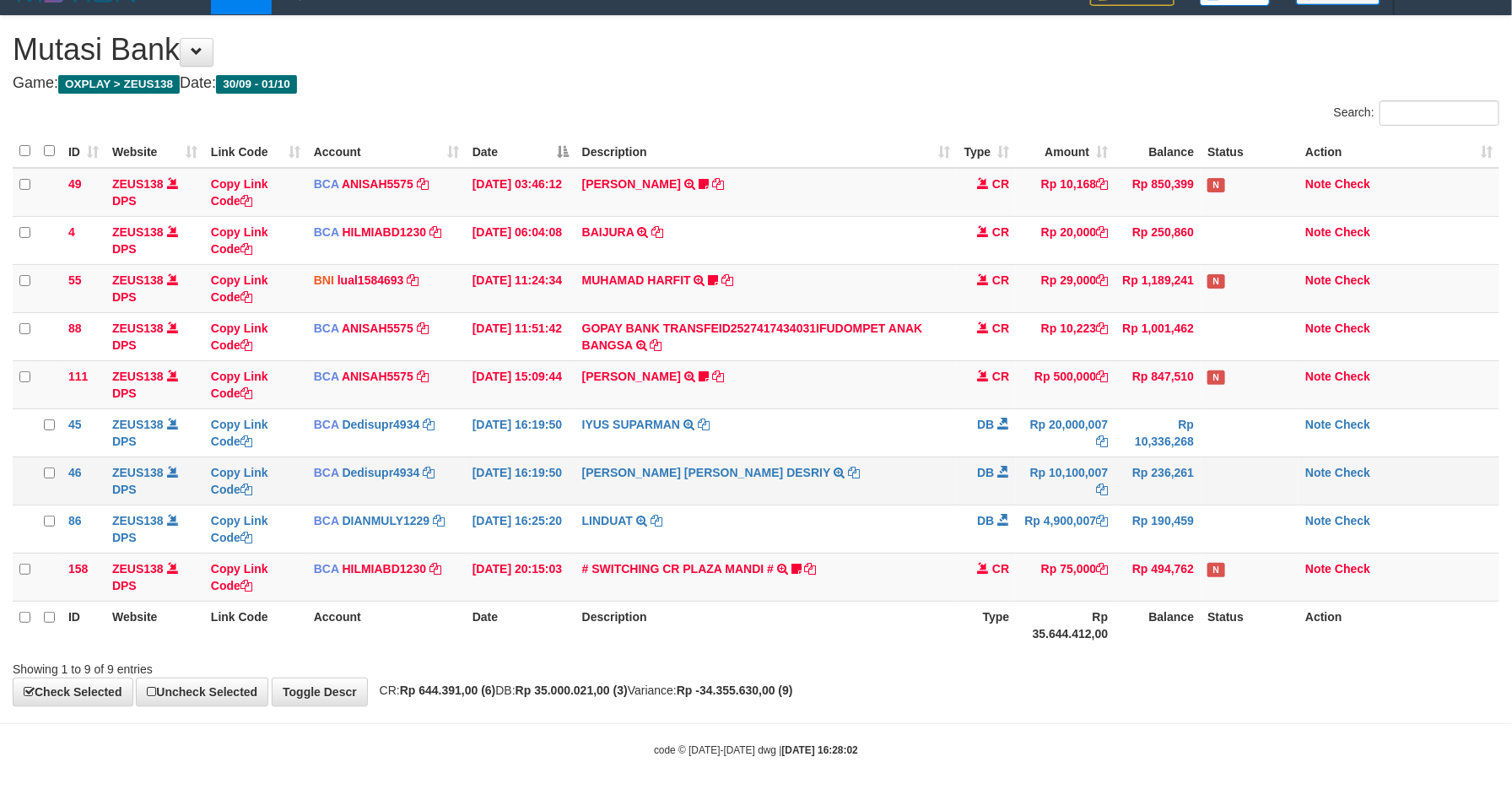
drag, startPoint x: 0, startPoint y: 0, endPoint x: 861, endPoint y: 497, distance: 994.1
click at [861, 497] on td "[PERSON_NAME] [PERSON_NAME] DESRIY TRSF E-BANKING DB 0110/FTSCY/WS95271 1010000…" at bounding box center [766, 480] width 382 height 48
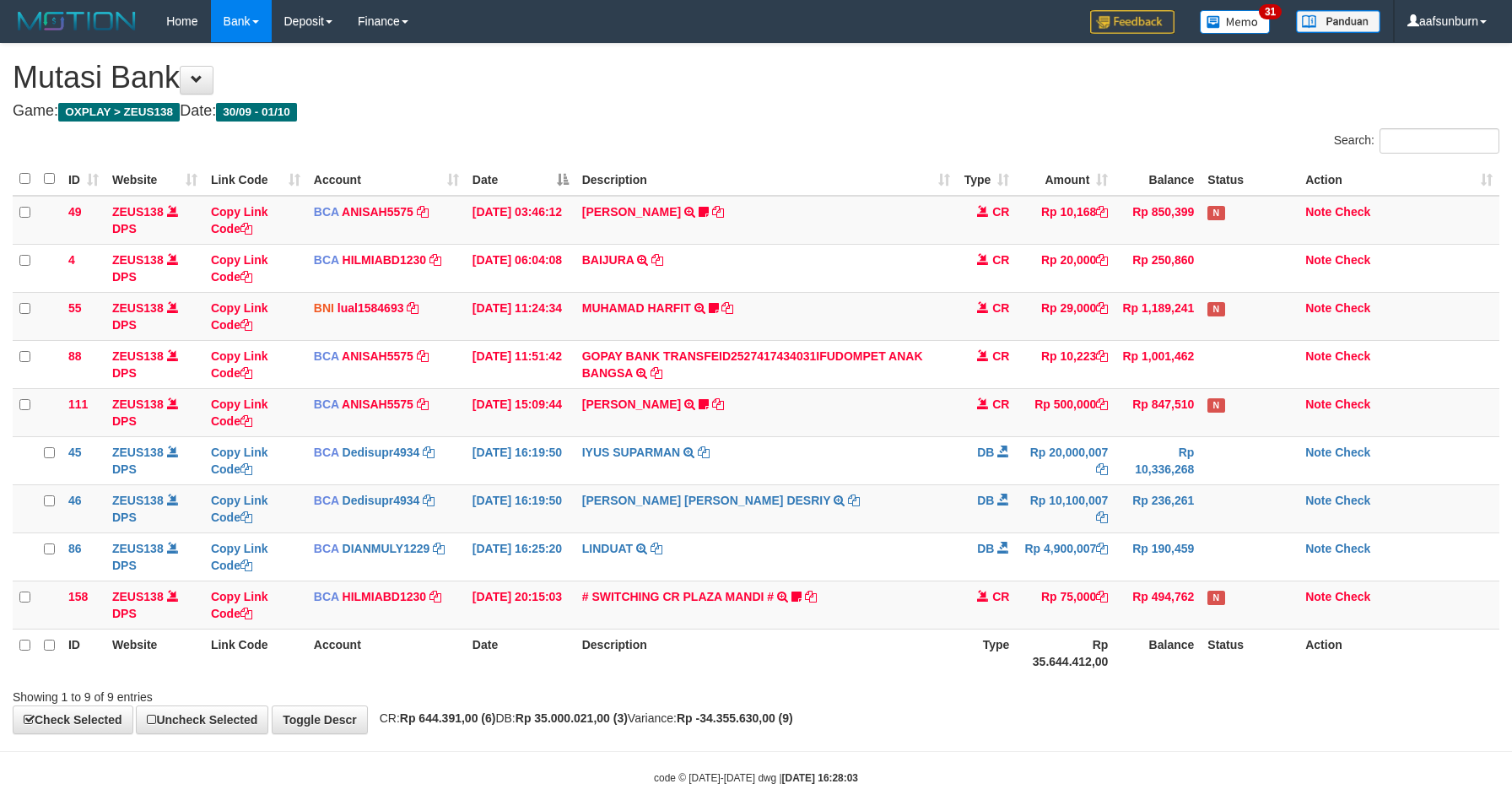
scroll to position [33, 0]
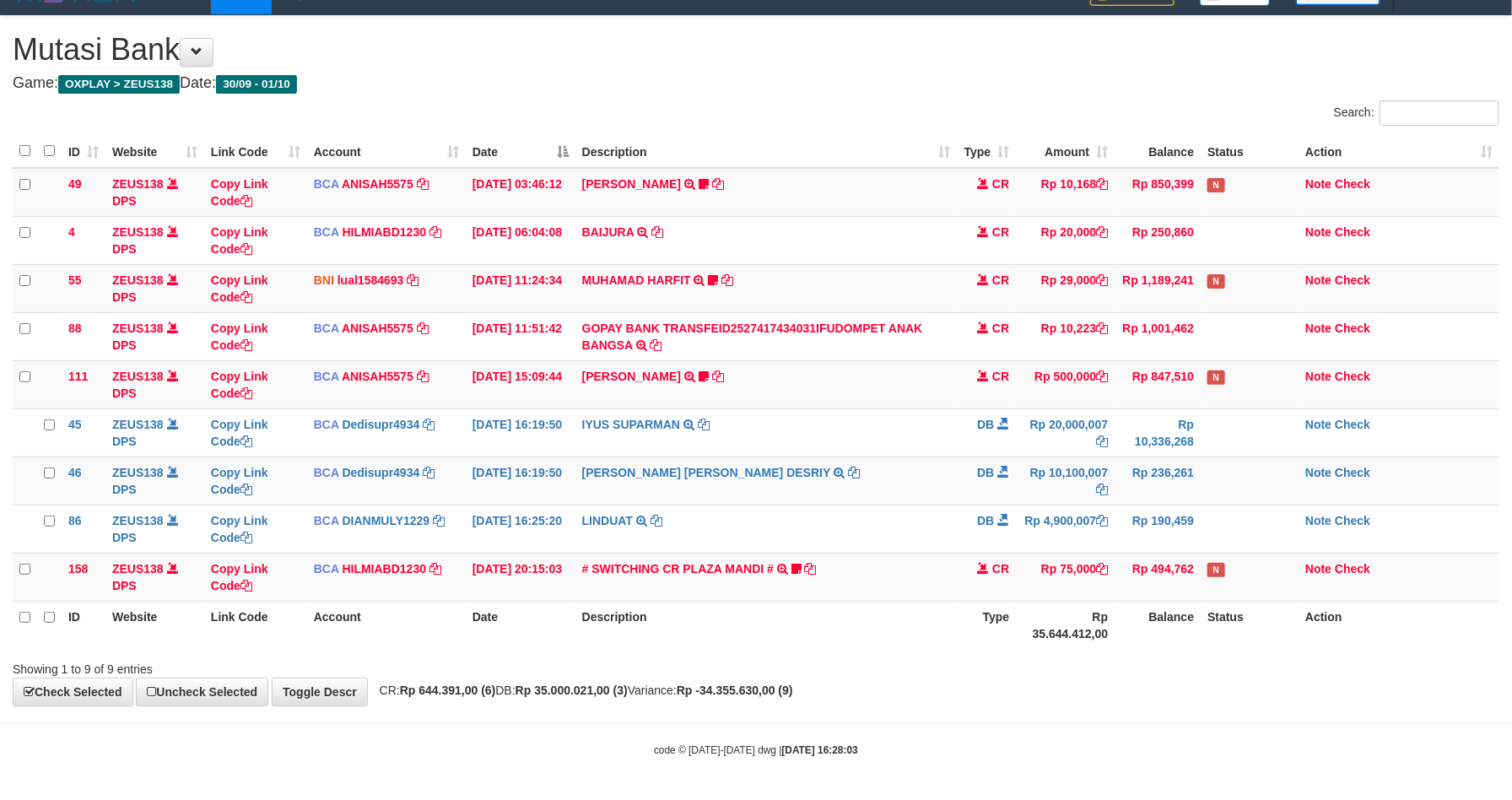
click at [861, 497] on td "[PERSON_NAME] [PERSON_NAME] DESRIY TRSF E-BANKING DB 0110/FTSCY/WS95271 1010000…" at bounding box center [766, 480] width 382 height 48
click at [957, 497] on td "DB" at bounding box center [987, 480] width 60 height 48
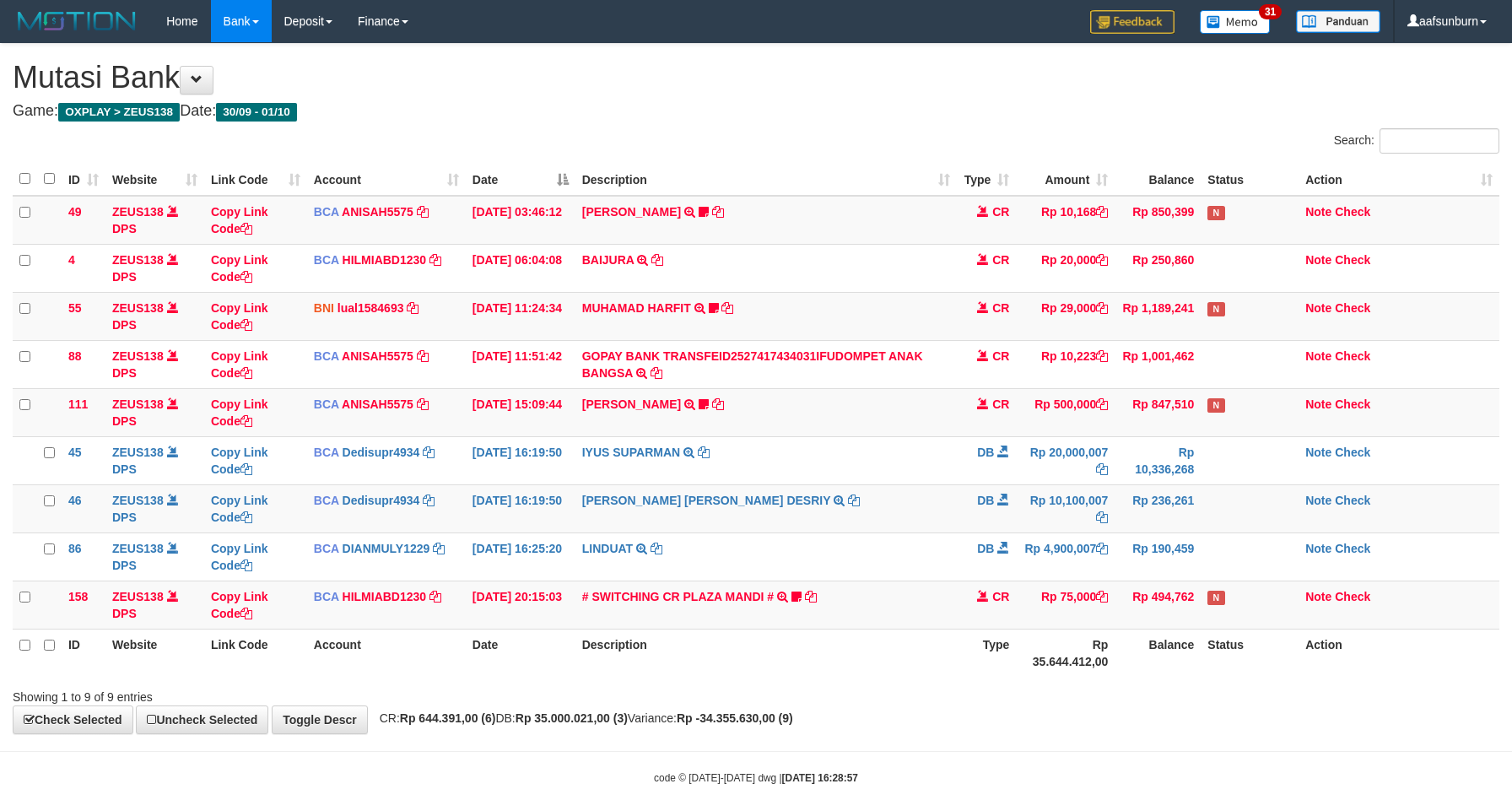
scroll to position [33, 0]
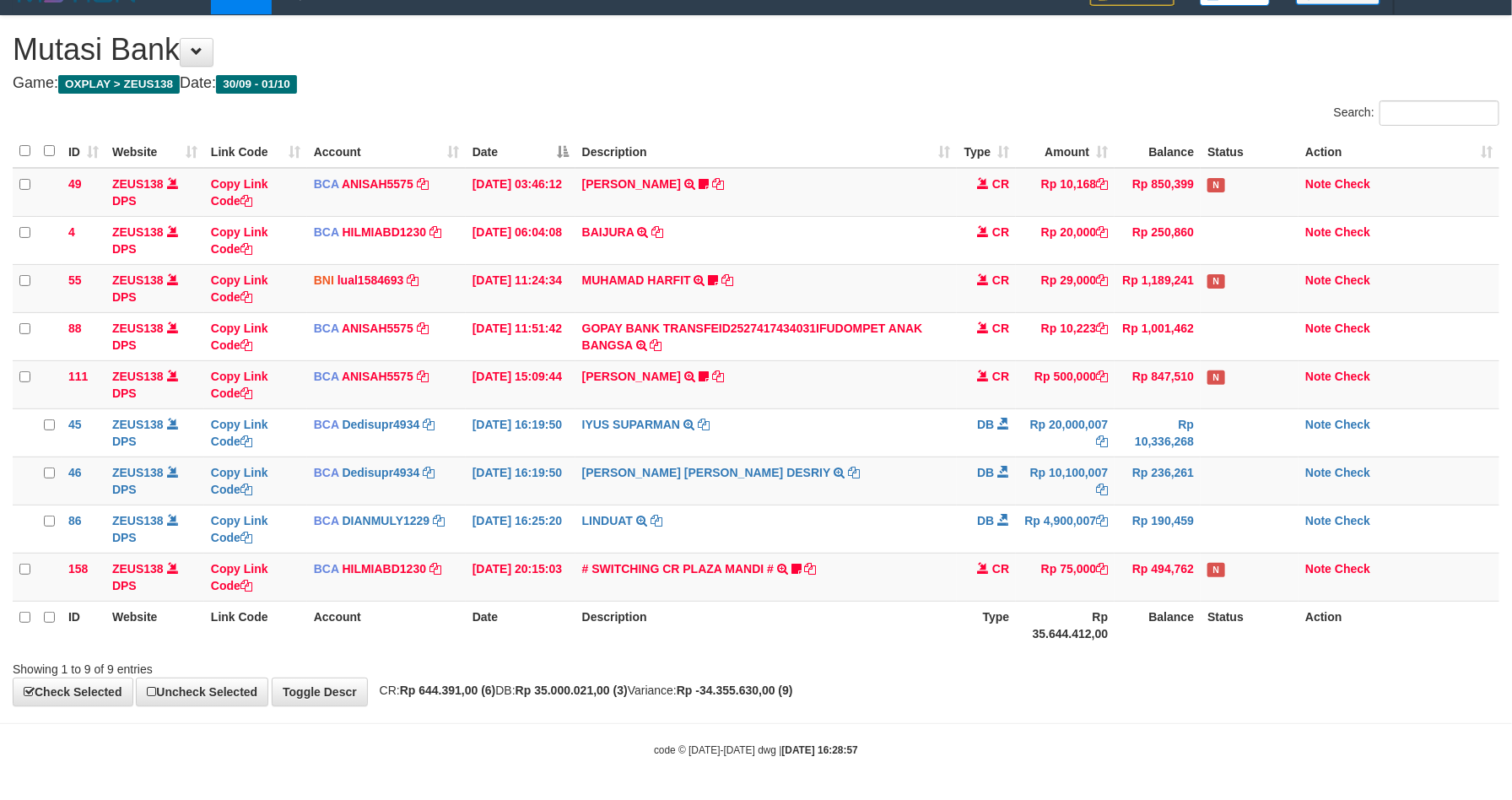
click at [951, 498] on td "[PERSON_NAME] [PERSON_NAME] DESRIY TRSF E-BANKING DB 0110/FTSCY/WS95271 1010000…" at bounding box center [766, 480] width 382 height 48
click at [883, 589] on td "# SWITCHING CR PLAZA MANDI # SWITCHING CR TRF TUPARDI 008 PLAZA MANDI 185000420…" at bounding box center [766, 577] width 382 height 48
click at [879, 589] on td "# SWITCHING CR PLAZA MANDI # SWITCHING CR TRF TUPARDI 008 PLAZA MANDI 185000420…" at bounding box center [766, 577] width 382 height 48
click at [1167, 645] on th "Balance" at bounding box center [1158, 625] width 86 height 48
click at [1319, 588] on td "Note Check" at bounding box center [1398, 577] width 201 height 48
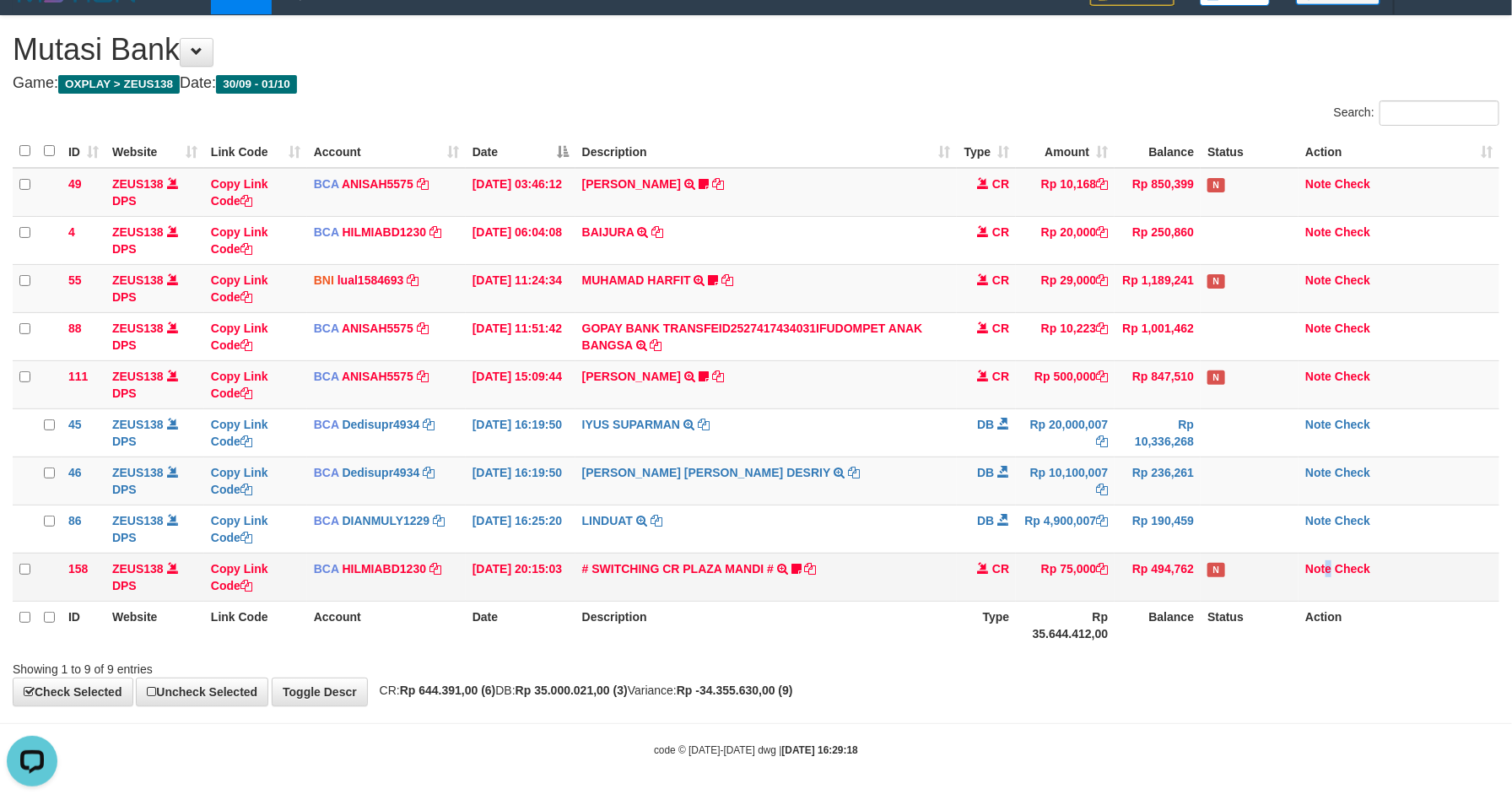
click at [1330, 593] on td "Note Check" at bounding box center [1398, 577] width 201 height 48
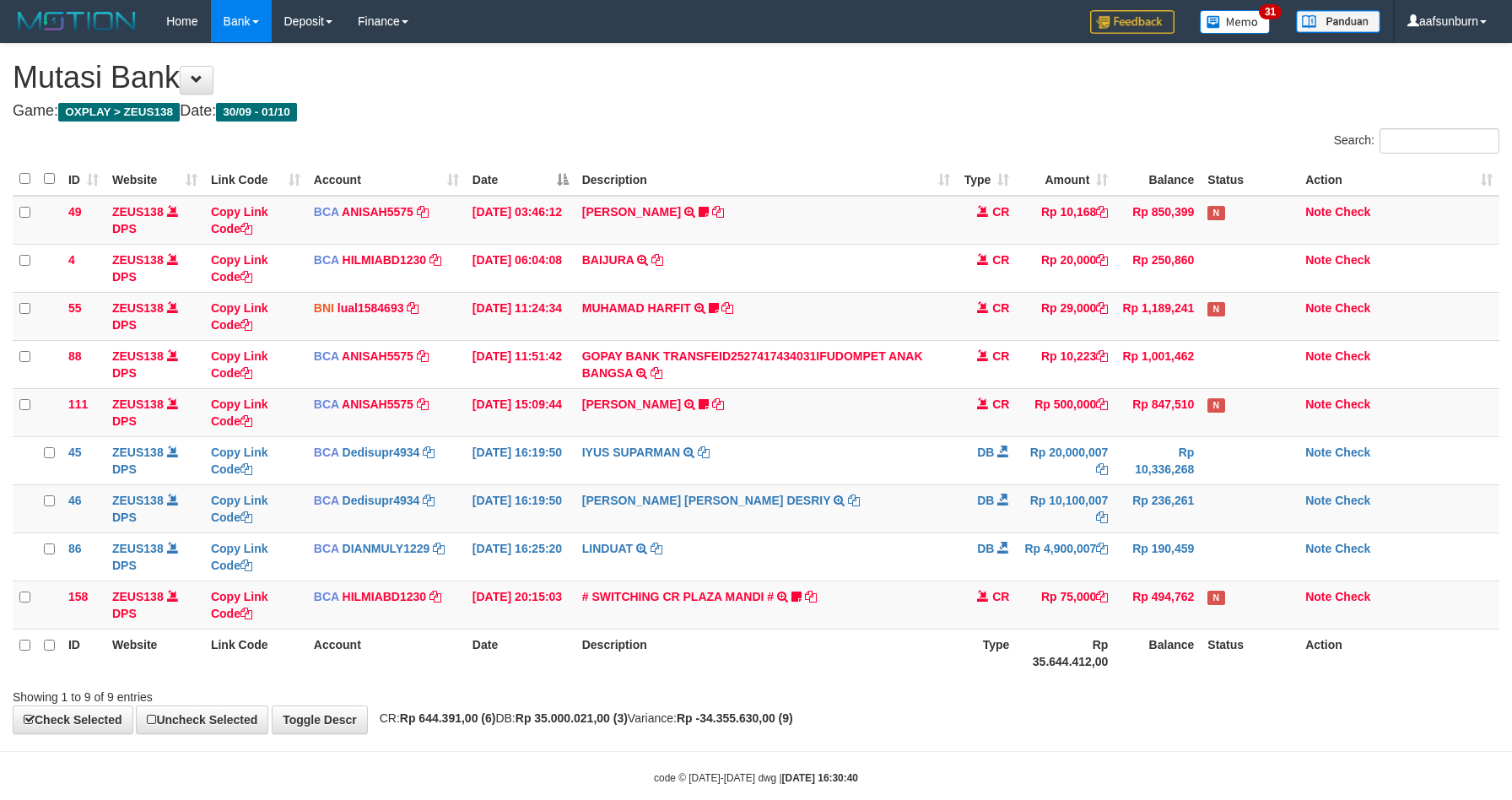
scroll to position [33, 0]
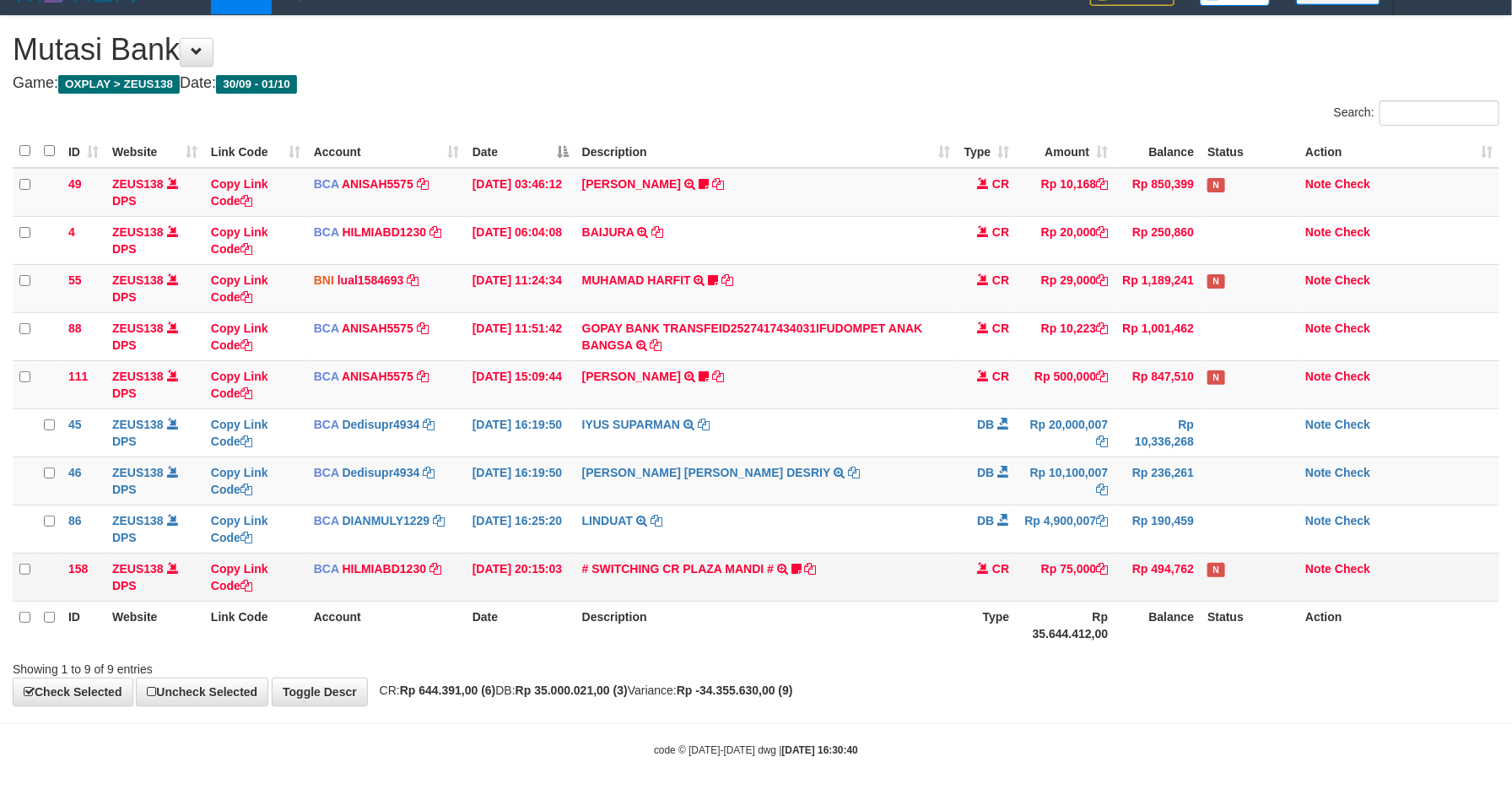
drag, startPoint x: 1236, startPoint y: 560, endPoint x: 1245, endPoint y: 557, distance: 9.5
click at [1240, 557] on td "N" at bounding box center [1250, 577] width 98 height 48
click at [1091, 481] on td "Rp 10,100,007" at bounding box center [1065, 480] width 99 height 48
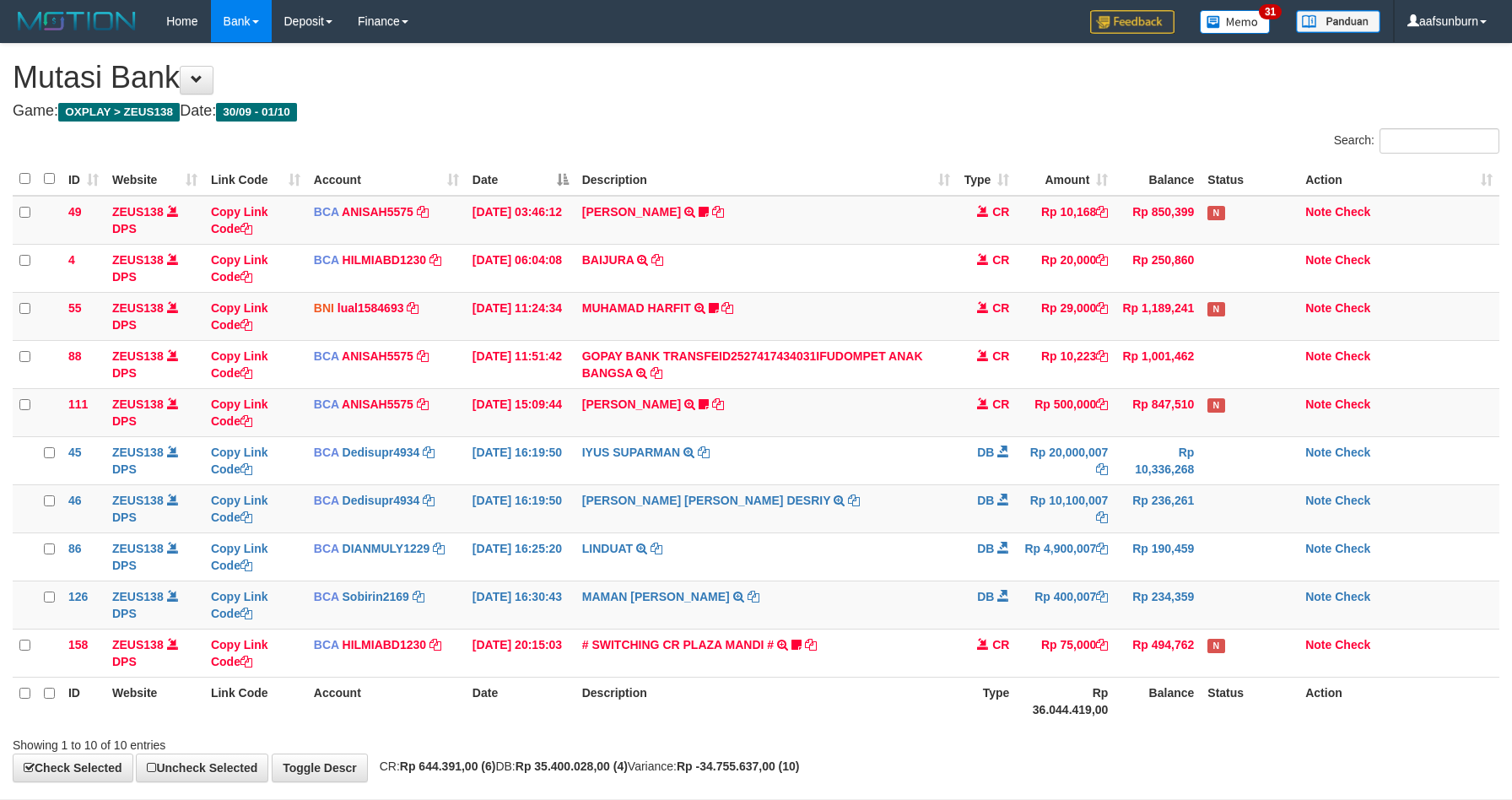
scroll to position [51, 0]
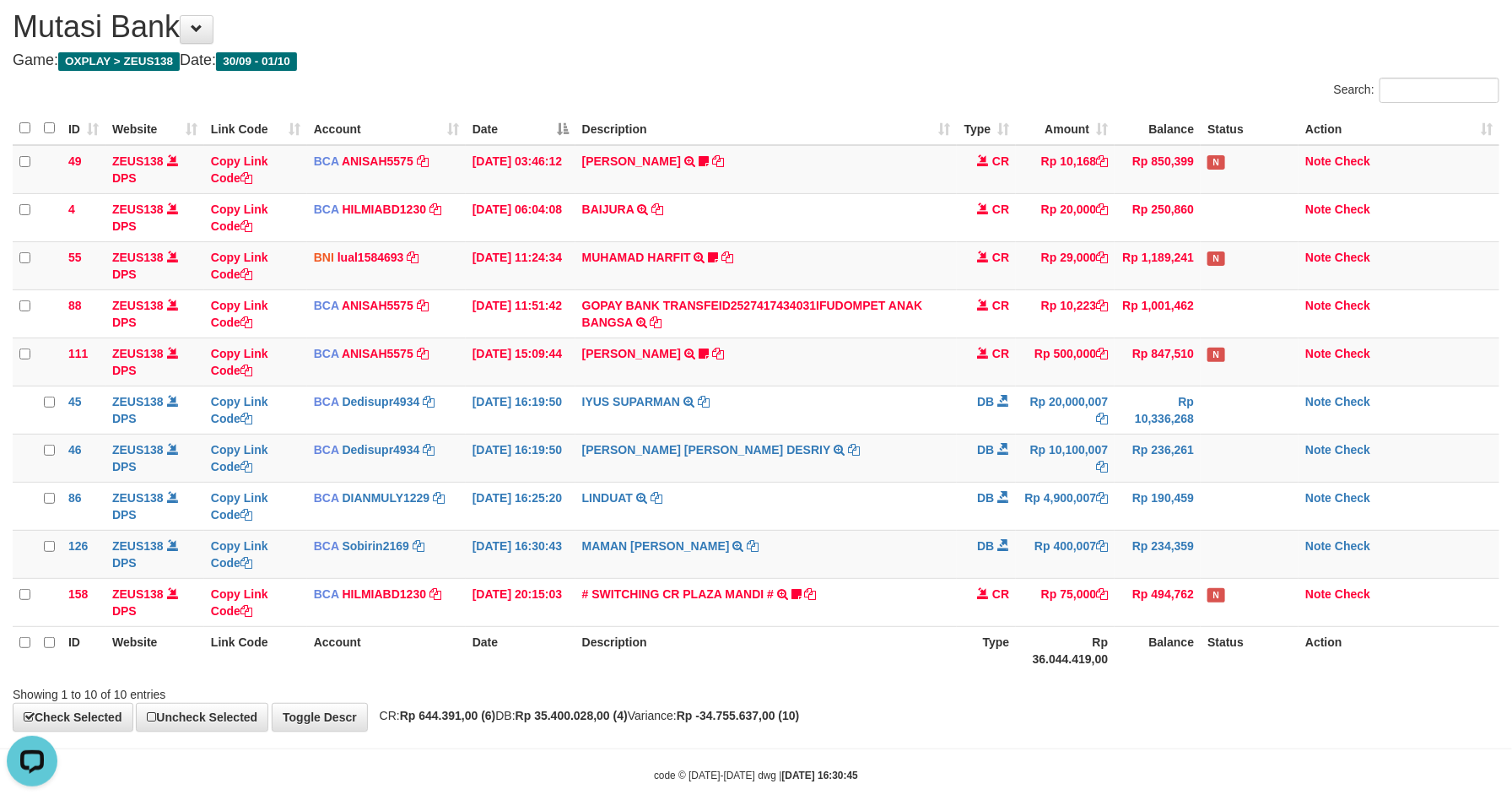
click at [1201, 653] on tr "ID Website Link Code Account Date Description Type Rp 36.044.419,00 Balance Sta…" at bounding box center [756, 650] width 1486 height 48
click at [1092, 478] on td "Rp 10,100,007" at bounding box center [1065, 458] width 99 height 48
click at [1132, 479] on tr "46 ZEUS138 DPS Copy Link Code BCA Dedisupr4934 DPS DEDI SUPRATMAN mutasi_202510…" at bounding box center [756, 458] width 1486 height 48
click at [985, 481] on td "DB" at bounding box center [987, 458] width 60 height 48
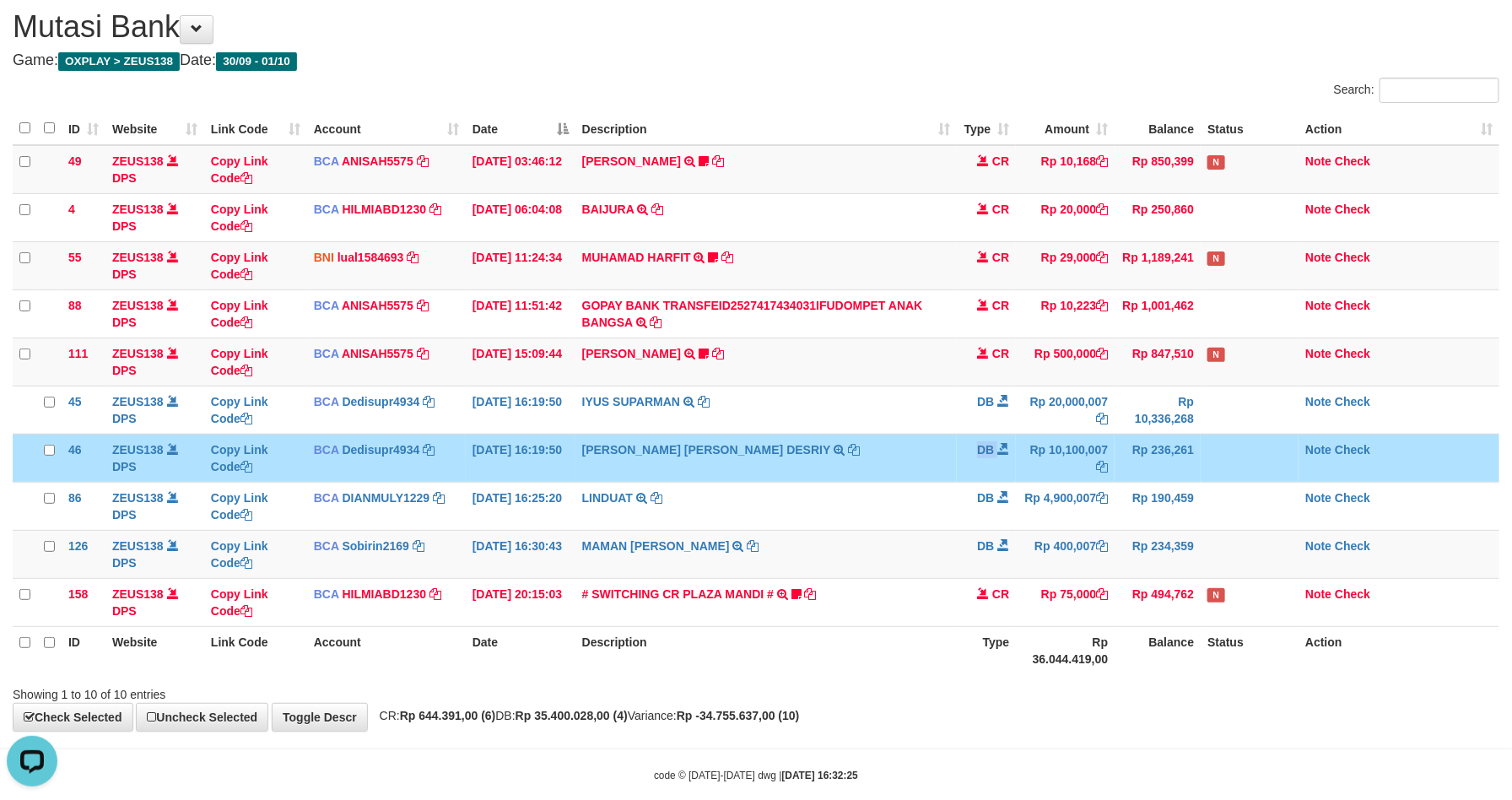
click at [985, 481] on td "DB" at bounding box center [987, 458] width 60 height 48
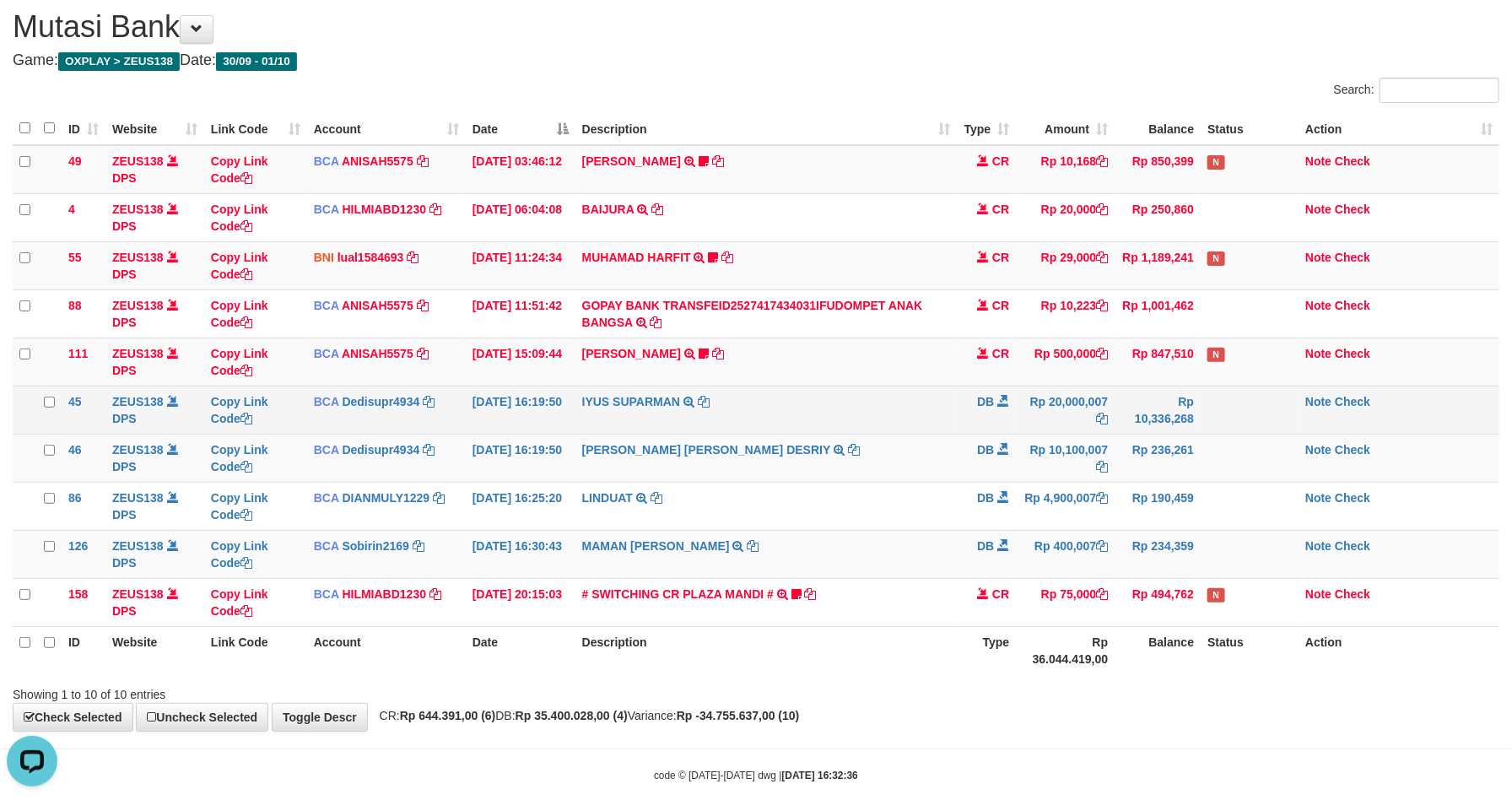
click at [945, 394] on td "IYUS SUPARMAN TRSF E-BANKING DB 0110/FTSCY/WS95271 20000007.00IYUS SUPARMAN" at bounding box center [766, 410] width 382 height 48
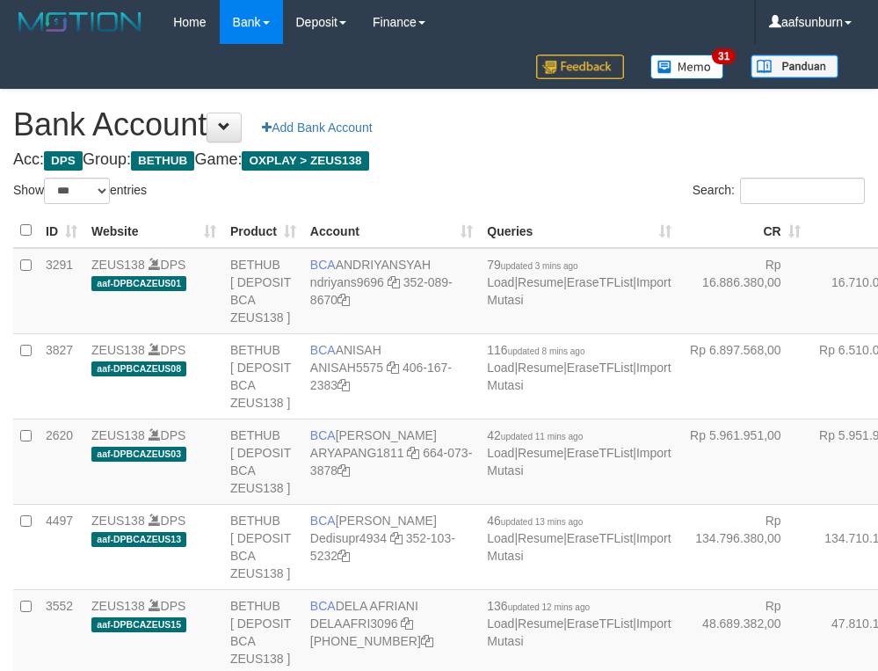
select select "***"
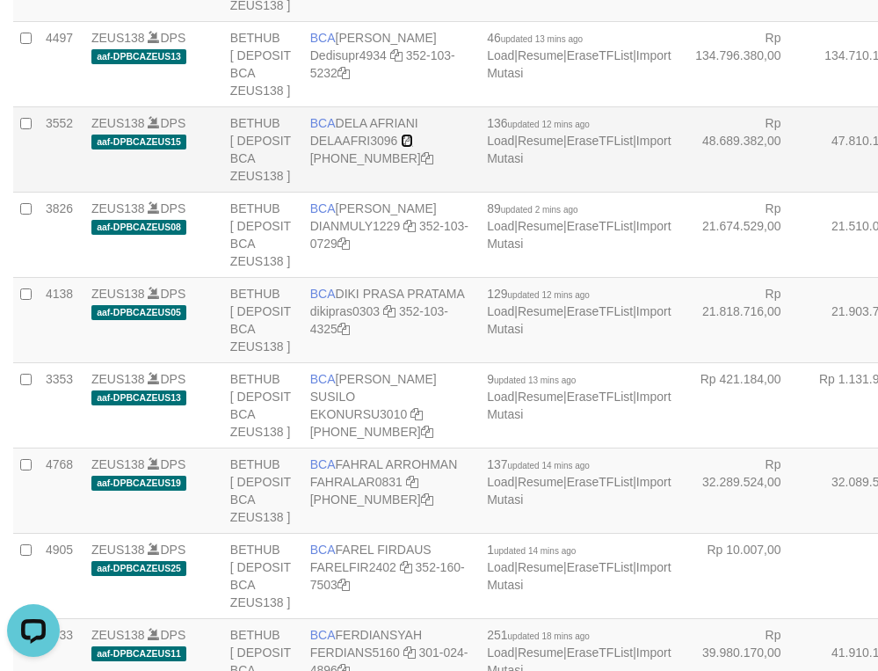
click at [406, 147] on icon at bounding box center [407, 140] width 12 height 12
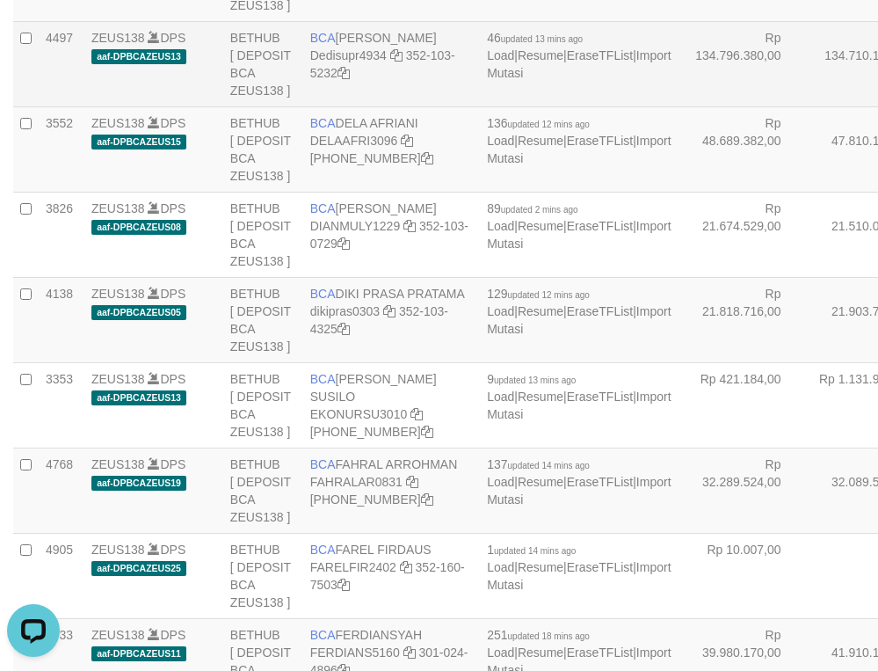
click at [678, 106] on td "Rp 134.796.380,00" at bounding box center [742, 63] width 129 height 85
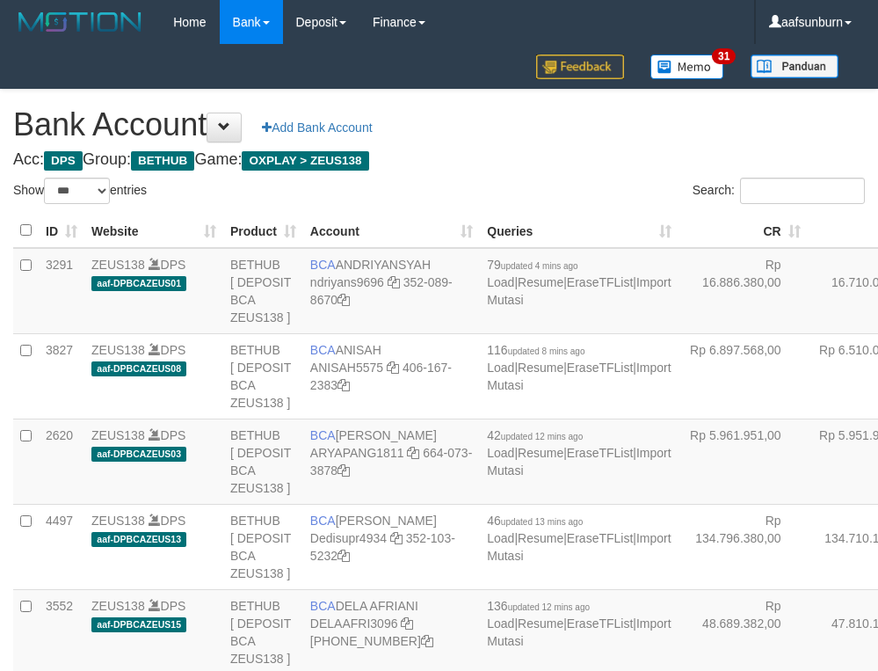
select select "***"
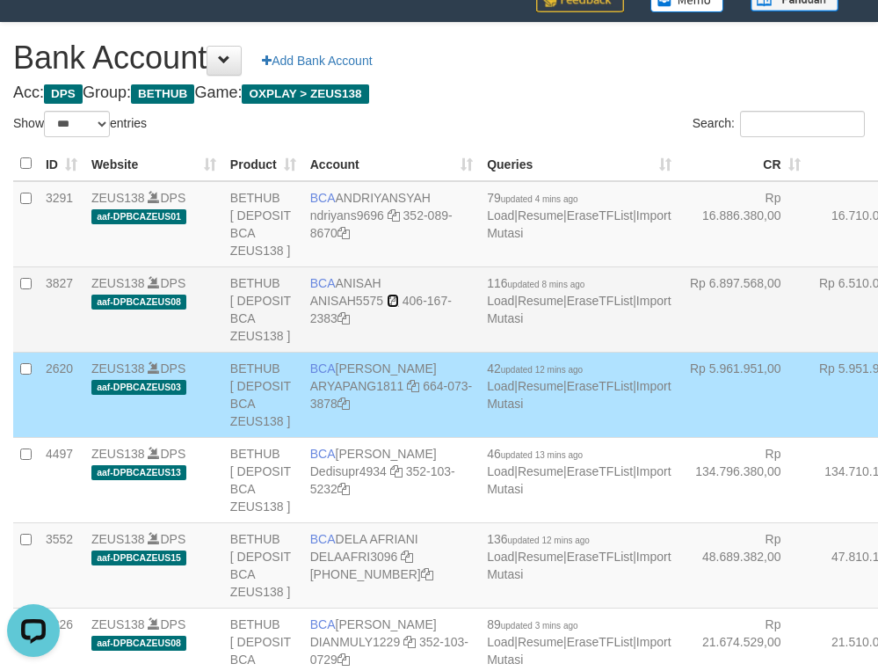
click at [395, 307] on icon at bounding box center [393, 300] width 12 height 12
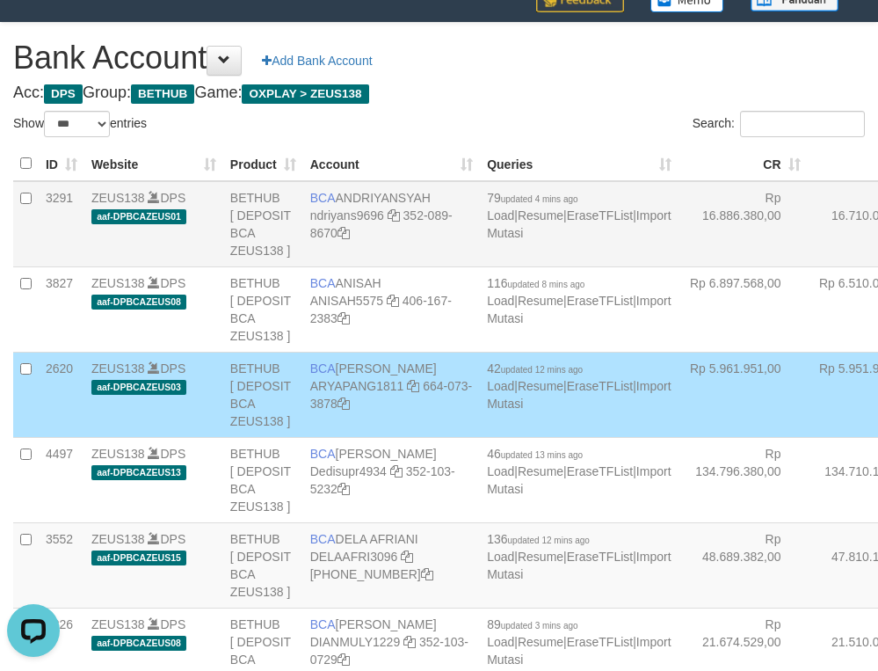
click at [808, 267] on td "Rp 16.710.042,00" at bounding box center [872, 224] width 129 height 86
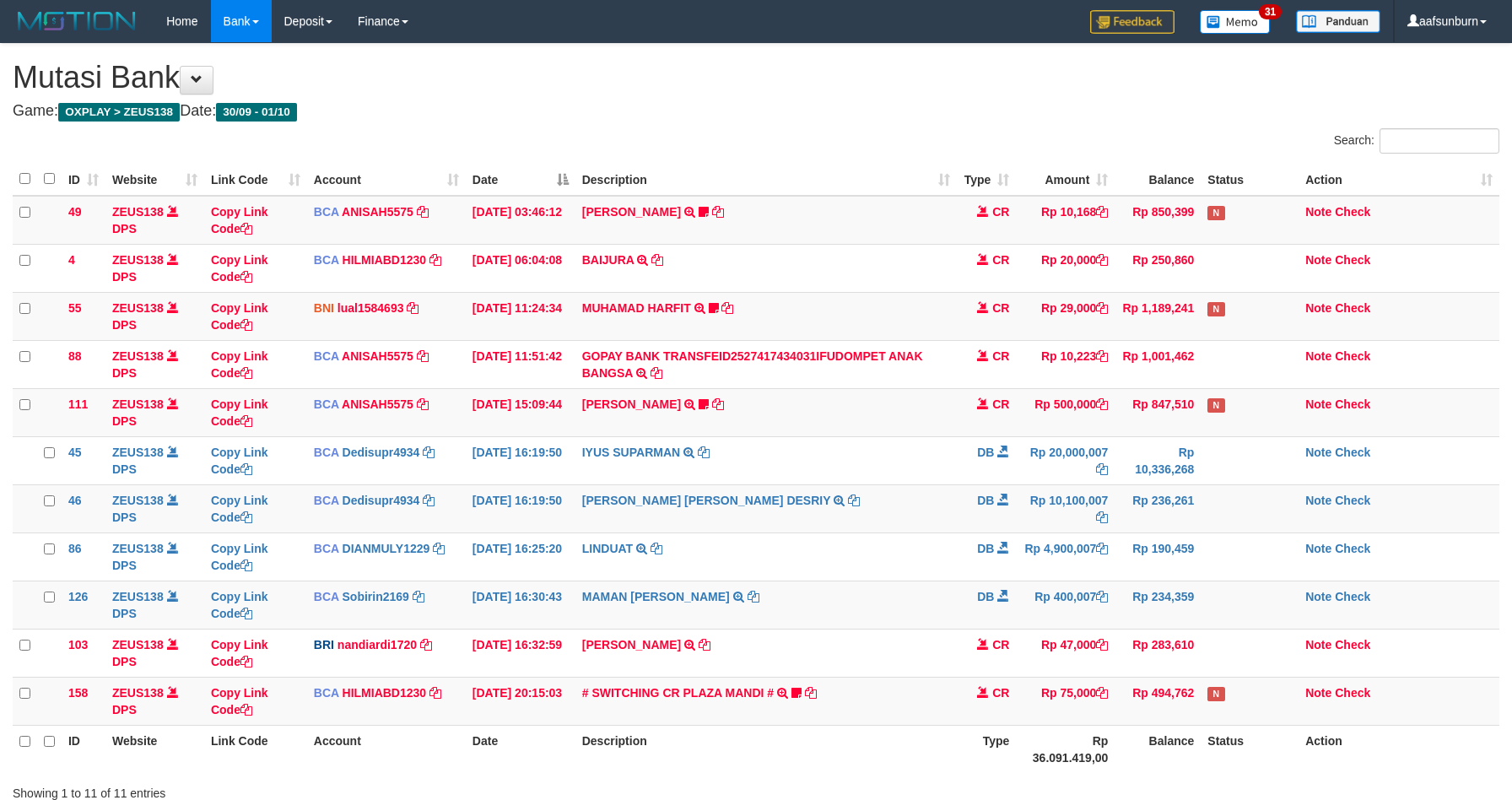
scroll to position [51, 0]
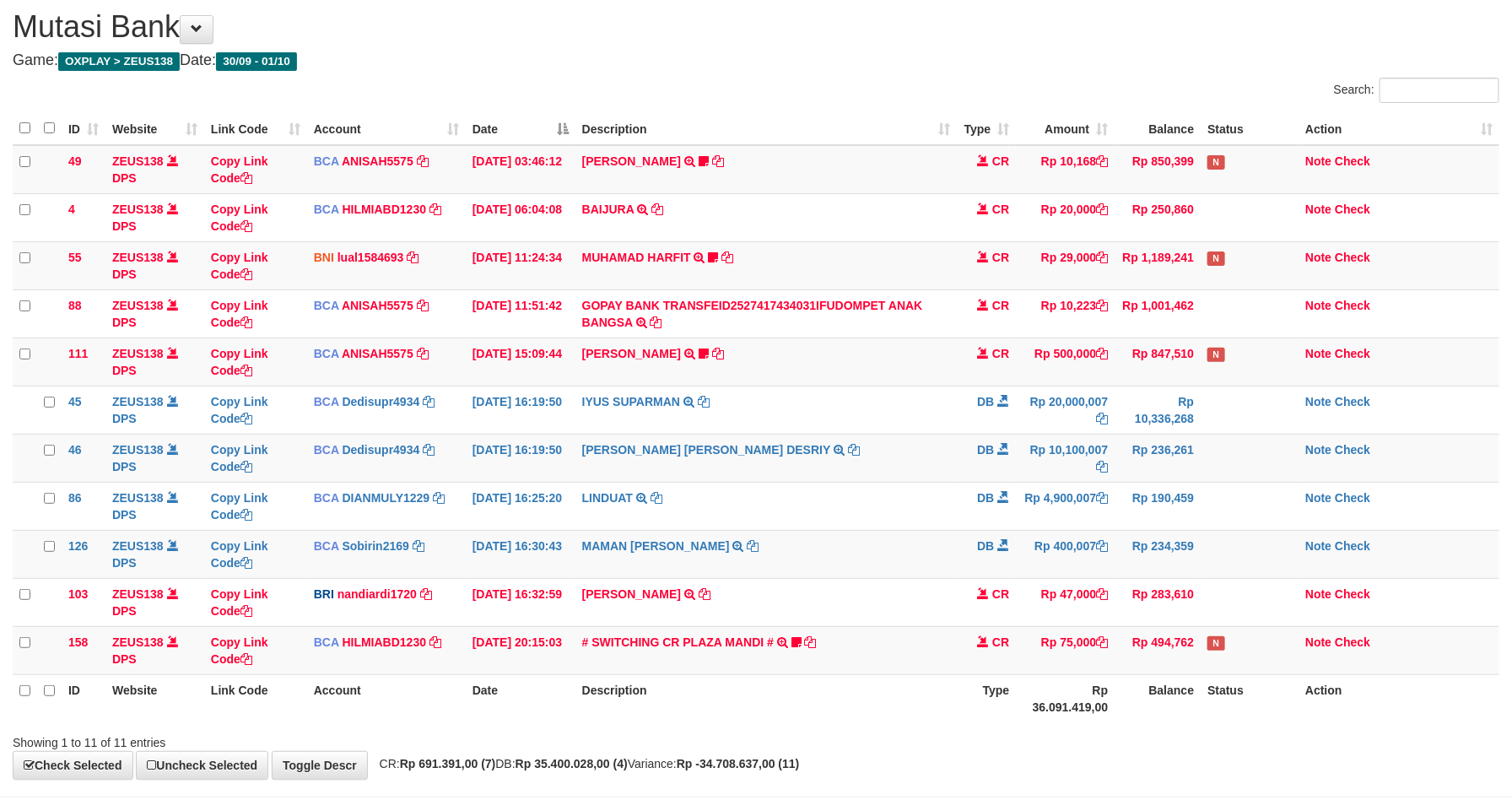
click at [922, 380] on td "[PERSON_NAME] TRSF E-BANKING CR 0110/FTSCY/WS95031 500000.00[PERSON_NAME] Adel67" at bounding box center [766, 362] width 382 height 48
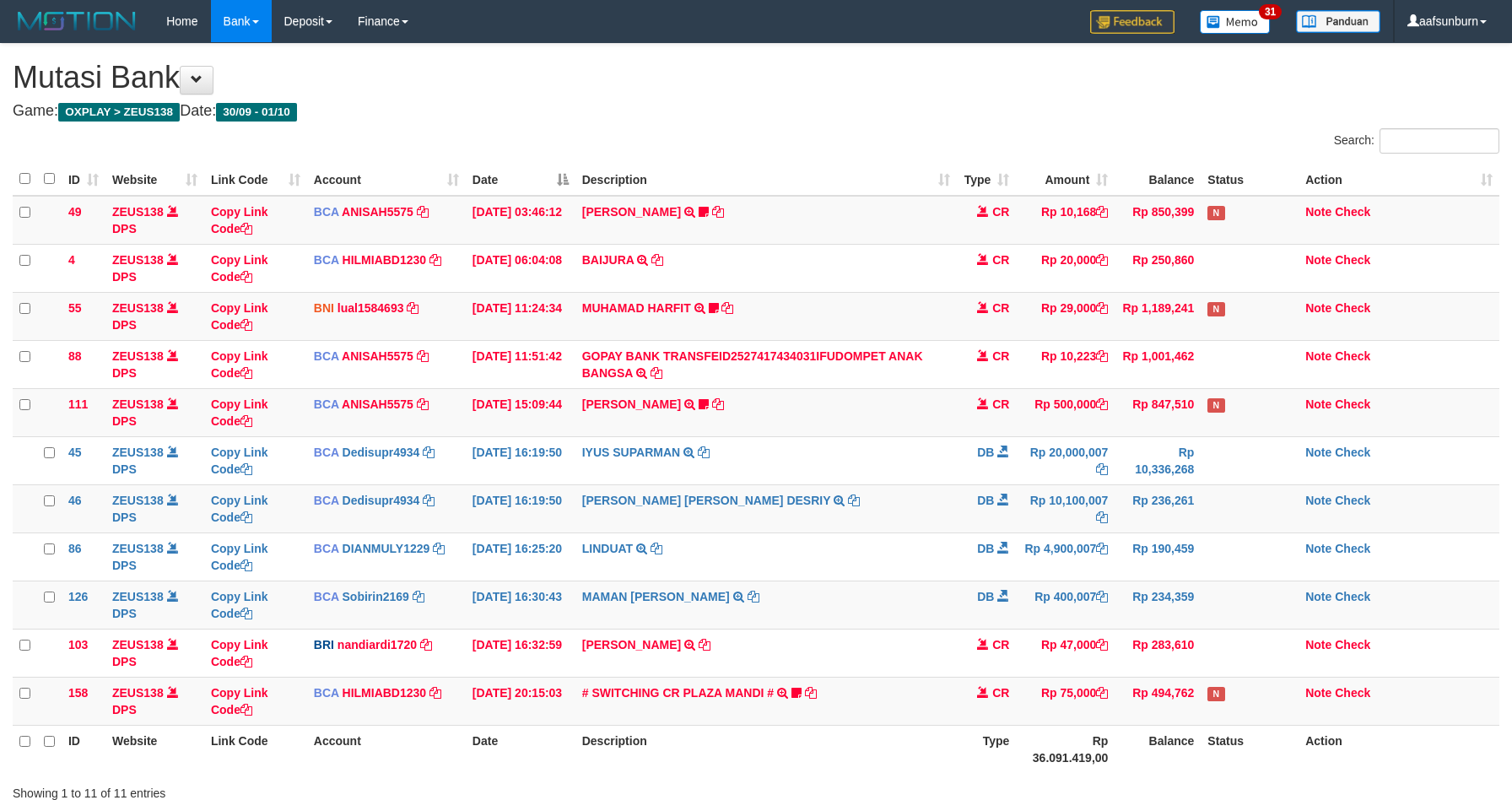
scroll to position [51, 0]
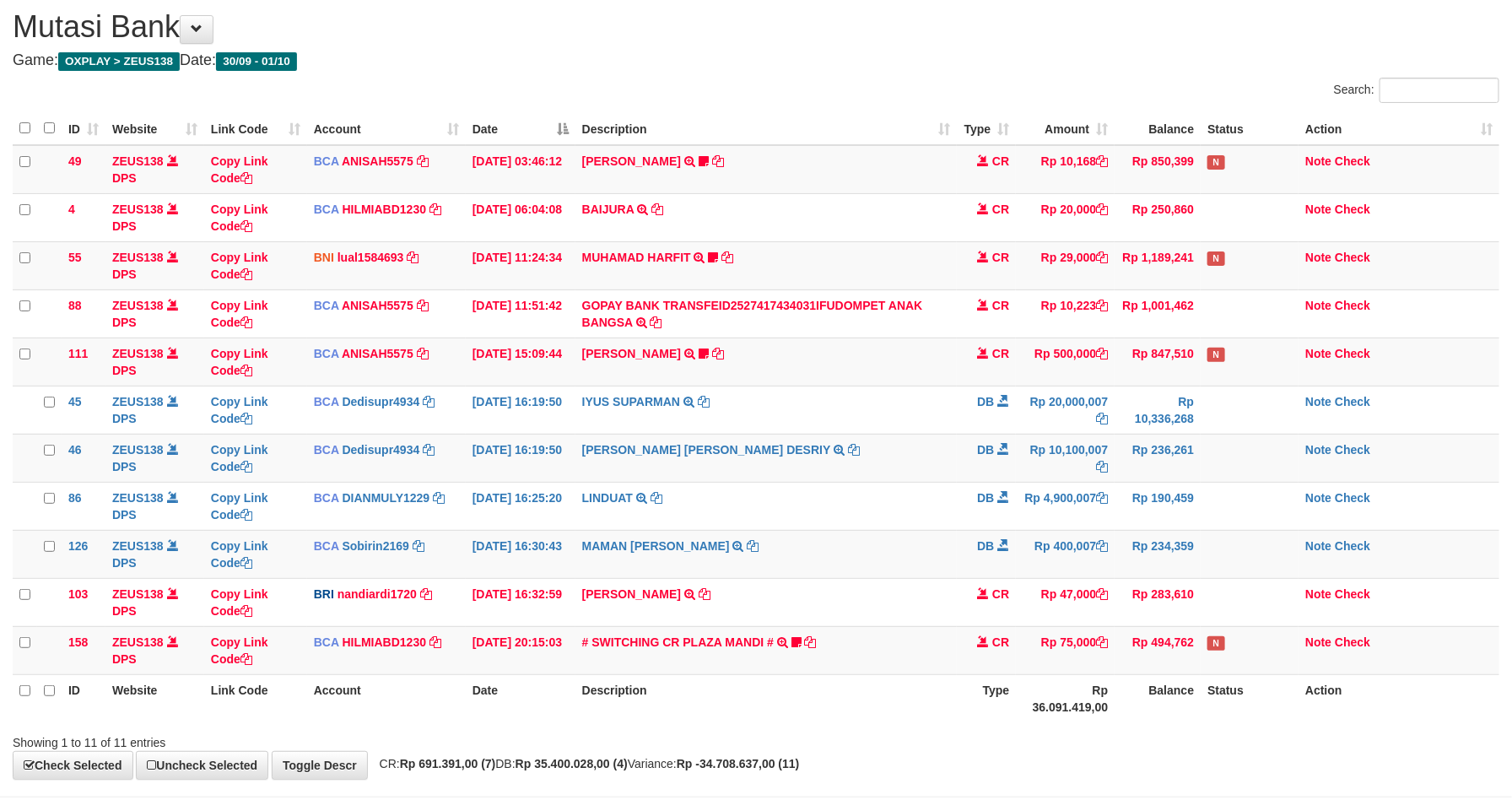
click at [922, 383] on td "[PERSON_NAME] TRSF E-BANKING CR 0110/FTSCY/WS95031 500000.00[PERSON_NAME] Adel67" at bounding box center [766, 362] width 382 height 48
click at [903, 454] on td "LITA AMELIA DESRIY TRSF E-BANKING DB 0110/FTSCY/WS95271 10100007.00LITA AMELIA …" at bounding box center [766, 458] width 382 height 48
click at [907, 450] on td "LITA AMELIA DESRIY TRSF E-BANKING DB 0110/FTSCY/WS95271 10100007.00LITA AMELIA …" at bounding box center [766, 458] width 382 height 48
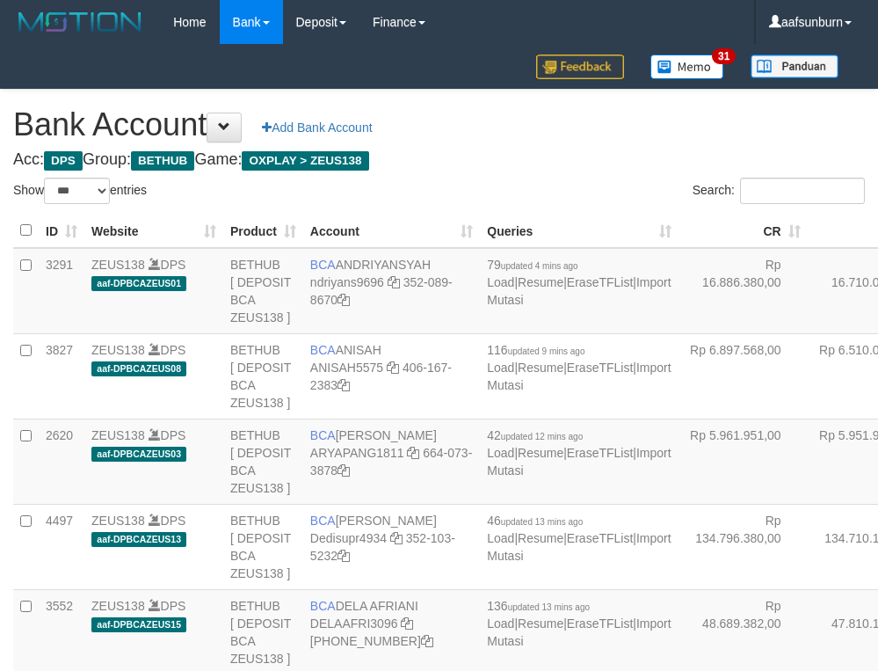
select select "***"
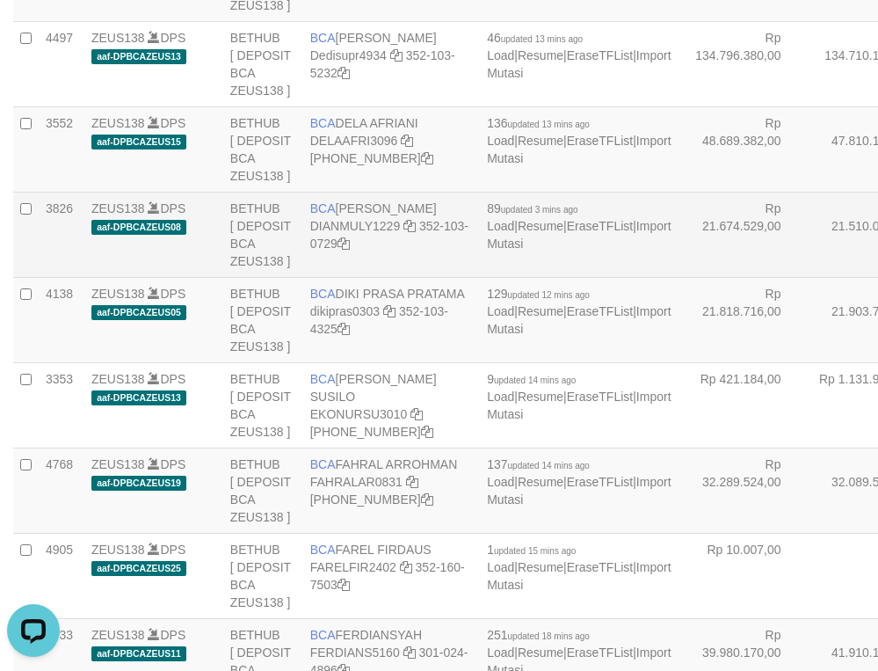
drag, startPoint x: 697, startPoint y: 365, endPoint x: 715, endPoint y: 457, distance: 94.1
click at [808, 192] on td "Rp 47.810.156,00" at bounding box center [872, 148] width 129 height 85
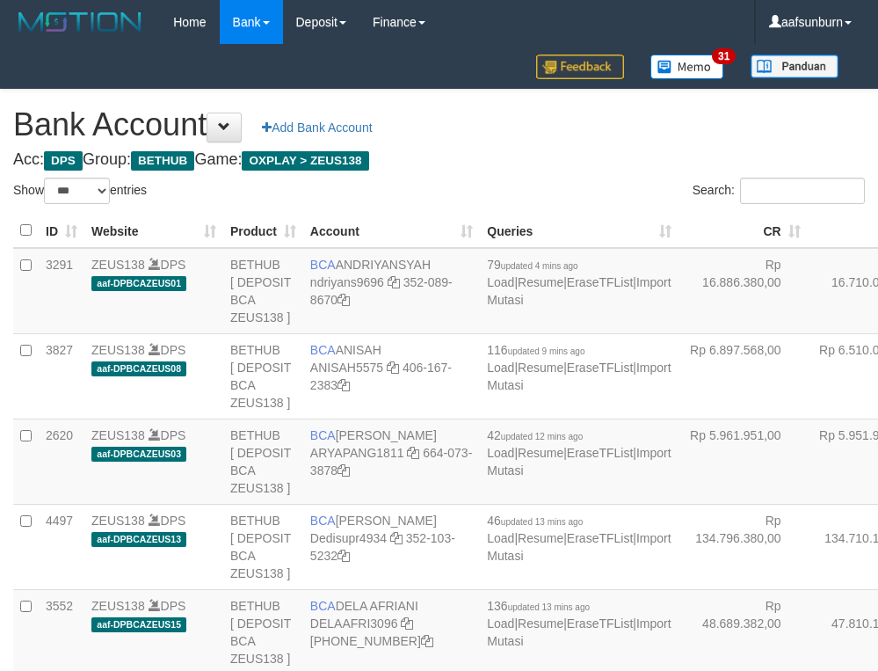
select select "***"
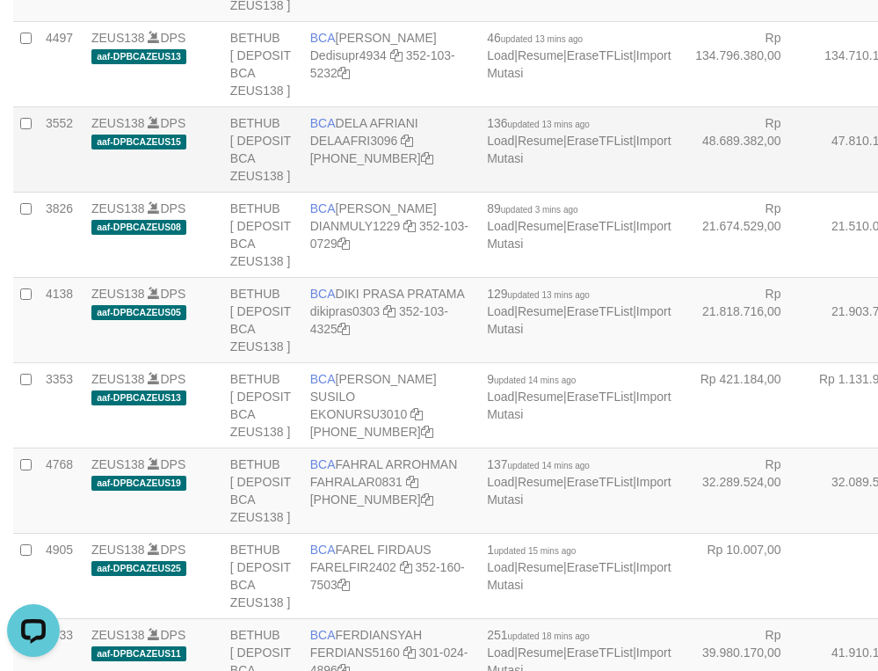
click at [808, 192] on td "Rp 47.810.156,00" at bounding box center [872, 148] width 129 height 85
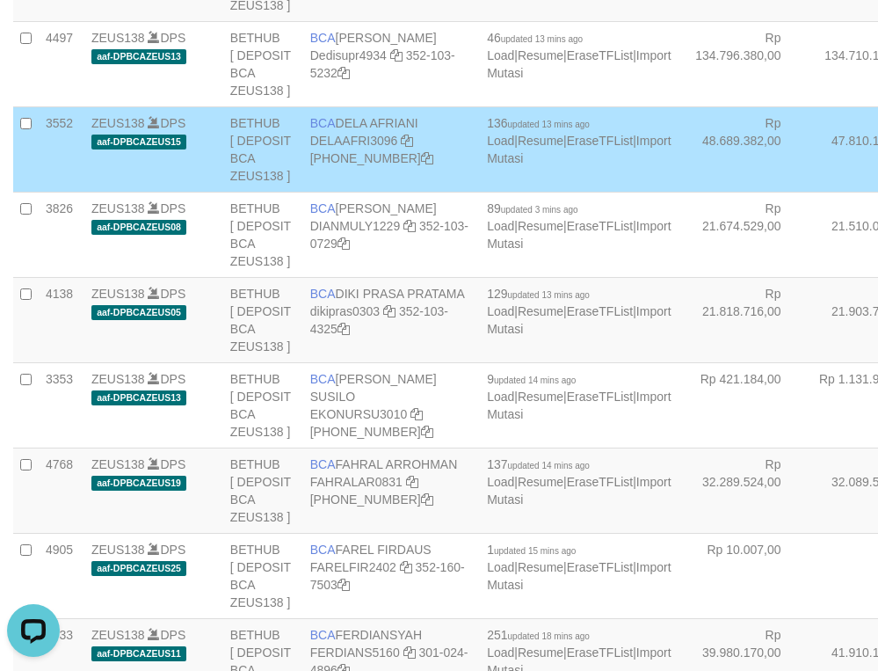
click at [808, 192] on td "Rp 47.810.156,00" at bounding box center [872, 148] width 129 height 85
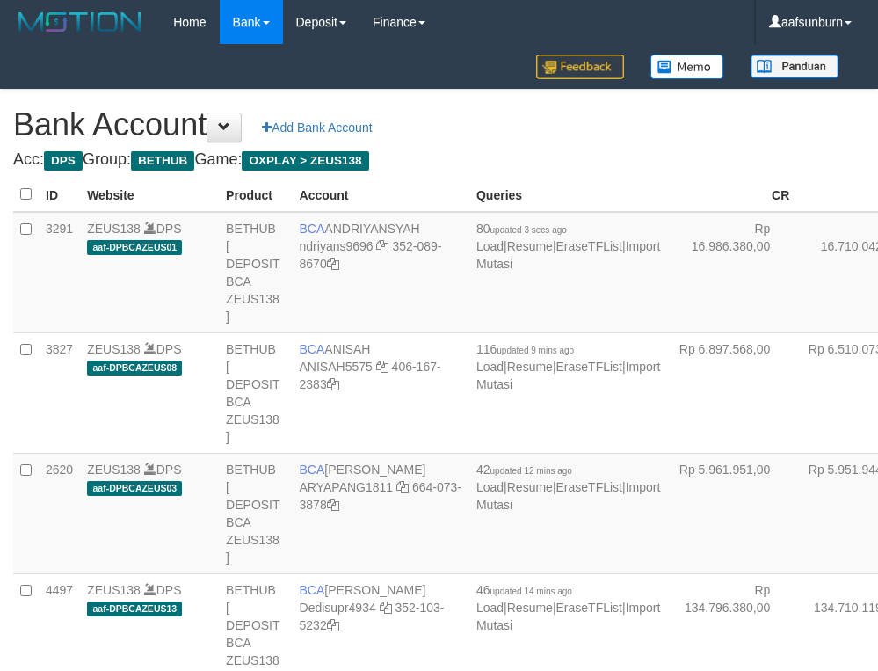
scroll to position [446, 0]
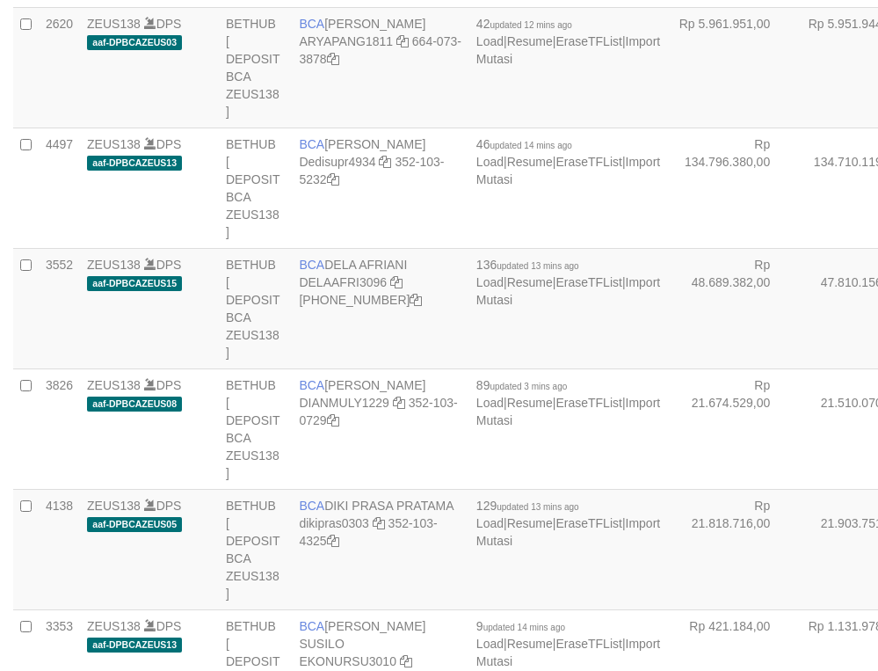
select select "***"
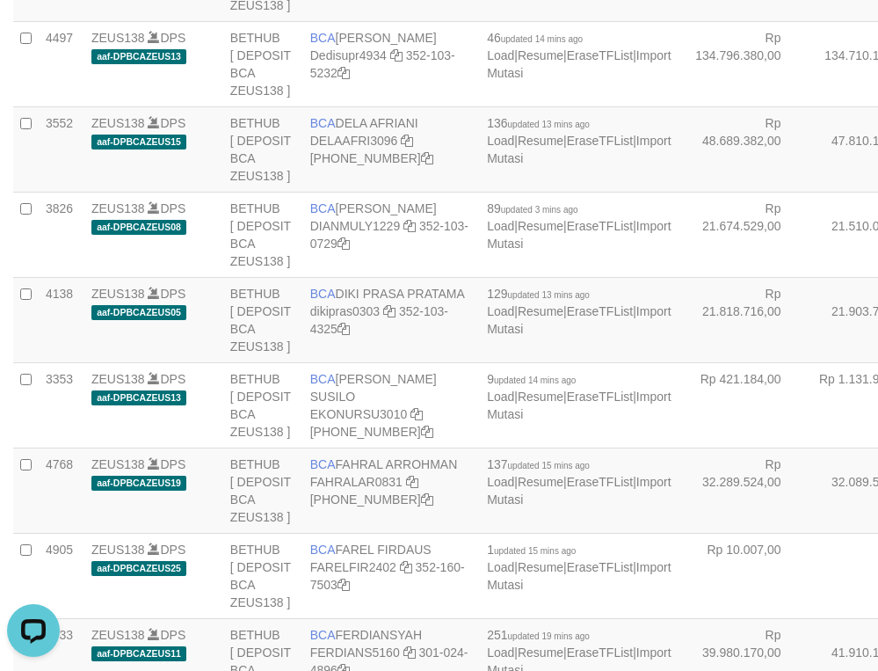
scroll to position [0, 0]
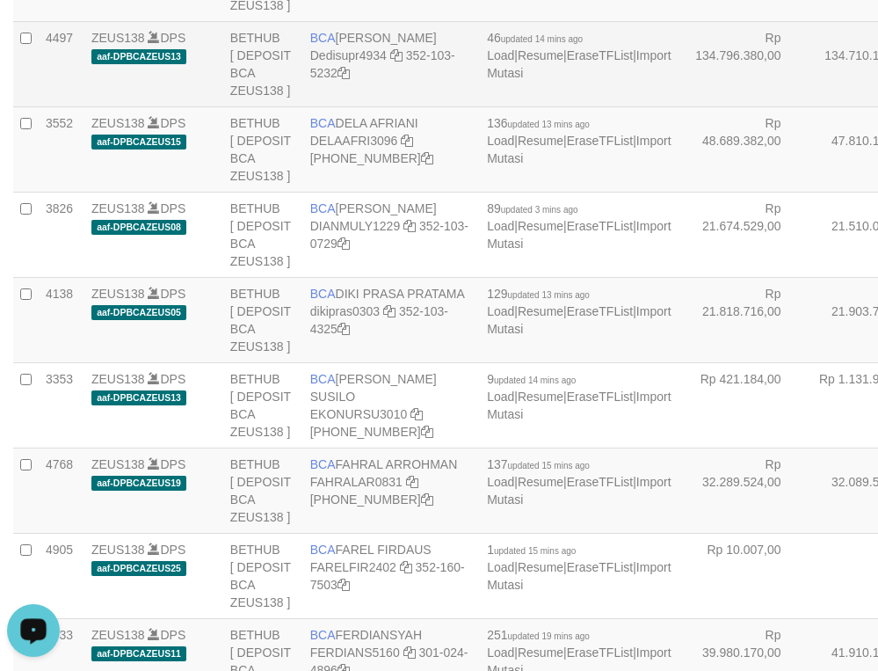
click at [808, 106] on td "Rp 134.710.119,00" at bounding box center [872, 63] width 129 height 85
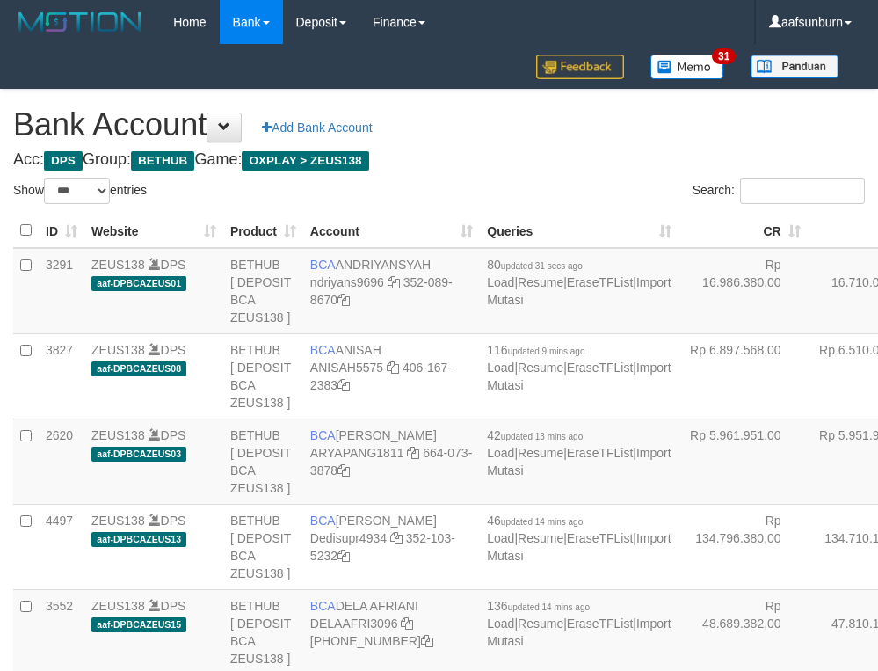
select select "***"
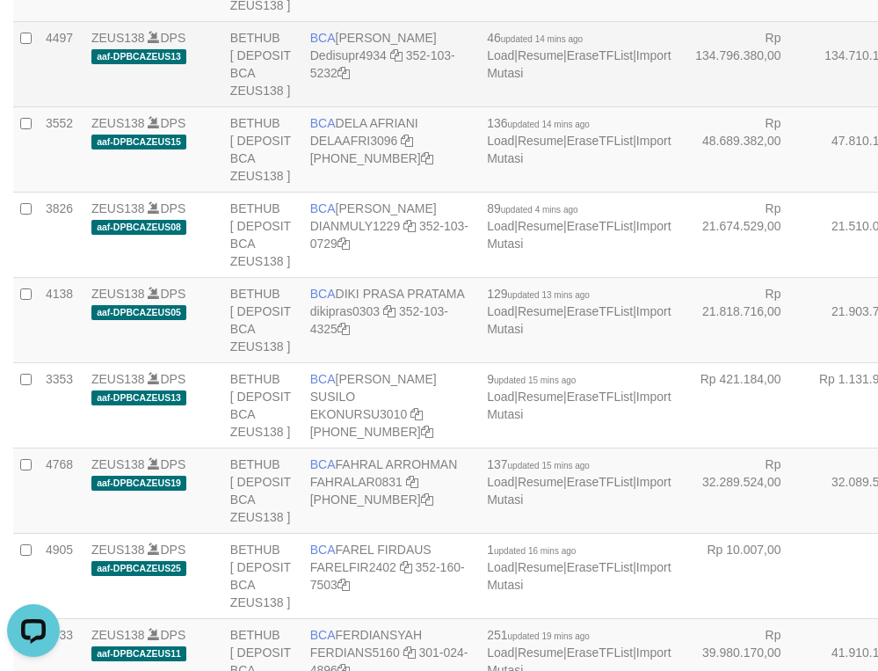
click at [678, 106] on td "Rp 134.796.380,00" at bounding box center [742, 63] width 129 height 85
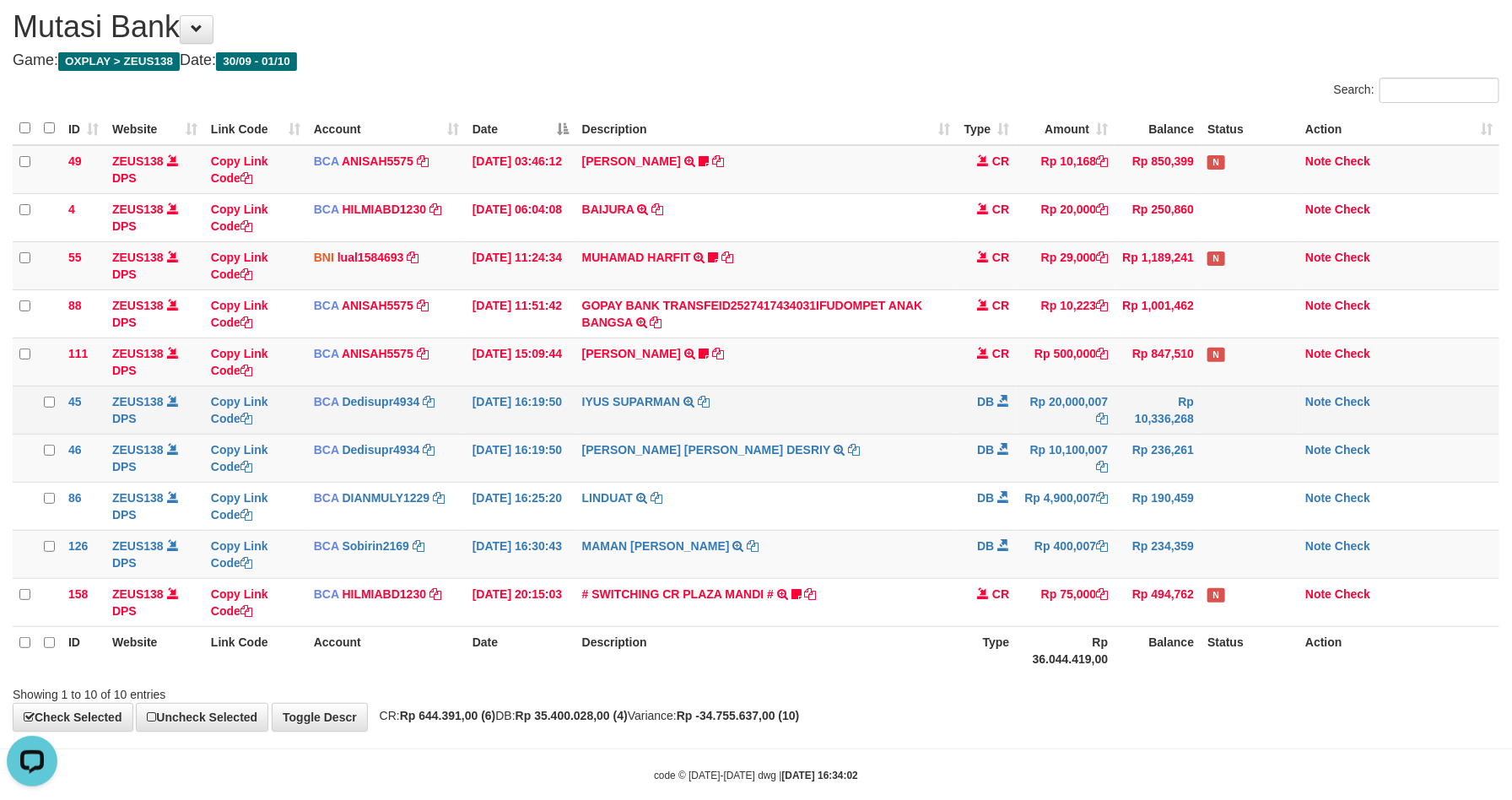
click at [939, 424] on td "IYUS SUPARMAN TRSF E-BANKING DB 0110/FTSCY/WS95271 20000007.00IYUS SUPARMAN" at bounding box center [766, 410] width 382 height 48
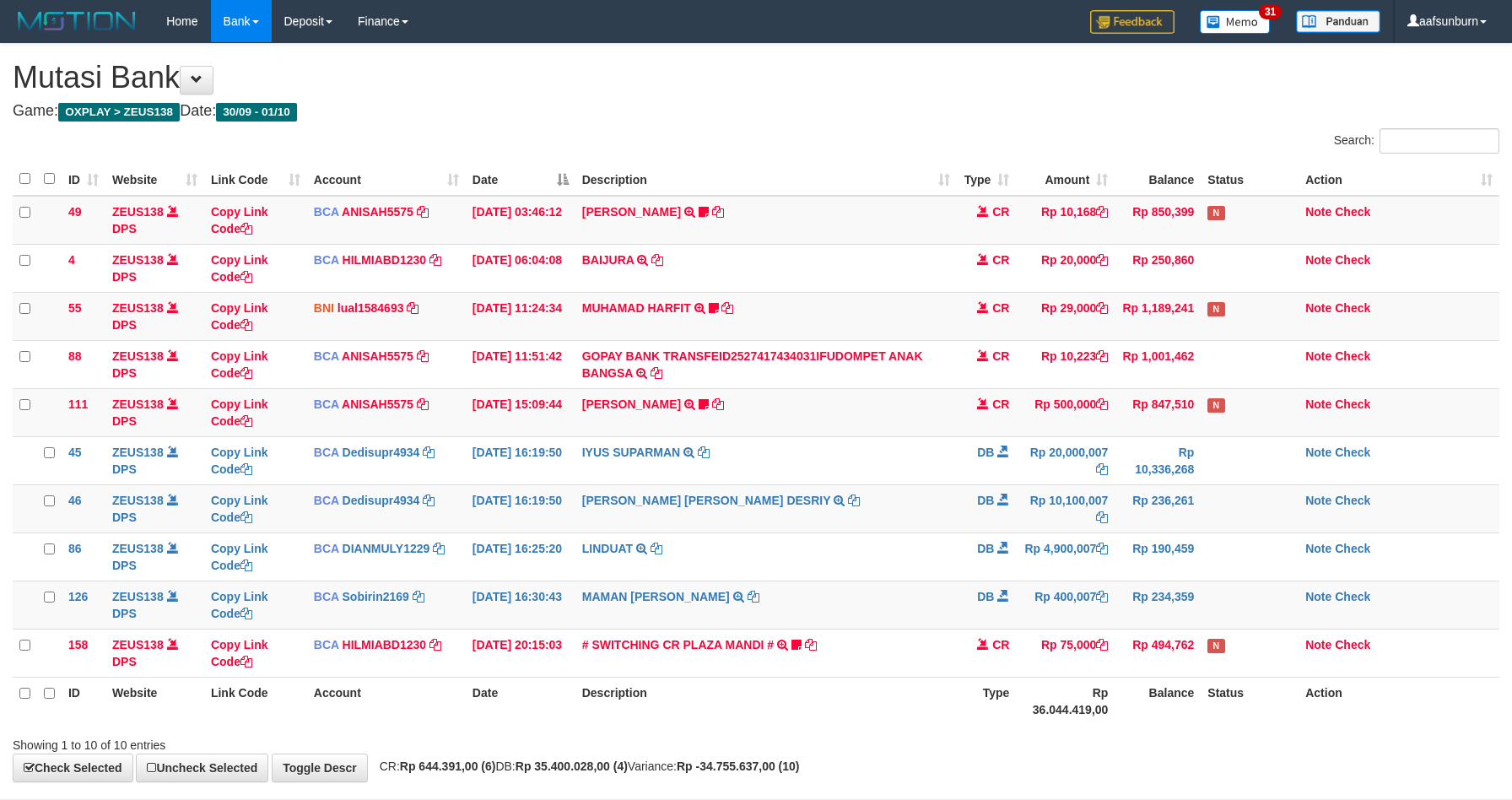
scroll to position [51, 0]
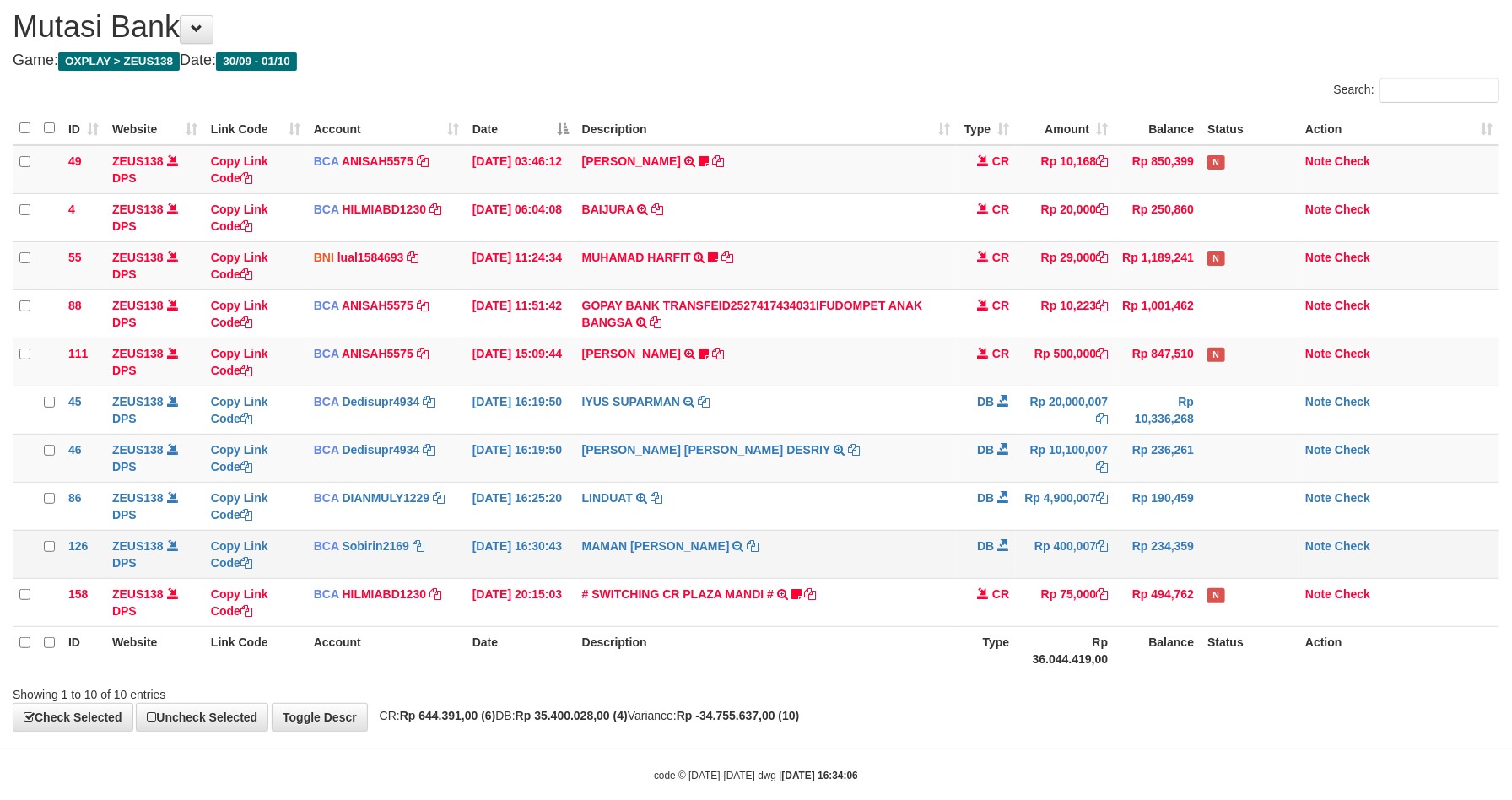
click at [1075, 550] on td "Rp 400,007" at bounding box center [1065, 554] width 99 height 48
click at [1027, 547] on td "Rp 400,007" at bounding box center [1065, 554] width 99 height 48
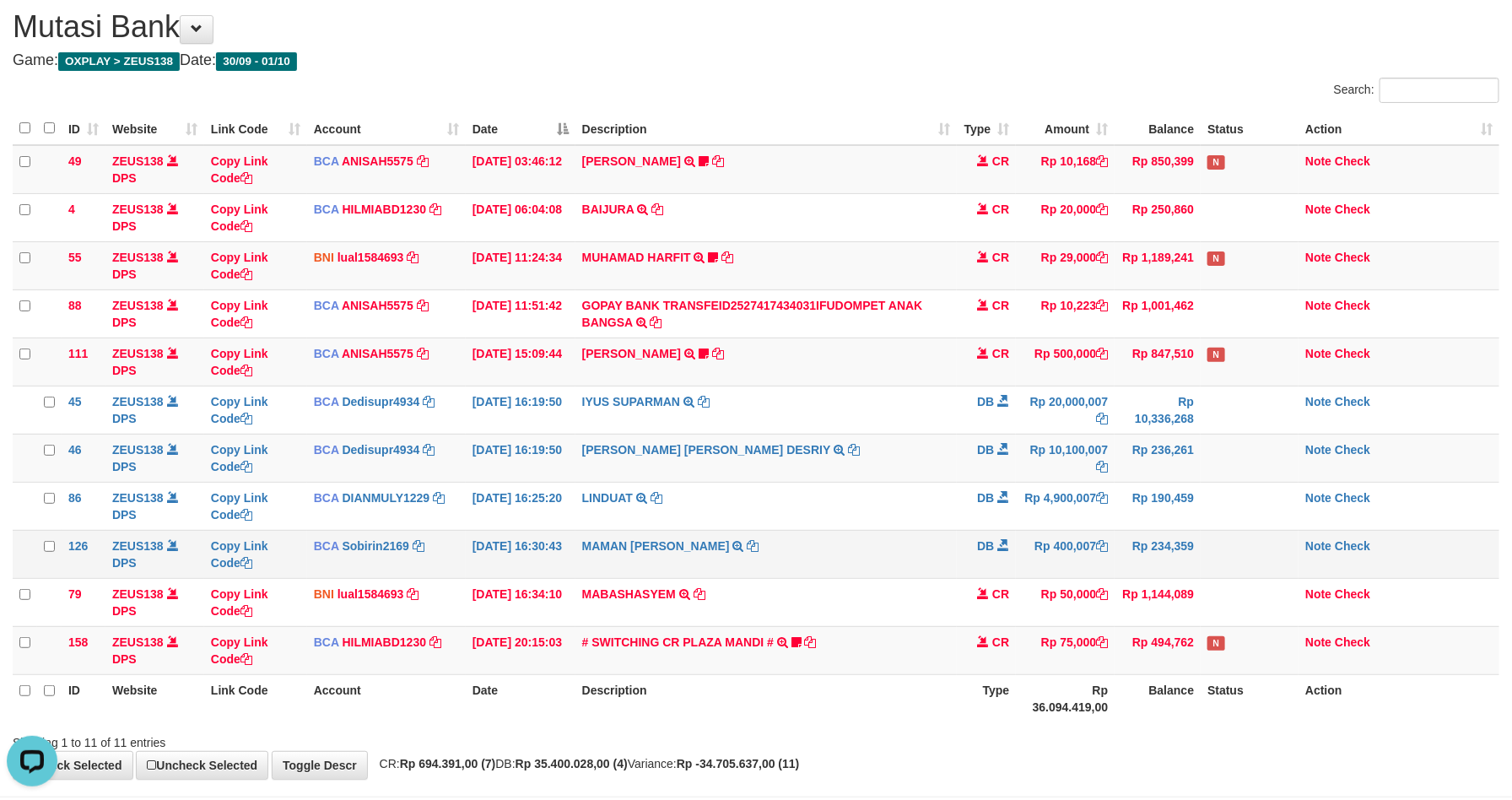
click at [858, 562] on td "MAMAN [PERSON_NAME] TRSF E-BANKING DB 0110/FTSCY/WS95031 400007.00MAMAN [PERSON…" at bounding box center [766, 554] width 382 height 48
click at [858, 561] on td "MAMAN [PERSON_NAME] TRSF E-BANKING DB 0110/FTSCY/WS95031 400007.00MAMAN [PERSON…" at bounding box center [766, 554] width 382 height 48
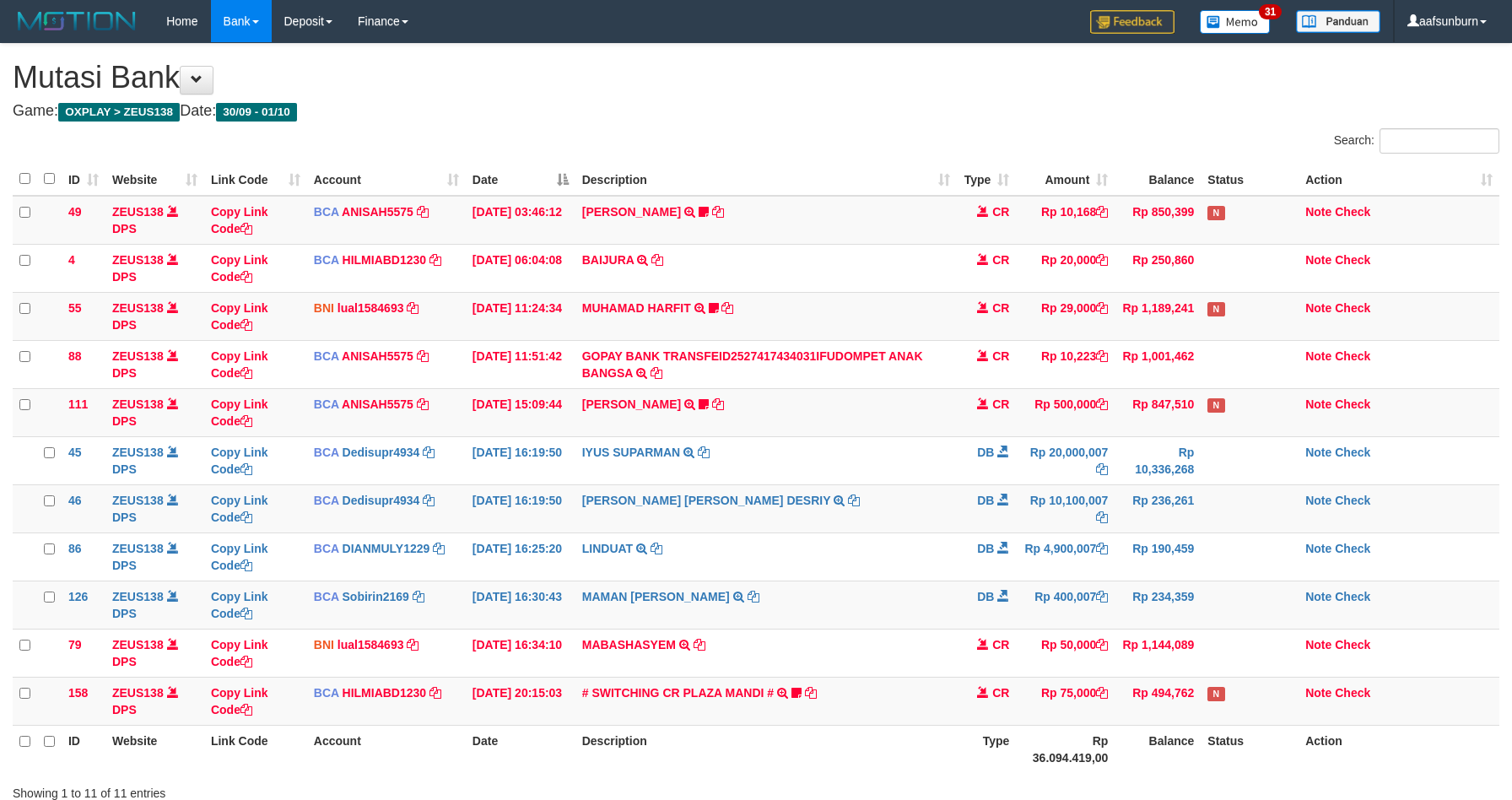
scroll to position [51, 0]
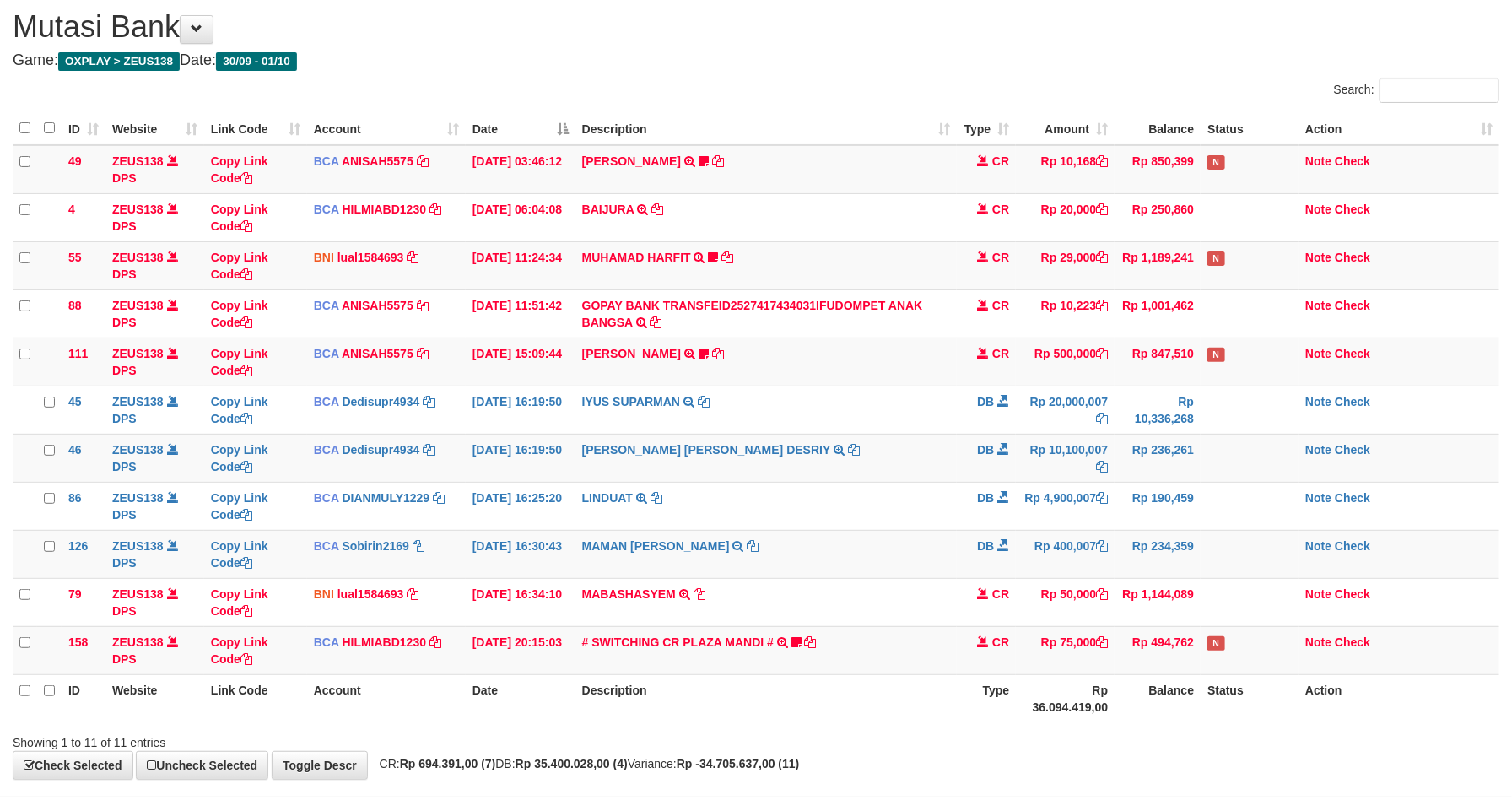
click at [892, 557] on td "MAMAN AGUSTIAN TRSF E-BANKING DB 0110/FTSCY/WS95031 400007.00MAMAN AGUSTIAN" at bounding box center [766, 554] width 382 height 48
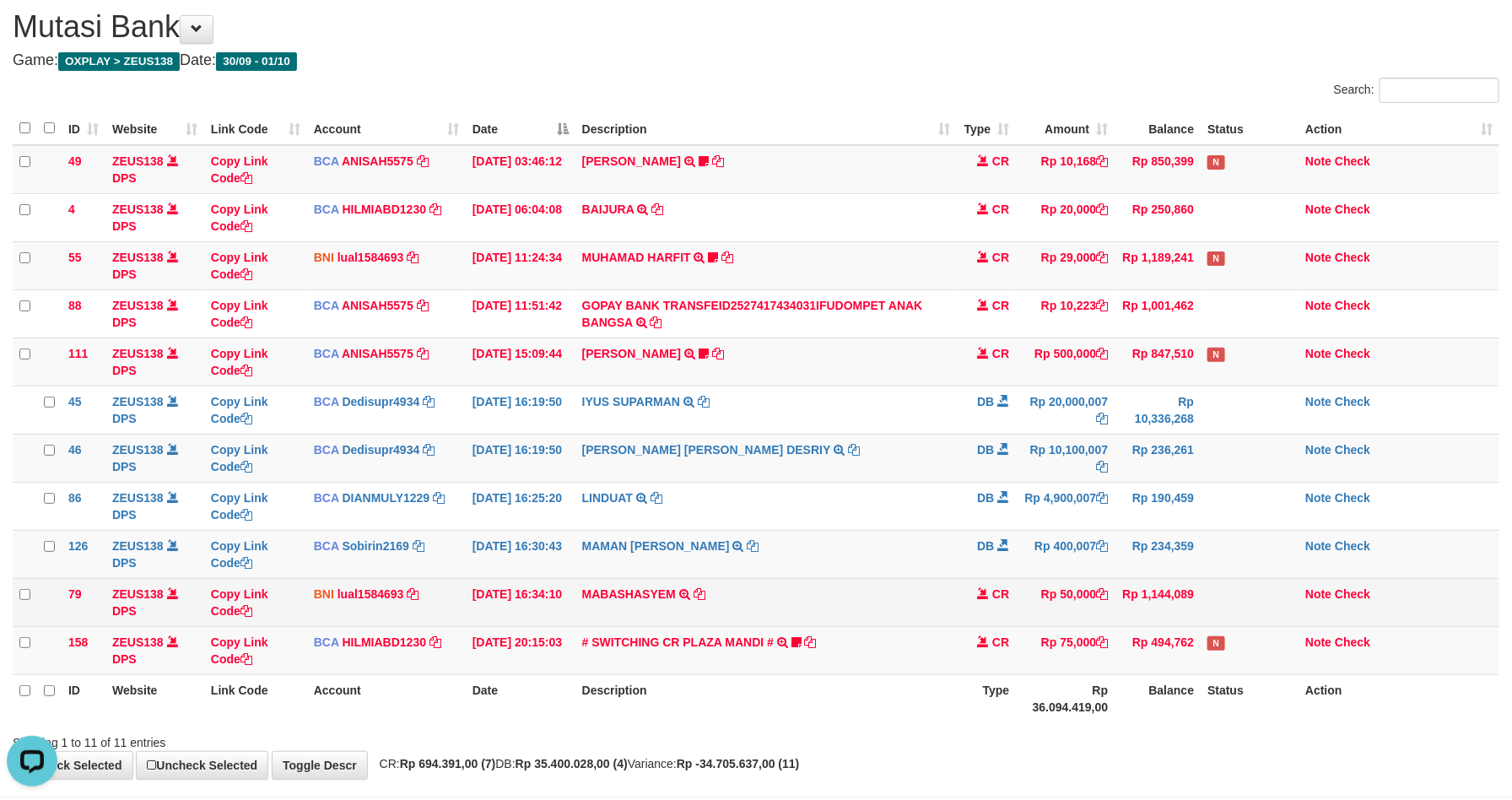
click at [1044, 594] on td "Rp 50,000" at bounding box center [1065, 602] width 99 height 48
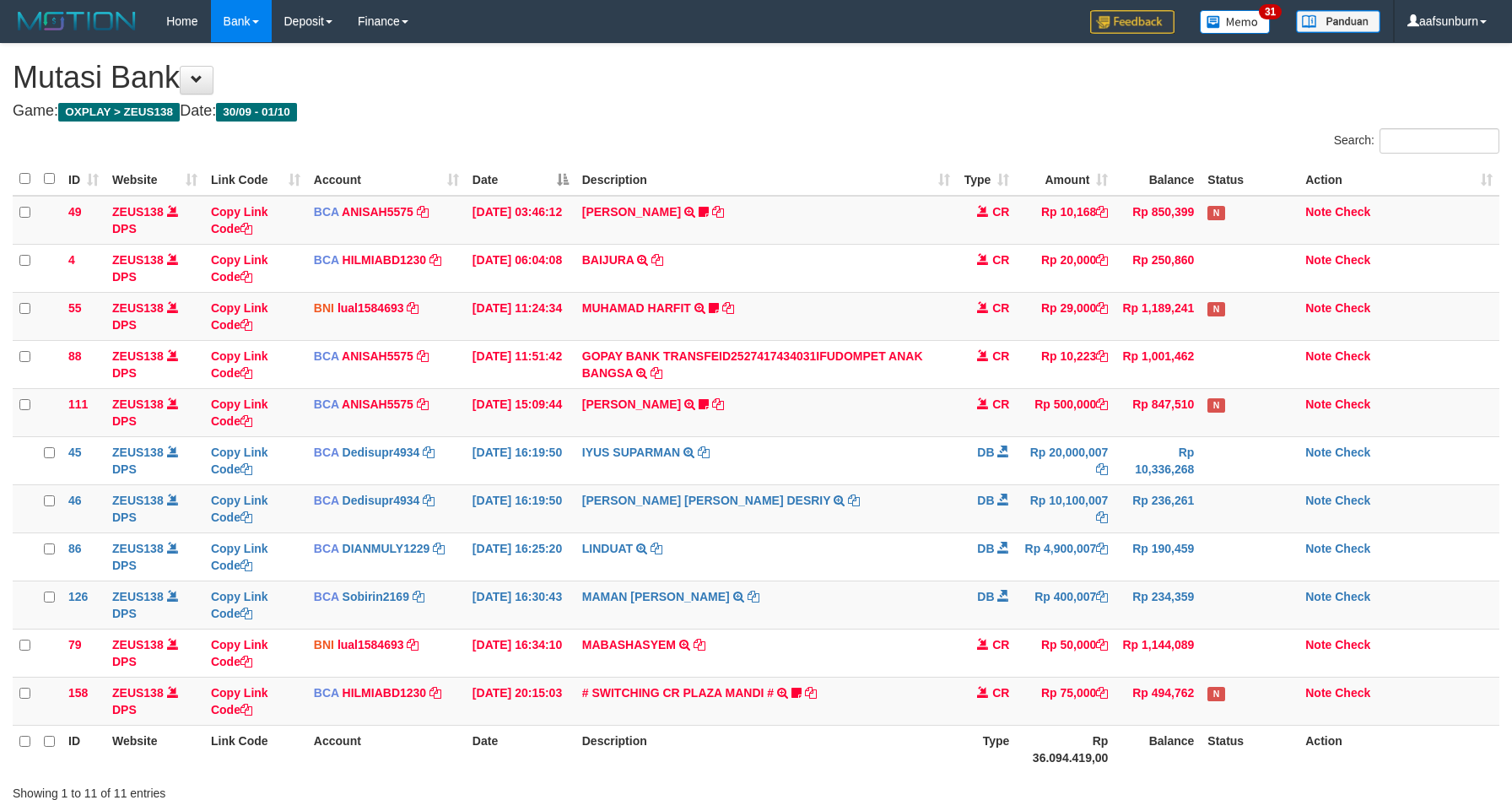
click at [1044, 629] on td "Rp 50,000" at bounding box center [1065, 653] width 99 height 48
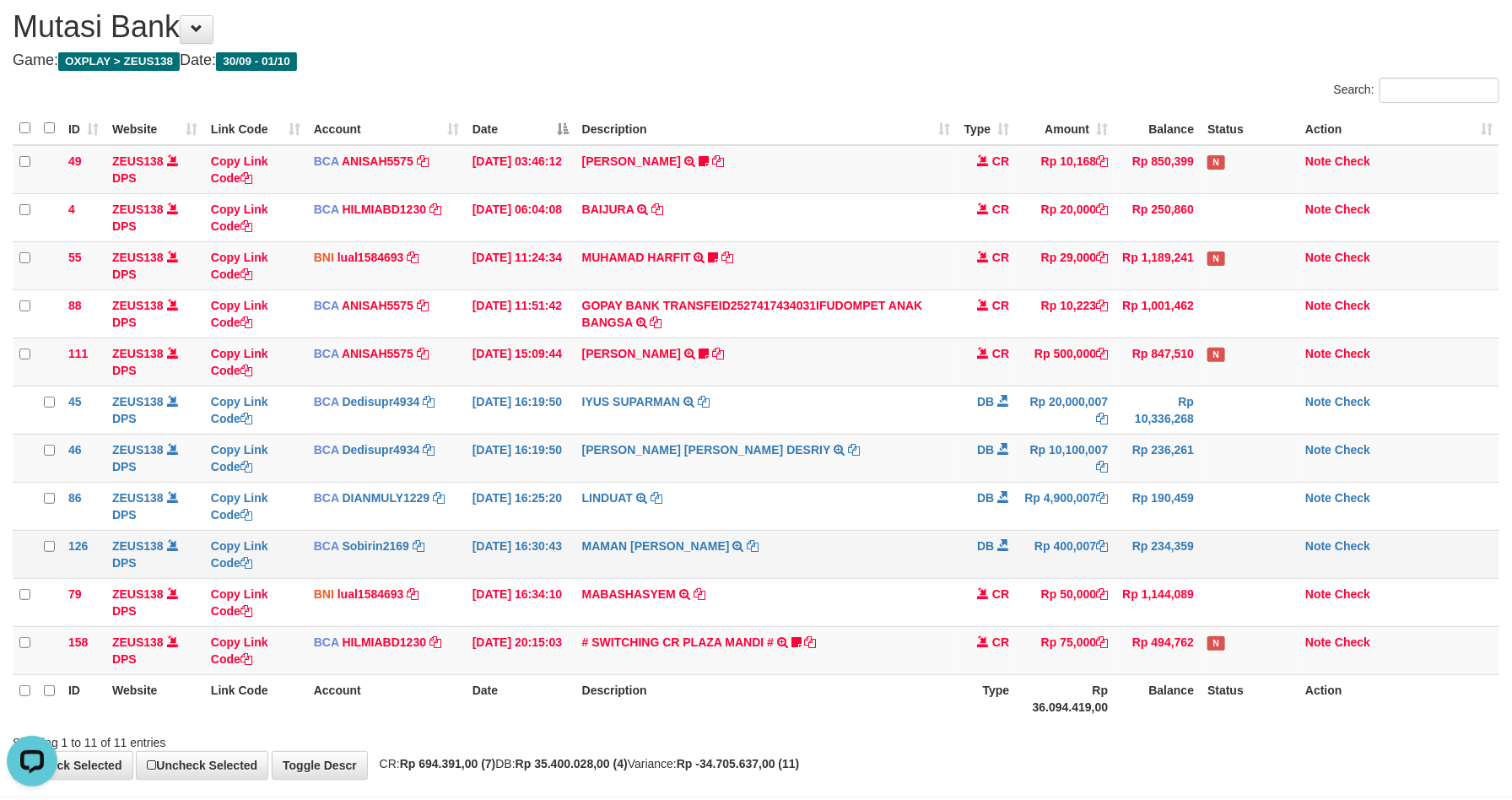
click at [1039, 562] on td "Rp 400,007" at bounding box center [1065, 554] width 99 height 48
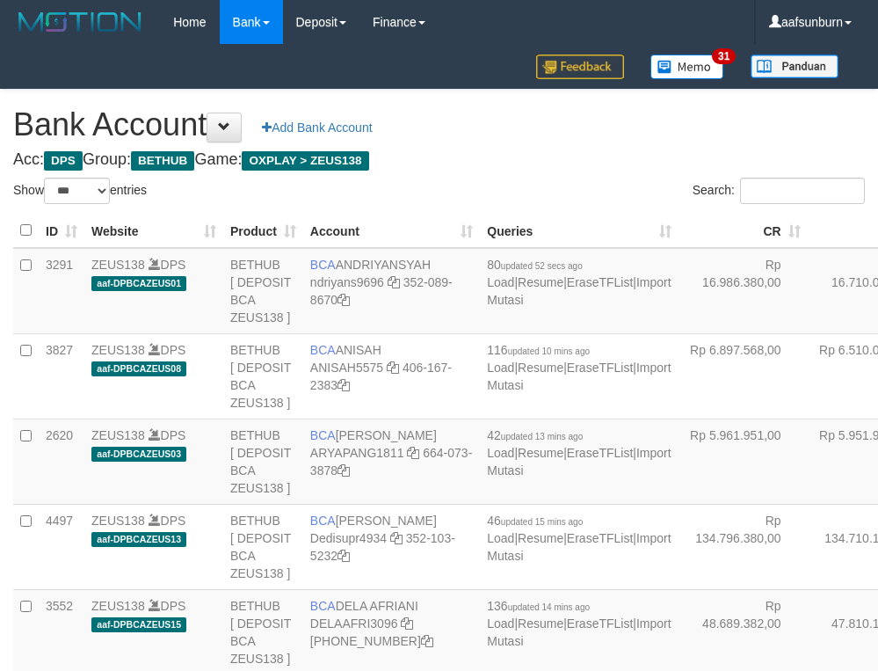
select select "***"
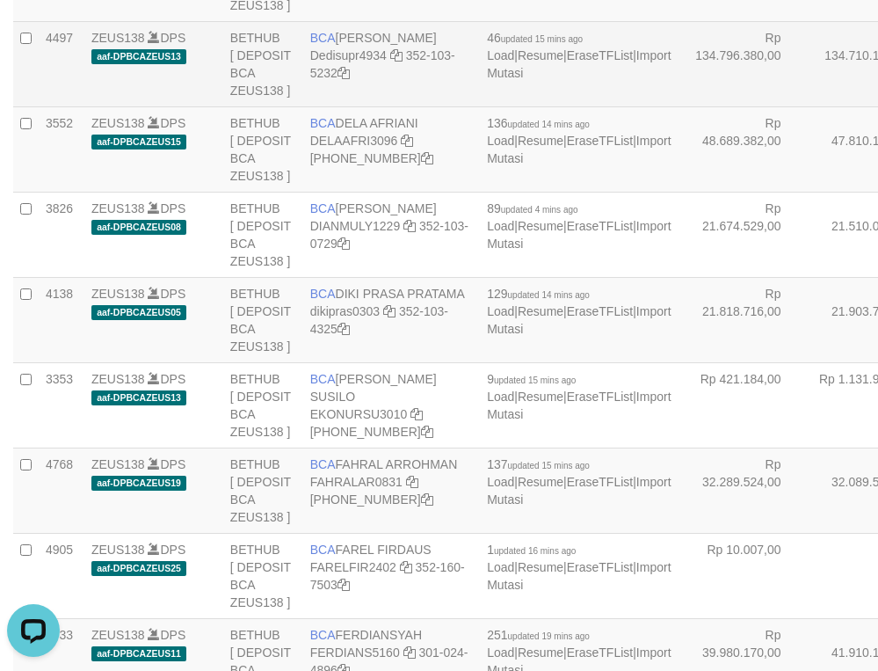
click at [808, 106] on td "Rp 134.710.119,00" at bounding box center [872, 63] width 129 height 85
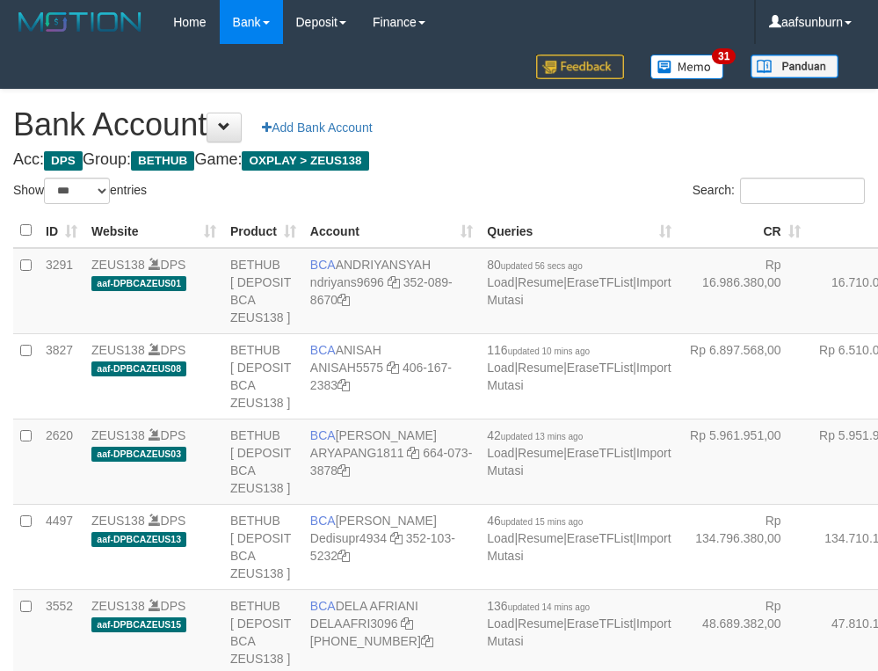
select select "***"
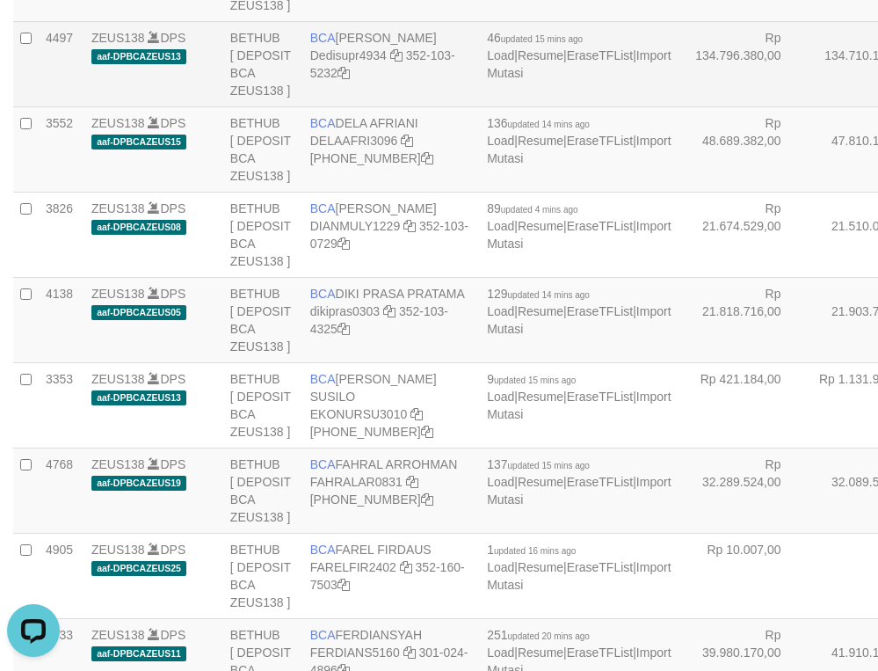
click at [808, 106] on td "Rp 134.710.119,00" at bounding box center [872, 63] width 129 height 85
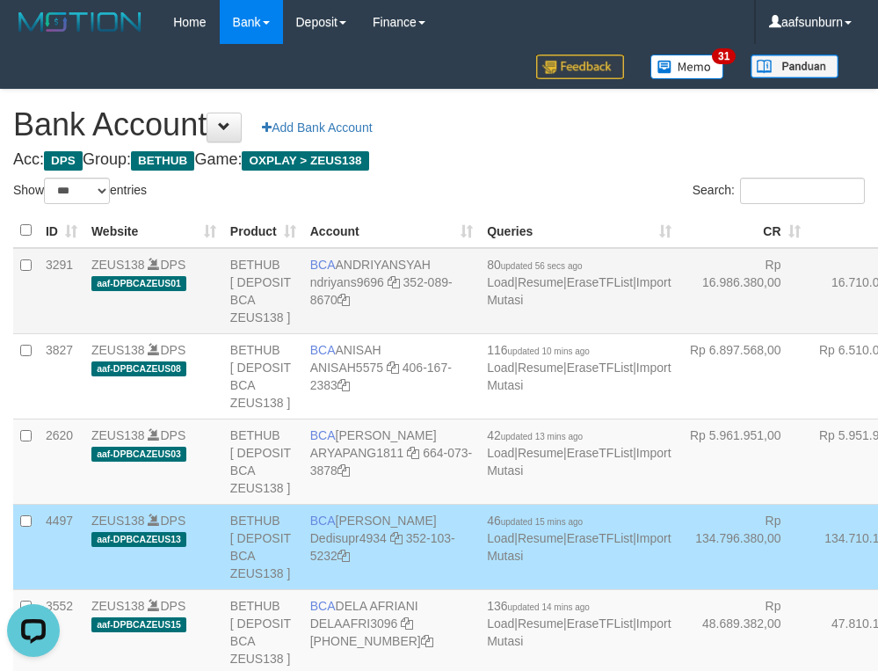
click at [808, 315] on td "Rp 16.710.042,00" at bounding box center [872, 291] width 129 height 86
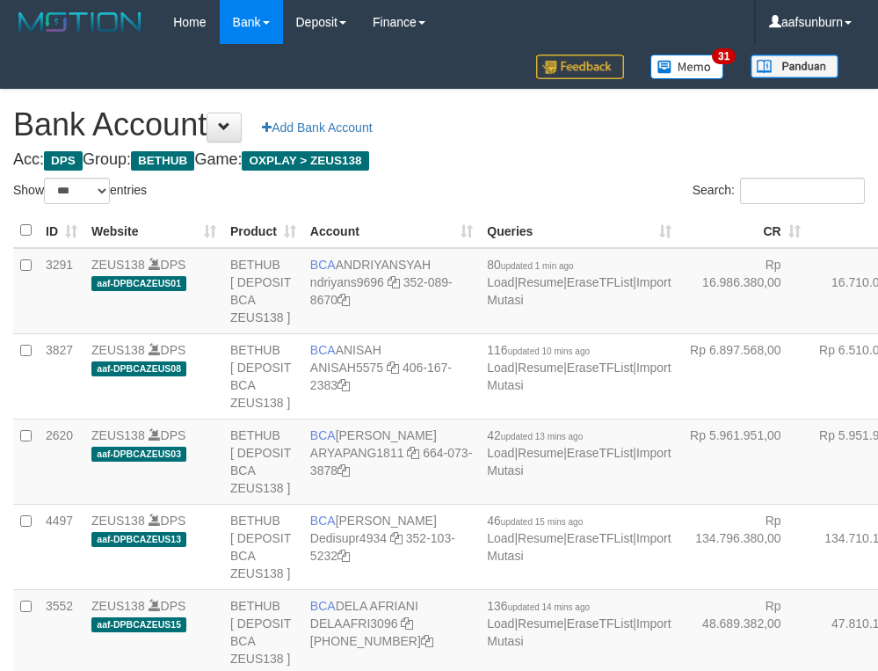
select select "***"
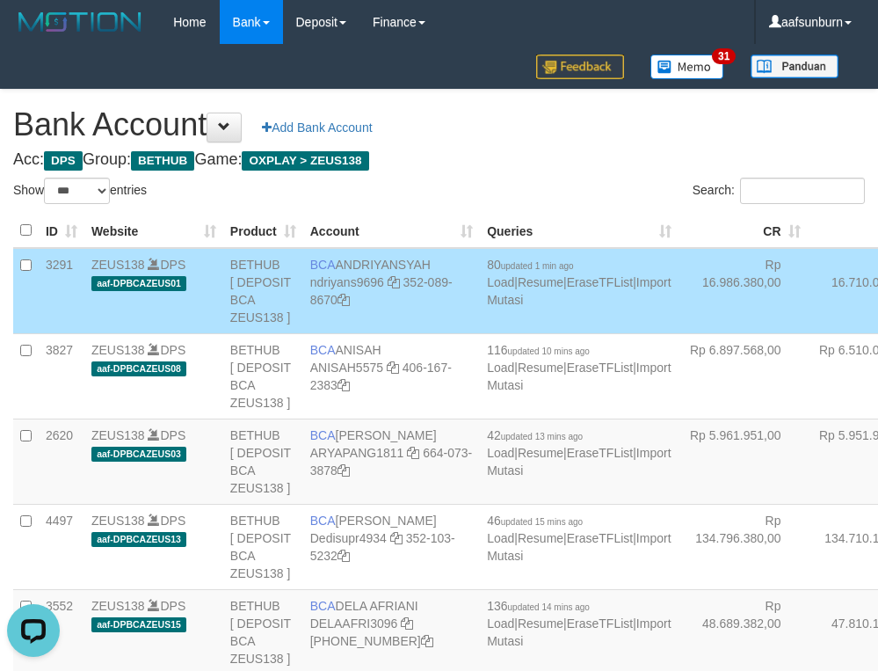
scroll to position [3876, 0]
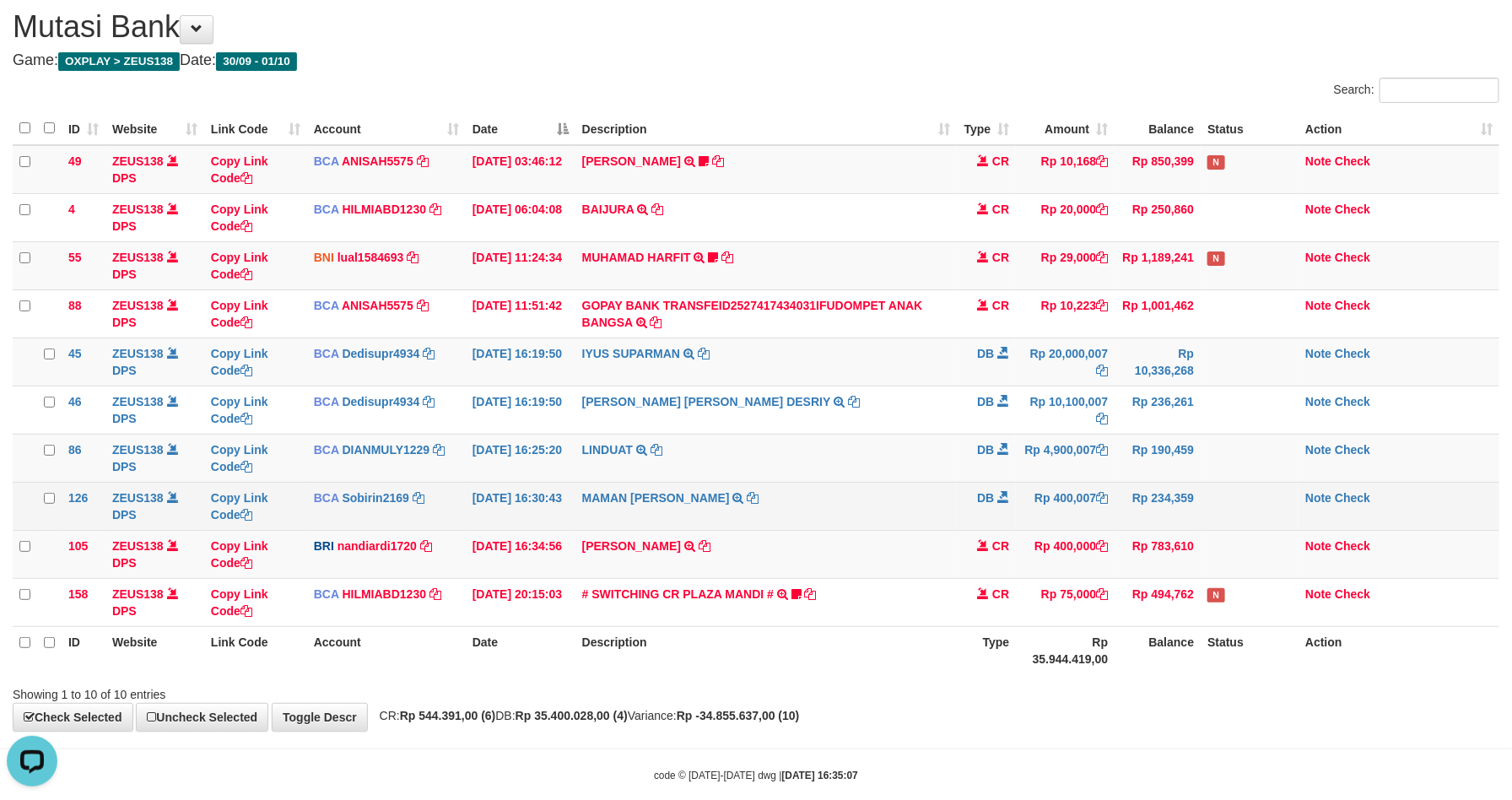
click at [1090, 520] on td "Rp 400,007" at bounding box center [1065, 506] width 99 height 48
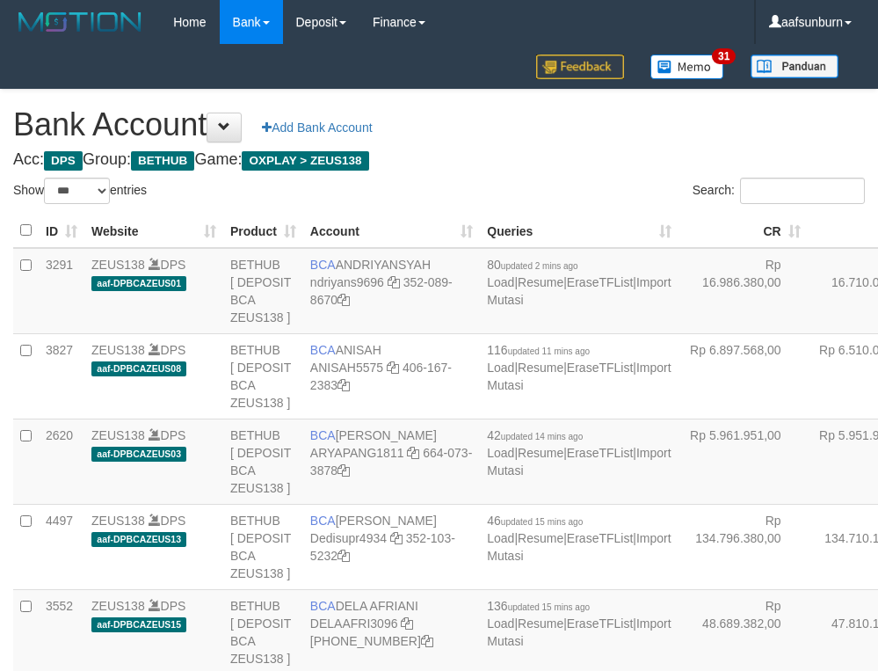
select select "***"
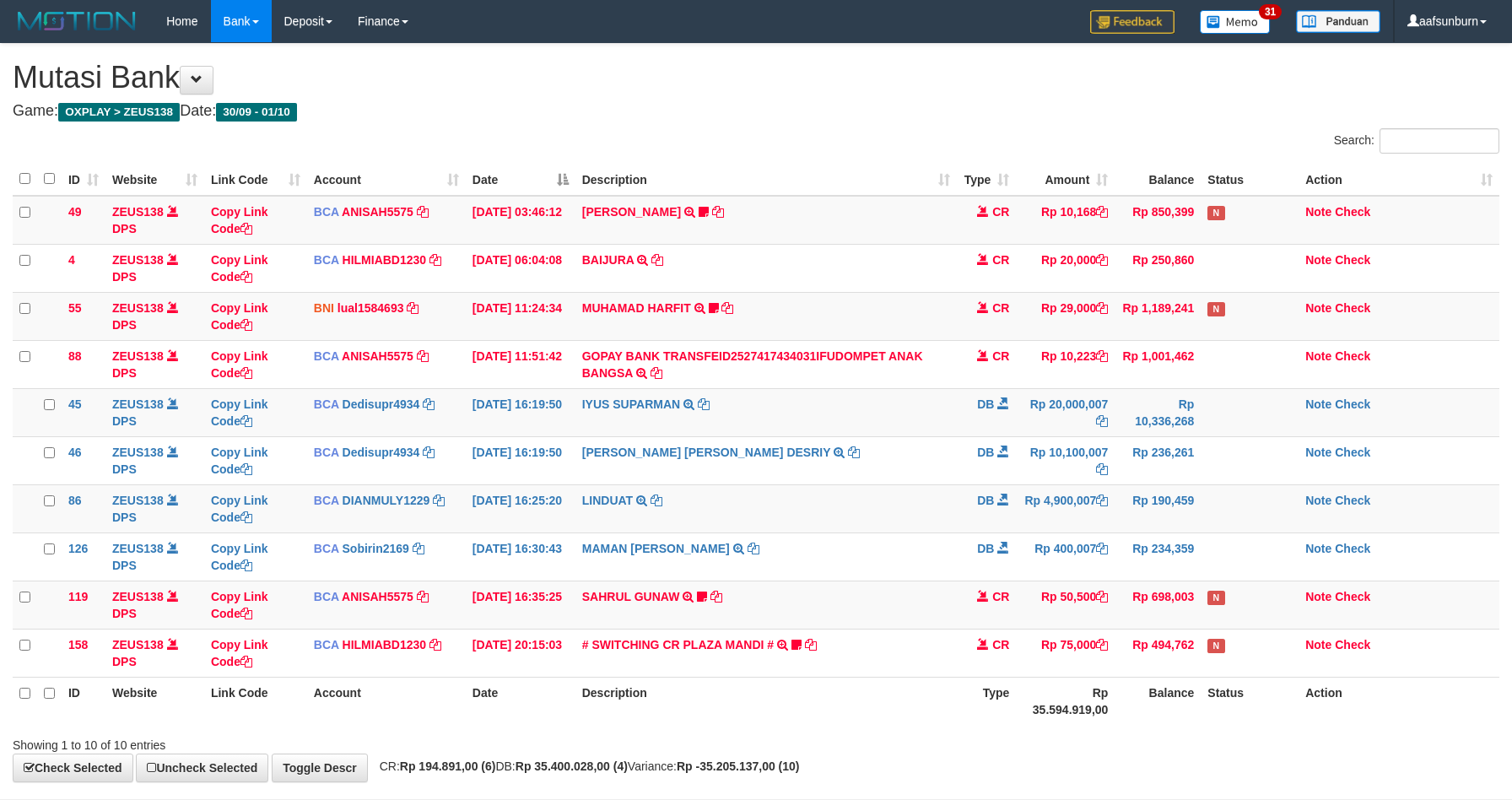
scroll to position [51, 0]
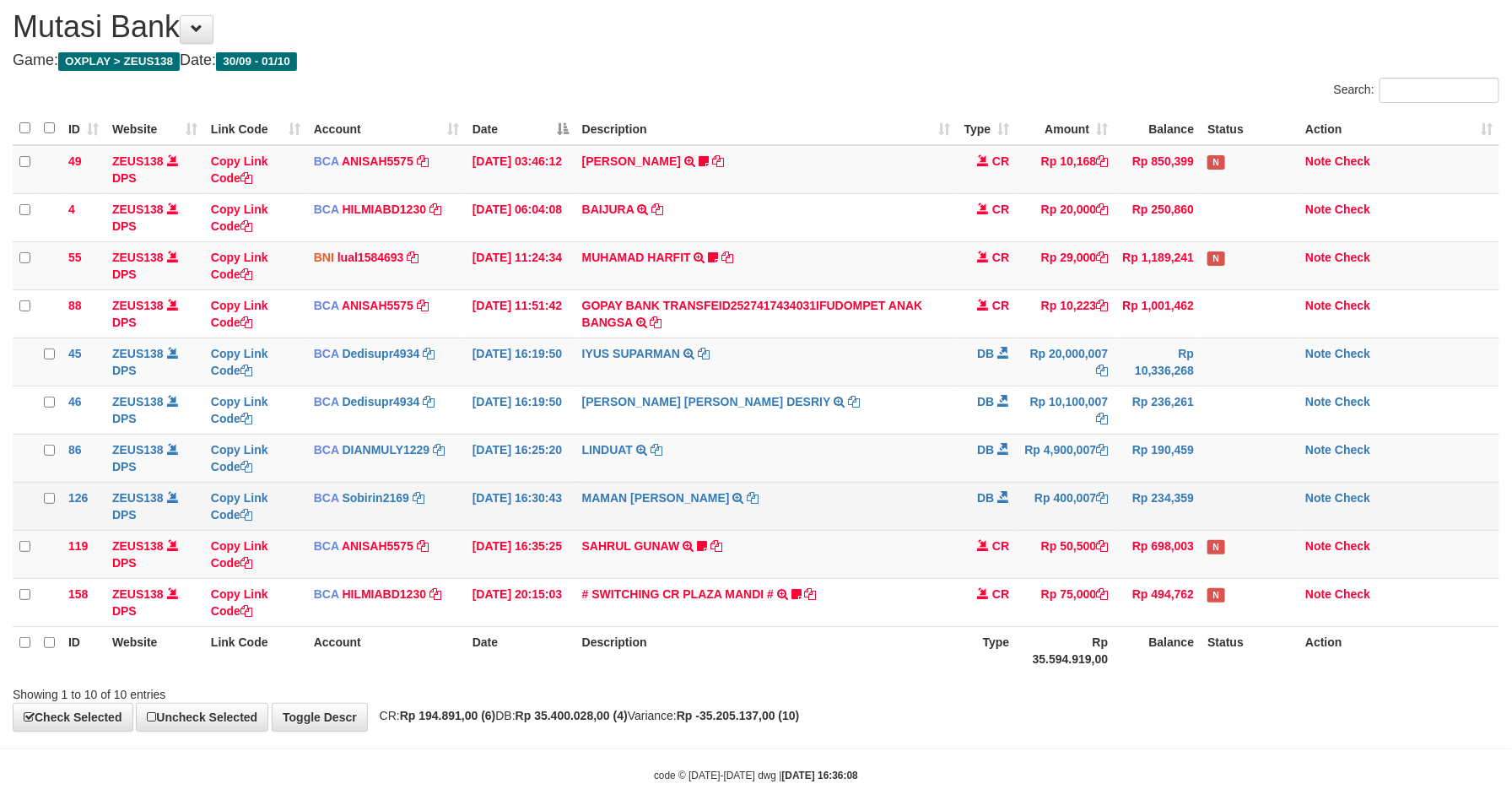
click at [1019, 502] on td "Rp 400,007" at bounding box center [1065, 506] width 99 height 48
click at [1084, 495] on td "Rp 400,007" at bounding box center [1065, 506] width 99 height 48
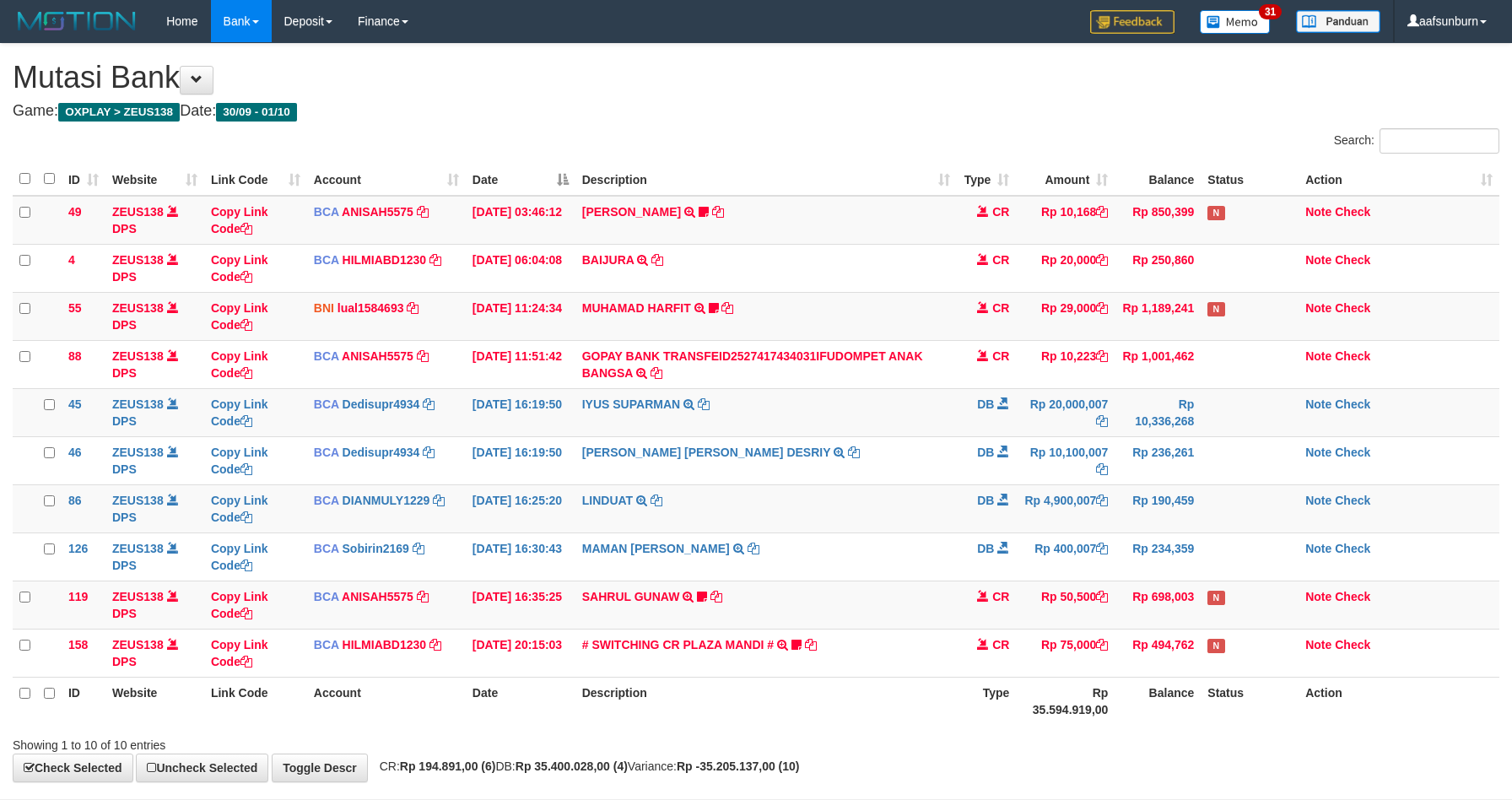
scroll to position [51, 0]
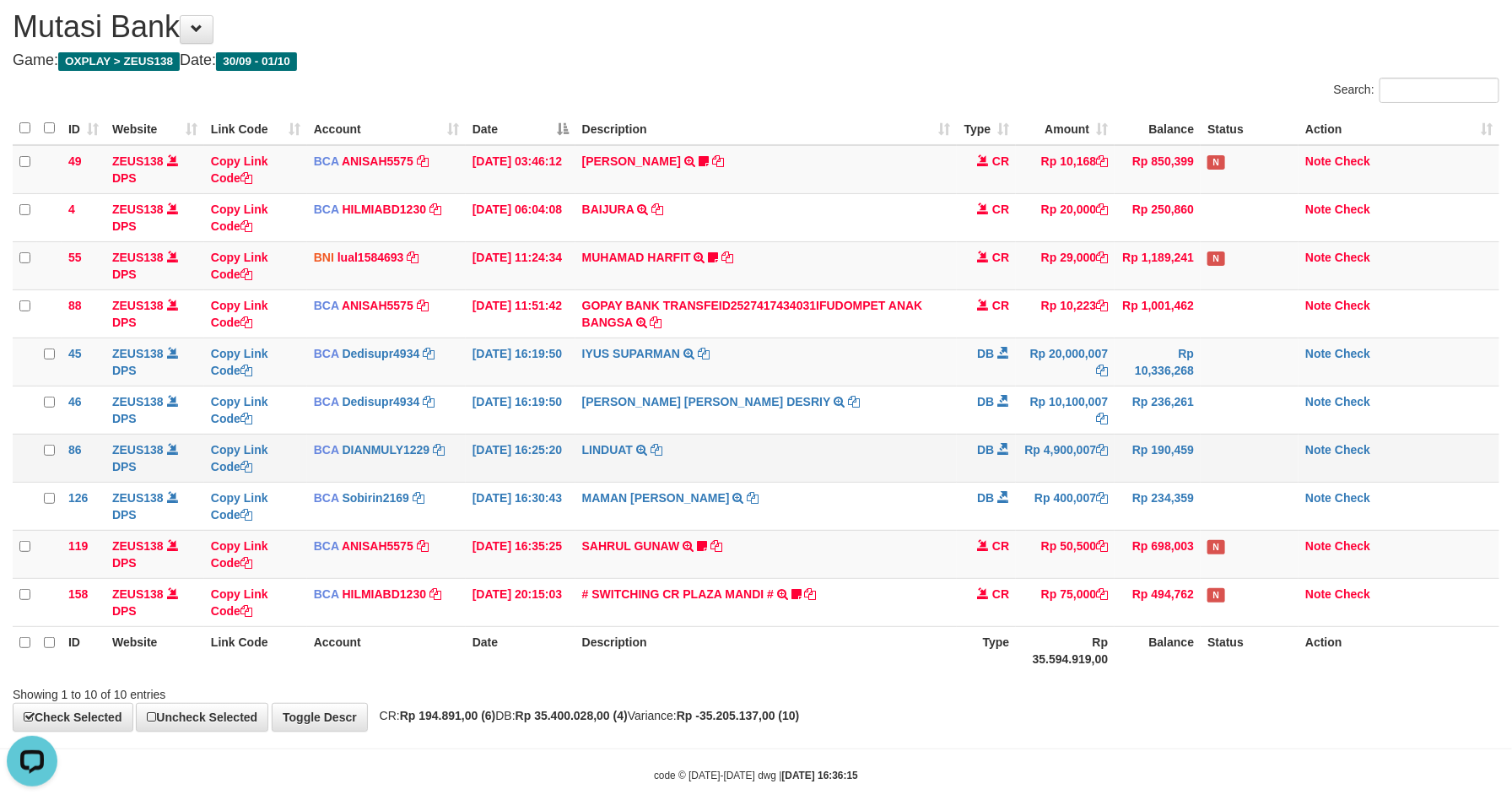
click at [810, 456] on td "LINDUAT TRSF E-BANKING DB 0110/FTSCY/WS95031 4900007.00LINDUAT" at bounding box center [766, 458] width 382 height 48
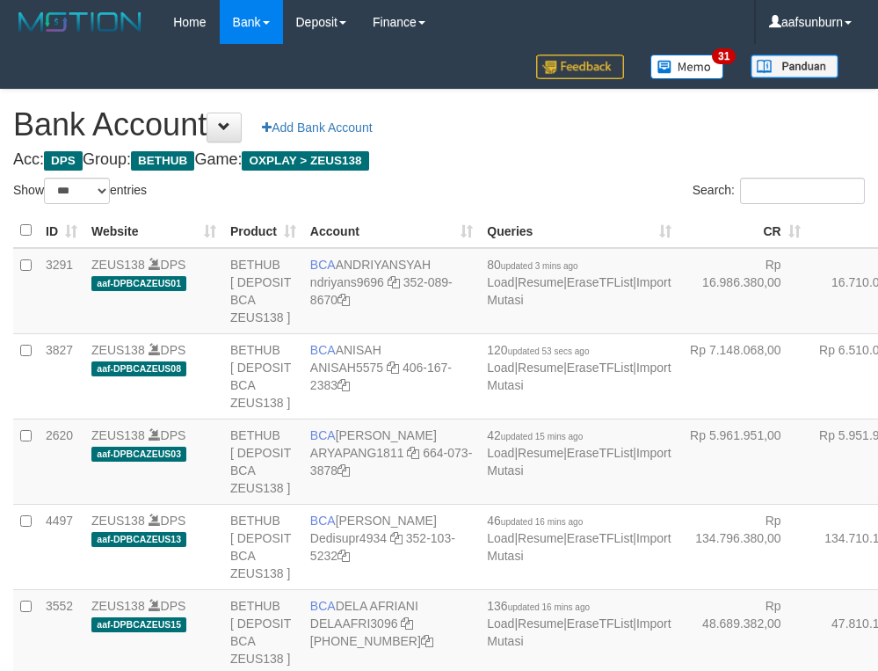
select select "***"
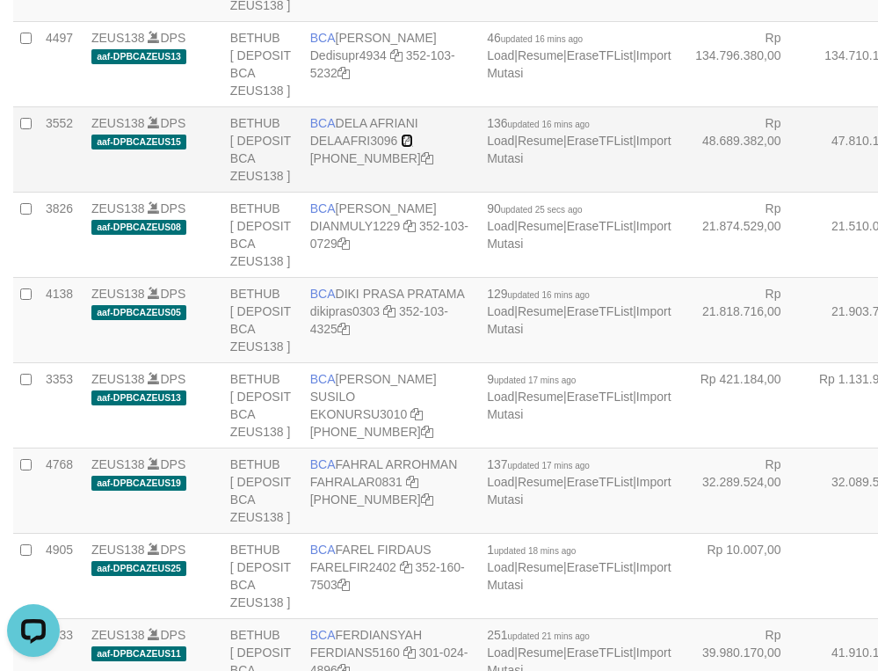
click at [406, 147] on icon at bounding box center [407, 140] width 12 height 12
drag, startPoint x: 747, startPoint y: 377, endPoint x: 697, endPoint y: 382, distance: 50.4
click at [808, 192] on td "Rp 47.810.156,00" at bounding box center [872, 148] width 129 height 85
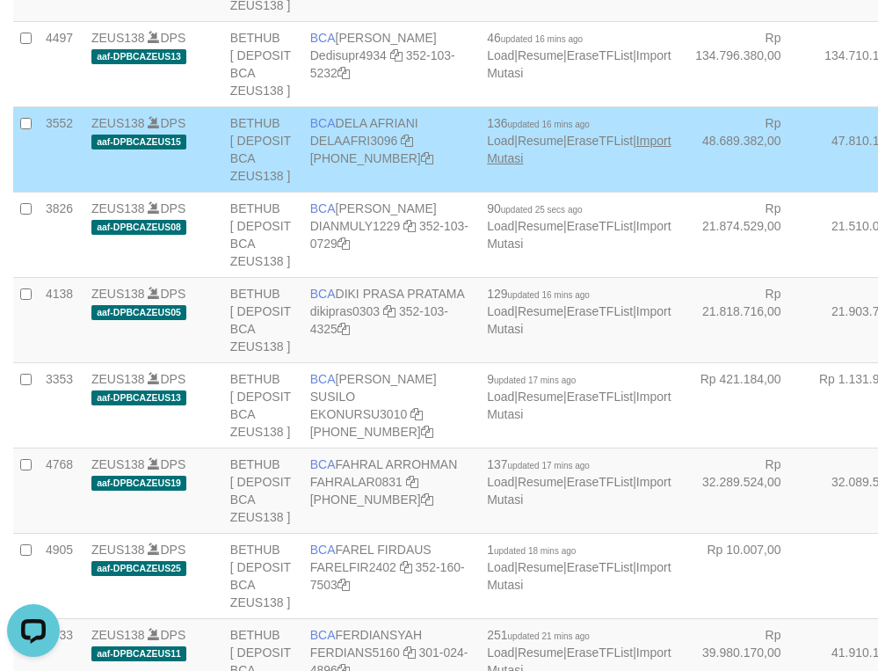
drag, startPoint x: 485, startPoint y: 423, endPoint x: 462, endPoint y: 420, distance: 23.0
click at [483, 192] on td "136 updated 16 mins ago Load | Resume | EraseTFList | Import Mutasi" at bounding box center [579, 148] width 198 height 85
click at [487, 165] on link "Import Mutasi" at bounding box center [579, 150] width 184 height 32
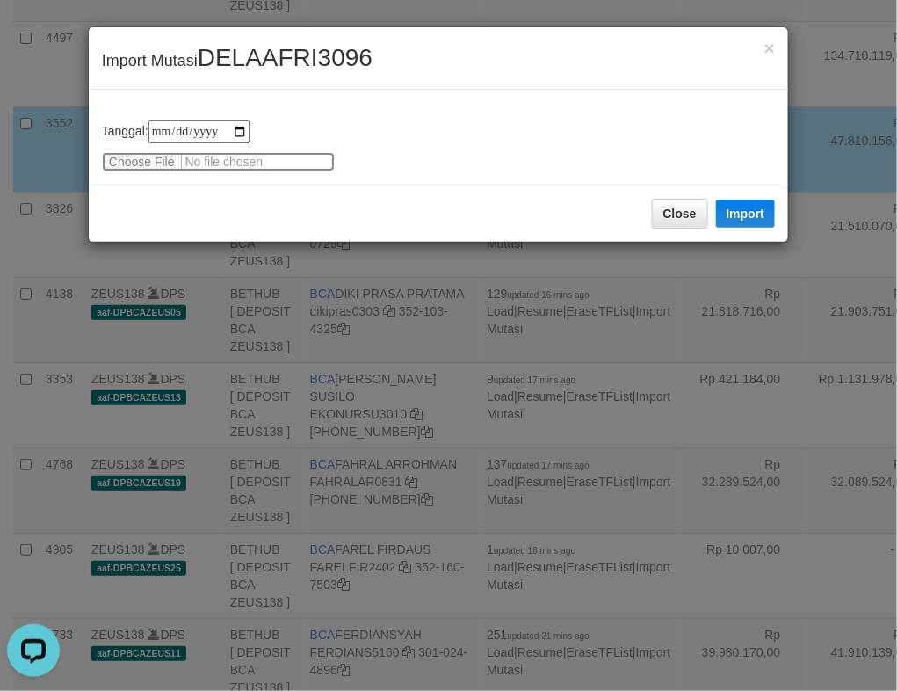
click at [122, 167] on input "file" at bounding box center [218, 161] width 233 height 19
type input "**********"
click at [736, 220] on button "Import" at bounding box center [746, 213] width 60 height 28
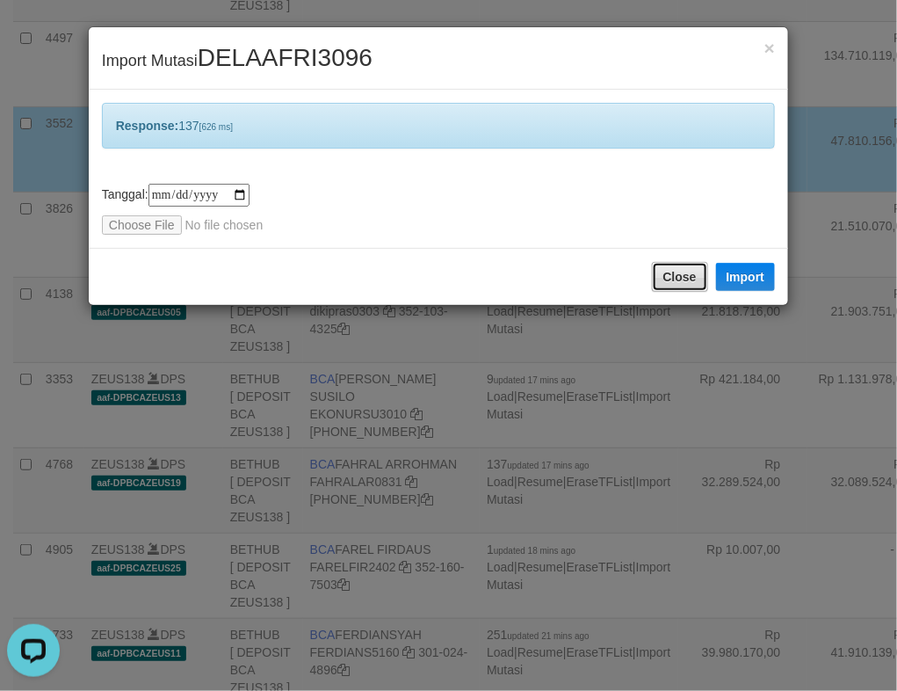
click at [680, 270] on button "Close" at bounding box center [680, 277] width 56 height 30
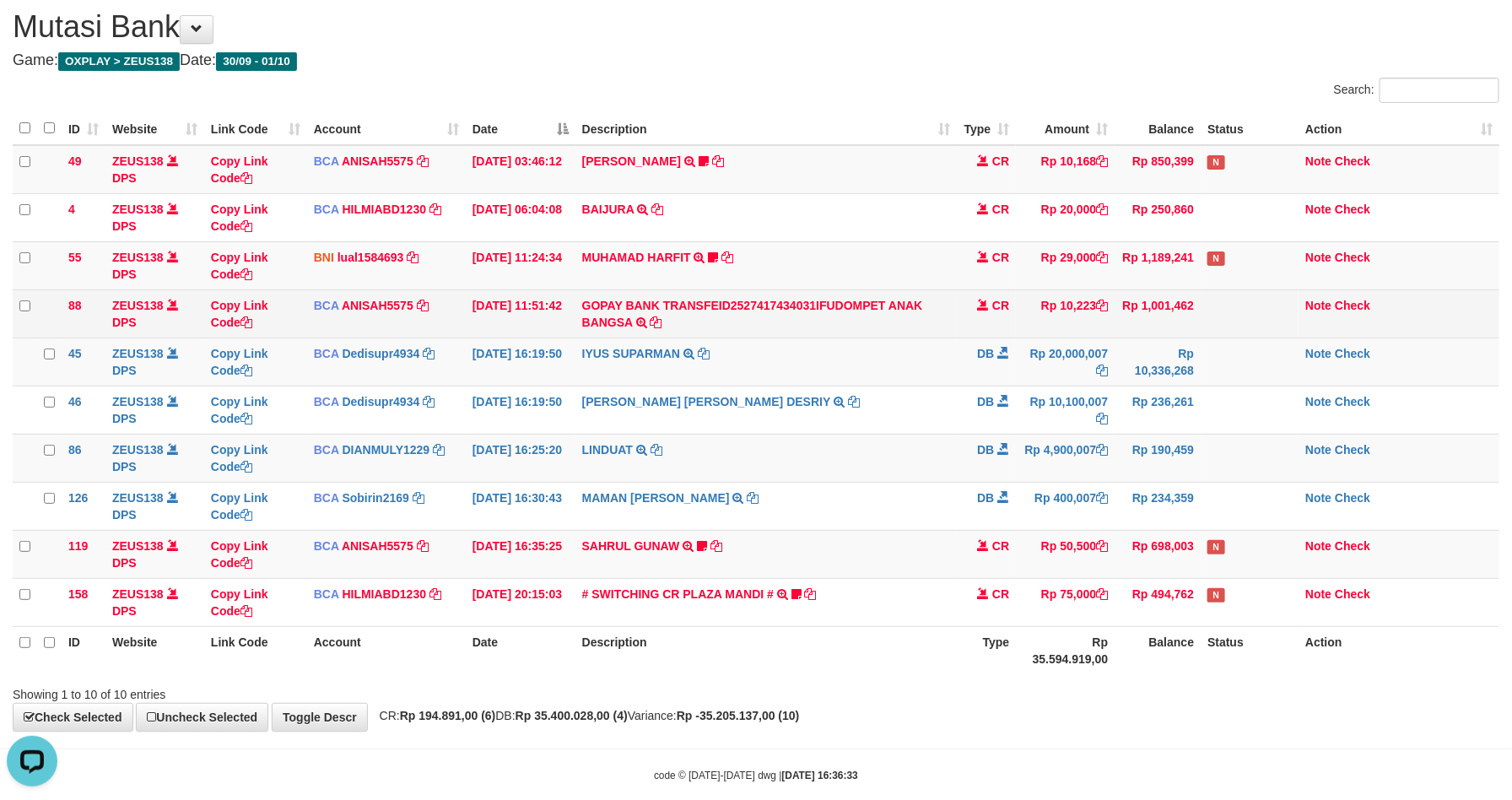
click at [1096, 314] on td "Rp 10,223" at bounding box center [1065, 313] width 99 height 48
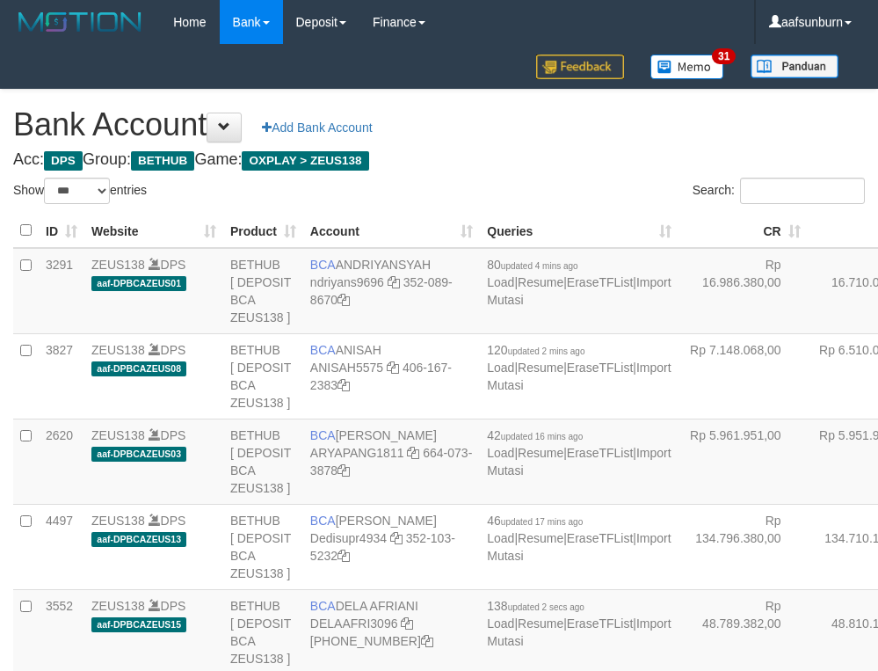
select select "***"
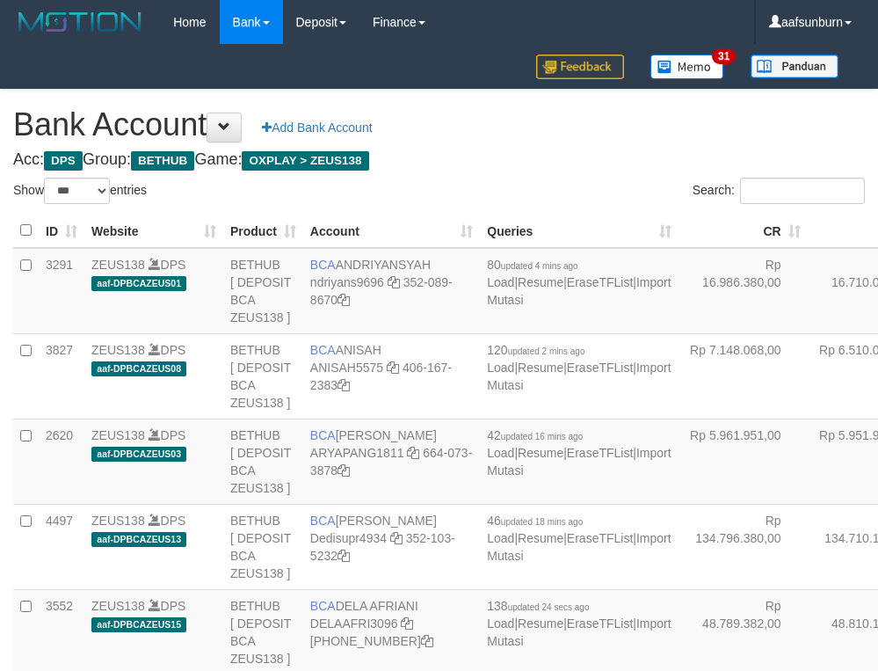
select select "***"
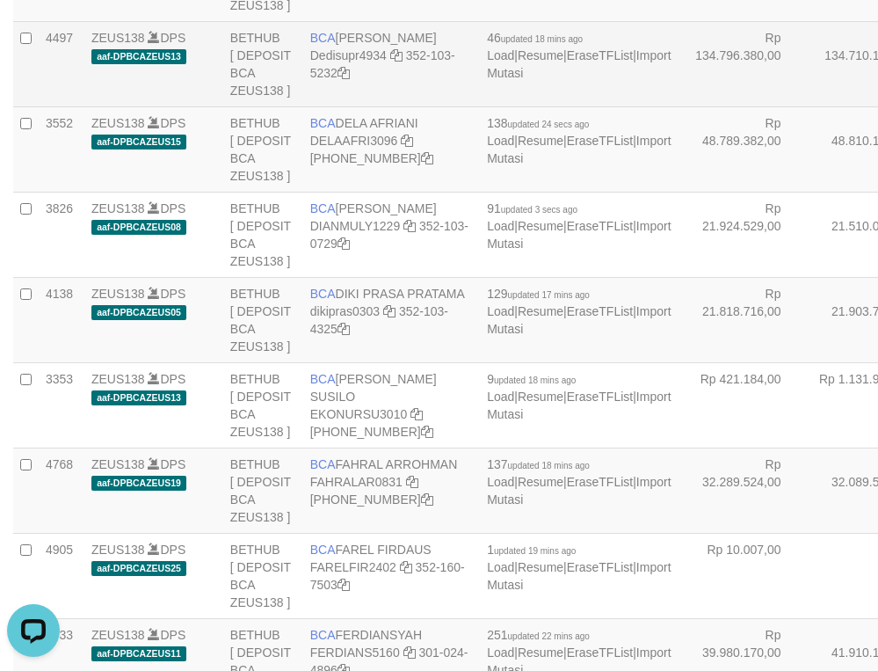
click at [808, 106] on td "Rp 134.710.119,00" at bounding box center [872, 63] width 129 height 85
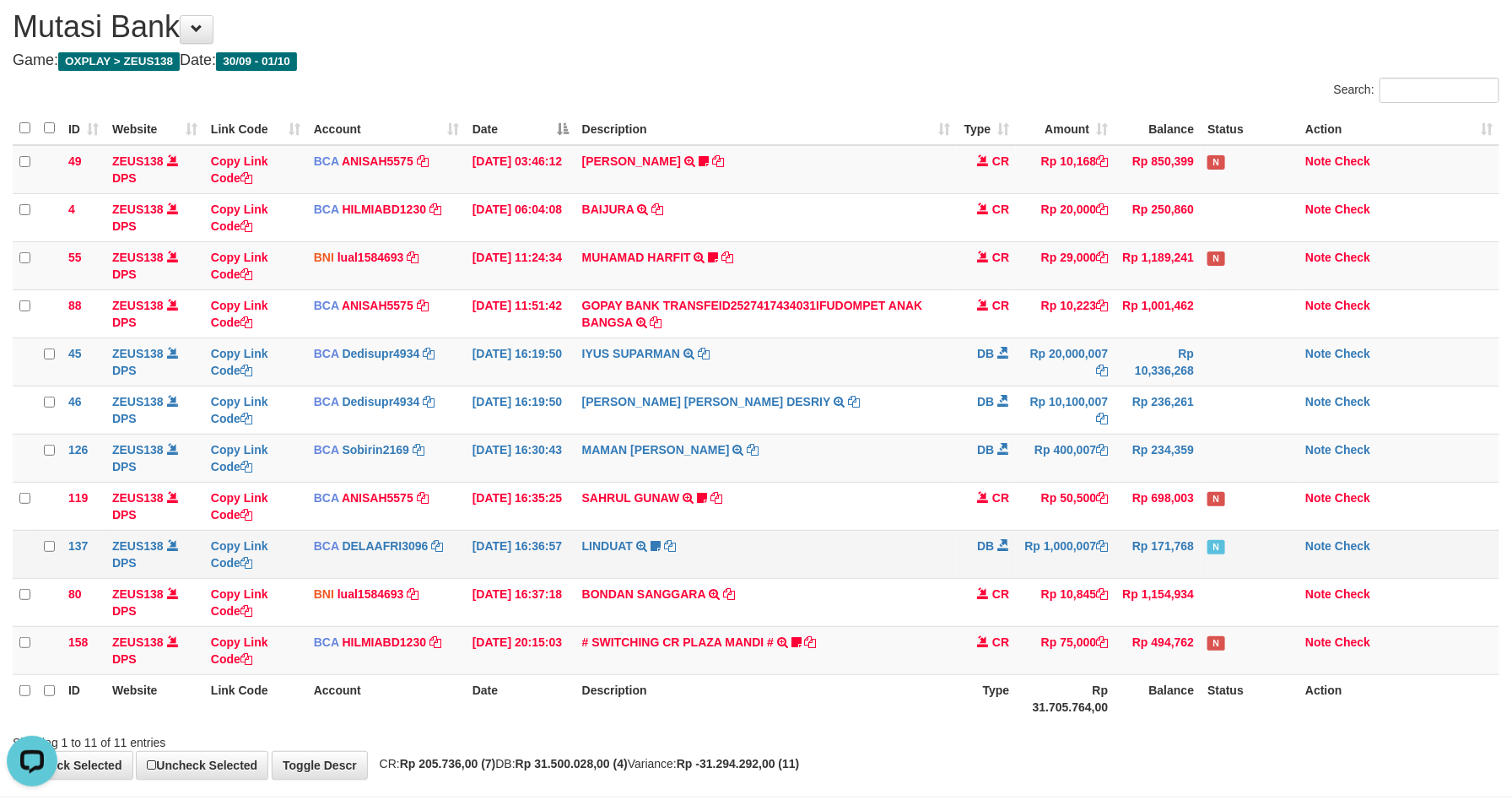
click at [1124, 568] on td "Rp 171,768" at bounding box center [1158, 554] width 86 height 48
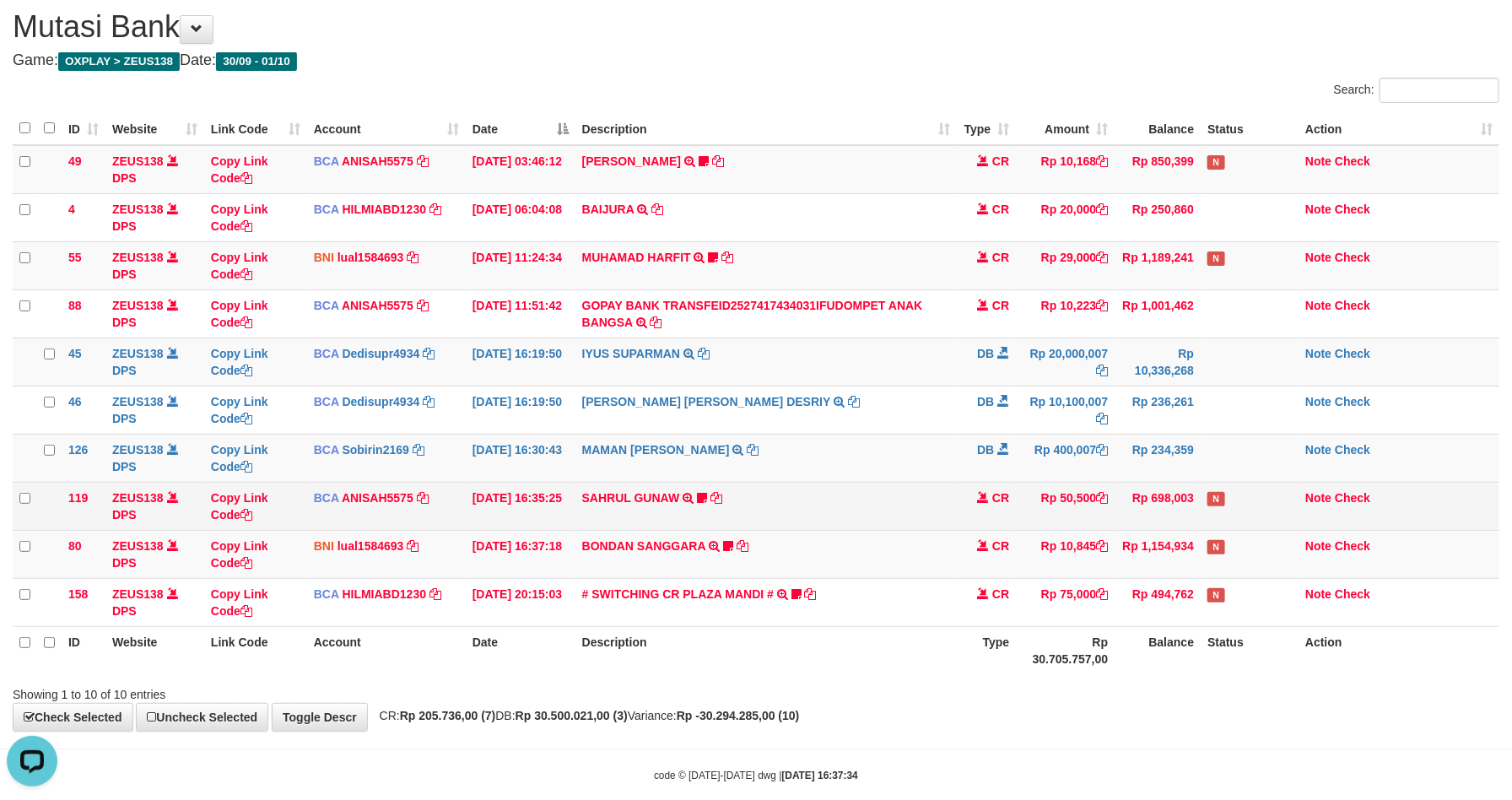
click at [764, 498] on td "SAHRUL GUNAW TRSF E-BANKING CR 0110/FTSCY/WS95051 50500.002025100120657631 TRFD…" at bounding box center [766, 506] width 382 height 48
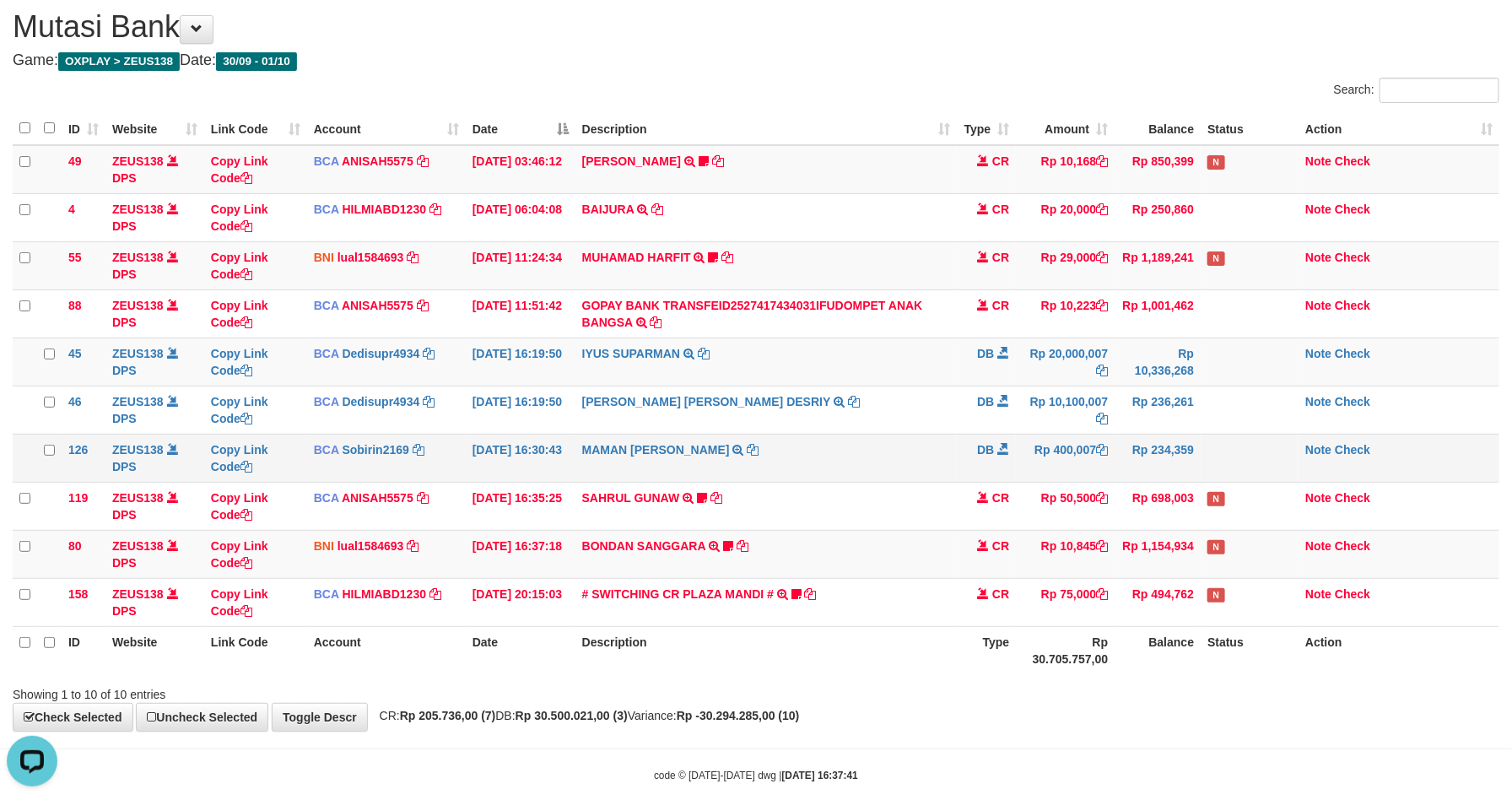
click at [1074, 441] on td "Rp 400,007" at bounding box center [1065, 458] width 99 height 48
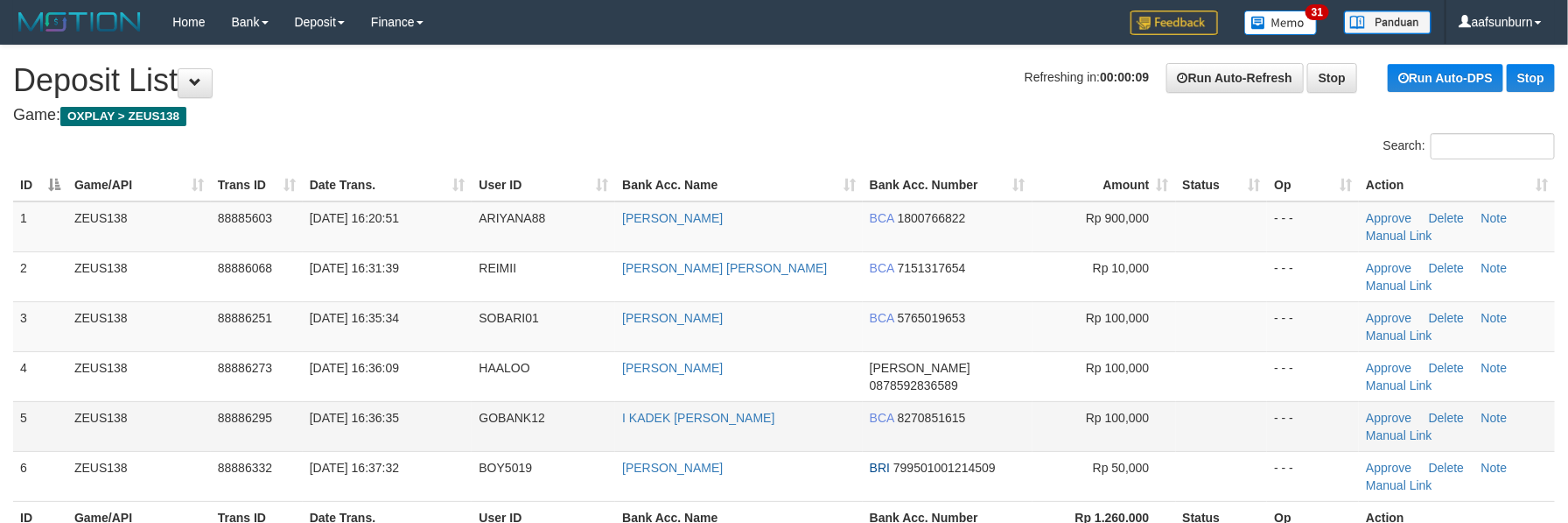
click at [1155, 402] on td "Rp 100,000" at bounding box center [1104, 425] width 143 height 50
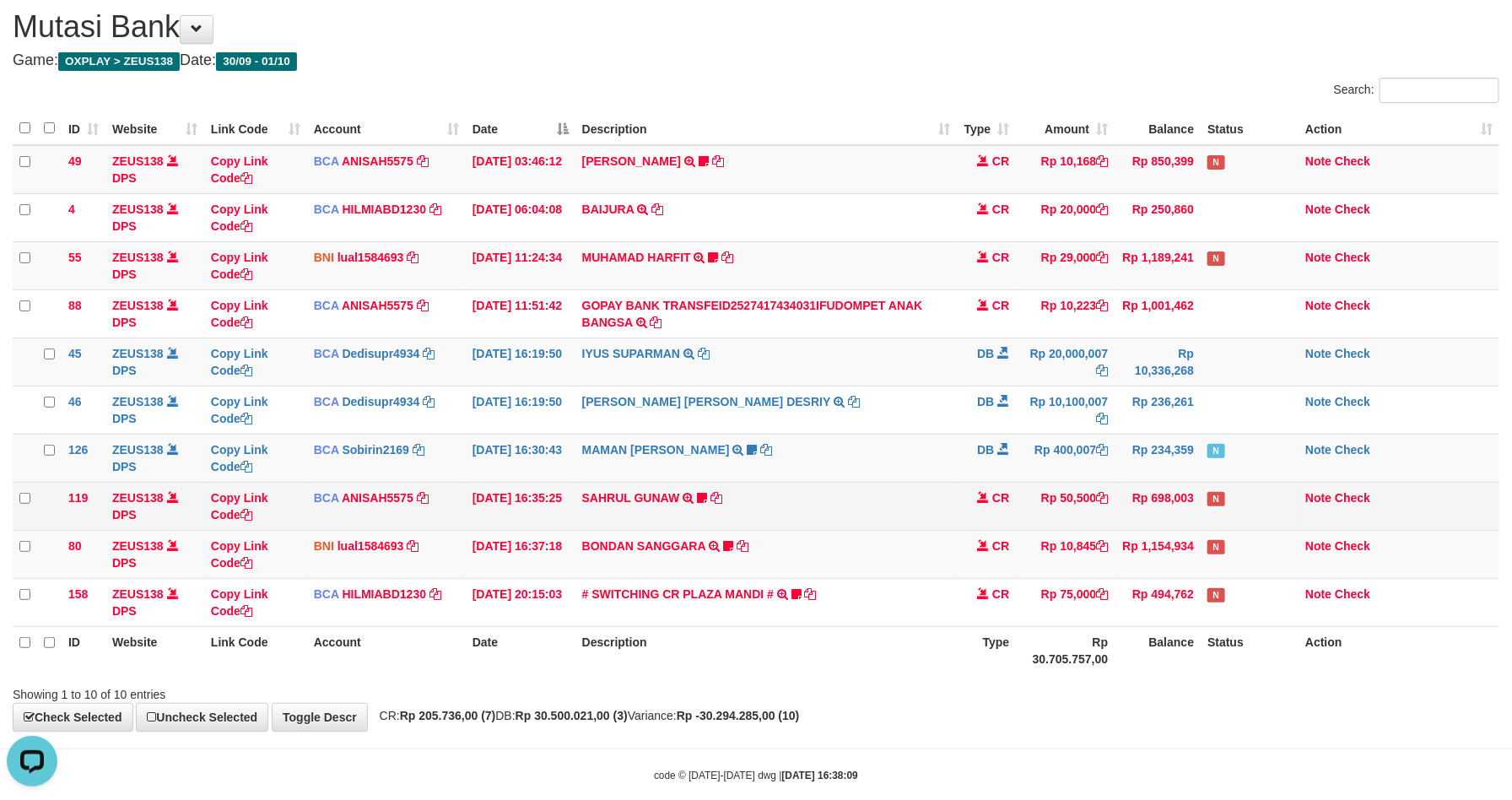
drag, startPoint x: 919, startPoint y: 546, endPoint x: 897, endPoint y: 520, distance: 34.1
click at [916, 543] on td "BONDAN SANGGARA TRANSFER DARI BPK BONDAN SANGGARA AnakpetirX1000" at bounding box center [766, 554] width 382 height 48
click at [897, 520] on td "SAHRUL GUNAW TRSF E-BANKING CR 0110/FTSCY/WS95051 50500.002025100120657631 TRFD…" at bounding box center [766, 506] width 382 height 48
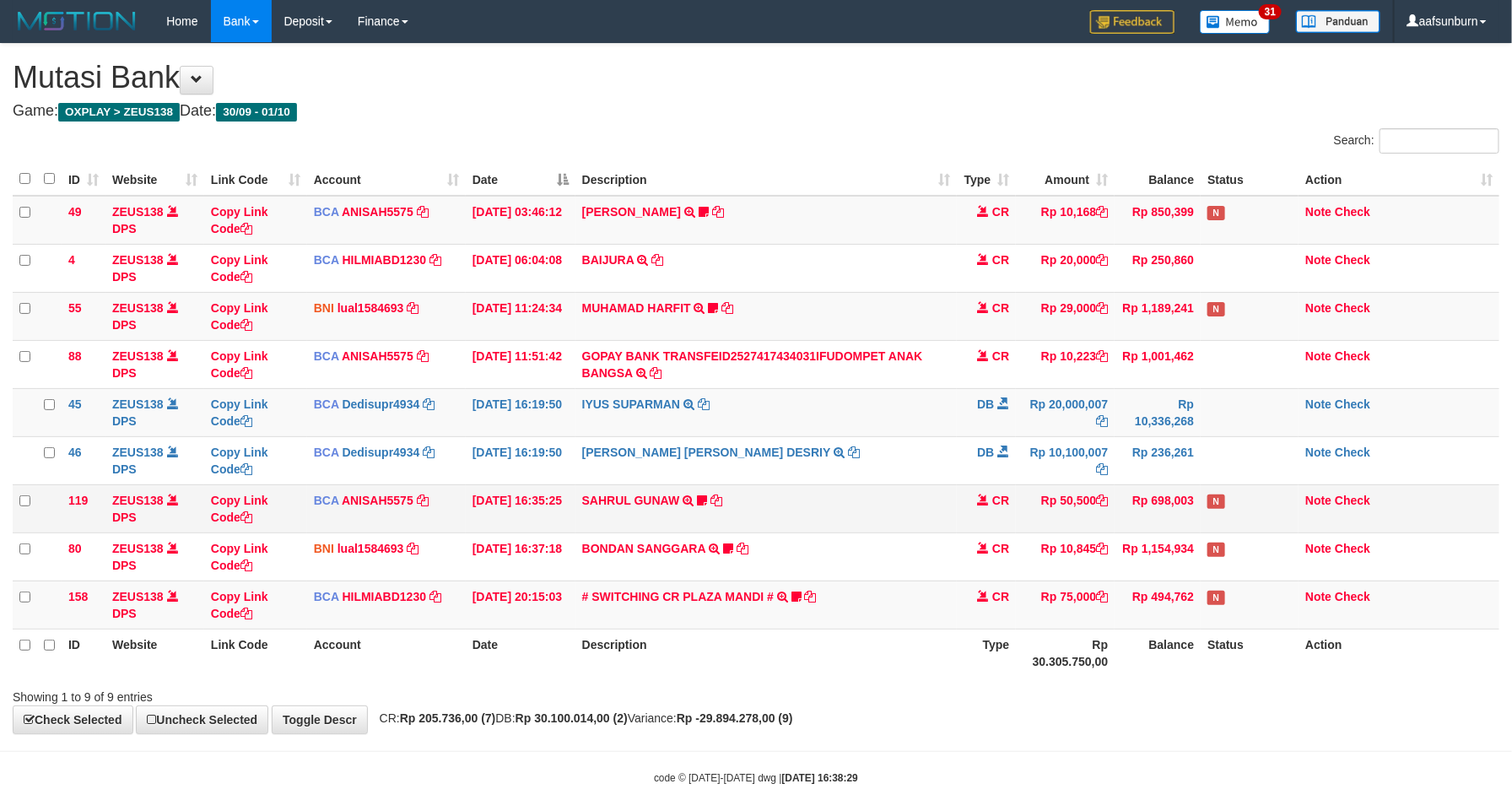
click at [858, 495] on td "SAHRUL GUNAW TRSF E-BANKING CR 0110/FTSCY/WS95051 50500.002025100120657631 TRFD…" at bounding box center [766, 508] width 382 height 48
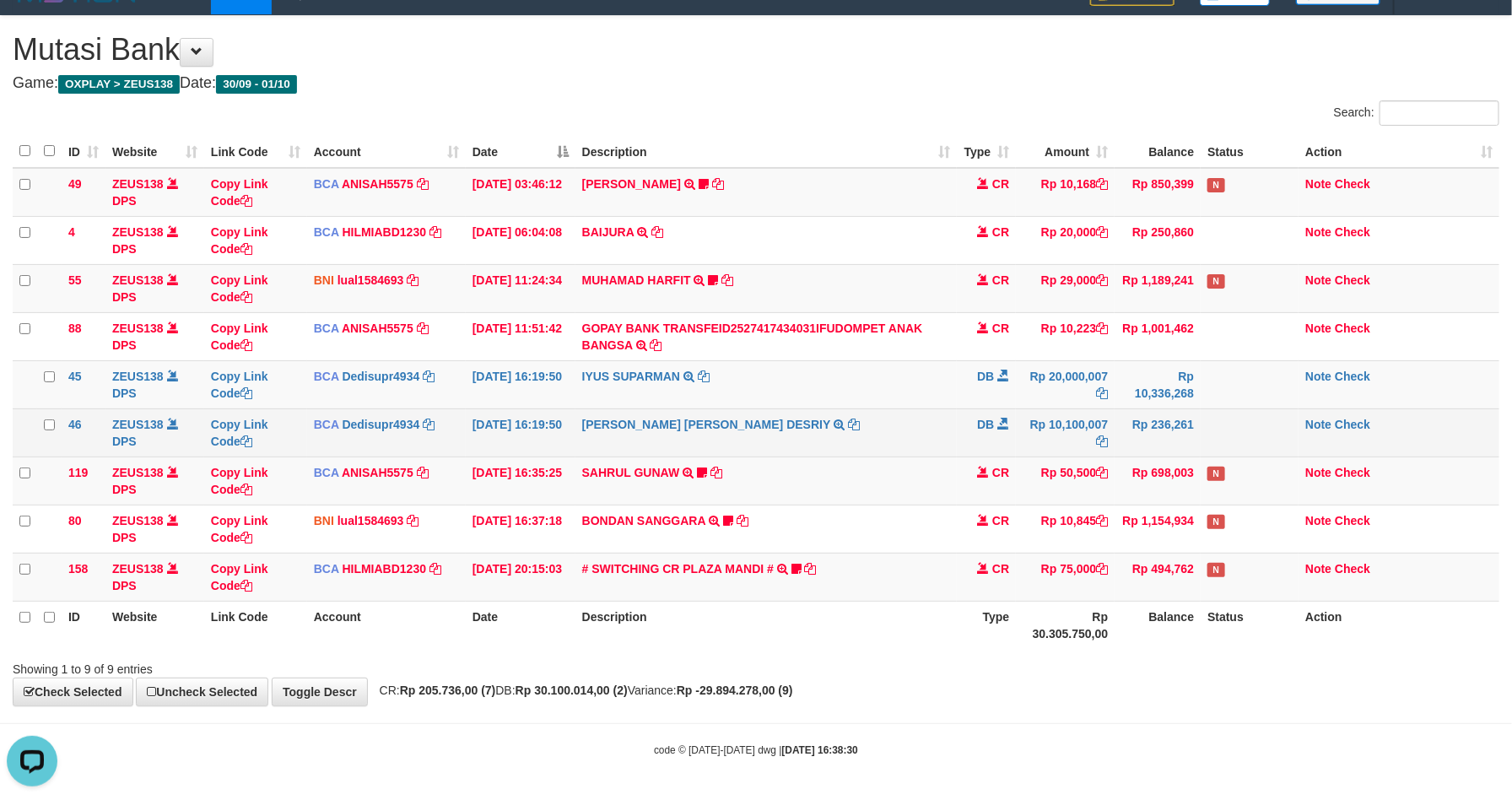
click at [971, 450] on td "DB" at bounding box center [987, 432] width 60 height 48
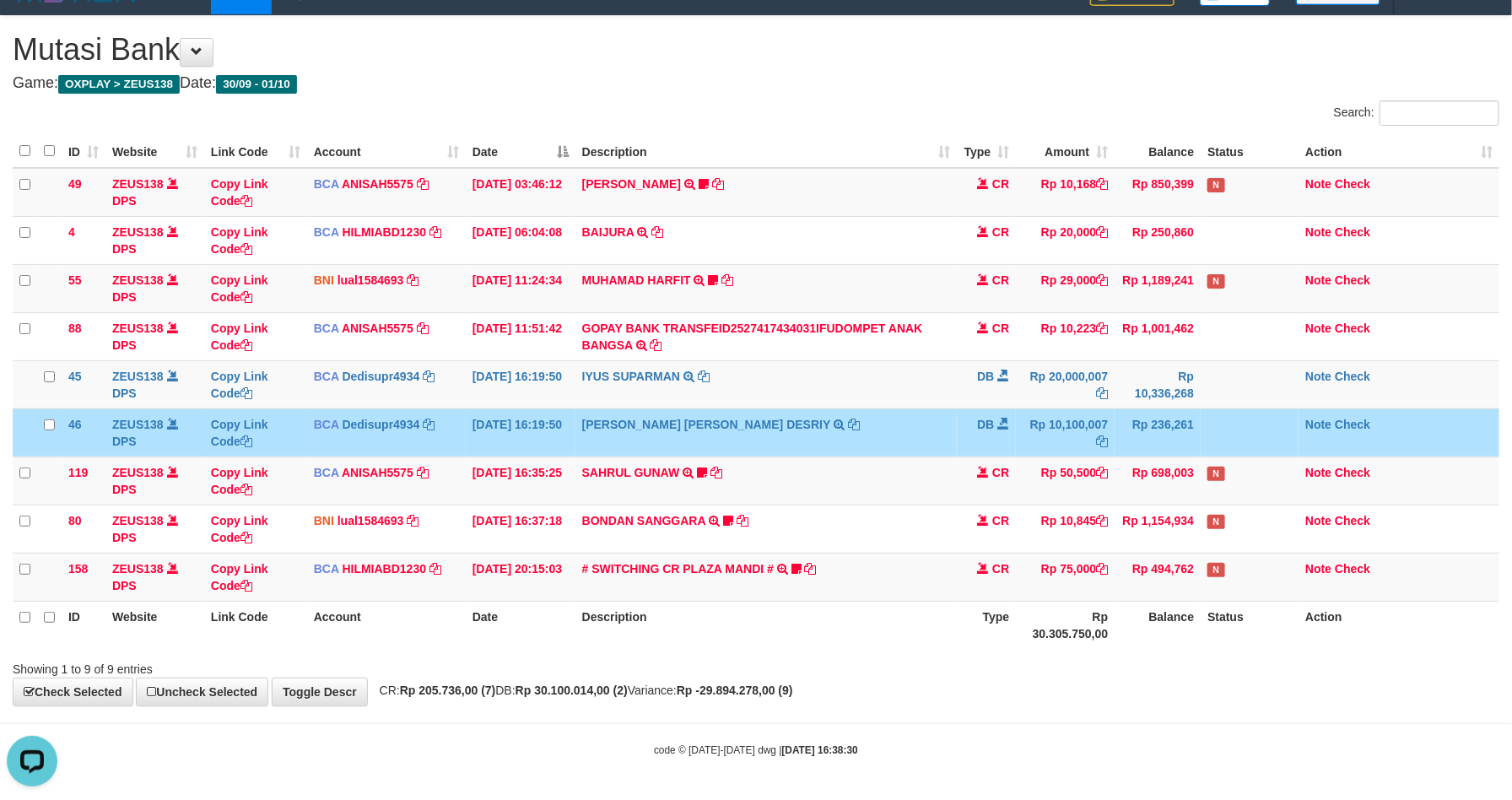
click at [964, 447] on td "DB" at bounding box center [987, 432] width 60 height 48
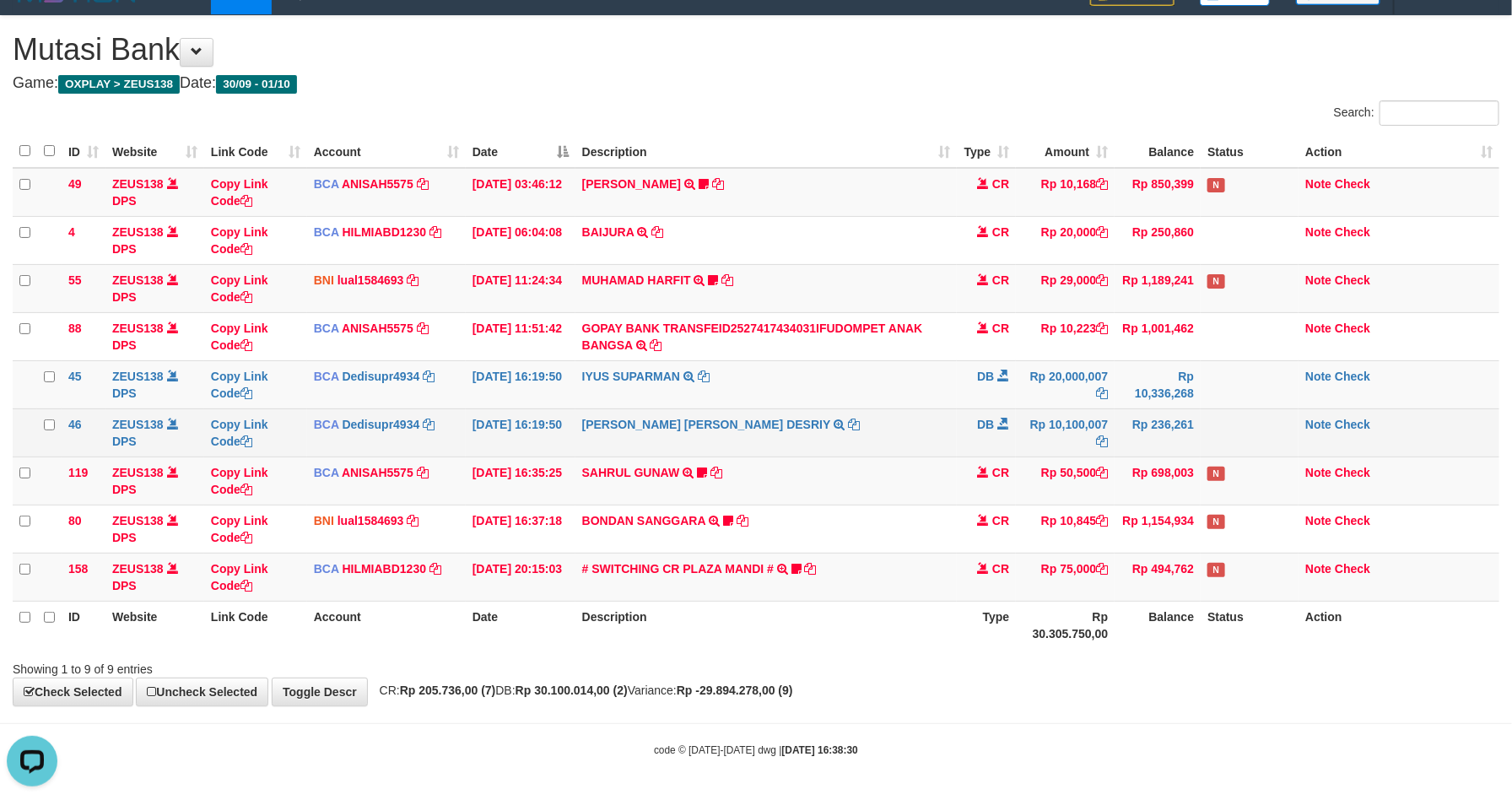
click at [959, 443] on td "DB" at bounding box center [987, 432] width 60 height 48
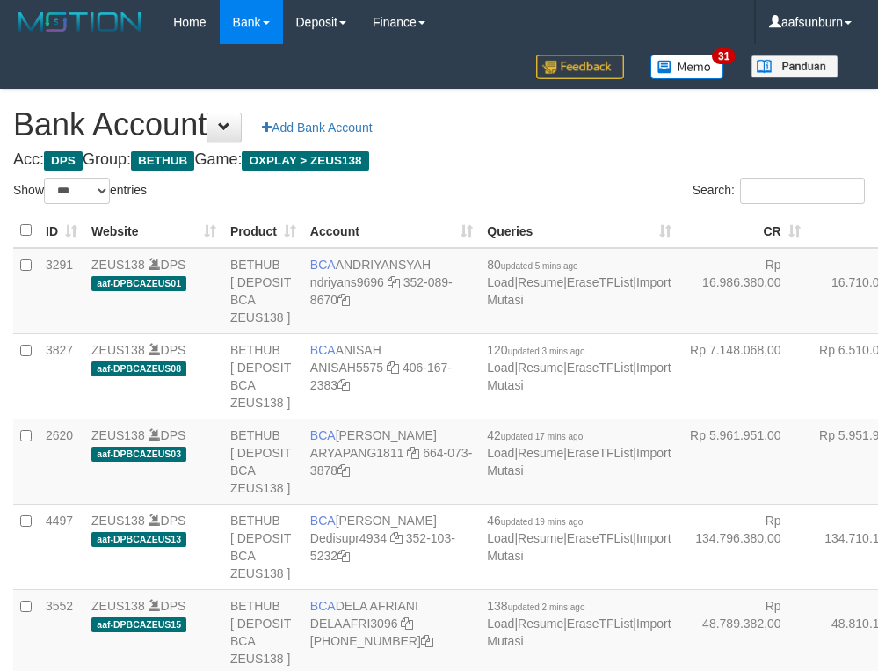
select select "***"
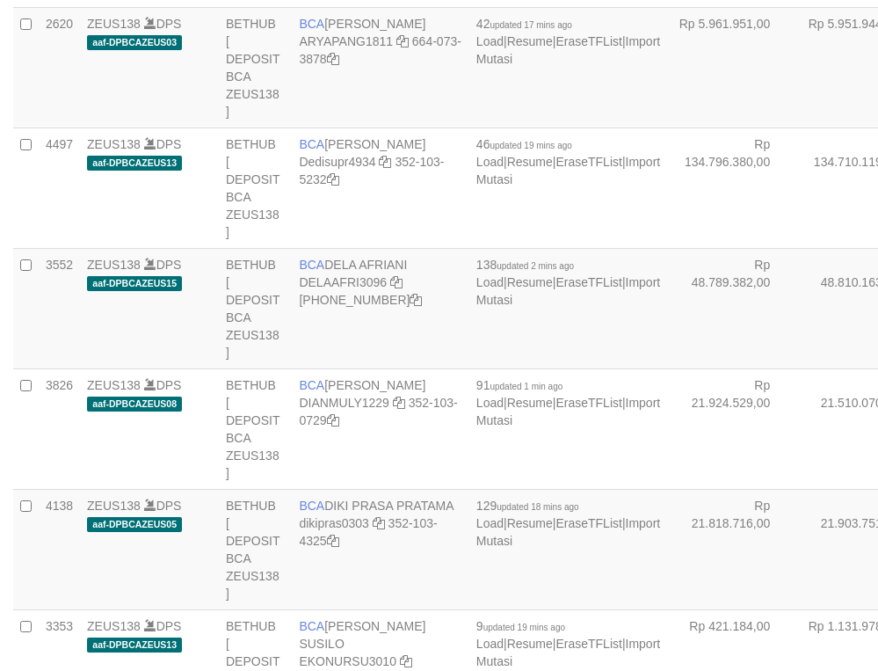
select select "***"
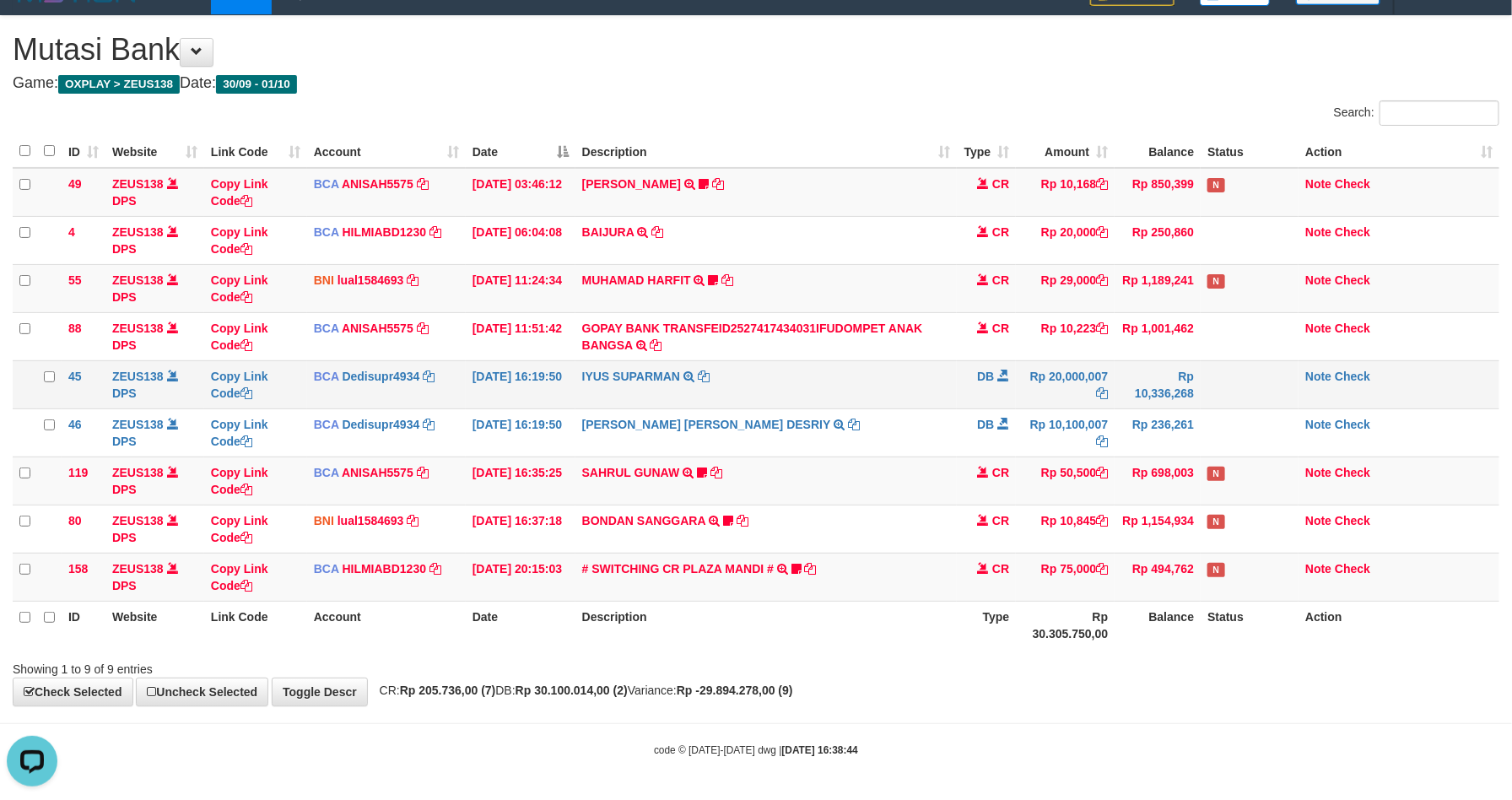
click at [1107, 396] on td "Rp 20,000,007" at bounding box center [1065, 384] width 99 height 48
click at [1102, 395] on icon at bounding box center [1102, 393] width 12 height 12
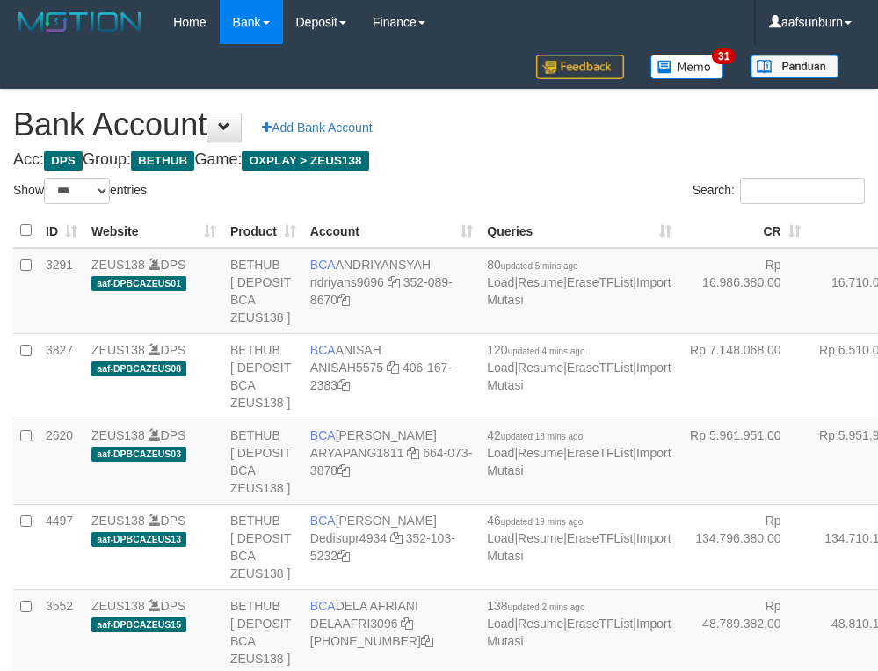
select select "***"
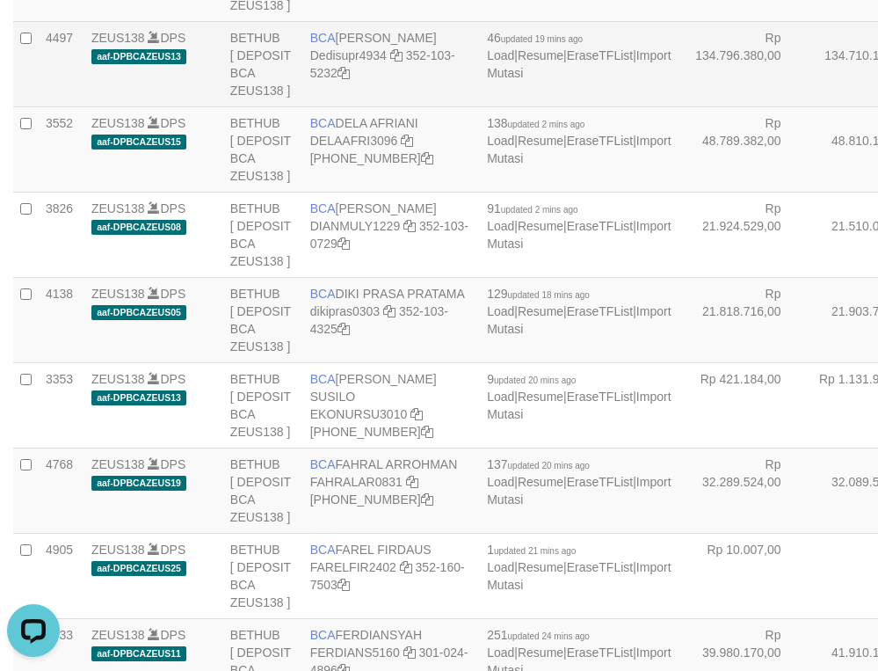
drag, startPoint x: 768, startPoint y: 243, endPoint x: 752, endPoint y: 256, distance: 20.6
click at [808, 106] on td "Rp 134.710.119,00" at bounding box center [872, 63] width 129 height 85
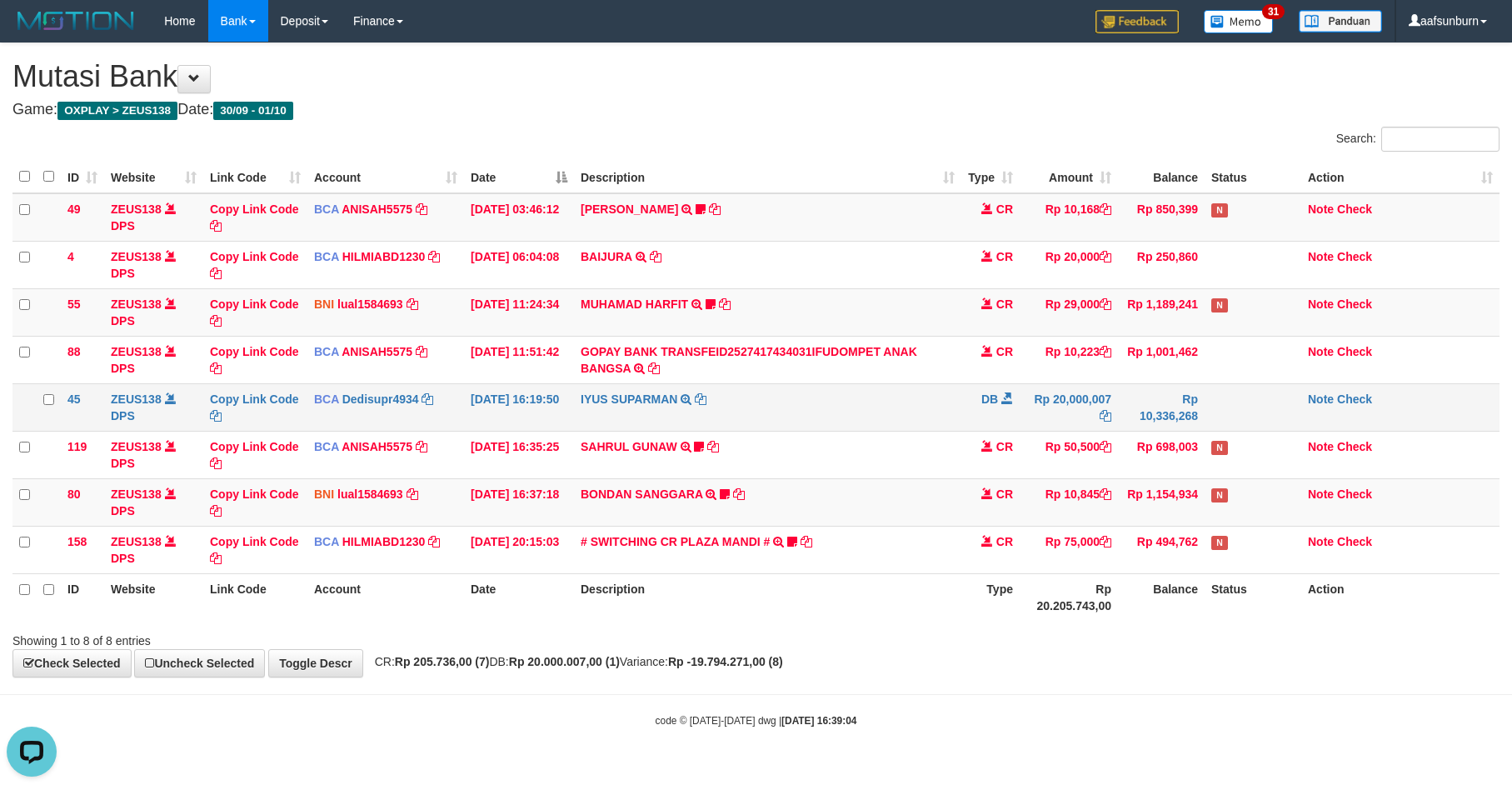
click at [950, 398] on td "IYUS SUPARMAN TRSF E-BANKING DB 0110/FTSCY/WS95271 20000007.00IYUS SUPARMAN" at bounding box center [767, 407] width 388 height 47
drag, startPoint x: 956, startPoint y: 368, endPoint x: 1143, endPoint y: 390, distance: 188.3
click at [957, 370] on td "GOPAY BANK TRANSFEID2527417434031IFUDOMPET ANAK BANGSA TRSF E-BANKING CR 0110/F…" at bounding box center [767, 359] width 388 height 47
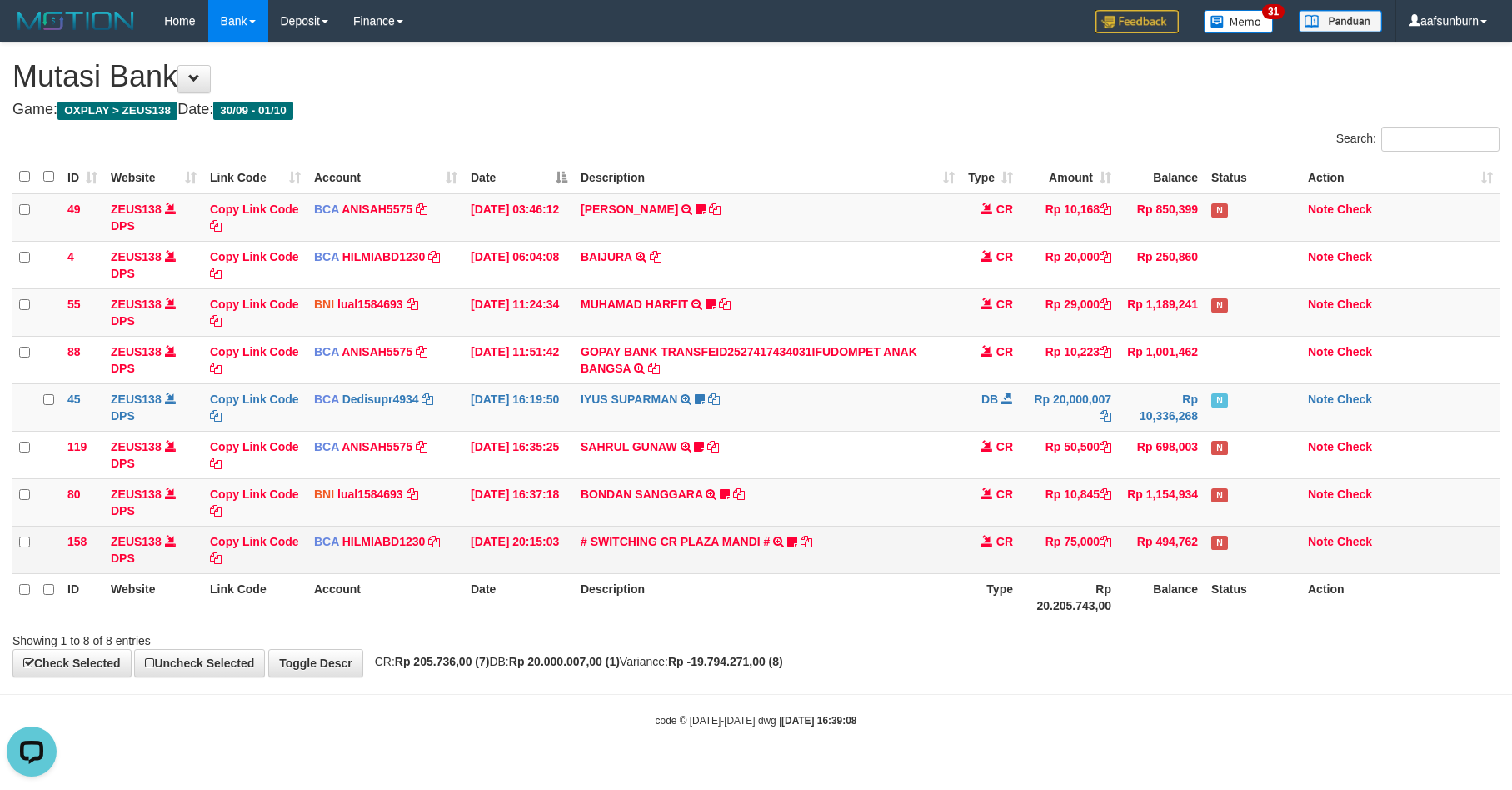
click at [1147, 539] on td "Rp 494,762" at bounding box center [1160, 550] width 86 height 47
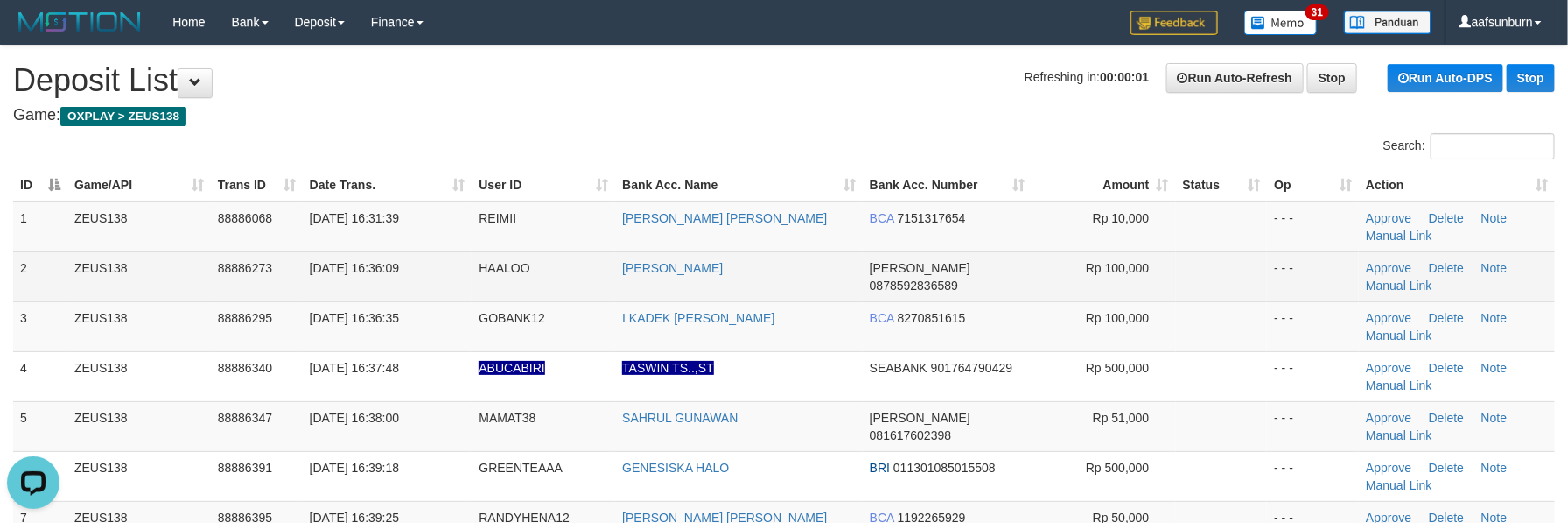
drag, startPoint x: 911, startPoint y: 300, endPoint x: 834, endPoint y: 256, distance: 88.7
click at [911, 300] on td "DANA 0878592836589" at bounding box center [948, 276] width 169 height 50
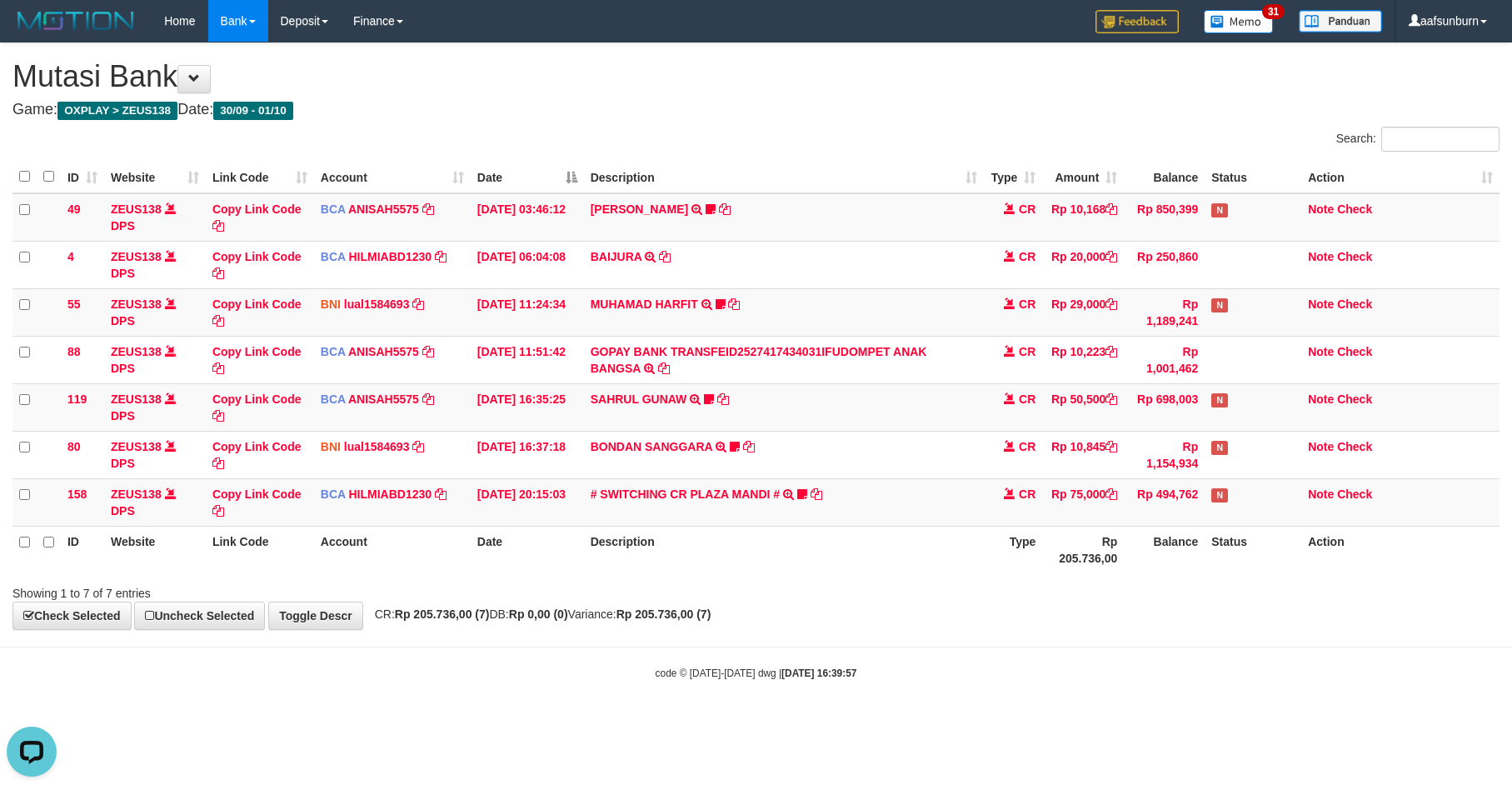
click at [1104, 618] on div "**********" at bounding box center [756, 337] width 1512 height 586
click at [1260, 198] on td "N" at bounding box center [1253, 217] width 97 height 48
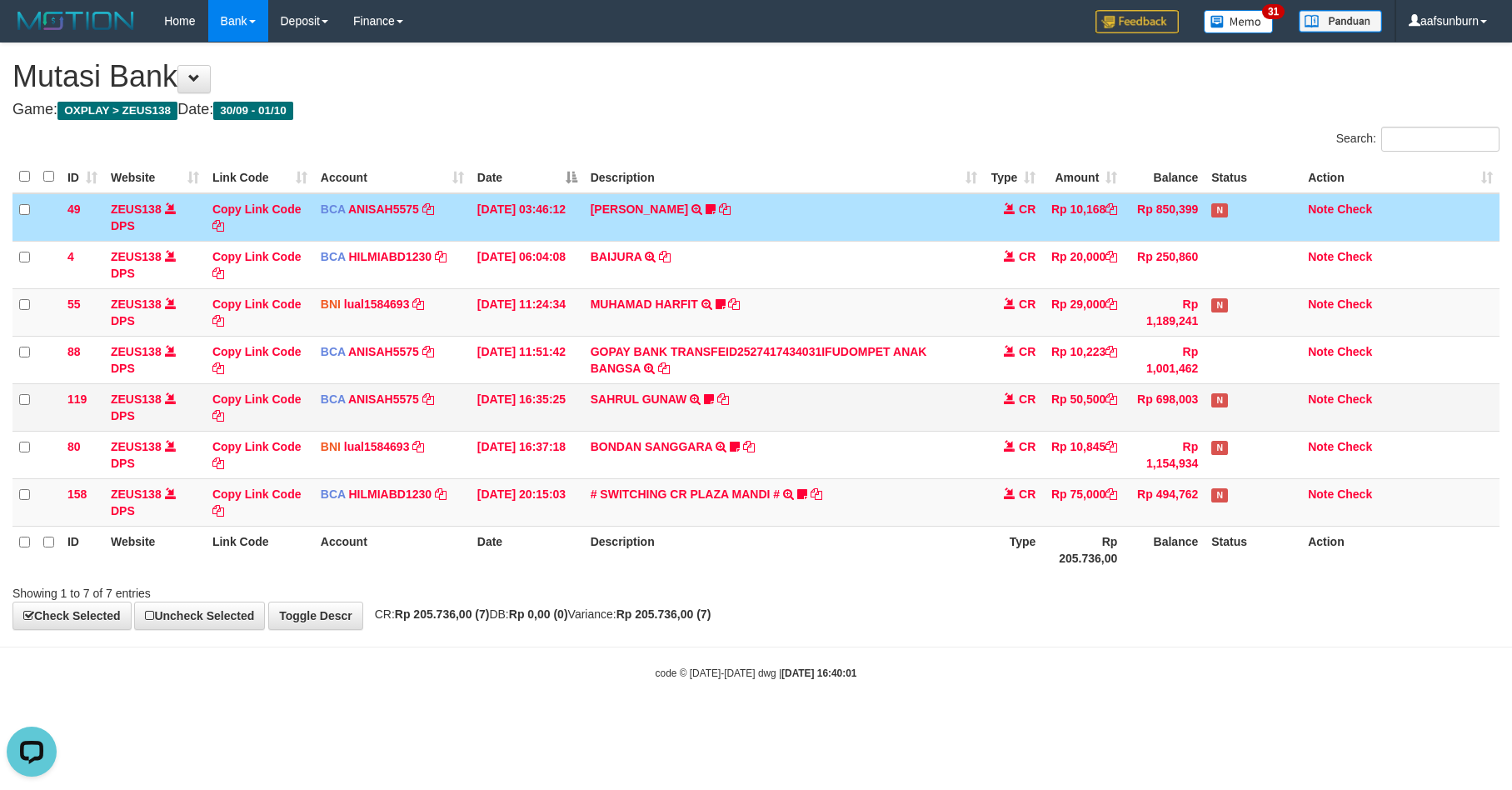
drag, startPoint x: 925, startPoint y: 431, endPoint x: 932, endPoint y: 401, distance: 30.8
click at [931, 415] on td "SAHRUL GUNAW TRSF E-BANKING CR 0110/FTSCY/WS95051 50500.002025100120657631 TRFD…" at bounding box center [784, 407] width 401 height 47
